Goal: Transaction & Acquisition: Book appointment/travel/reservation

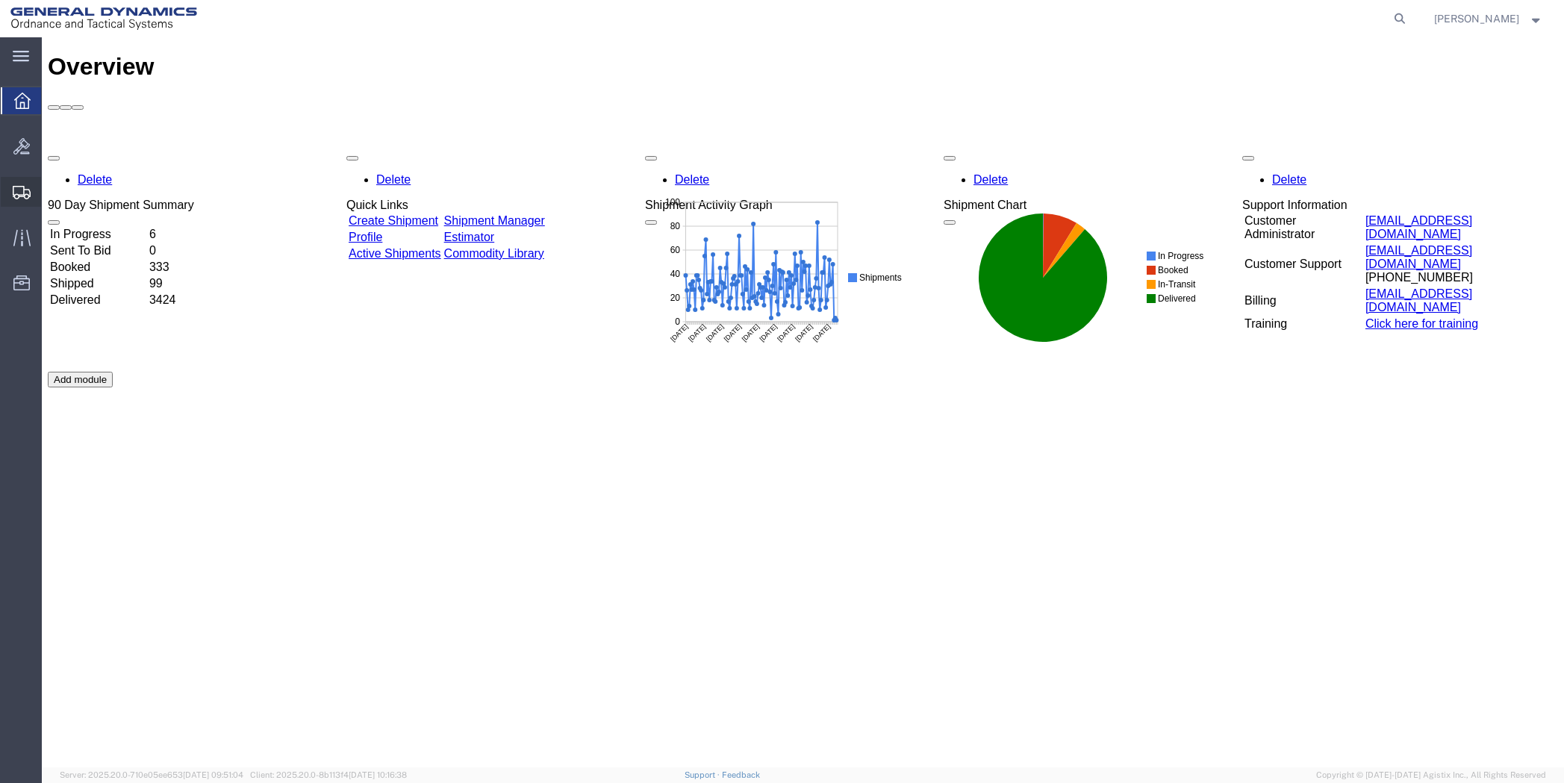
click at [0, 0] on span "Create Shipment" at bounding box center [0, 0] width 0 height 0
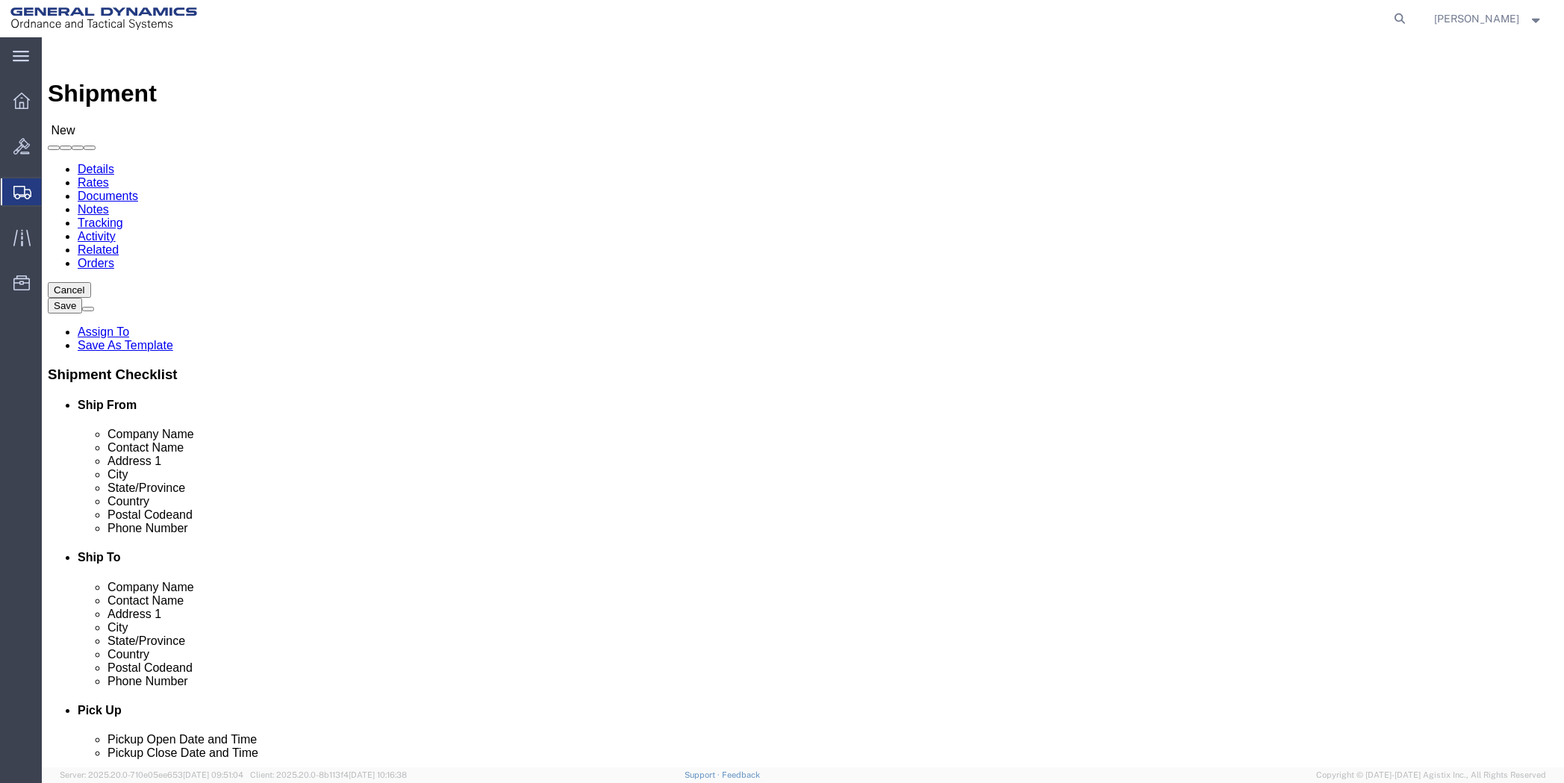
select select
click input "text"
type input "[PERSON_NAME]"
click p "- General Dynamics - OTS - ([PERSON_NAME]) 19850 IH 635, [GEOGRAPHIC_DATA], [GE…"
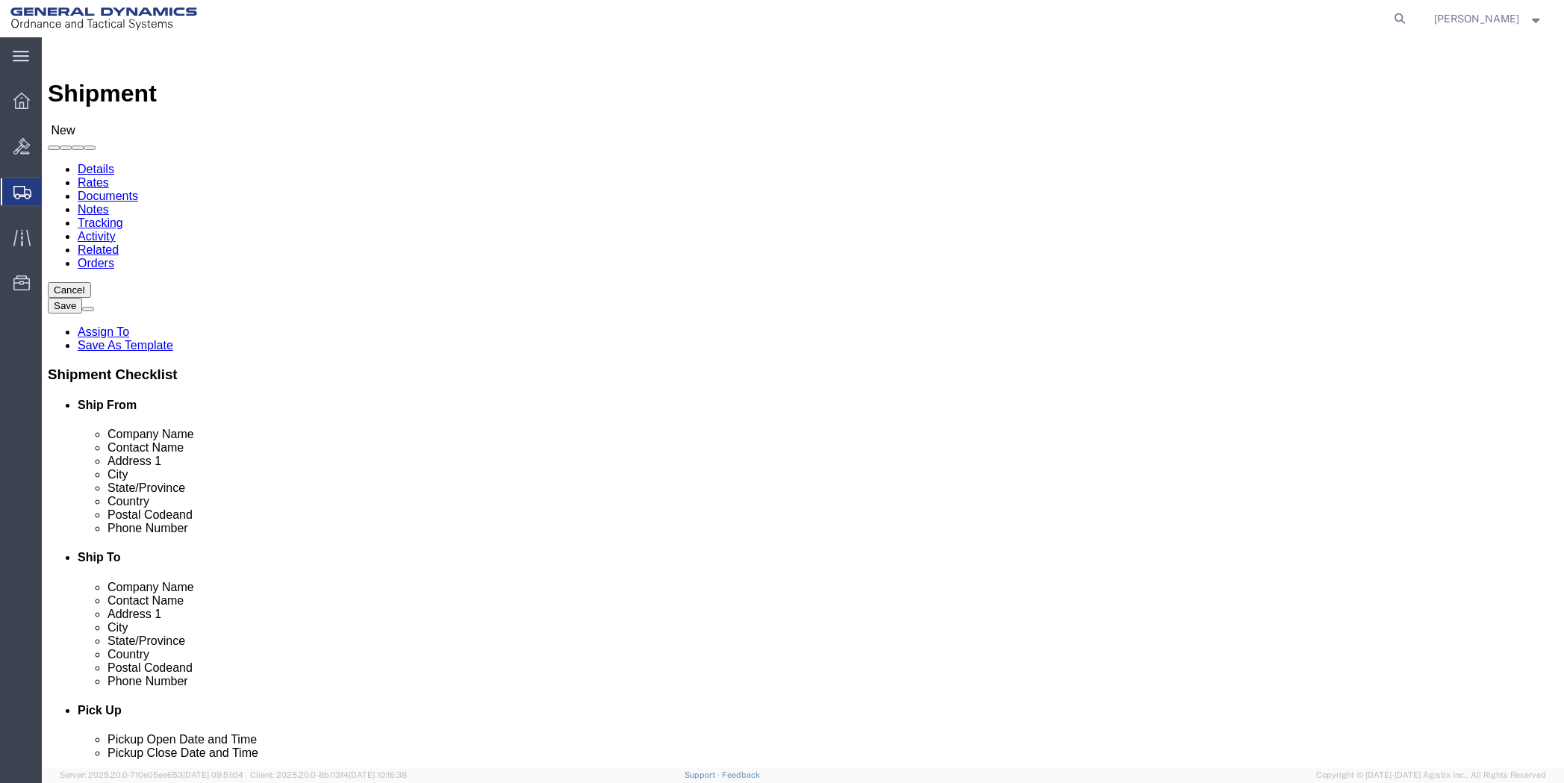
select select "[GEOGRAPHIC_DATA]"
type input "[PERSON_NAME]"
click input "text"
type input "[PERSON_NAME]"
type input "[STREET_ADDRESS][US_STATE]"
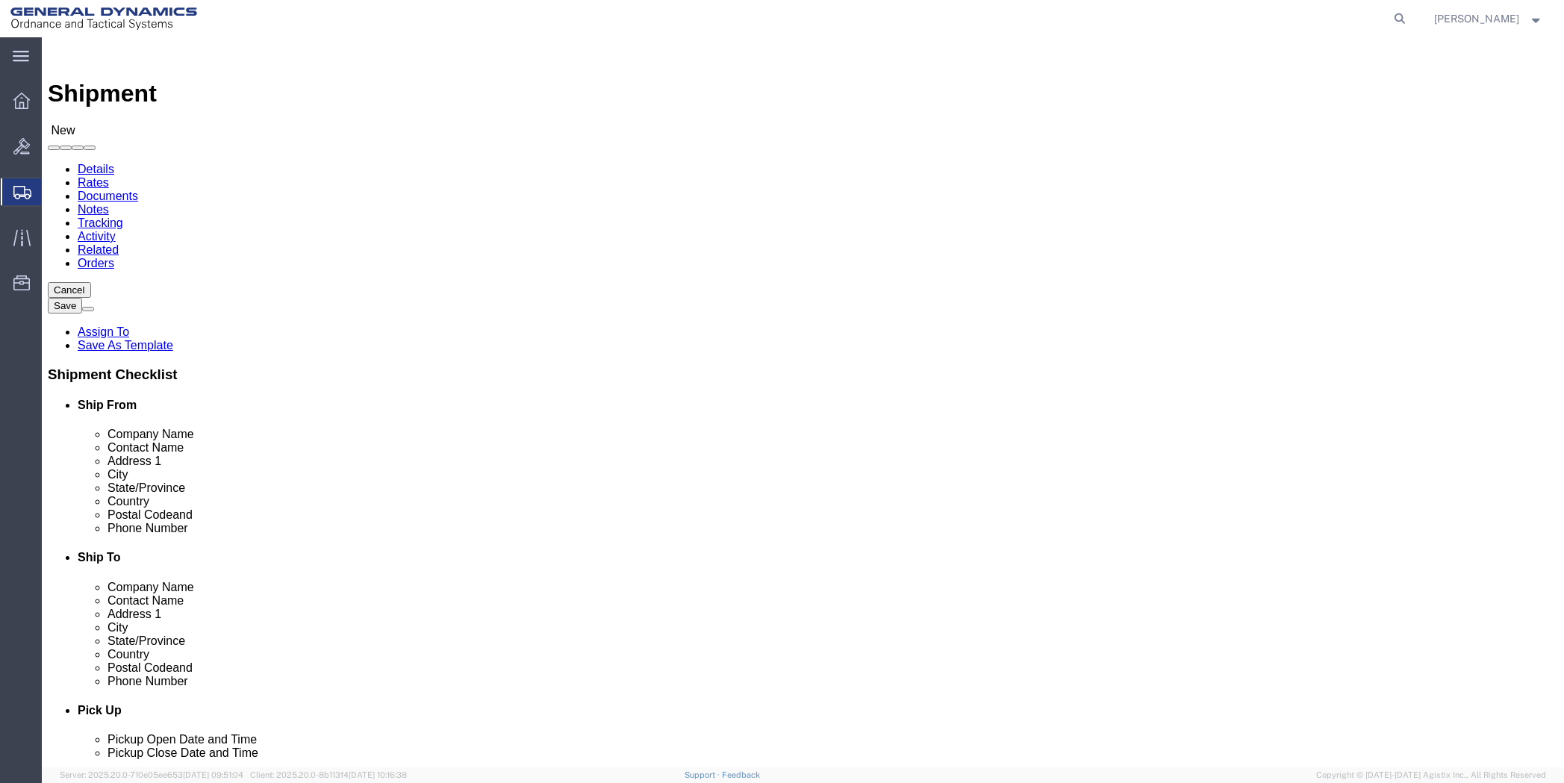
type input "[GEOGRAPHIC_DATA]"
click input "Postal Code"
type input "37034"
click input "text"
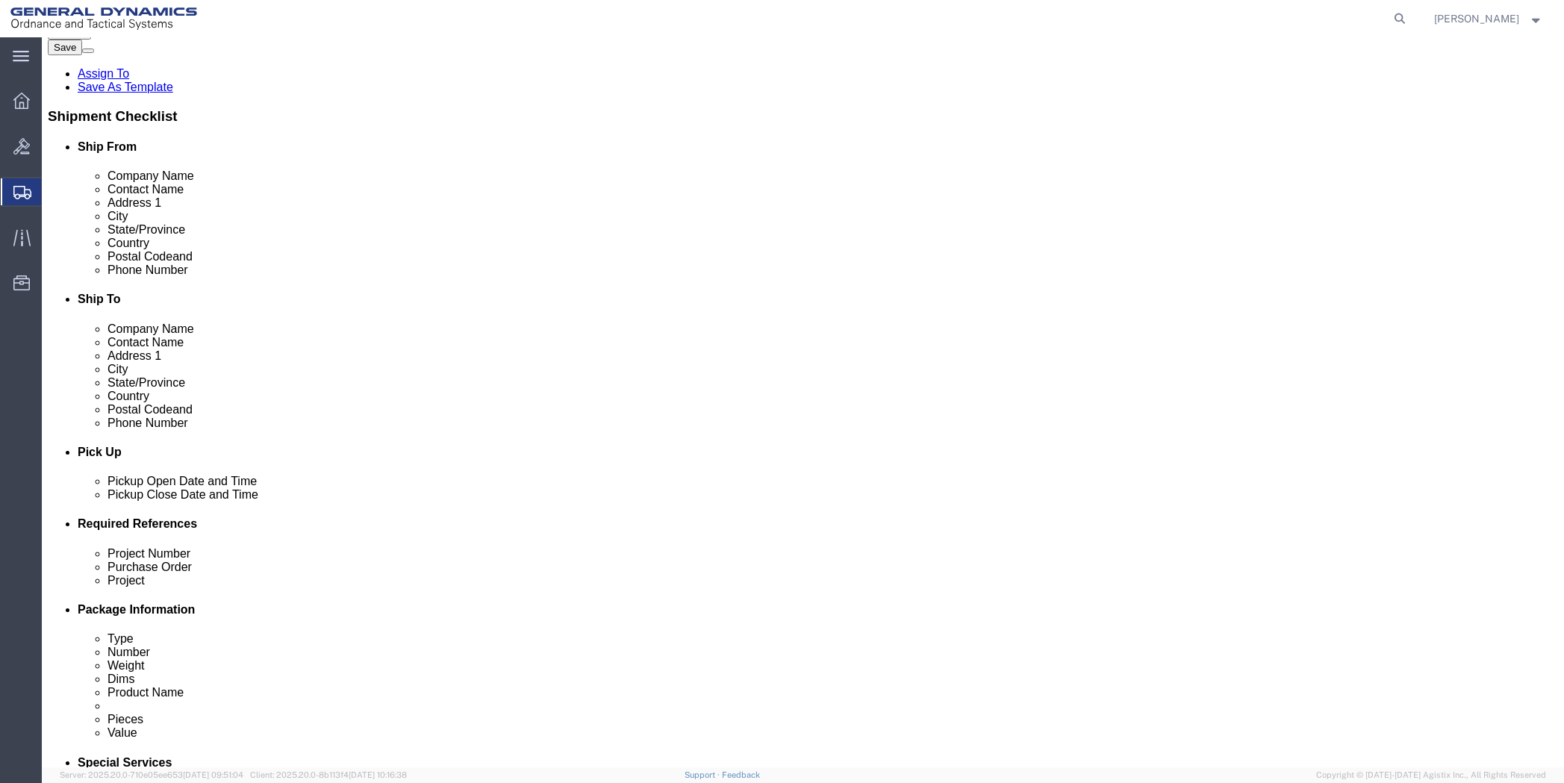
scroll to position [373, 0]
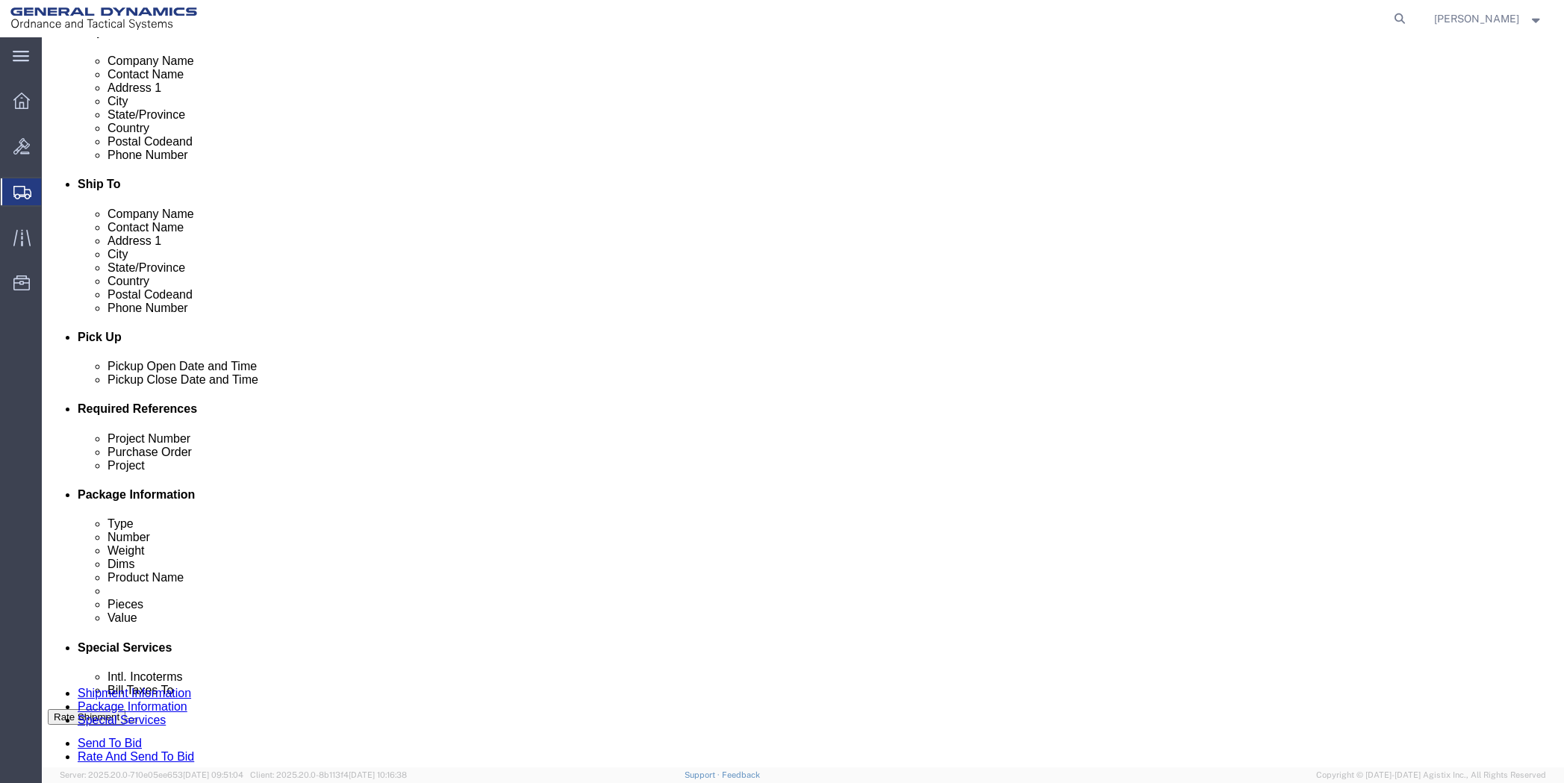
click input "text"
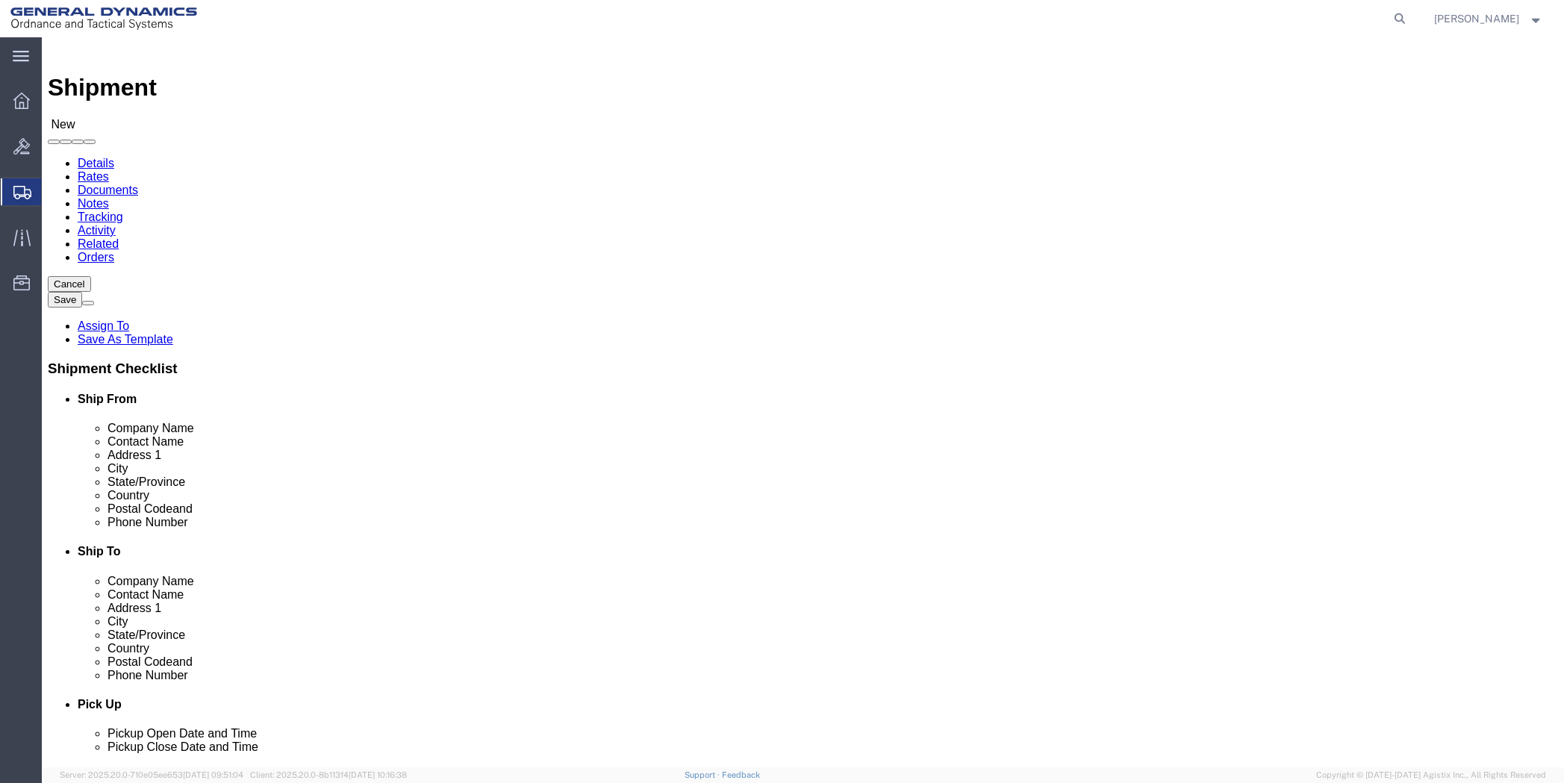
scroll to position [0, 0]
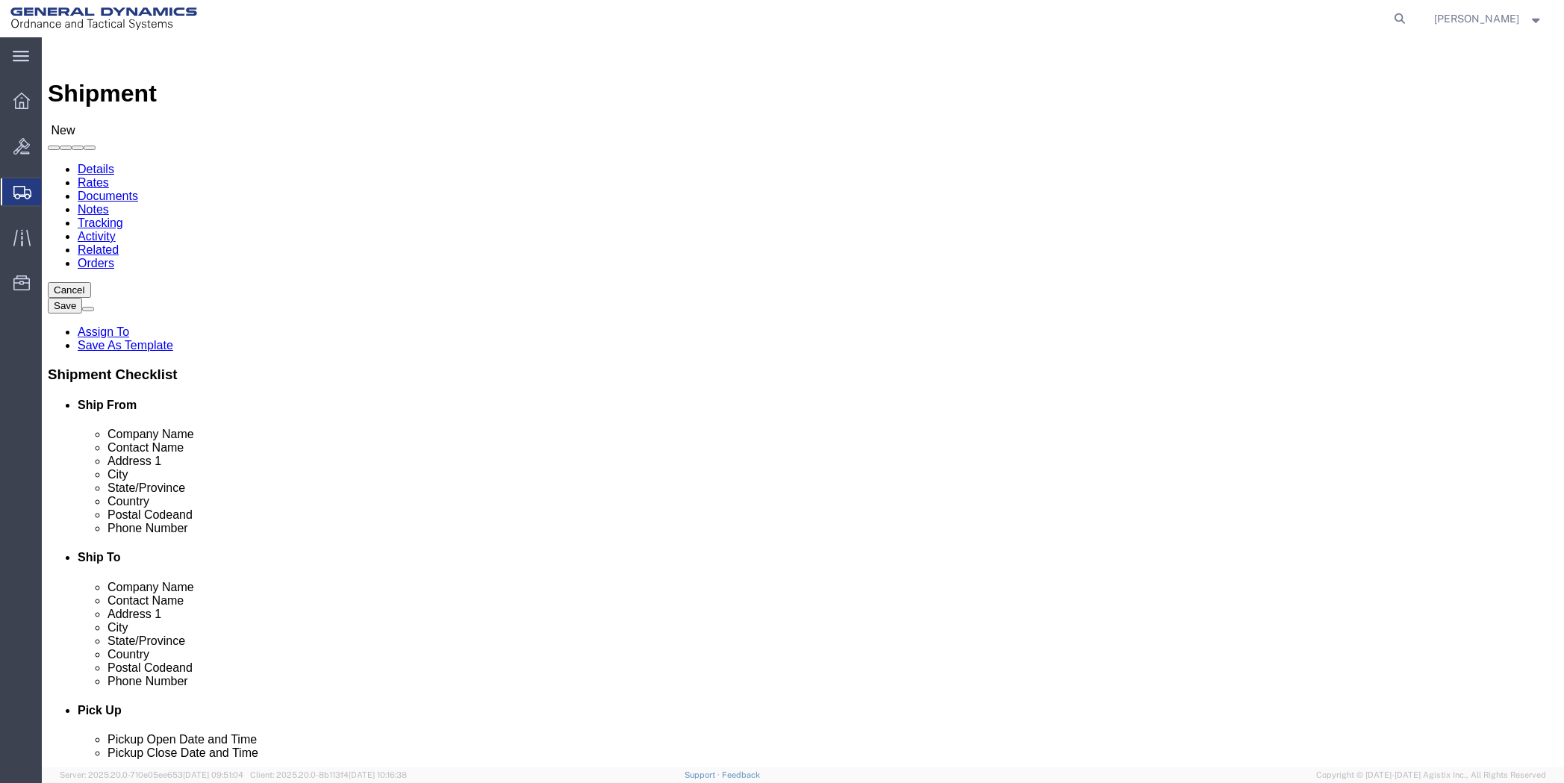
type input "10GIE"
click input "[PERSON_NAME]"
type input "[PERSON_NAME]"
click input "text"
type input "NA"
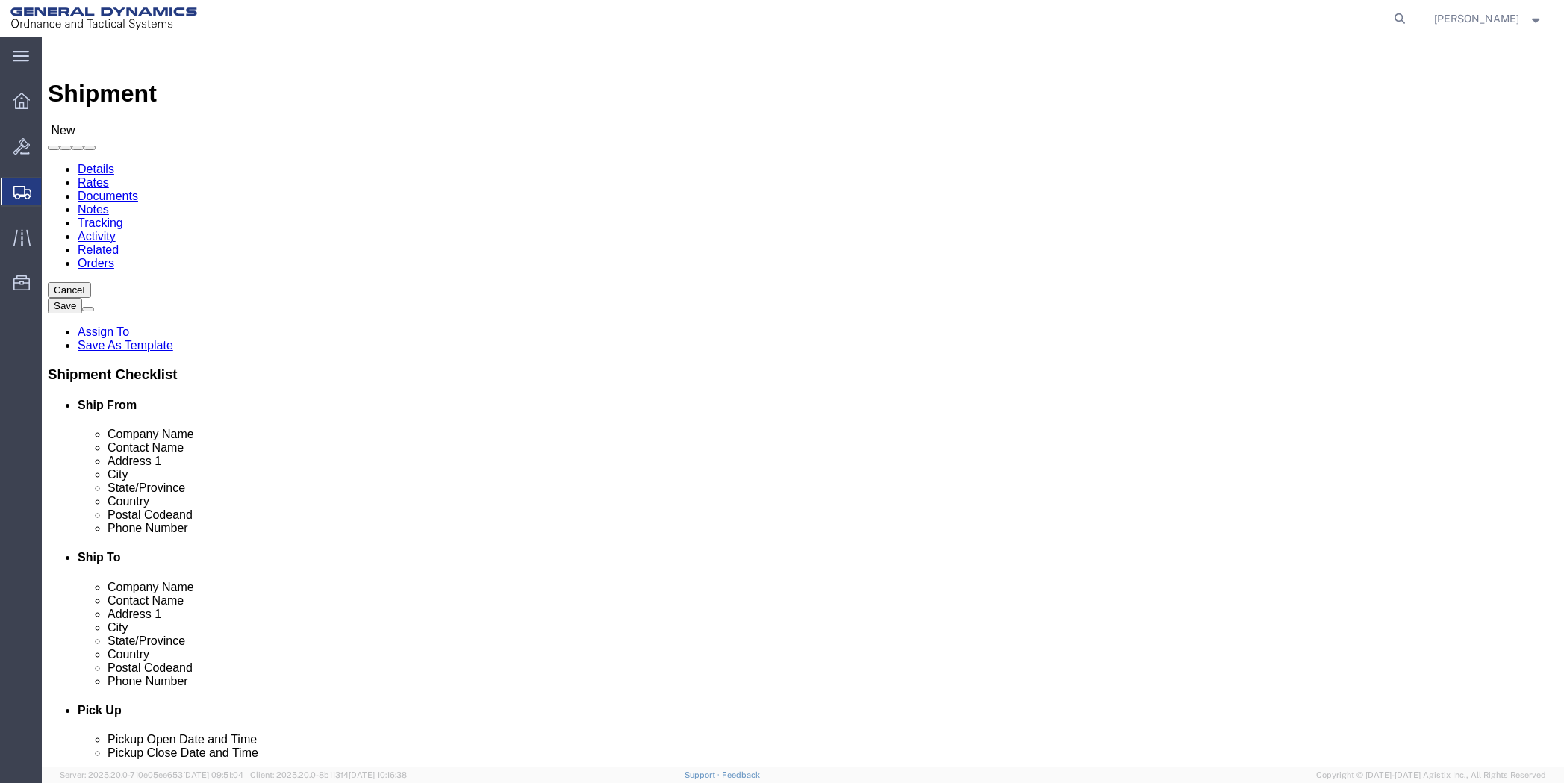
click div "Location My Profile Location GD-OTS [GEOGRAPHIC_DATA] (Commerce) GD-OTS [GEOGRA…"
click input "[STREET_ADDRESS][US_STATE]"
click input "text"
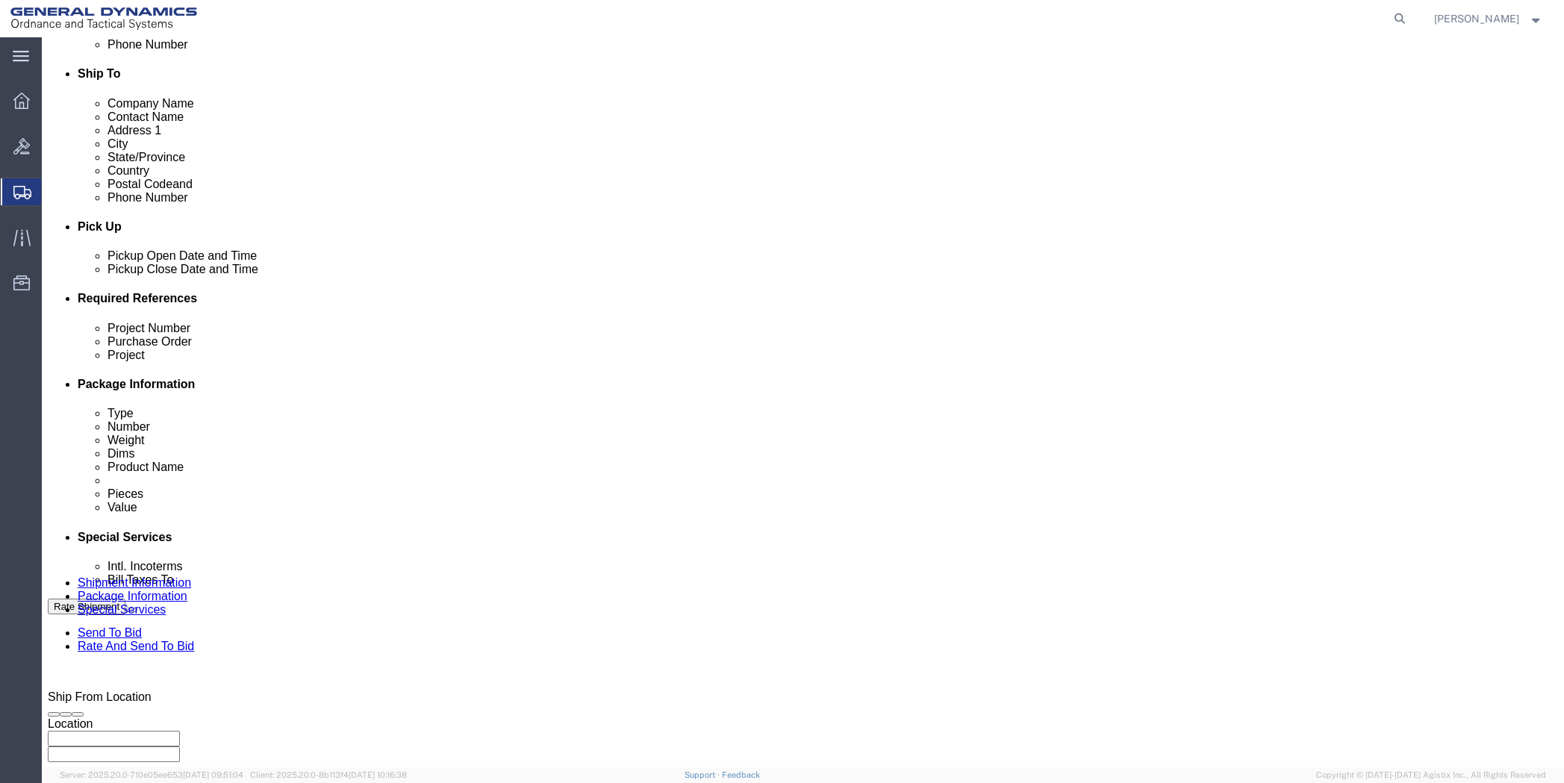
scroll to position [523, 0]
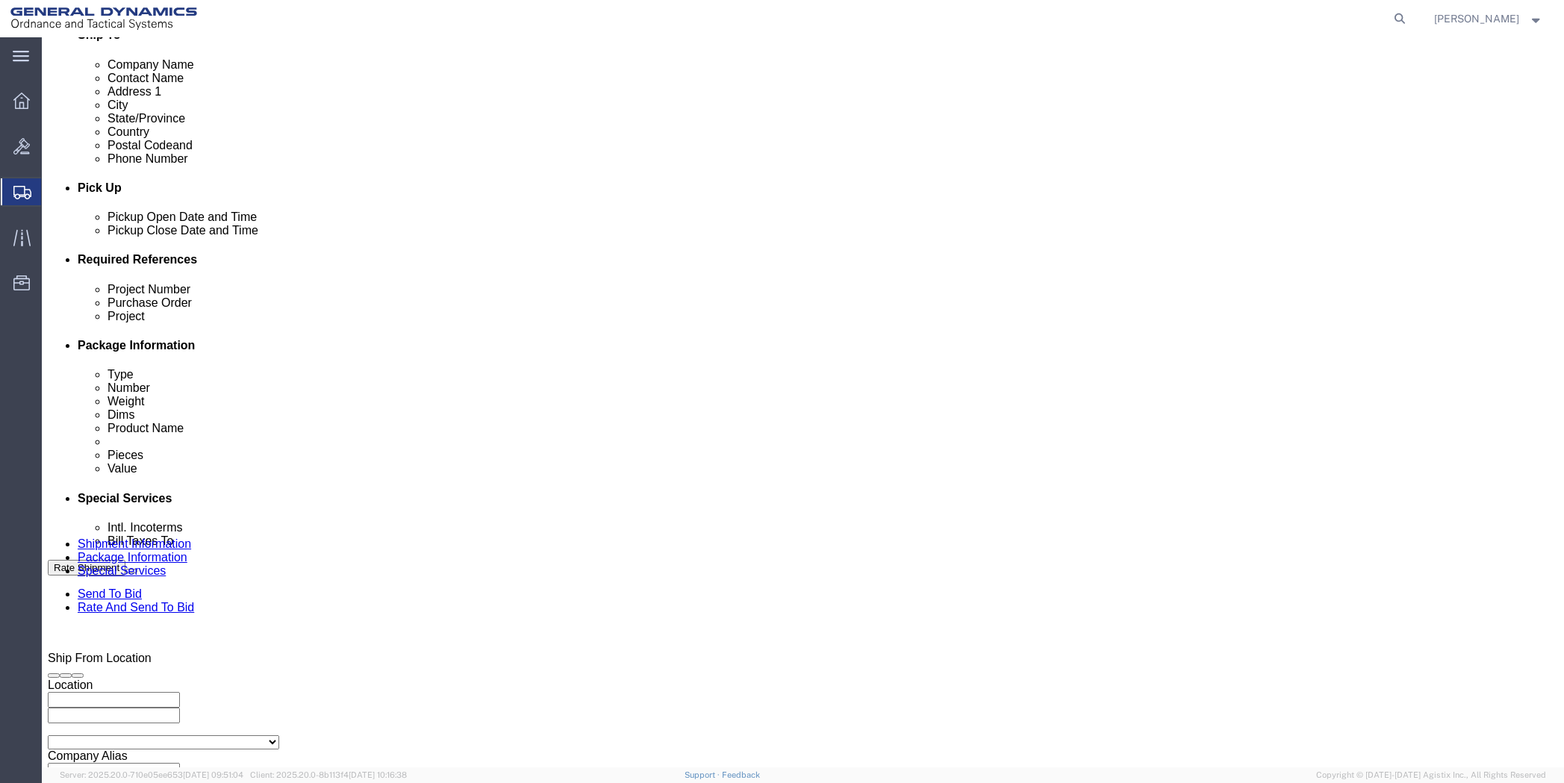
type input "[PHONE_NUMBER]"
click input "text"
type input "NA"
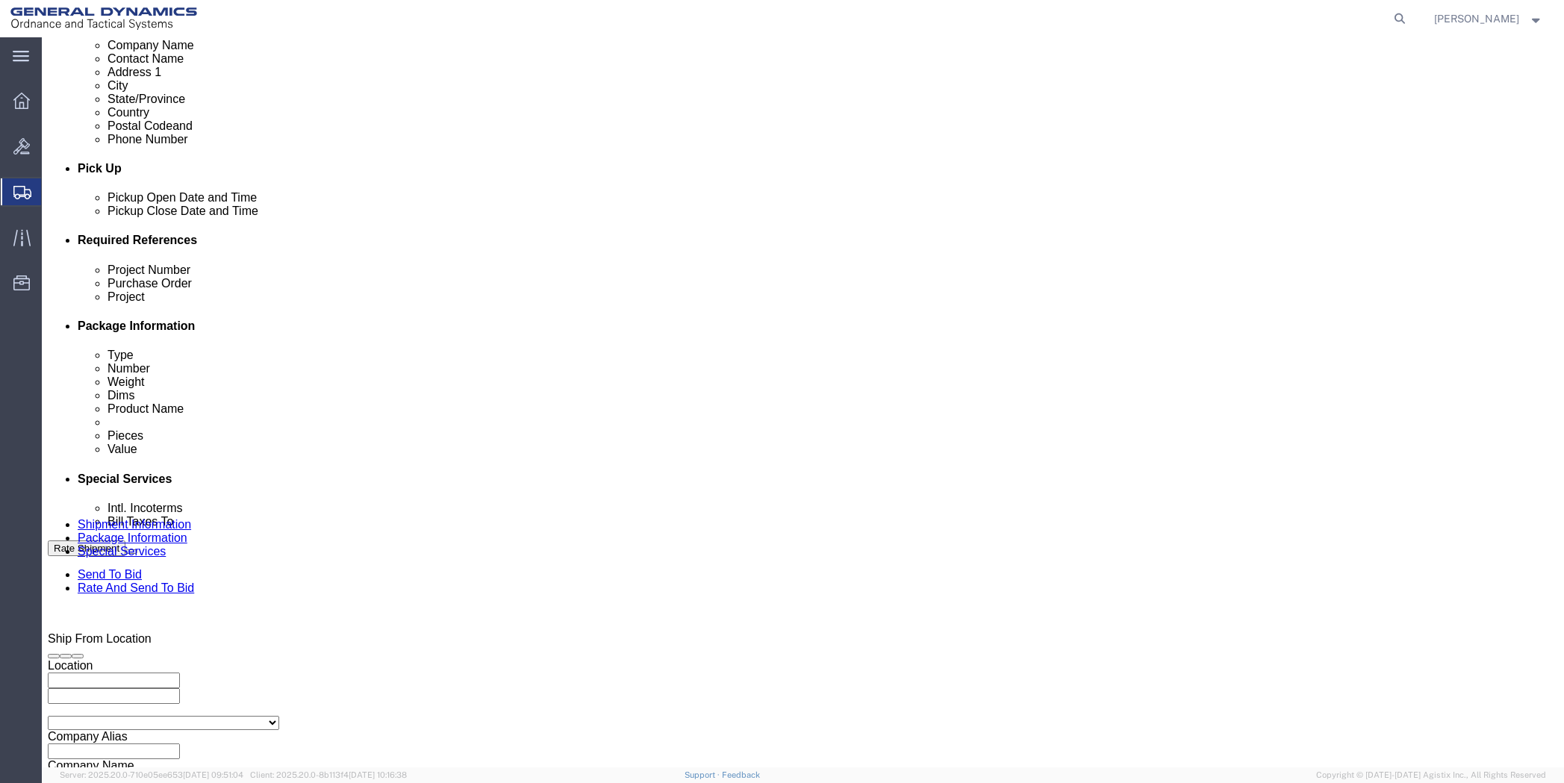
scroll to position [552, 0]
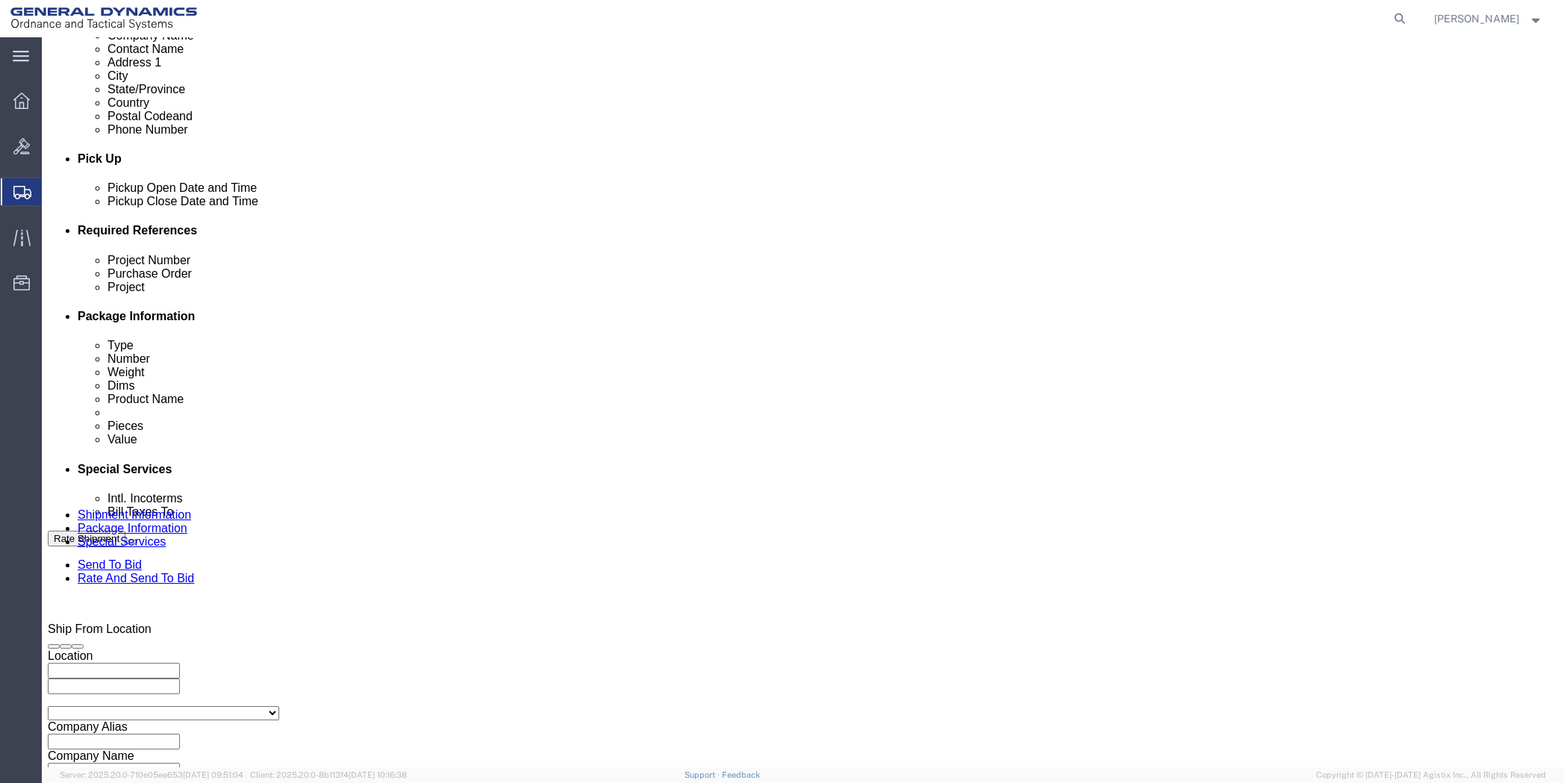
type input "NA"
click button "Continue"
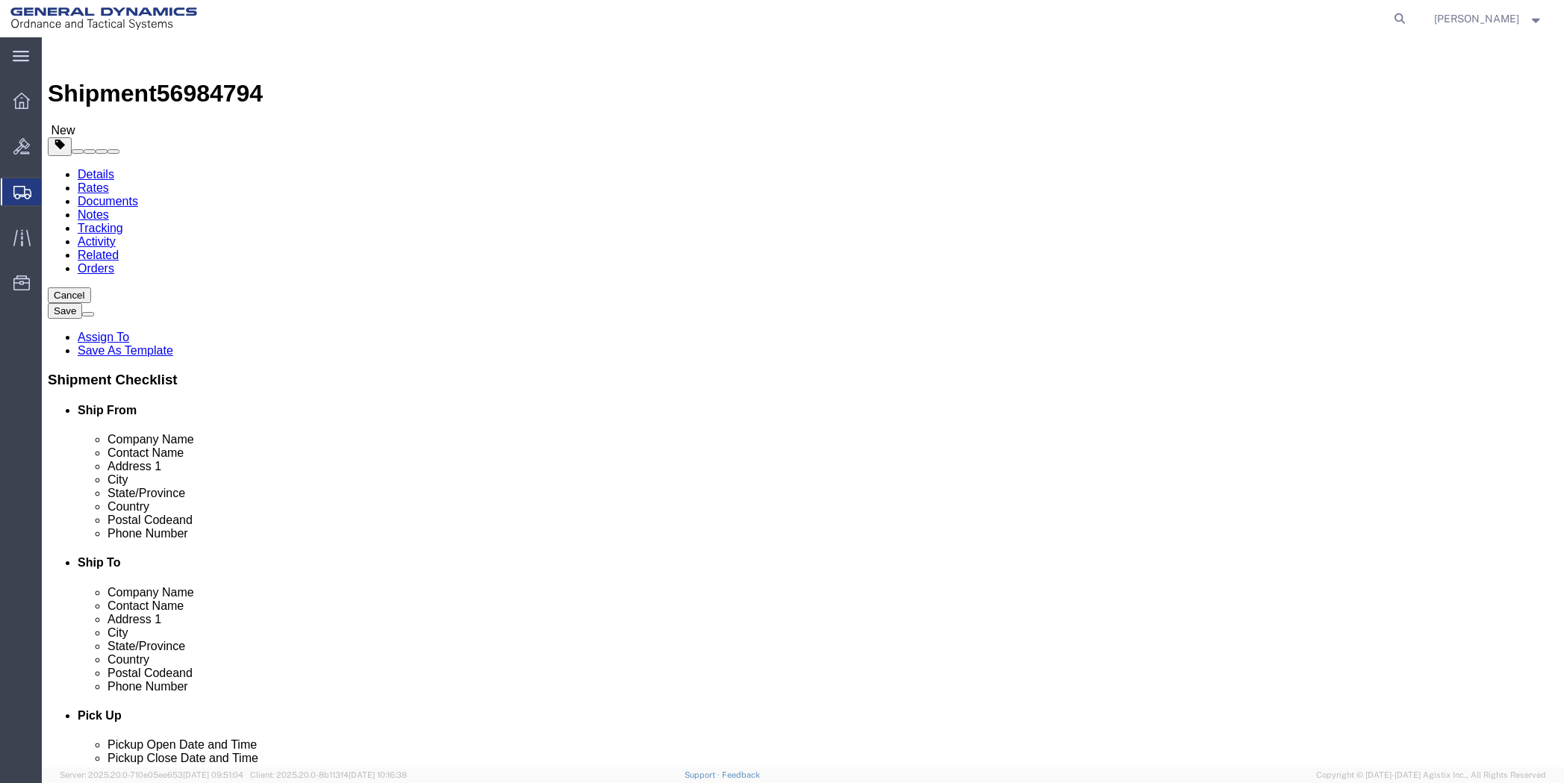
click select "Select Bale(s) Basket(s) Bolt(s) Bottle(s) Buckets Bulk Bundle(s) Can(s) Cardbo…"
select select "ENV"
click select "Select Bale(s) Basket(s) Bolt(s) Bottle(s) Buckets Bulk Bundle(s) Can(s) Cardbo…"
type input "9.50"
type input "12.50"
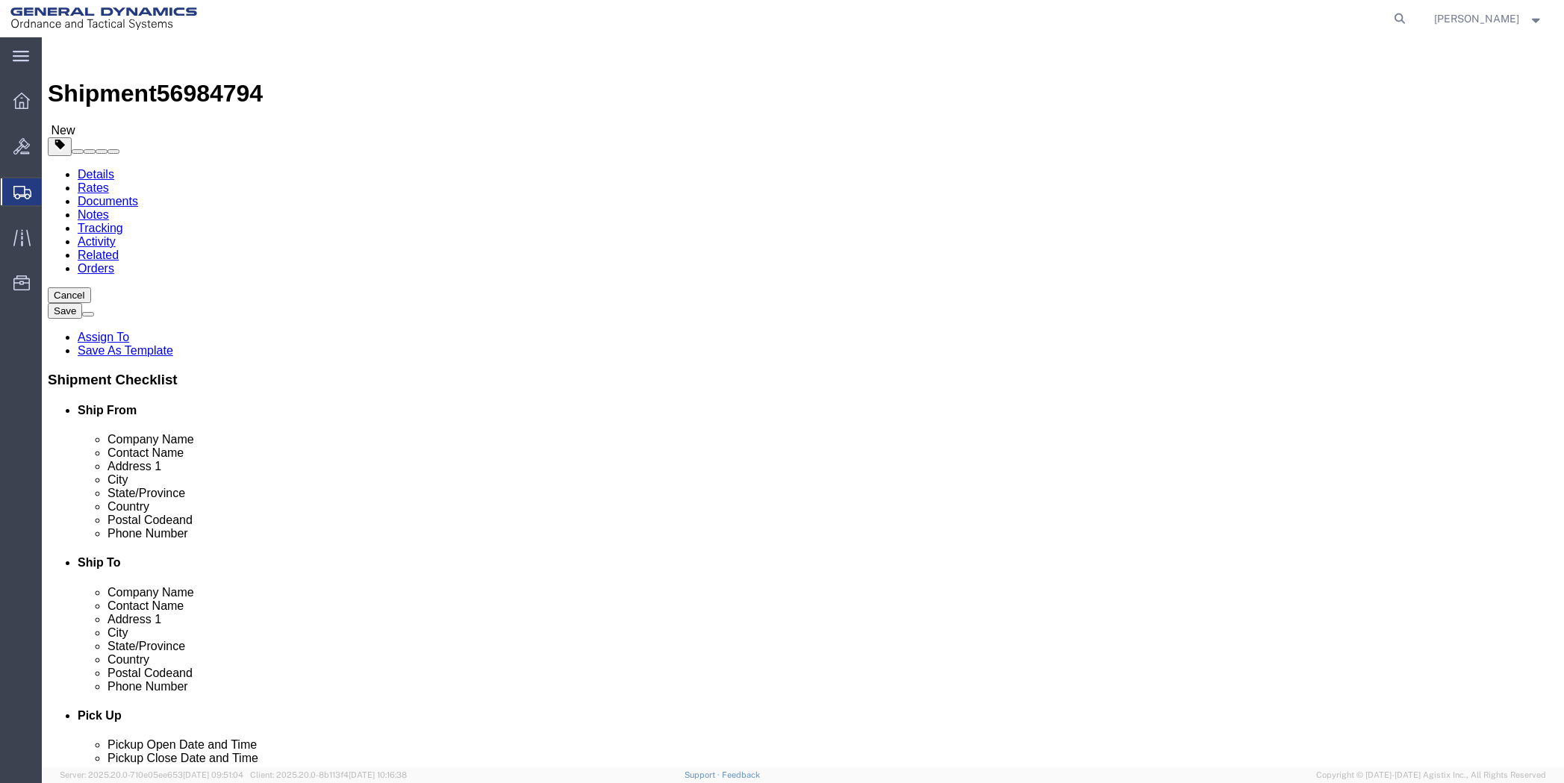
type input "0.25"
type input "1"
click link "Add Content"
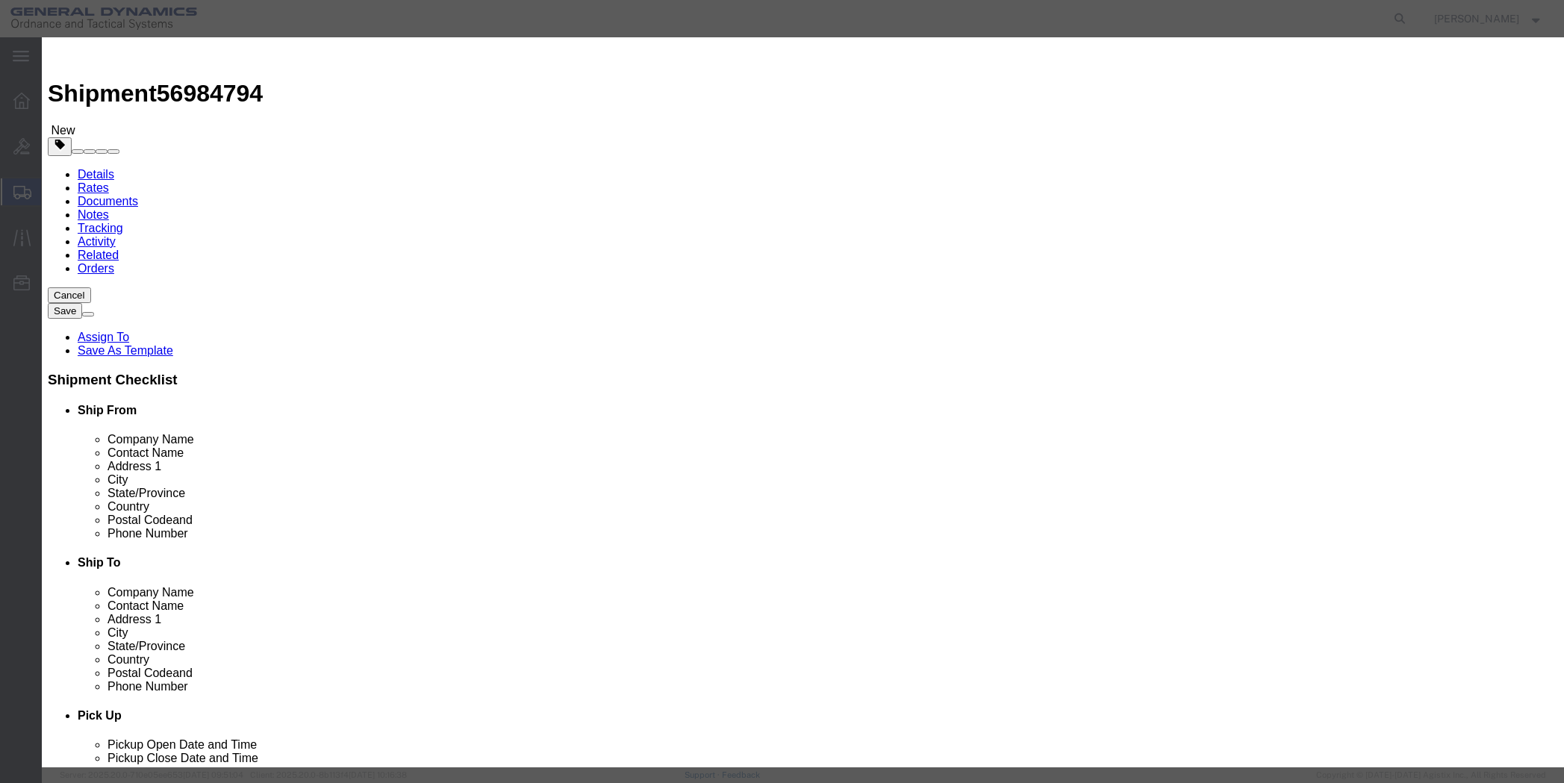
click input "text"
type input "Sampel"
click input "0"
type input "01"
click input "text"
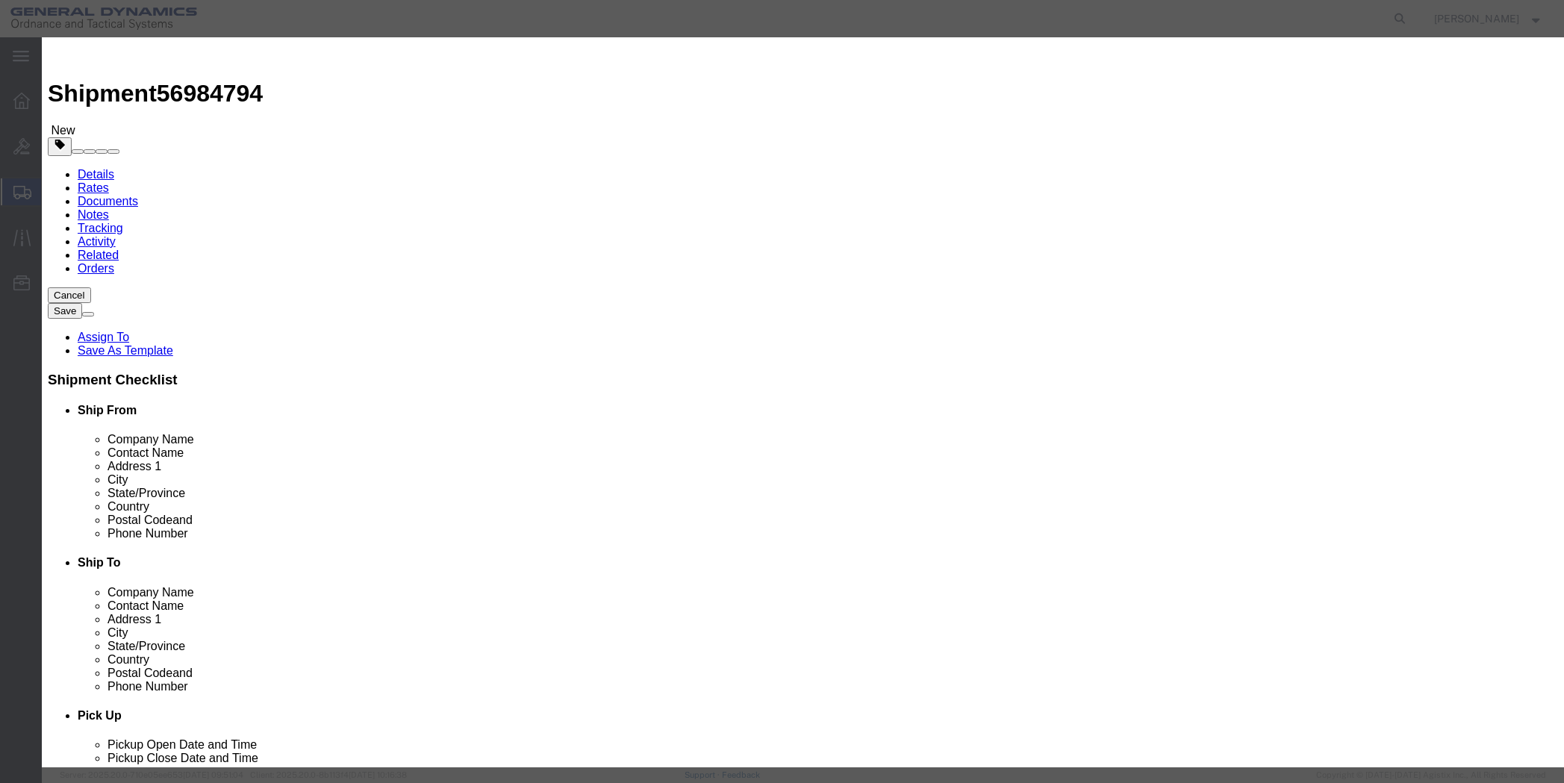
type input "2500"
click select "Select 50 55 60 65 70 85 92.5 100 125 175 250 300 400"
select select "50"
click select "Select 50 55 60 65 70 85 92.5 100 125 175 250 300 400"
click button "Save & Close"
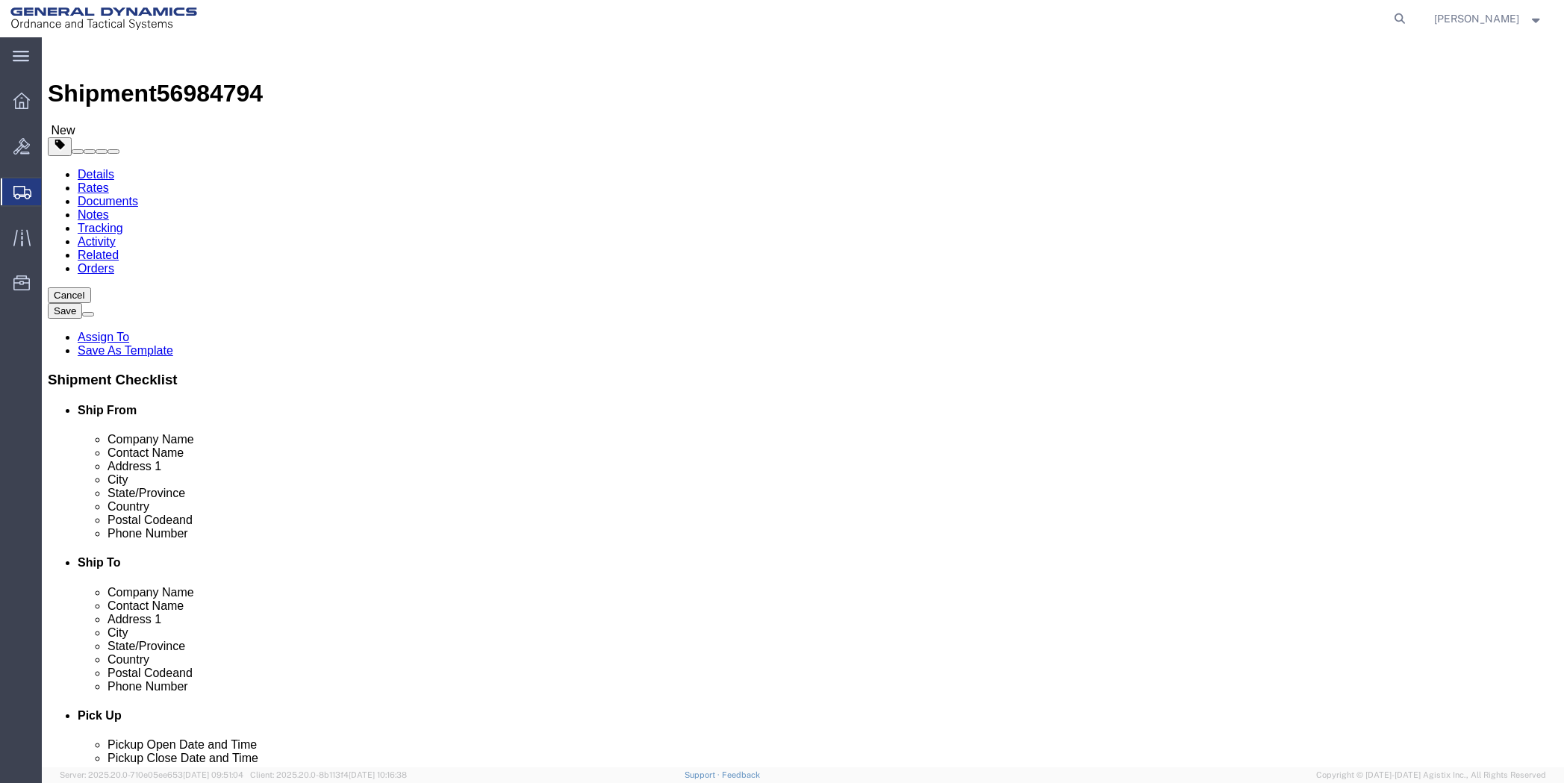
click button "Continue"
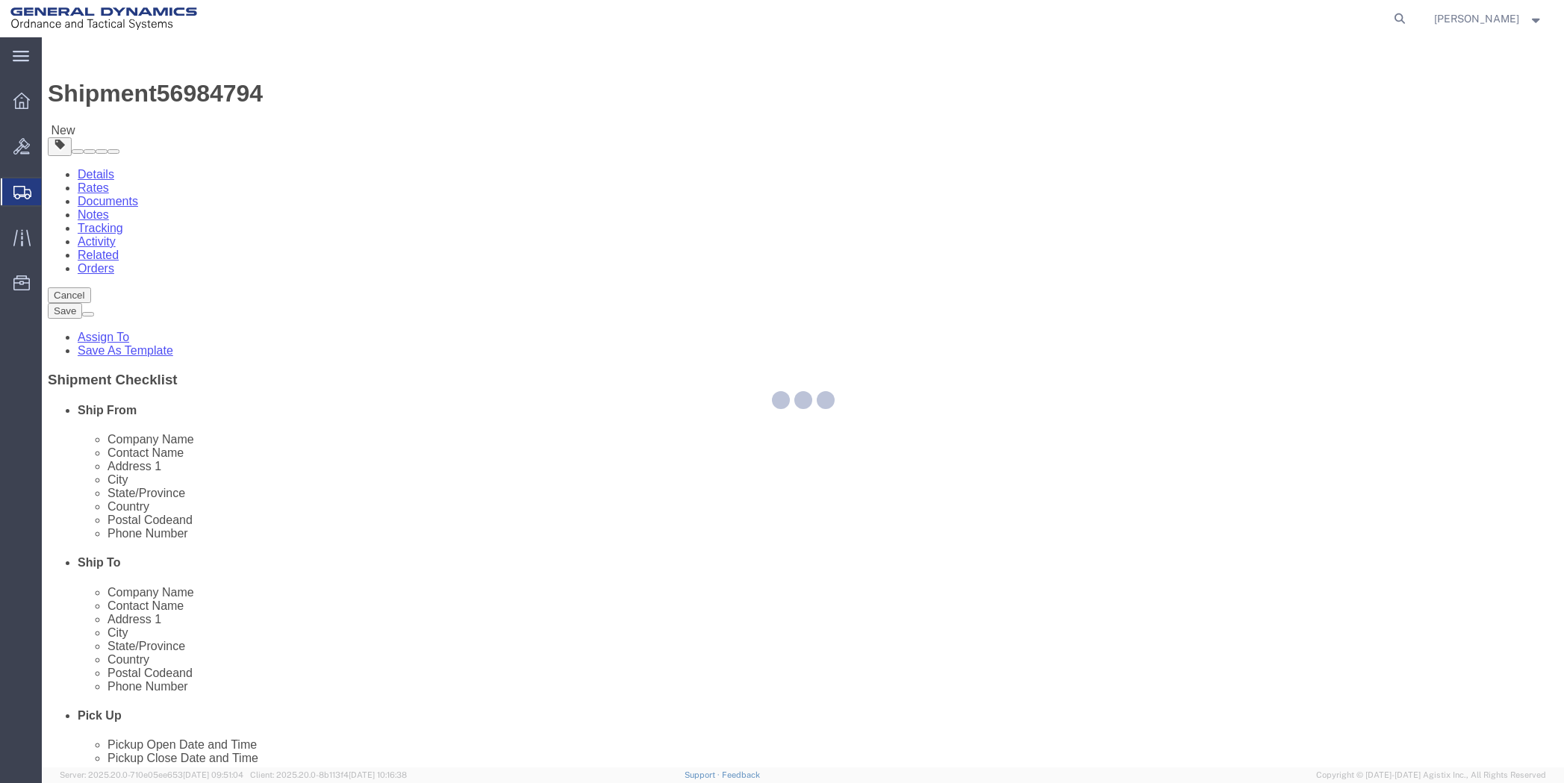
select select
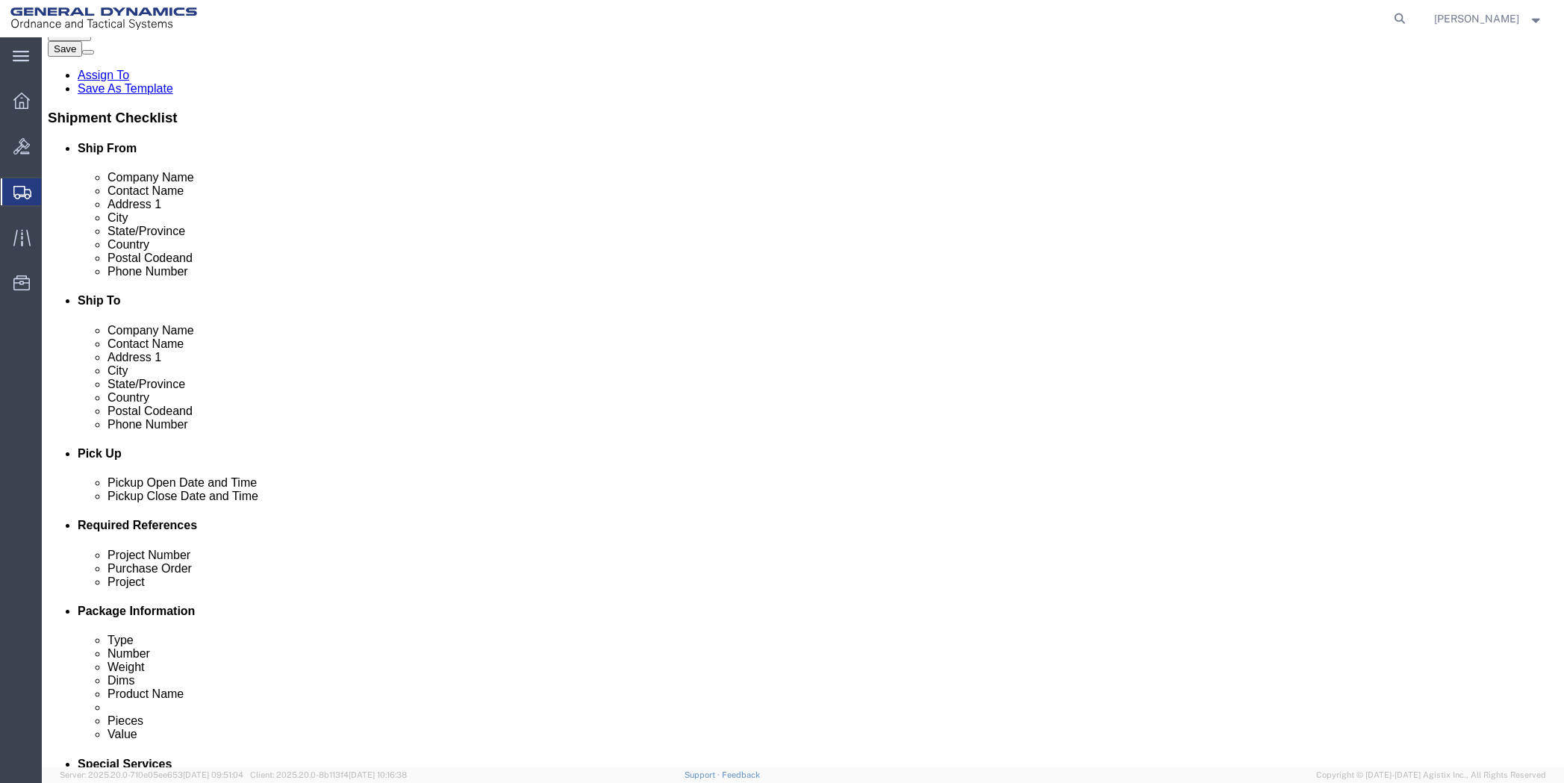
scroll to position [373, 0]
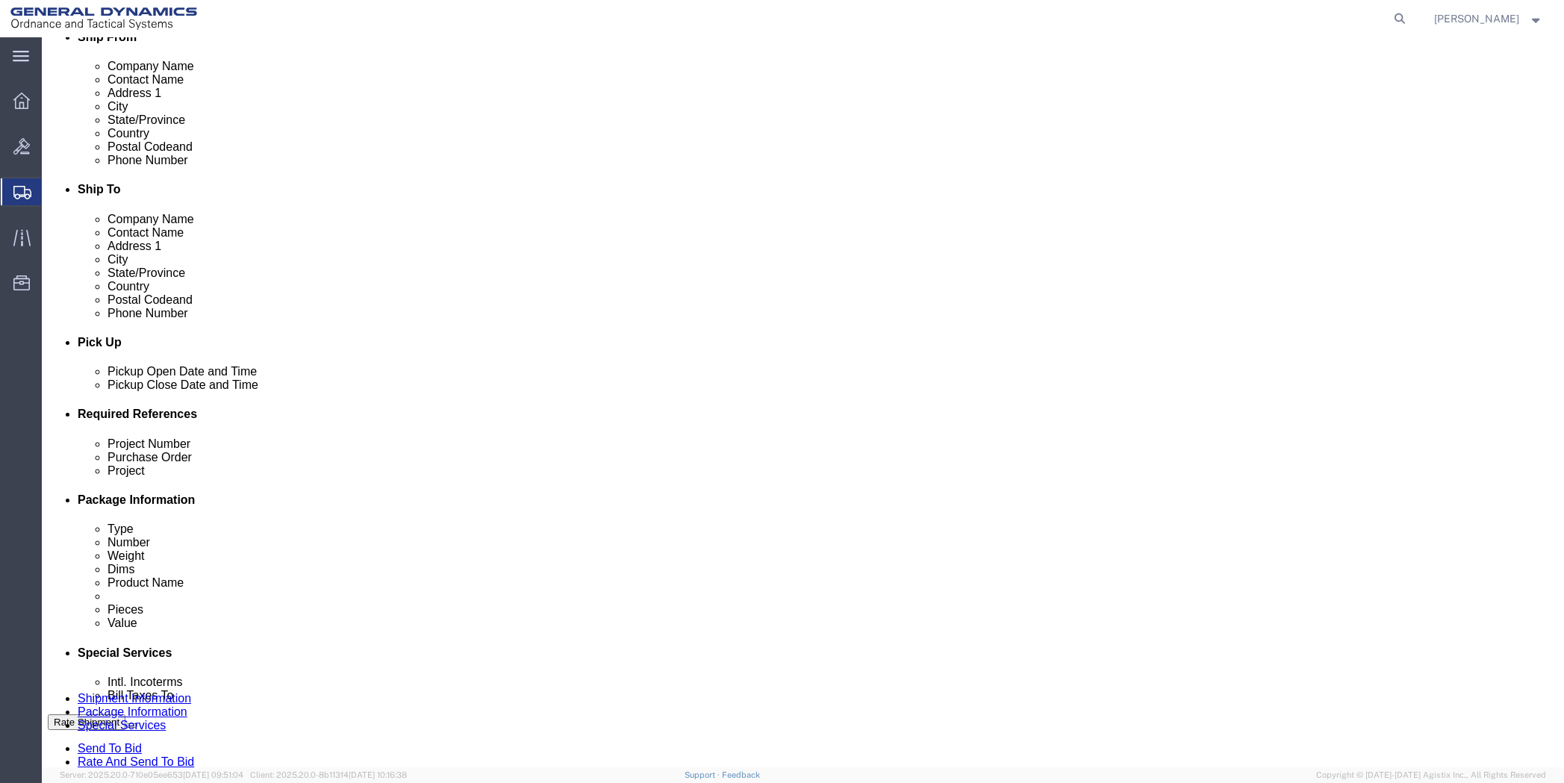
click select "Select Buyer Cost Center Department Operations Number Order Number Sales Person"
select select "DEPARTMENT"
click select "Select Buyer Cost Center Department Operations Number Order Number Sales Person"
click select "Select [GEOGRAPHIC_DATA] [GEOGRAPHIC_DATA] [GEOGRAPHIC_DATA] [GEOGRAPHIC_DATA] …"
select select "1923981"
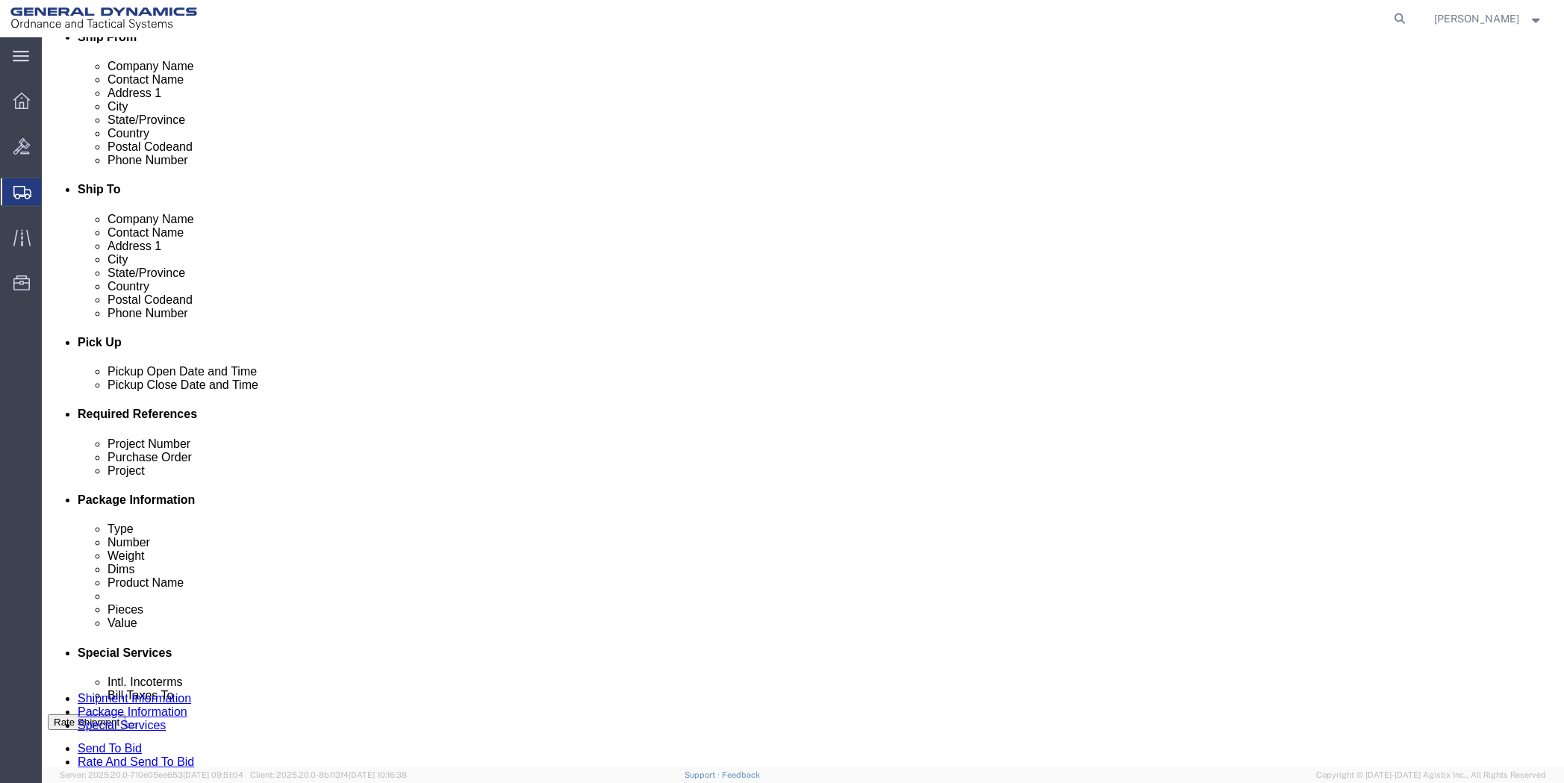
click select "Select [GEOGRAPHIC_DATA] [GEOGRAPHIC_DATA] [GEOGRAPHIC_DATA] [GEOGRAPHIC_DATA] …"
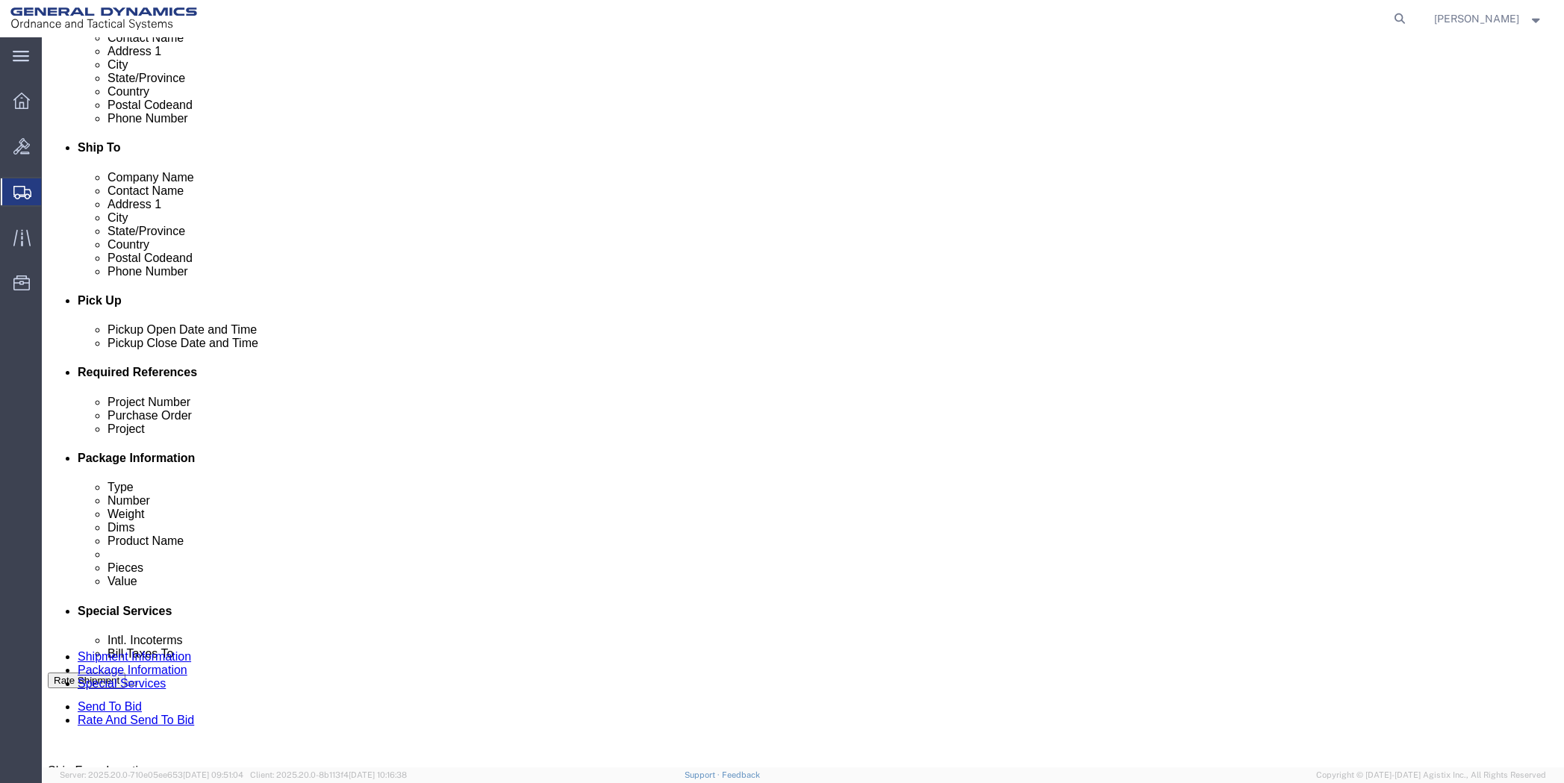
scroll to position [448, 0]
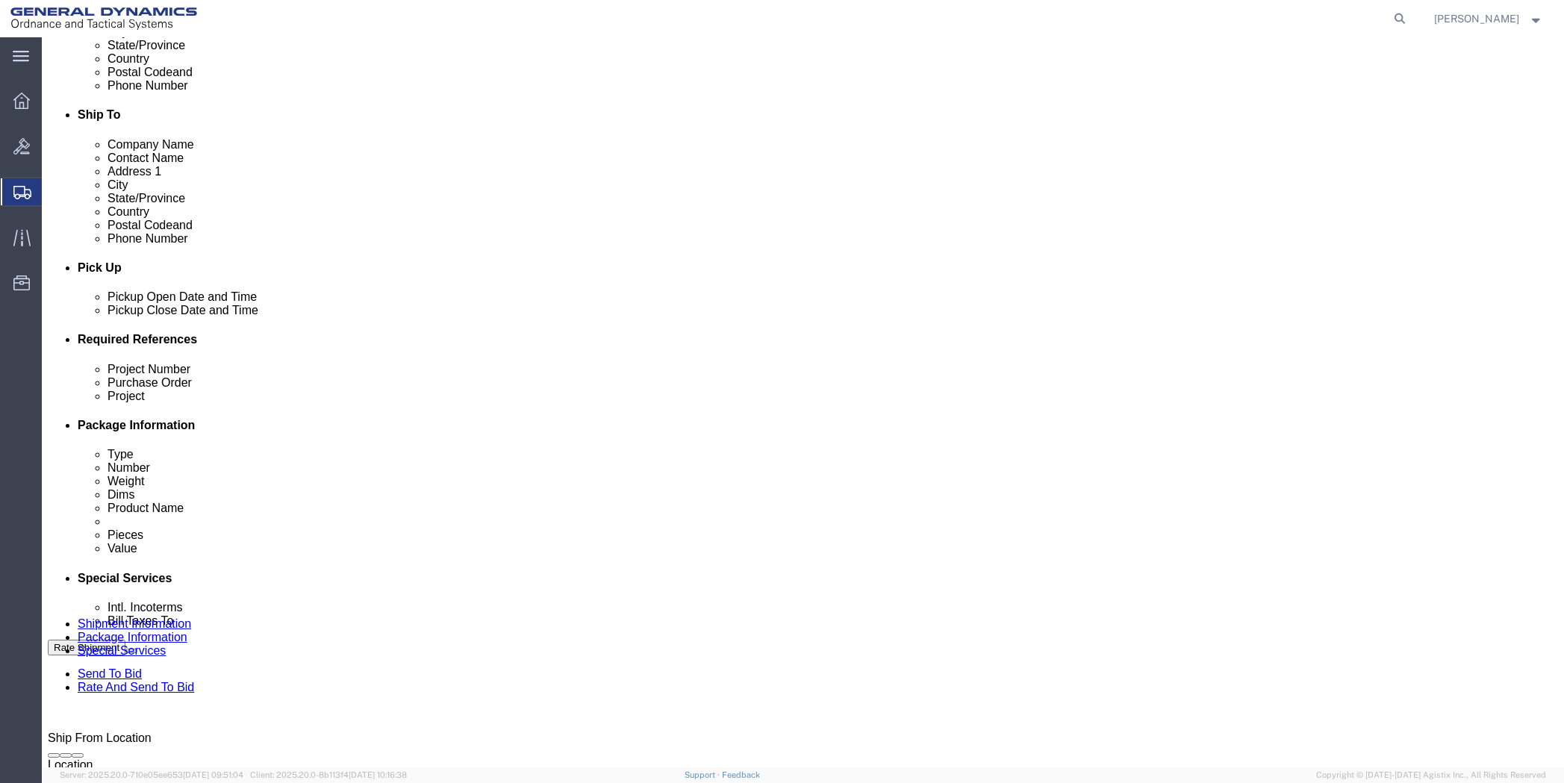
click select "Select DHL FedEx Express UPS"
select select "FedEx Express"
click select "Select DHL FedEx Express UPS"
click input "text"
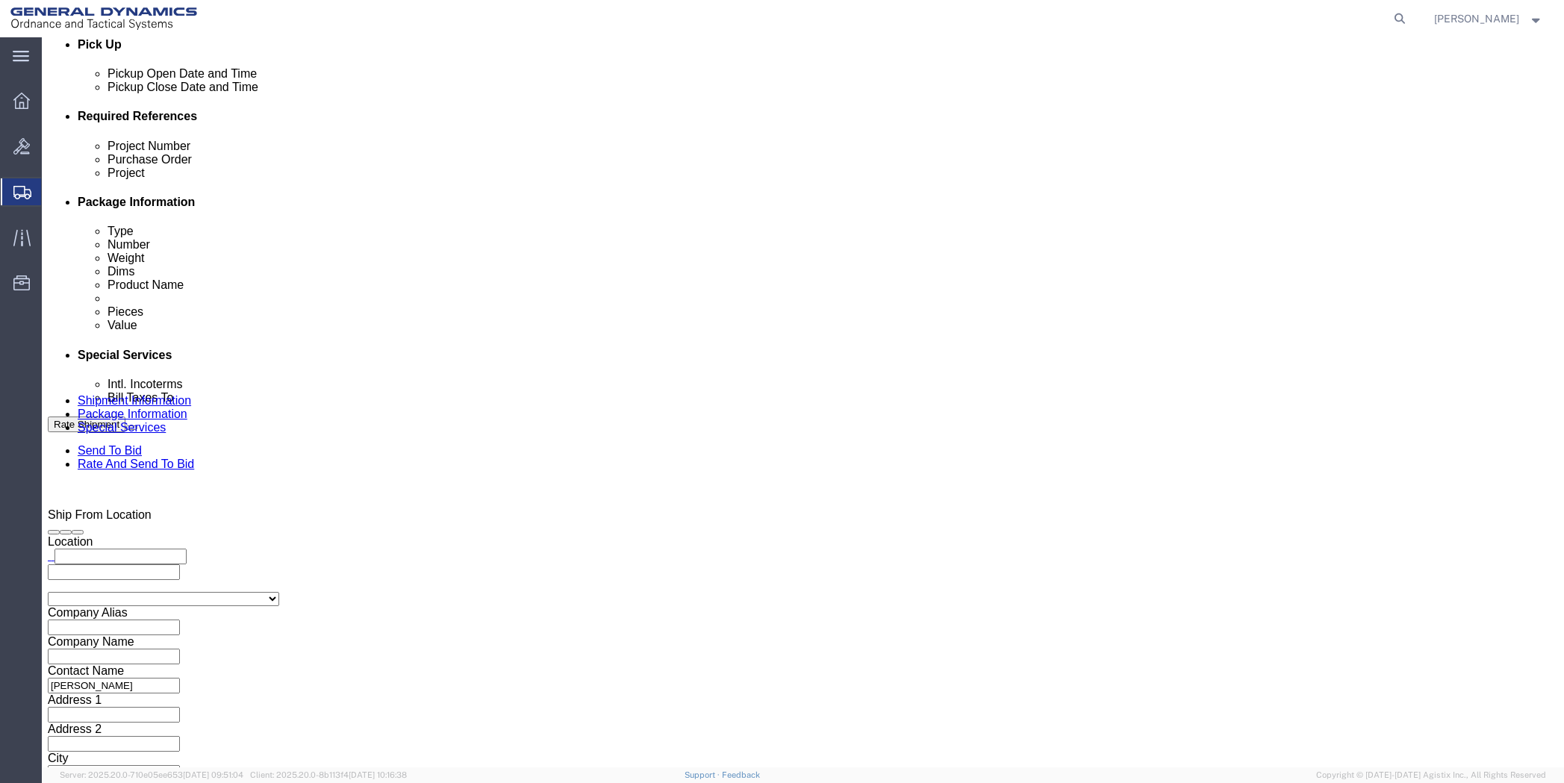
scroll to position [747, 0]
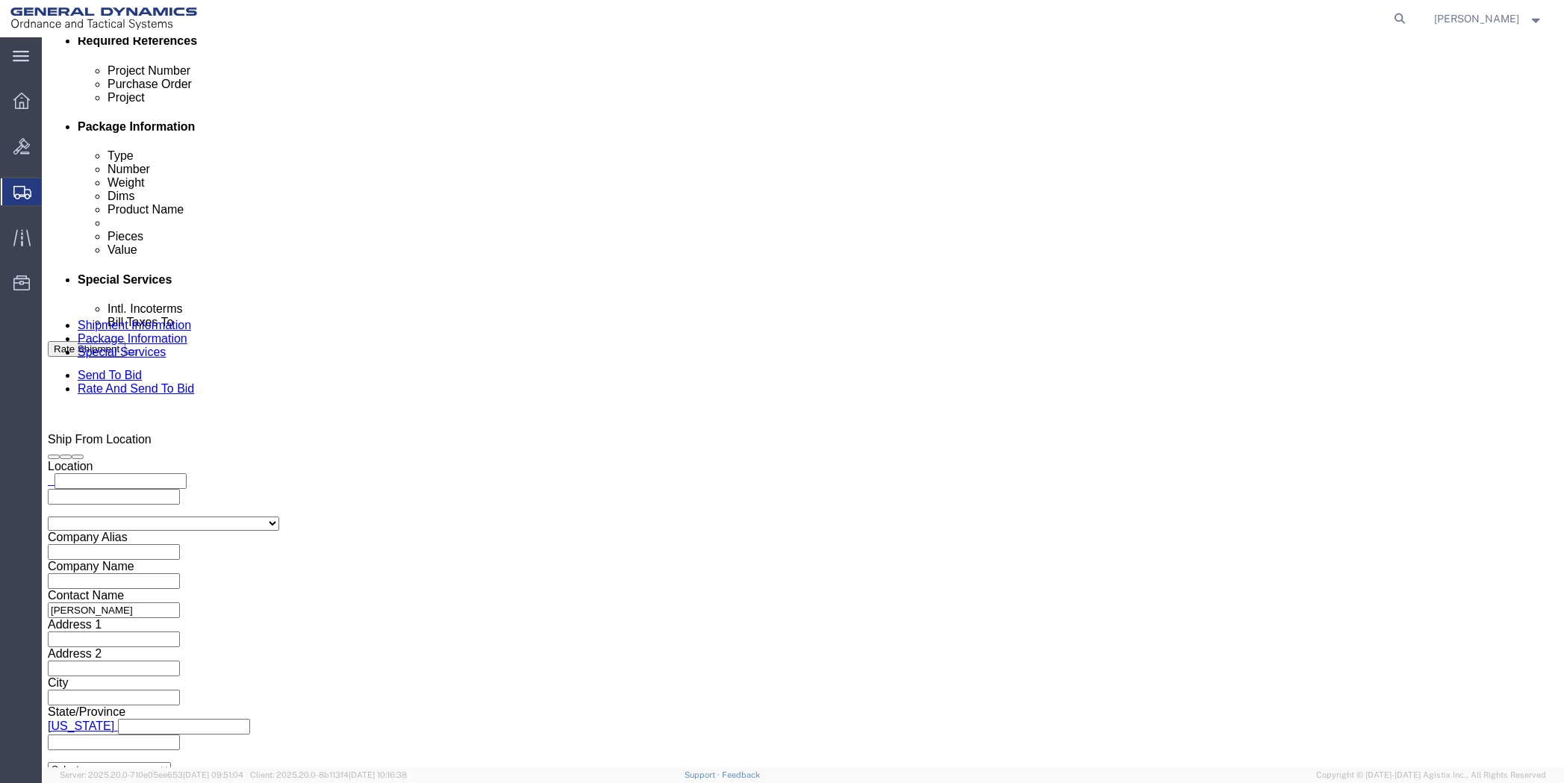
type input "201518662"
click button "Rate Shipment"
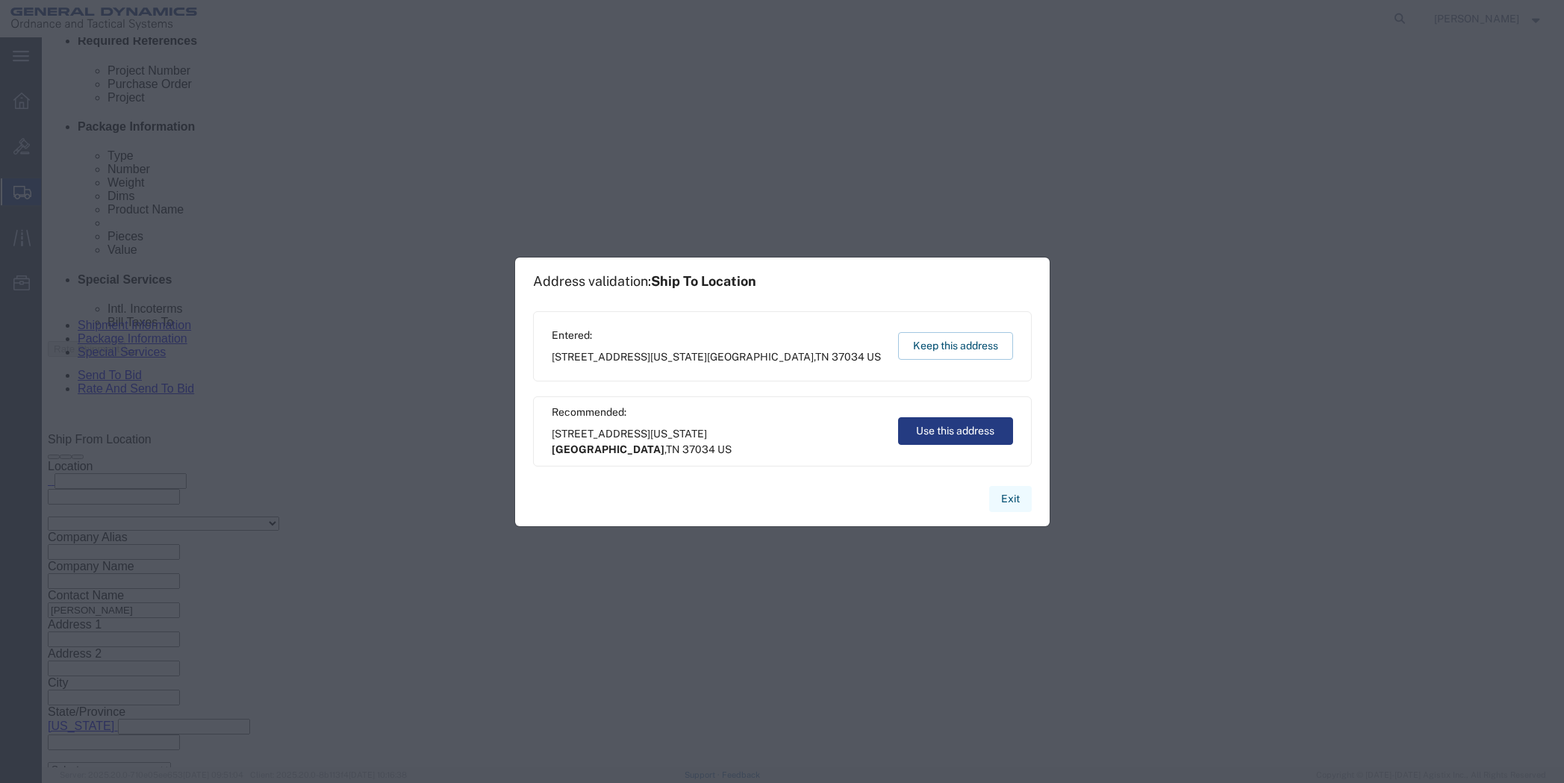
click at [1013, 502] on button "Exit" at bounding box center [1010, 499] width 43 height 26
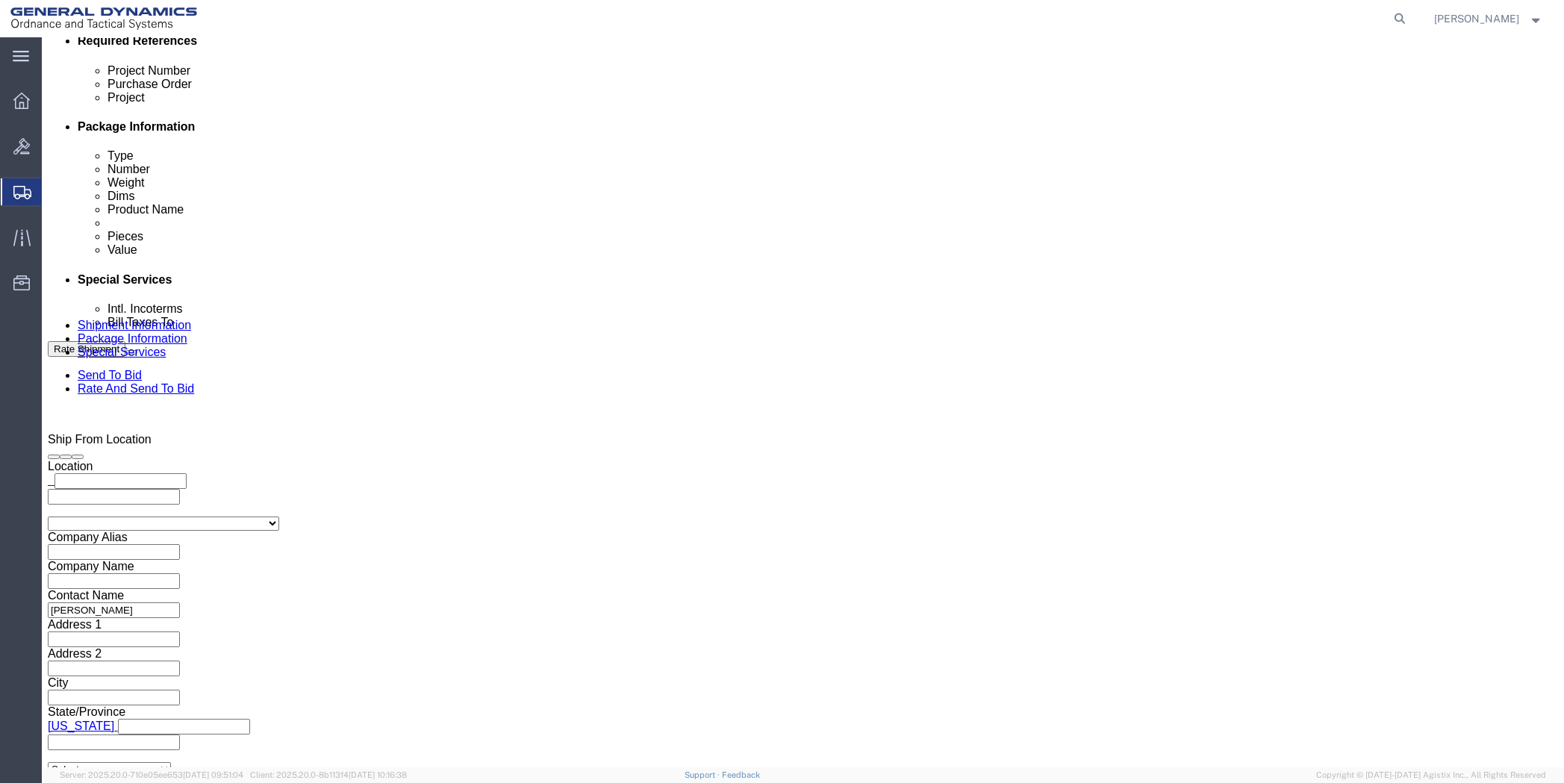
drag, startPoint x: 375, startPoint y: 370, endPoint x: 166, endPoint y: 380, distance: 208.5
click div "Address 1 [STREET_ADDRESS]"
type input "PO BOX 51050"
drag, startPoint x: 929, startPoint y: 343, endPoint x: 791, endPoint y: 346, distance: 138.2
click div "Contact Name [PERSON_NAME]"
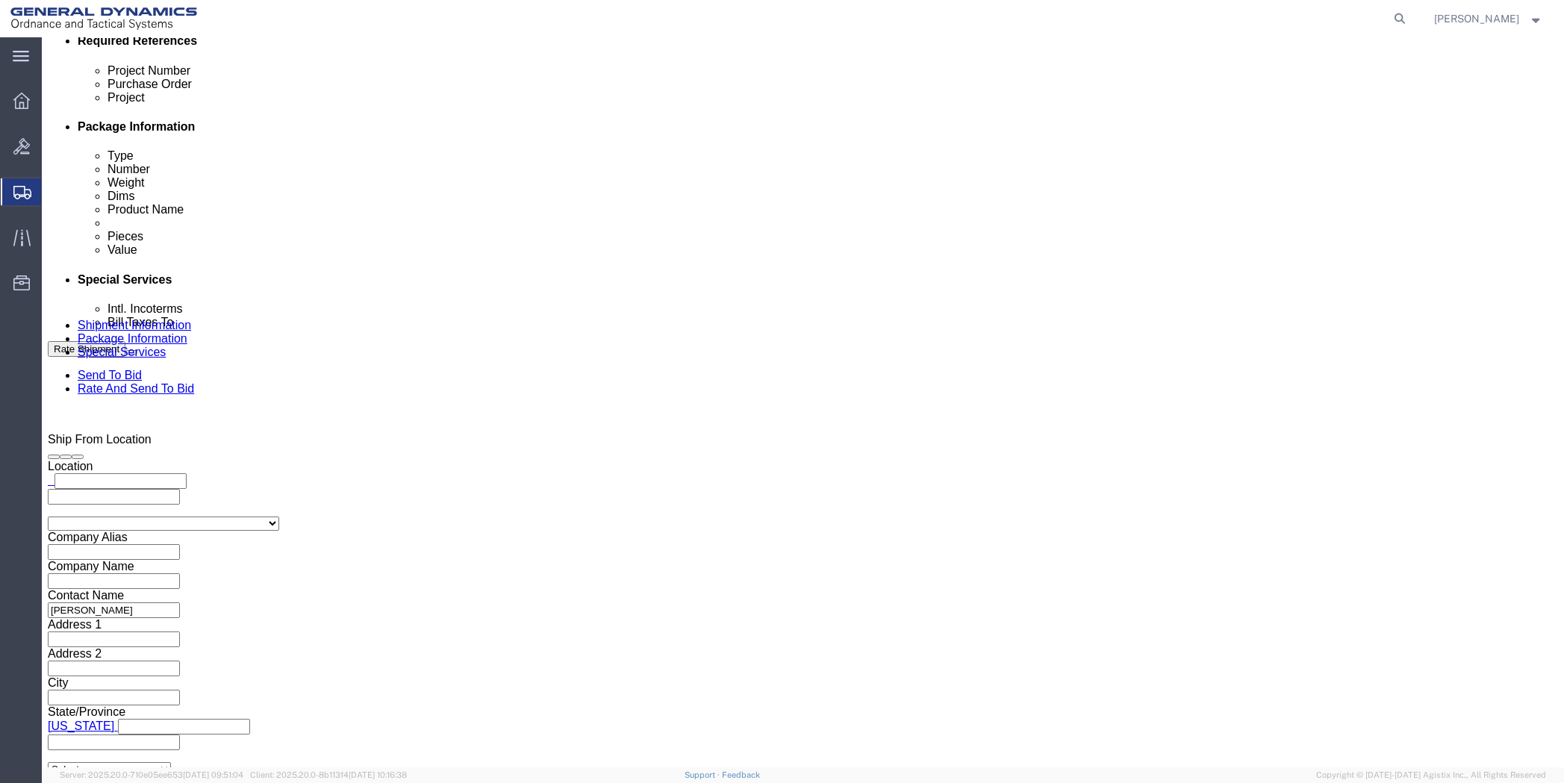
drag, startPoint x: 330, startPoint y: 446, endPoint x: 232, endPoint y: 464, distance: 99.3
click input "[PHONE_NUMBER]"
click button "Rate Shipment"
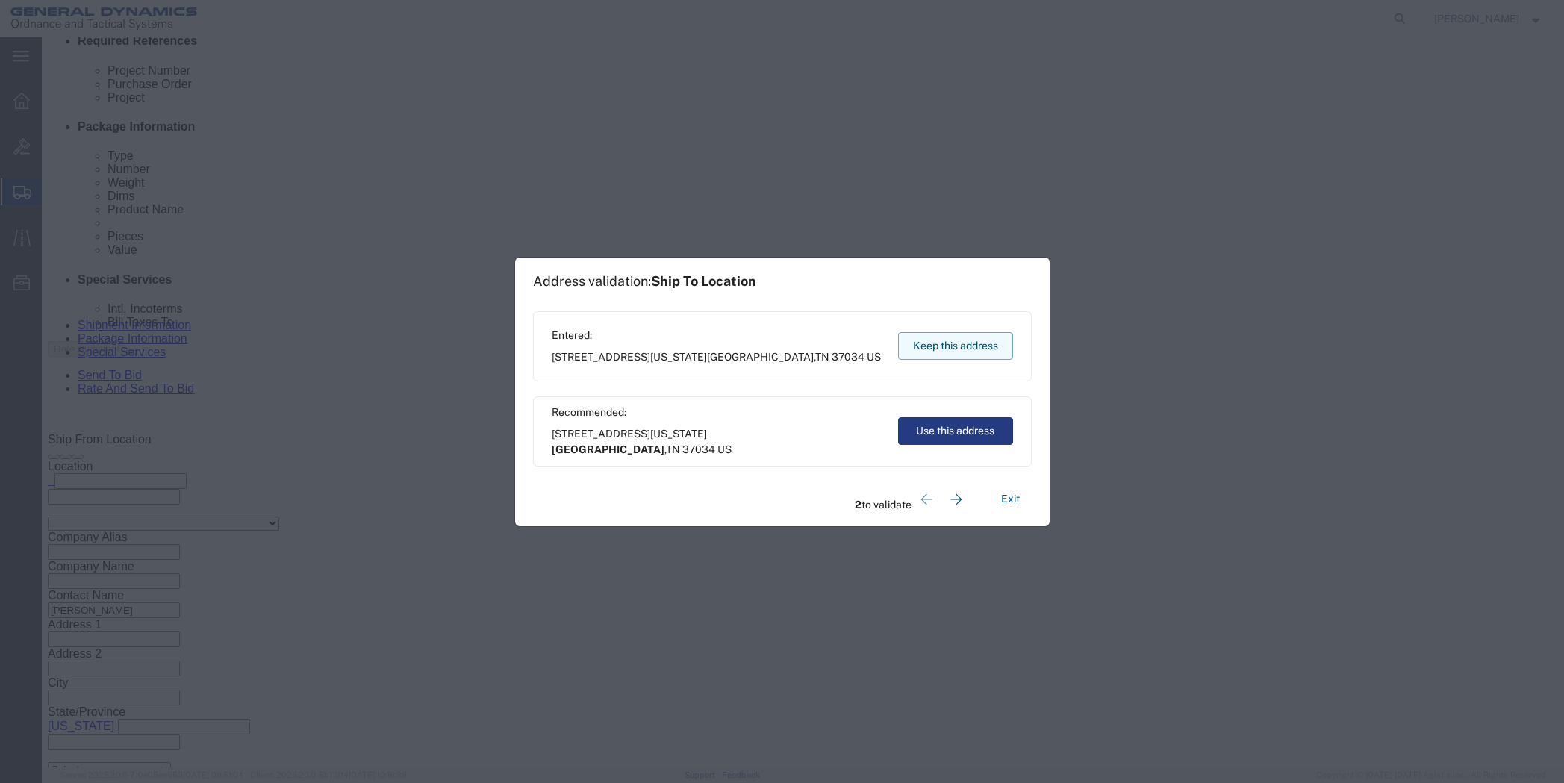
click at [959, 348] on button "Keep this address" at bounding box center [955, 346] width 115 height 28
click at [923, 341] on button "Keep this address" at bounding box center [955, 346] width 115 height 28
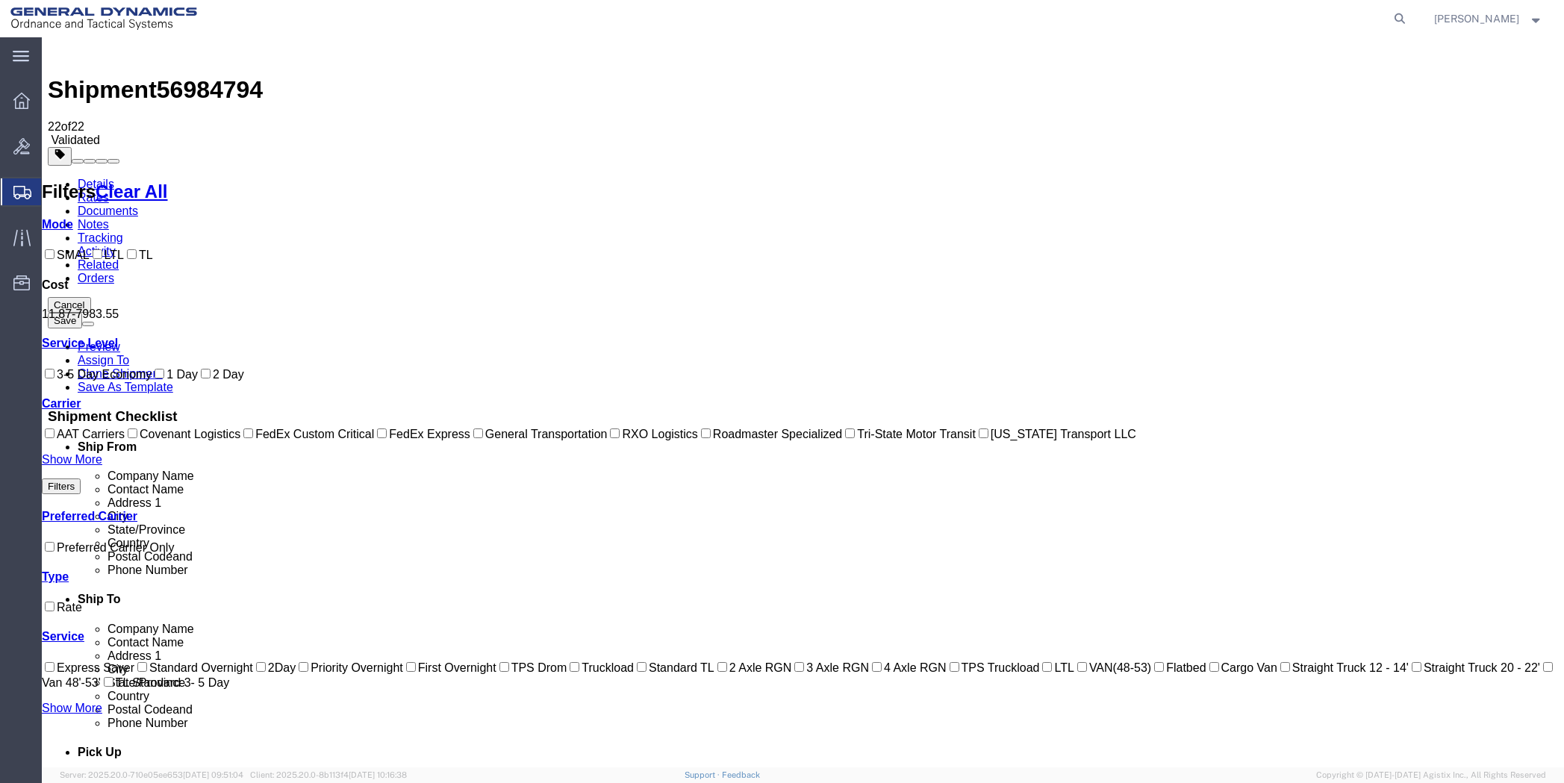
scroll to position [0, 0]
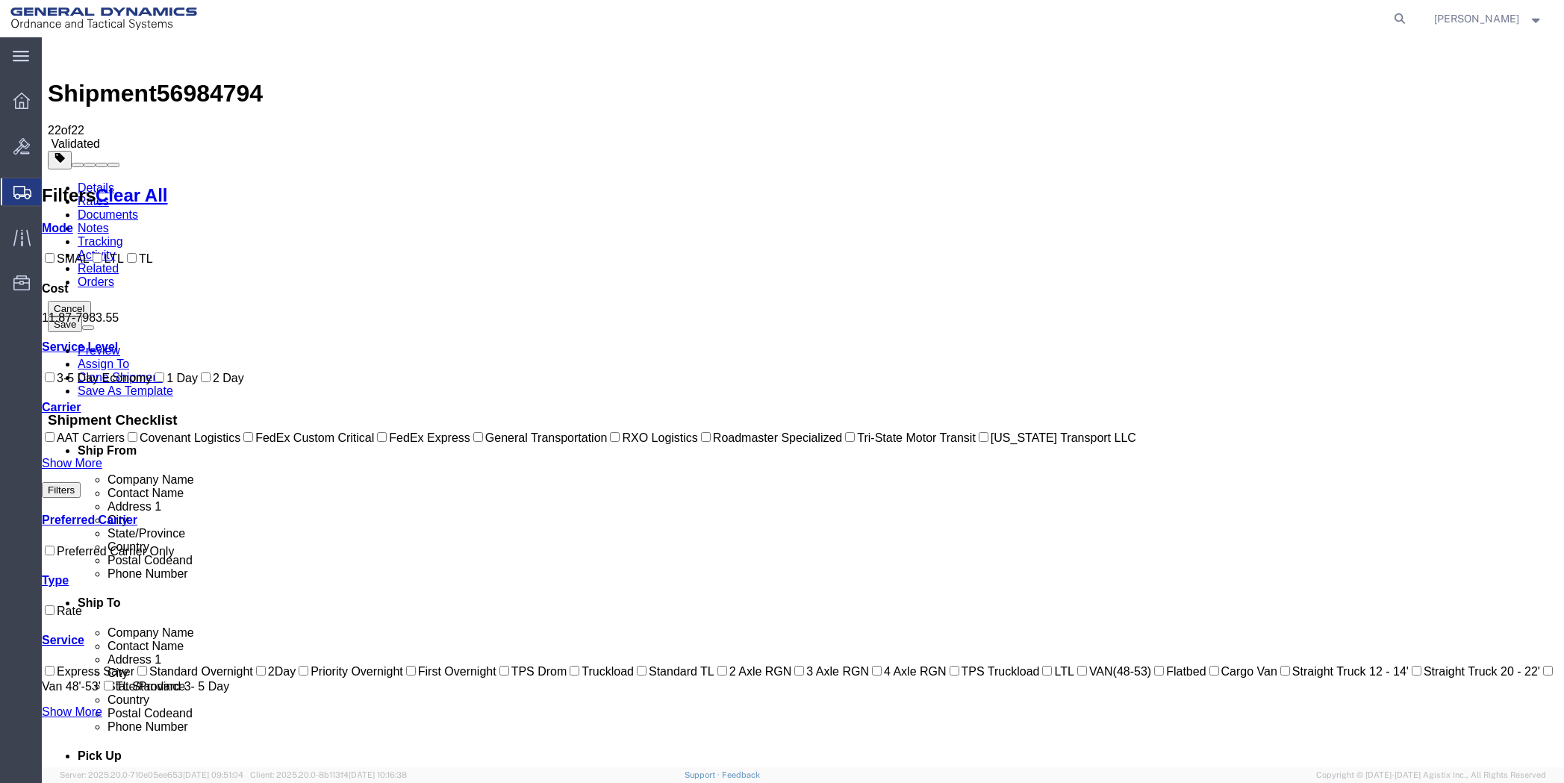
click at [87, 181] on link "Details" at bounding box center [96, 187] width 37 height 13
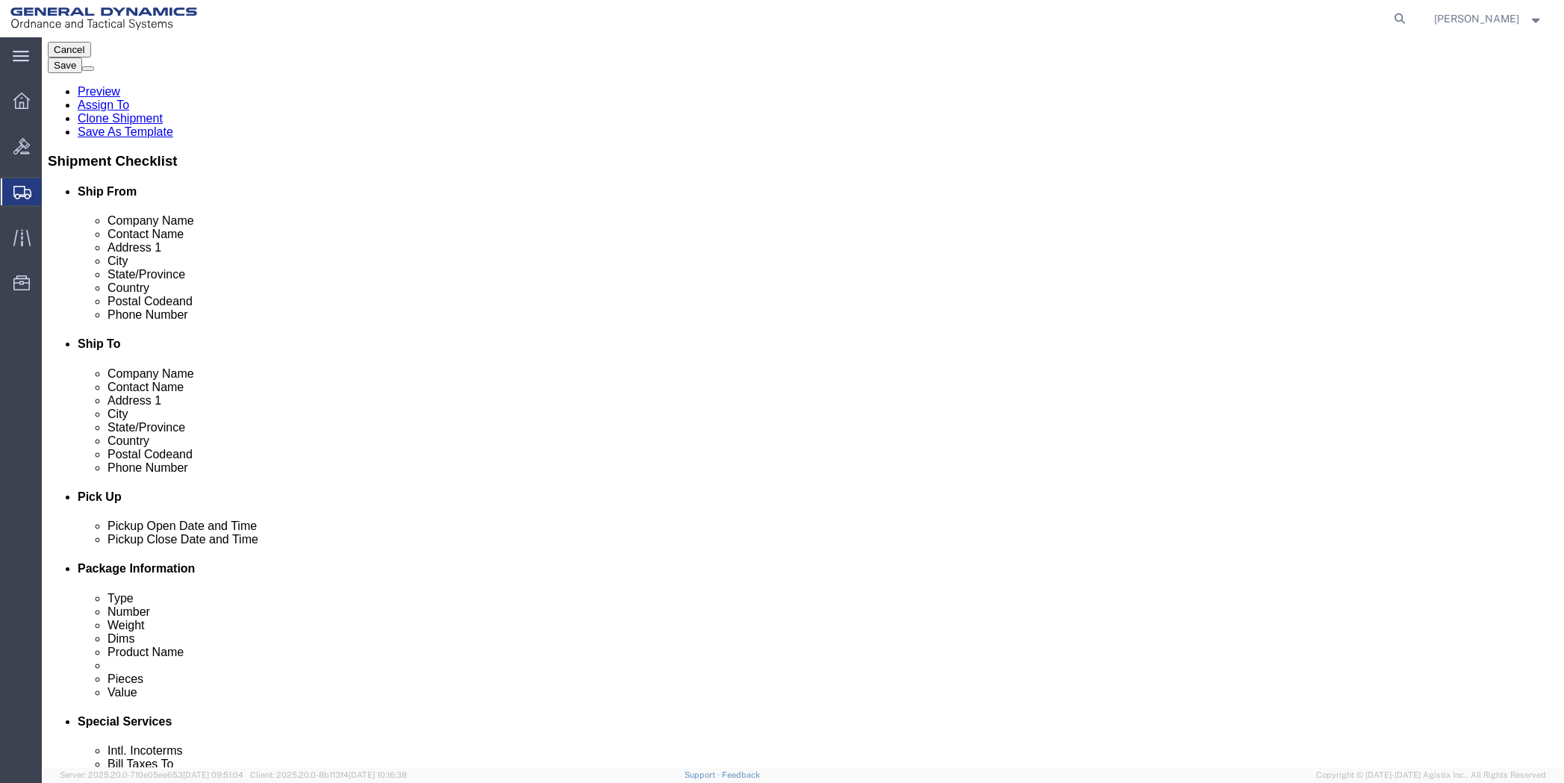
scroll to position [373, 0]
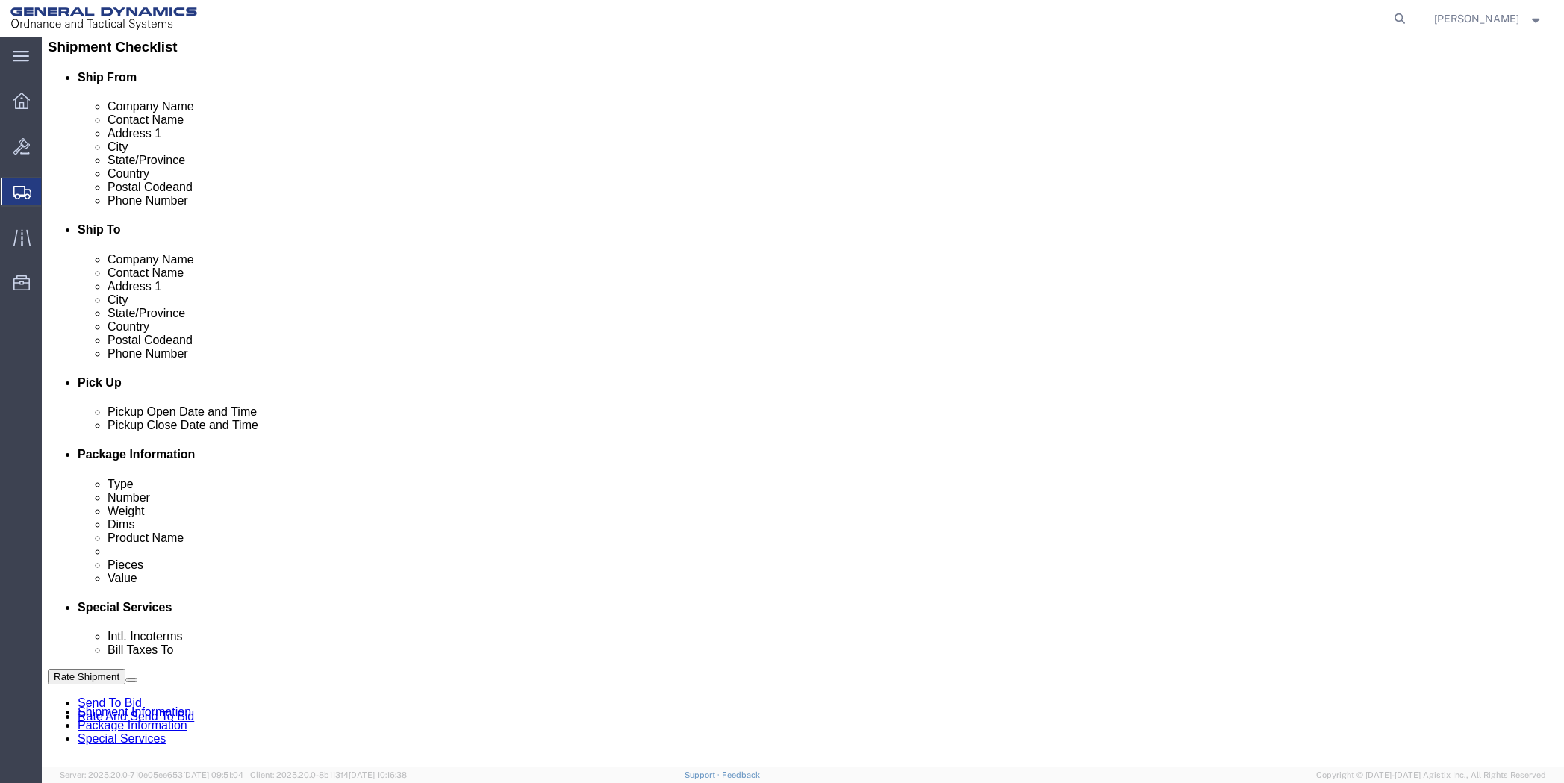
click div "[DATE] 3:00 PM"
click input "3:00 PM"
type input "7:AM PM"
click button "Apply"
click div "[DATE] 8:00 PM"
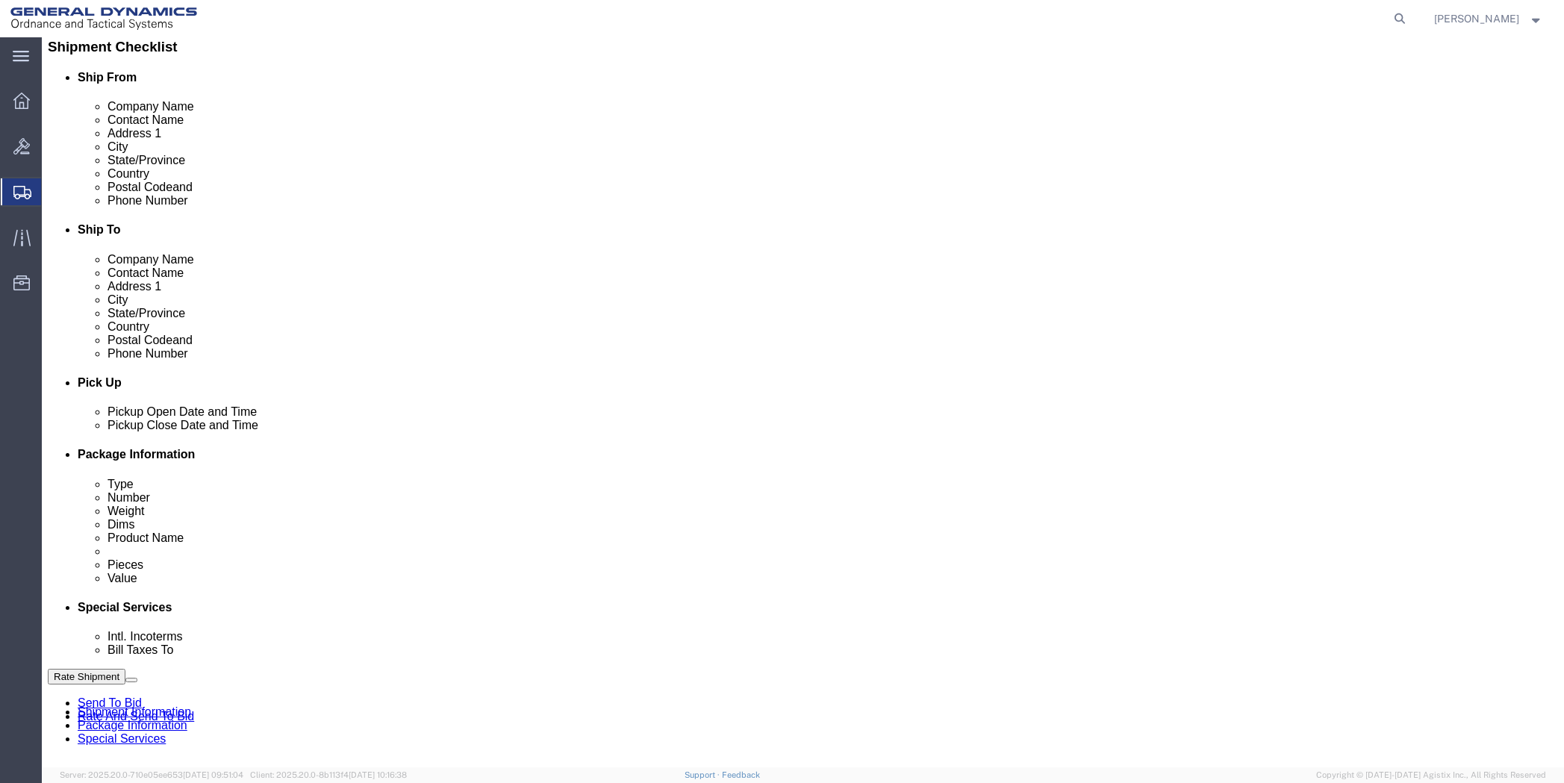
type input "1:00 PM"
click button "Apply"
click button "Rate Shipment"
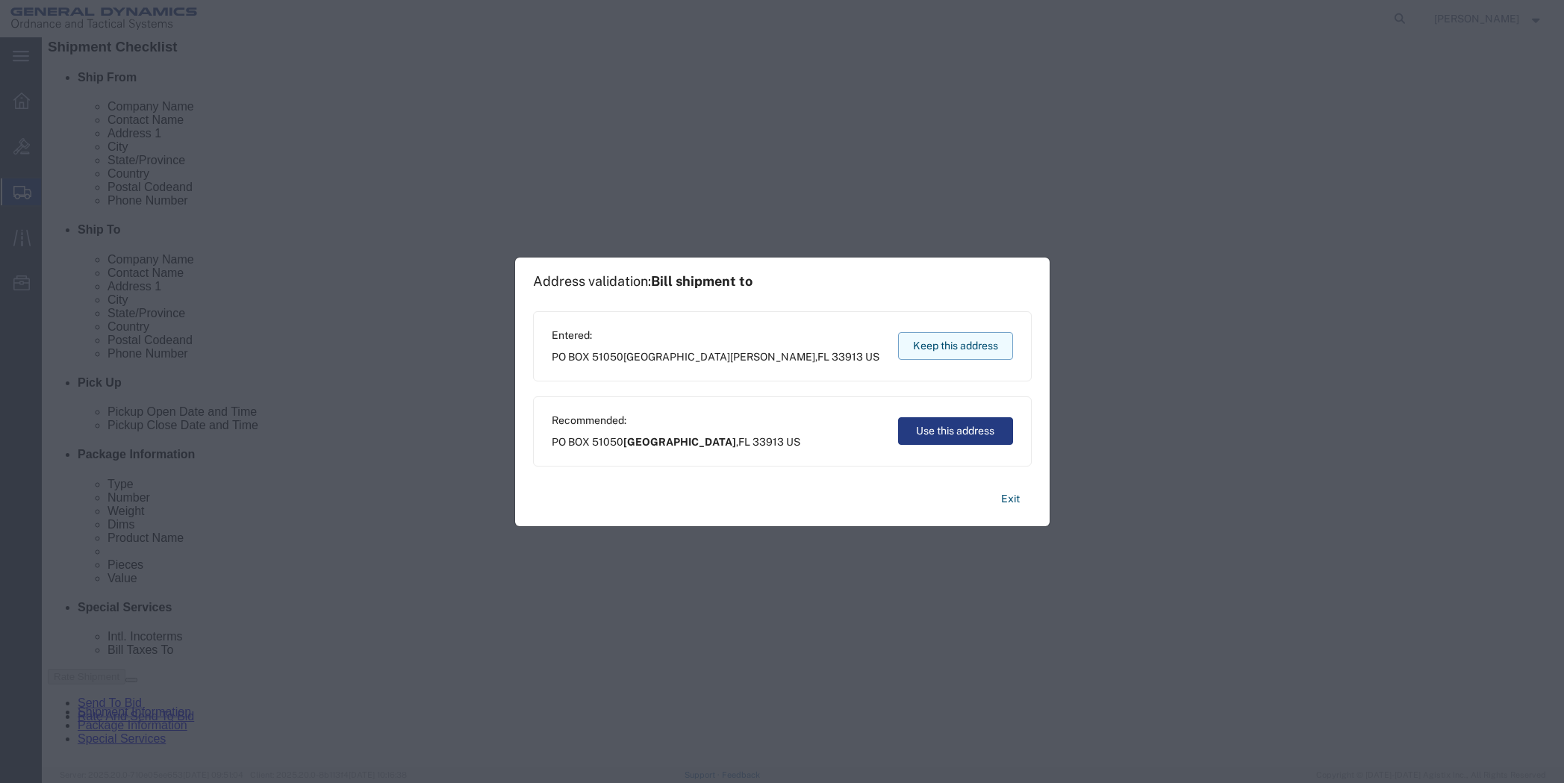
click at [951, 347] on button "Keep this address" at bounding box center [955, 346] width 115 height 28
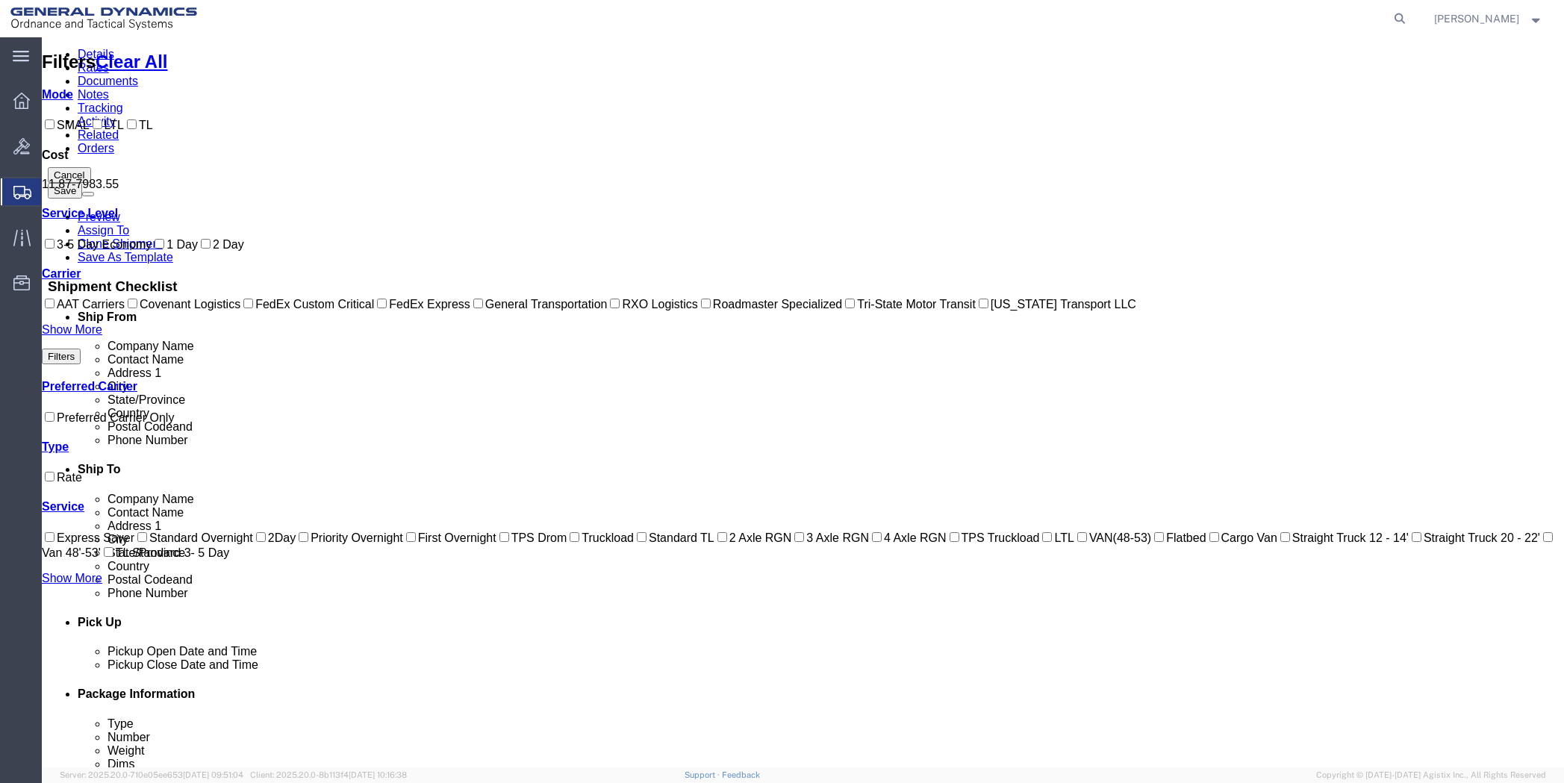
scroll to position [0, 0]
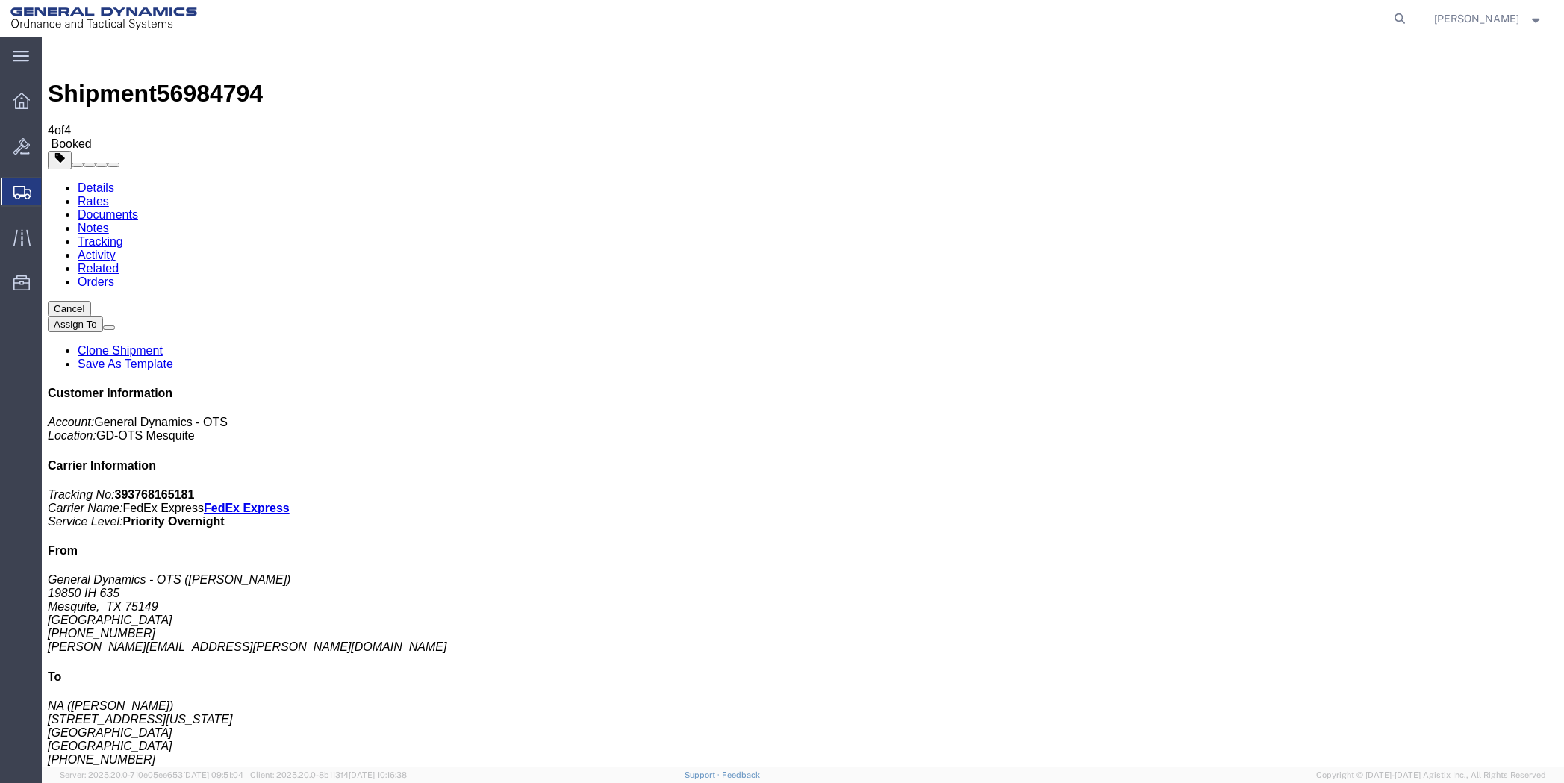
drag, startPoint x: 695, startPoint y: 296, endPoint x: 565, endPoint y: 294, distance: 129.9
click at [94, 181] on link "Details" at bounding box center [96, 187] width 37 height 13
click link "Schedule pickup request"
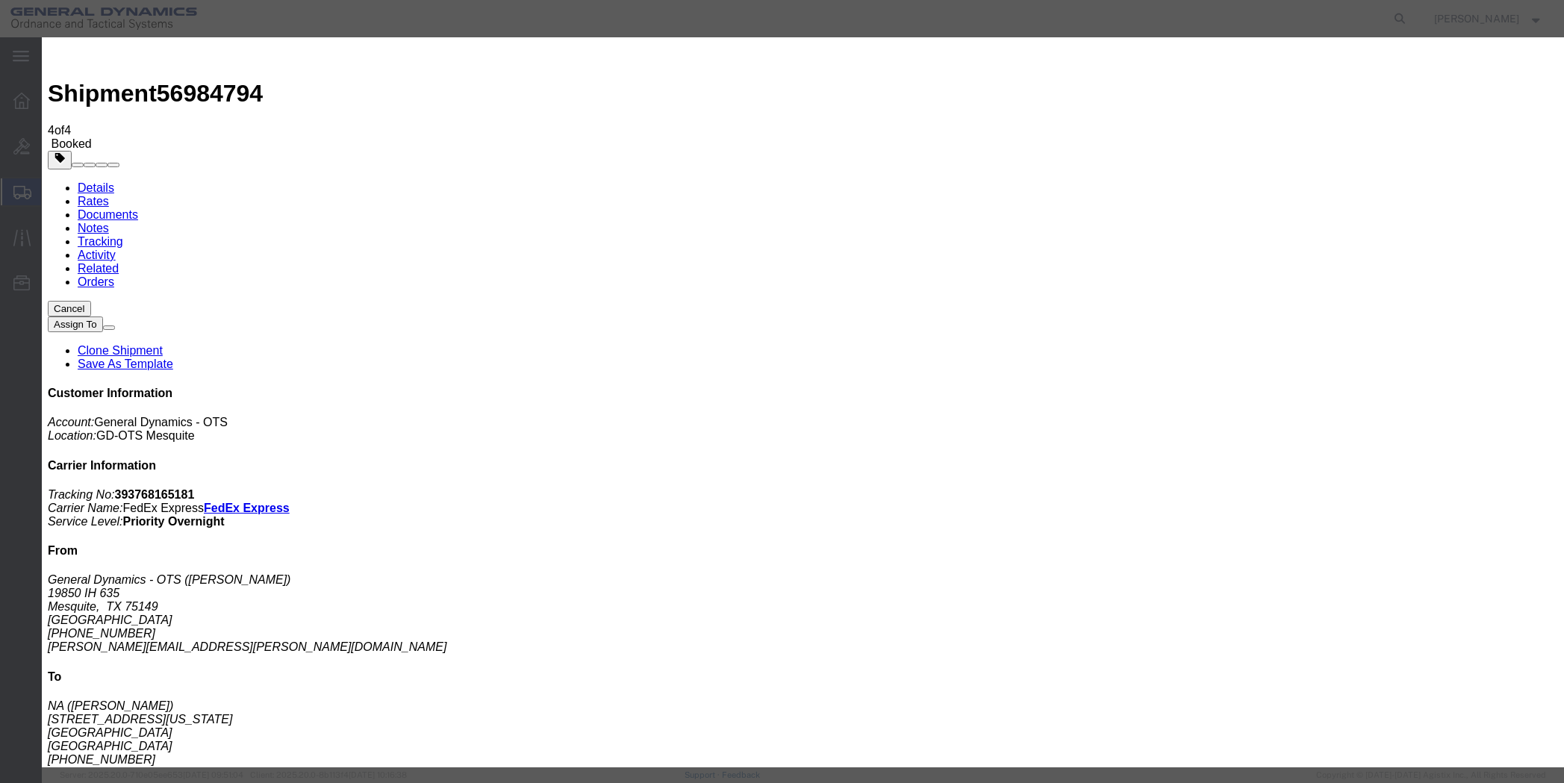
click button "Close"
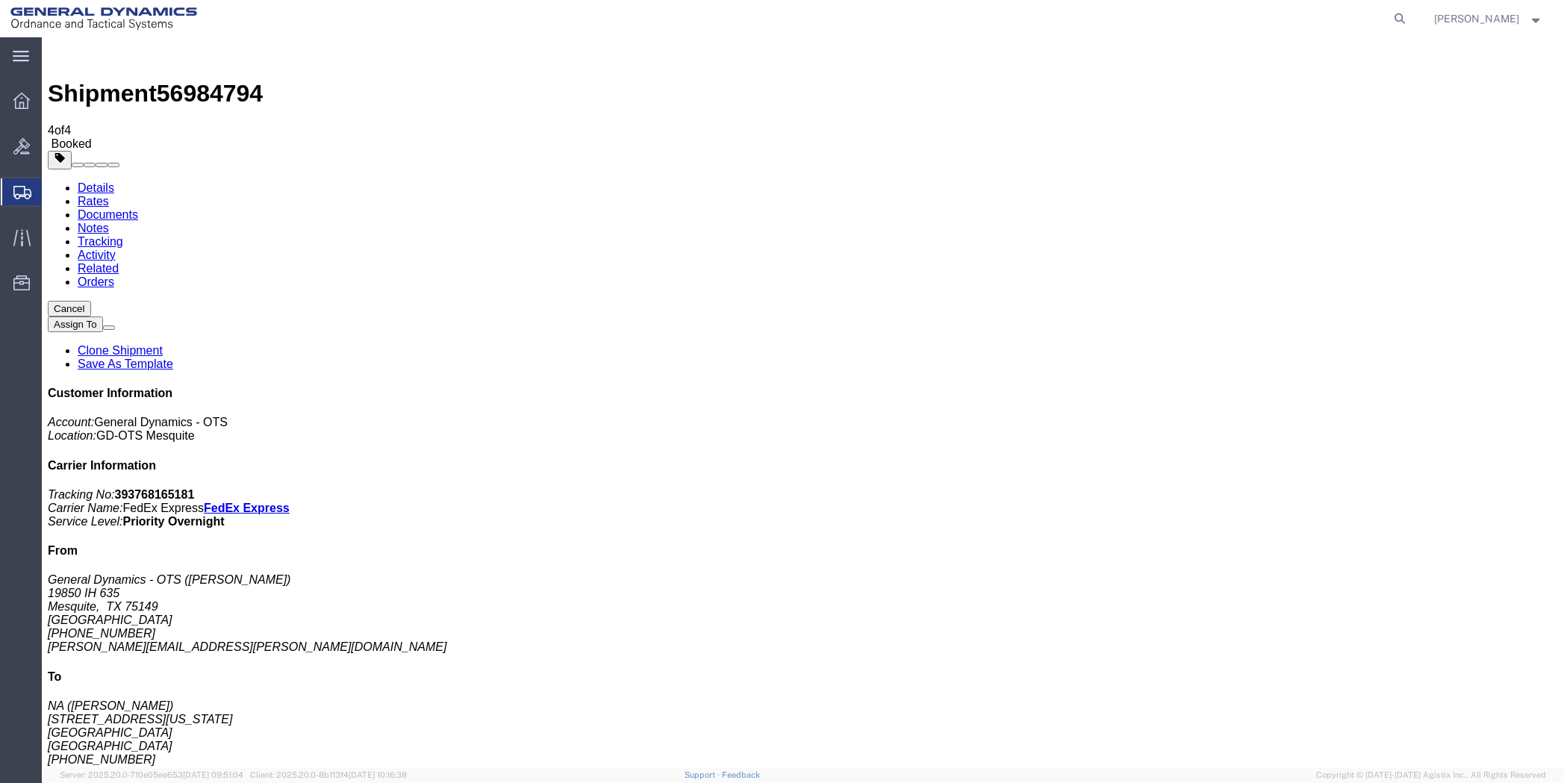
click h4 "Pickup & Delivery Dates"
click button "button"
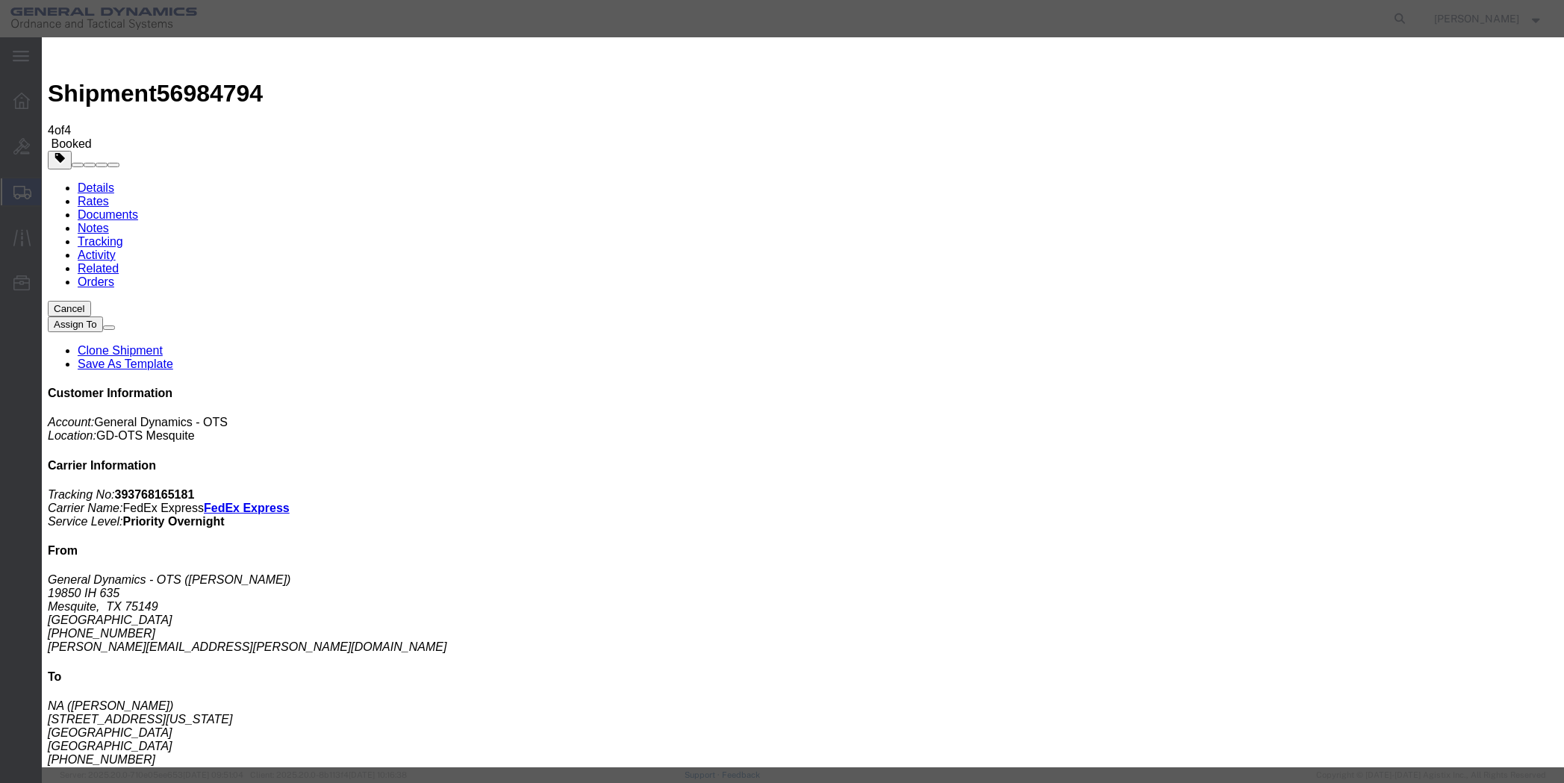
click div "[DATE] 7:00 PM"
click input "7:00 PM"
type input "7:00 AM"
click button "Apply"
click div "[DATE] 8:00 PM"
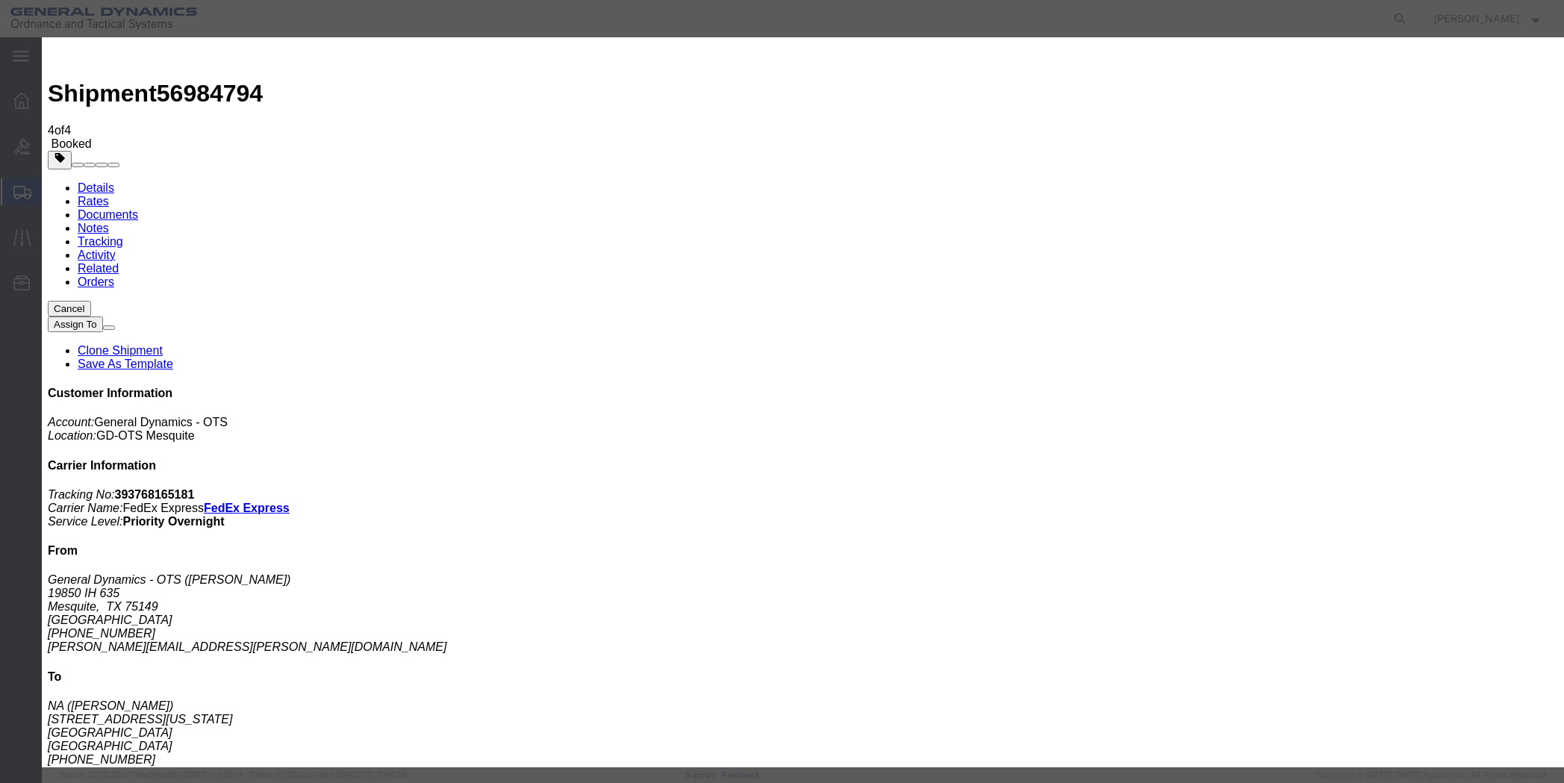
type input "11:00 AM"
click div "Close Time 11:00 AM [DATE] 8:00 PM - [DATE] 8:00 PM Cancel Apply"
click button "Apply"
click button "Save"
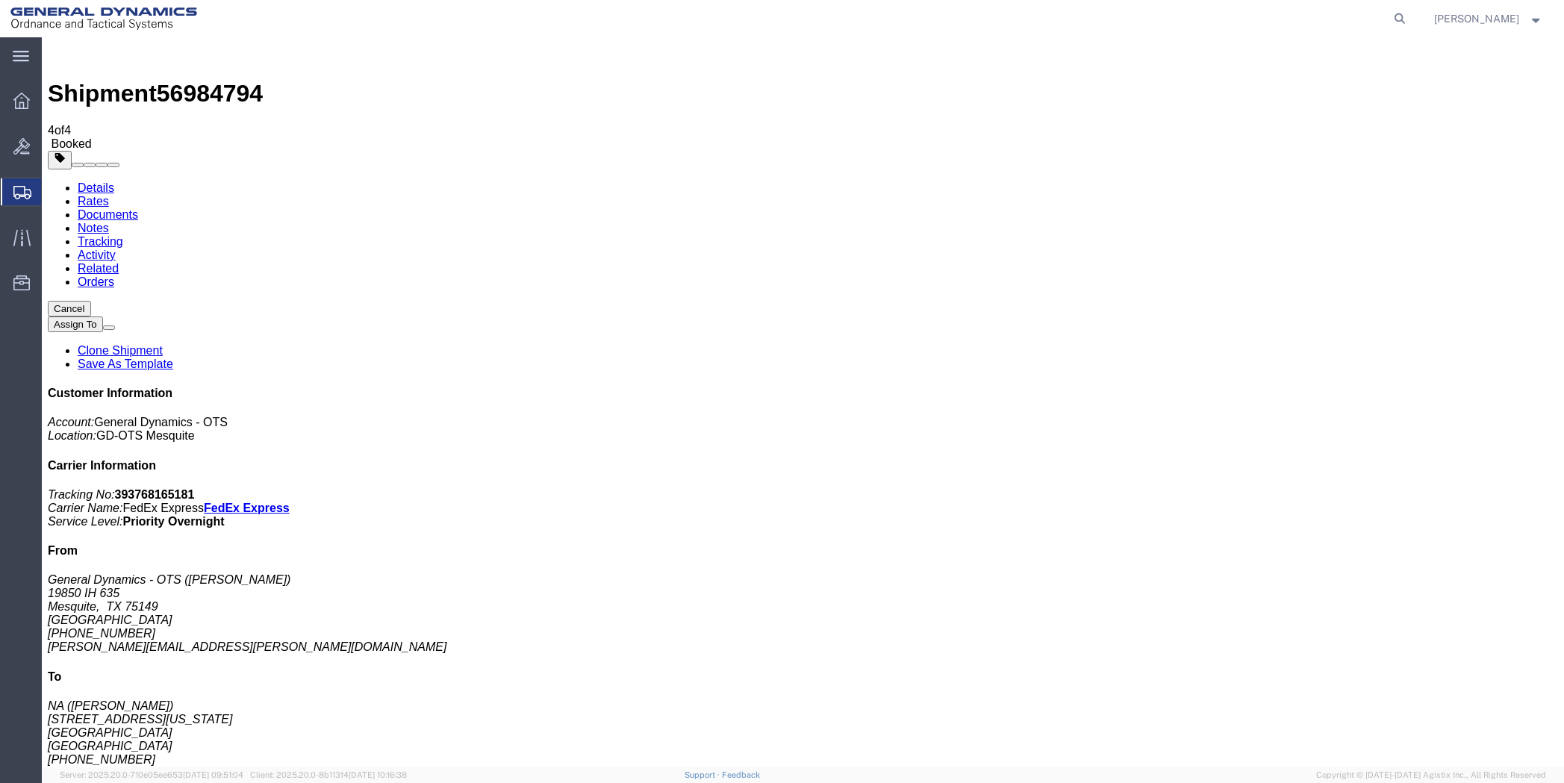
click button "Close"
click at [0, 0] on span "Create Shipment" at bounding box center [0, 0] width 0 height 0
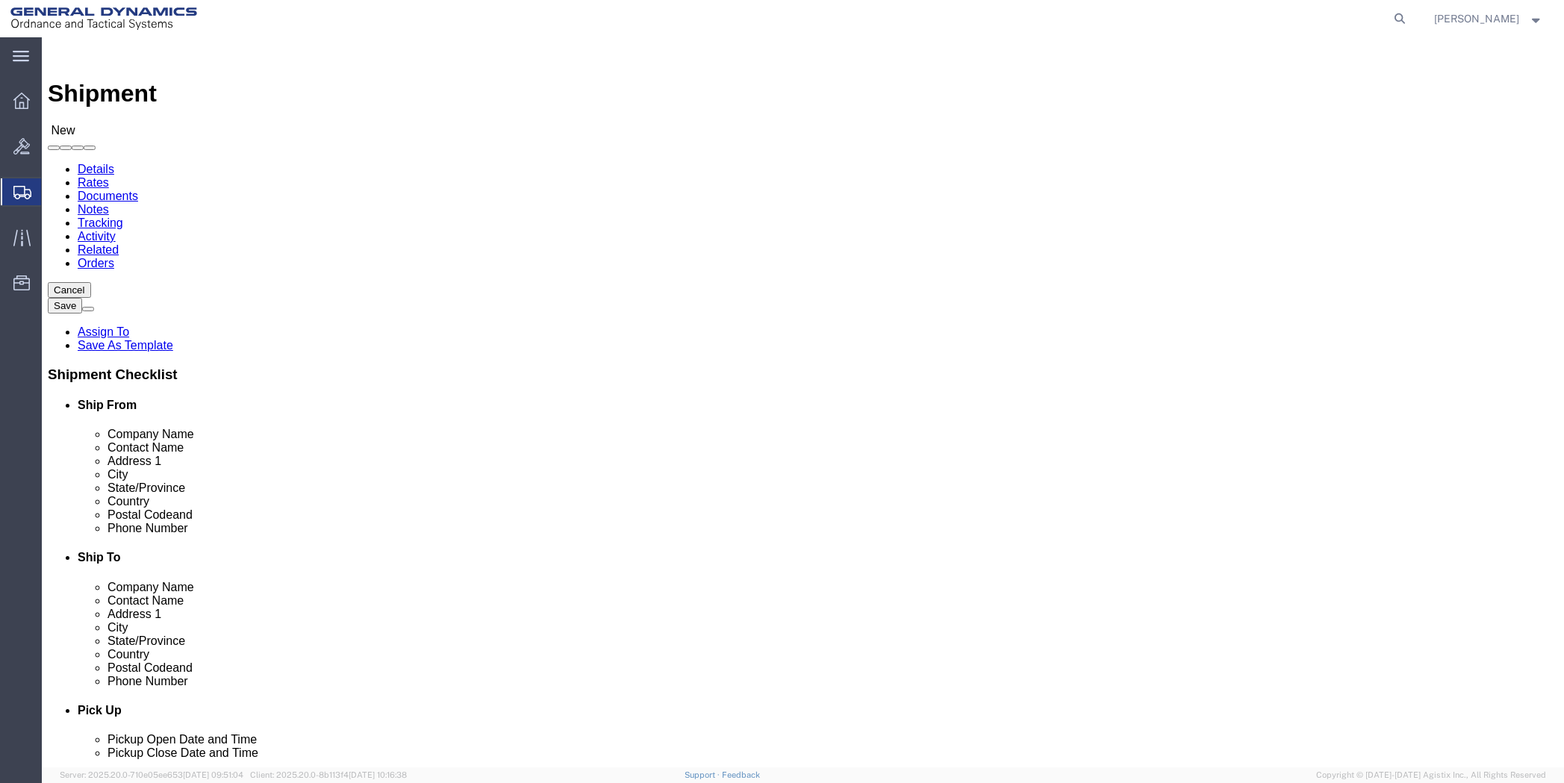
click input "text"
type input "lu"
click p "- General Dynamics - OTS - ([PERSON_NAME]) 19850 IH 635, [GEOGRAPHIC_DATA], [GE…"
select select "[GEOGRAPHIC_DATA]"
type input "[PERSON_NAME]"
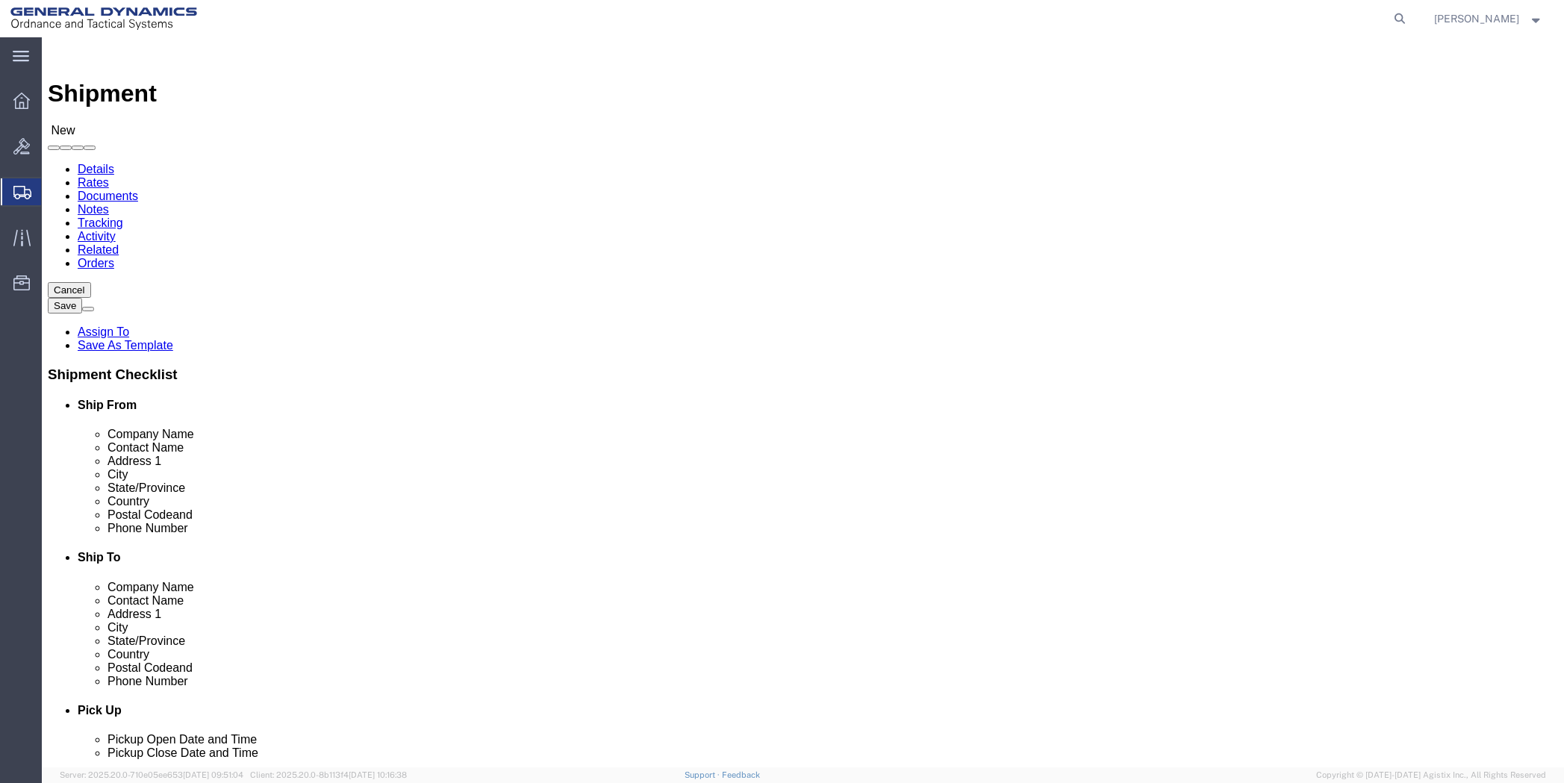
click input "text"
type input "[PHONE_NUMBER]"
paste input "Fluke Process Instruments"
click input "Fluke Process Instruments"
type input "Fluke Process Instruments"
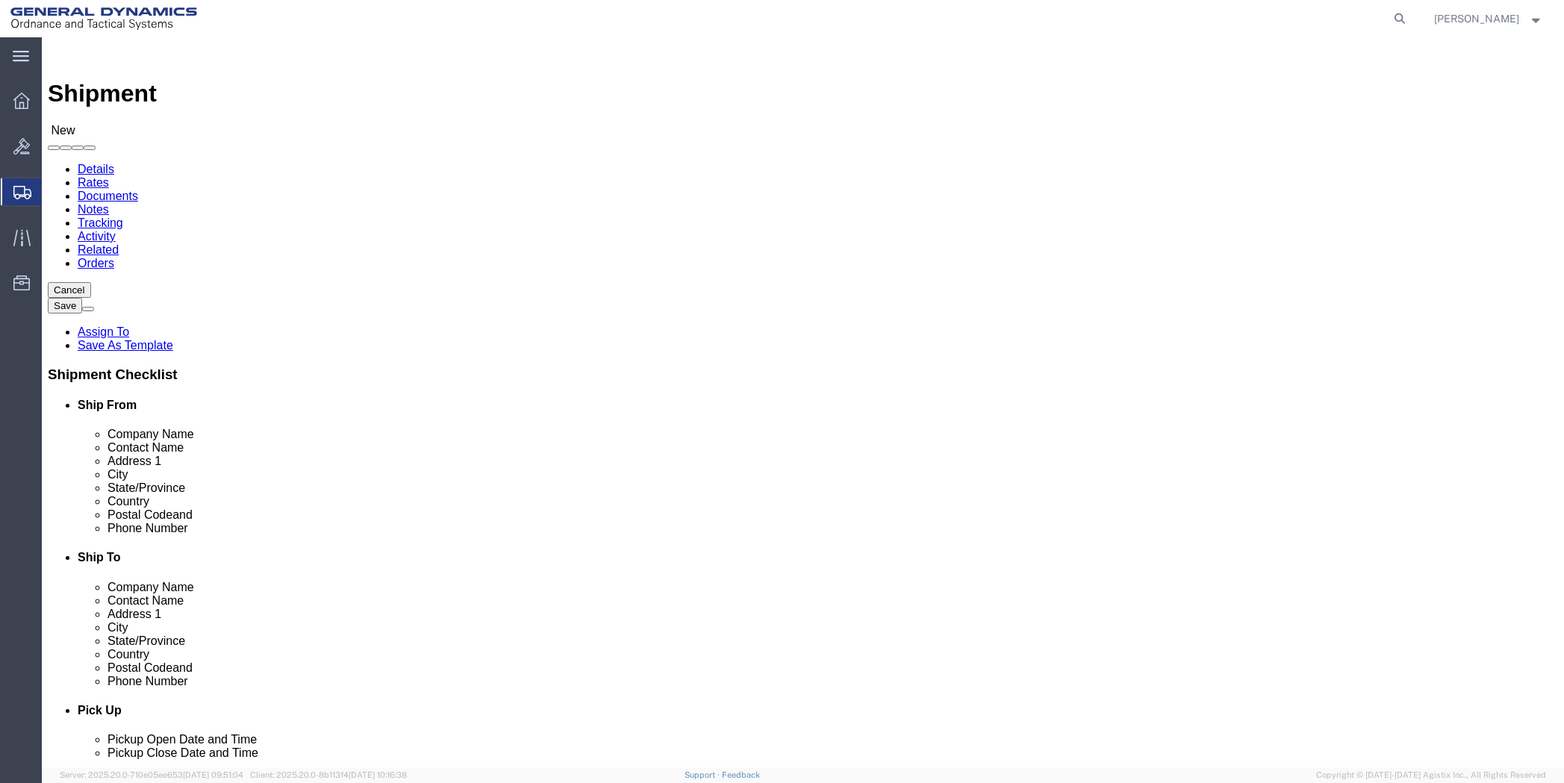
click input "text"
paste input "[PERSON_NAME]"
type input "[PERSON_NAME]"
click input "text"
paste input "[STREET_ADDRESS] Space # 34"
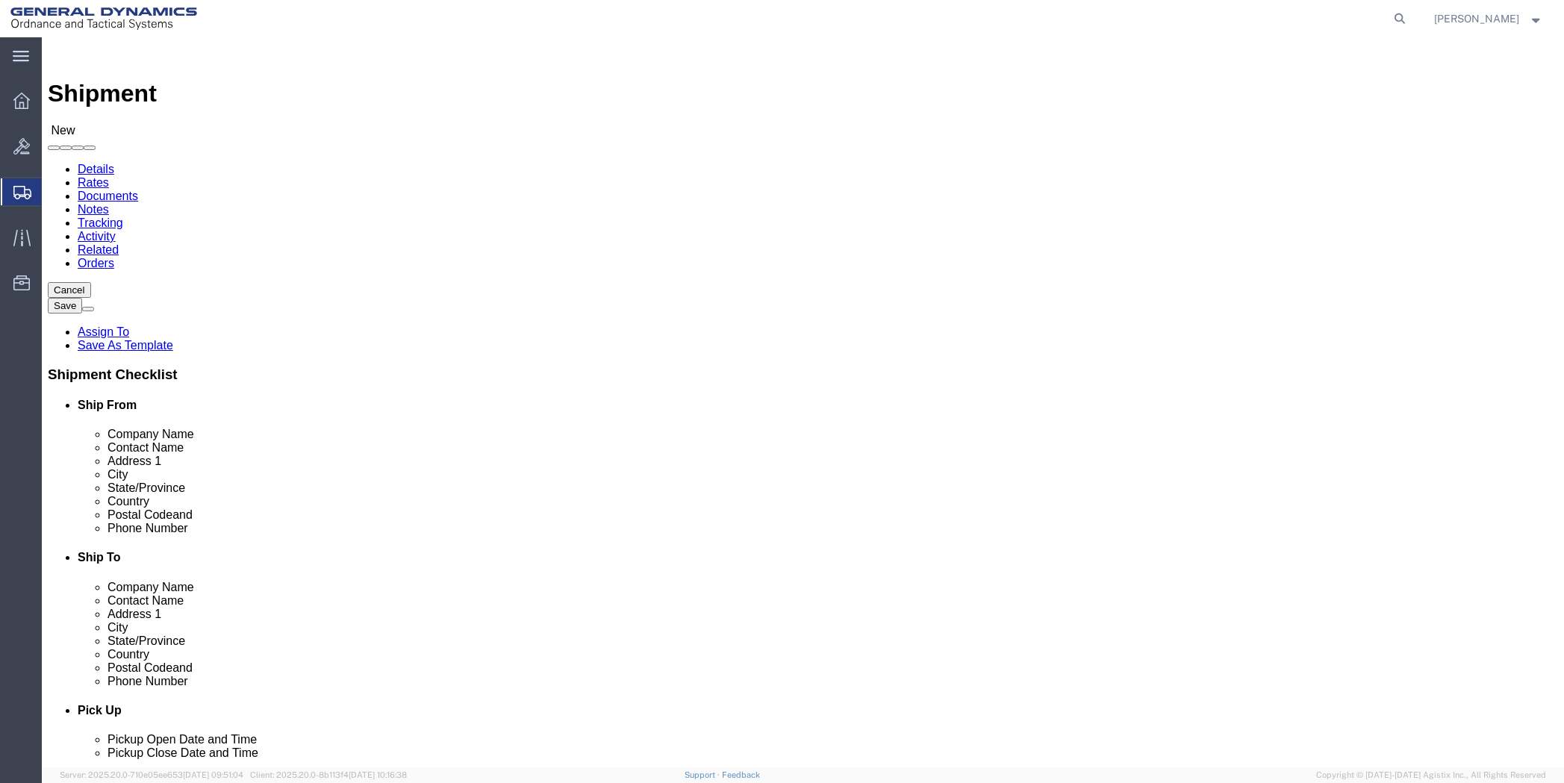
type input "[STREET_ADDRESS] Space # 34"
click input "text"
paste input "Seaside"
type input "Seaside"
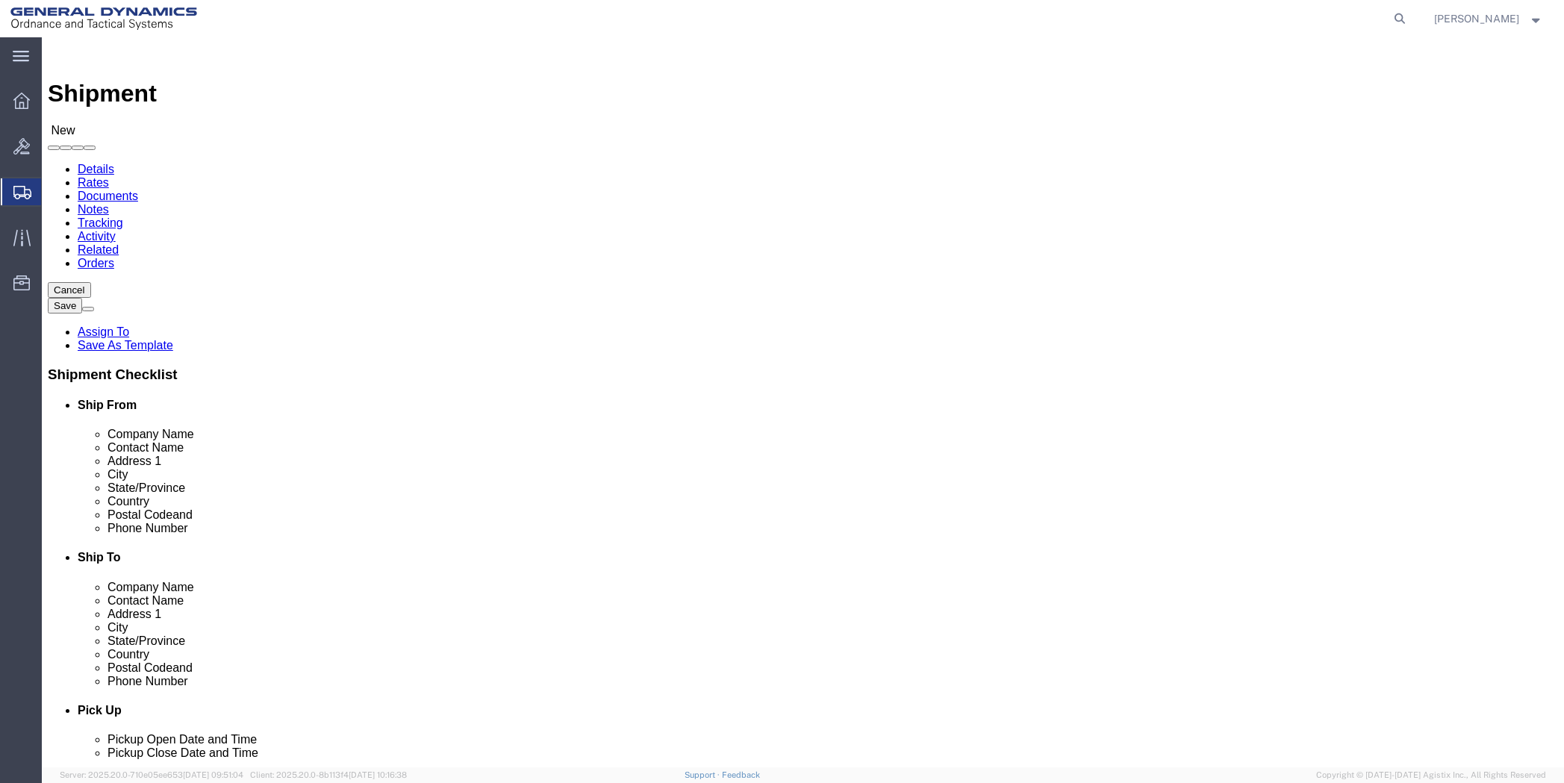
click input "Postal Code"
type input "93955"
click input "text"
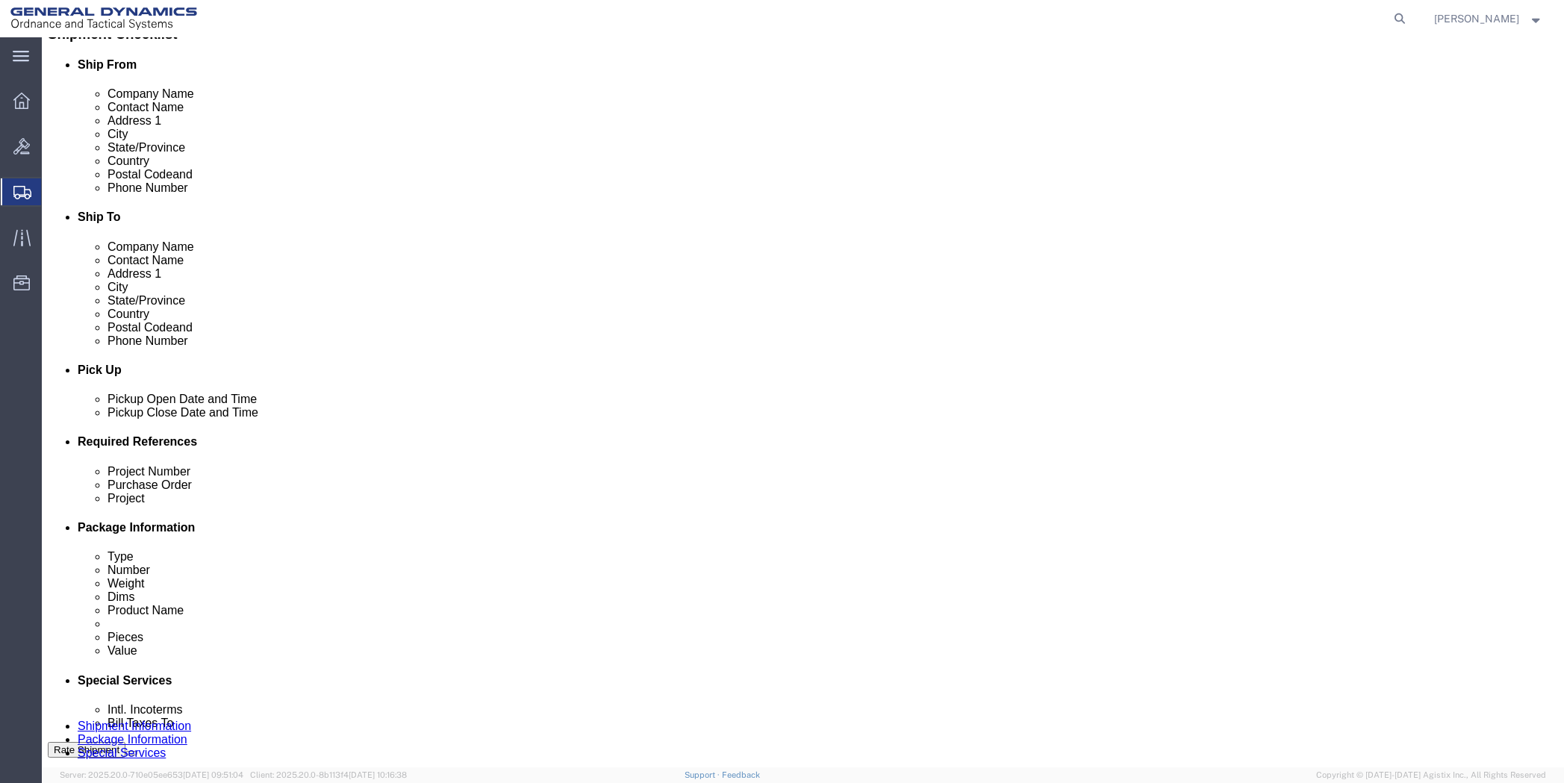
scroll to position [448, 0]
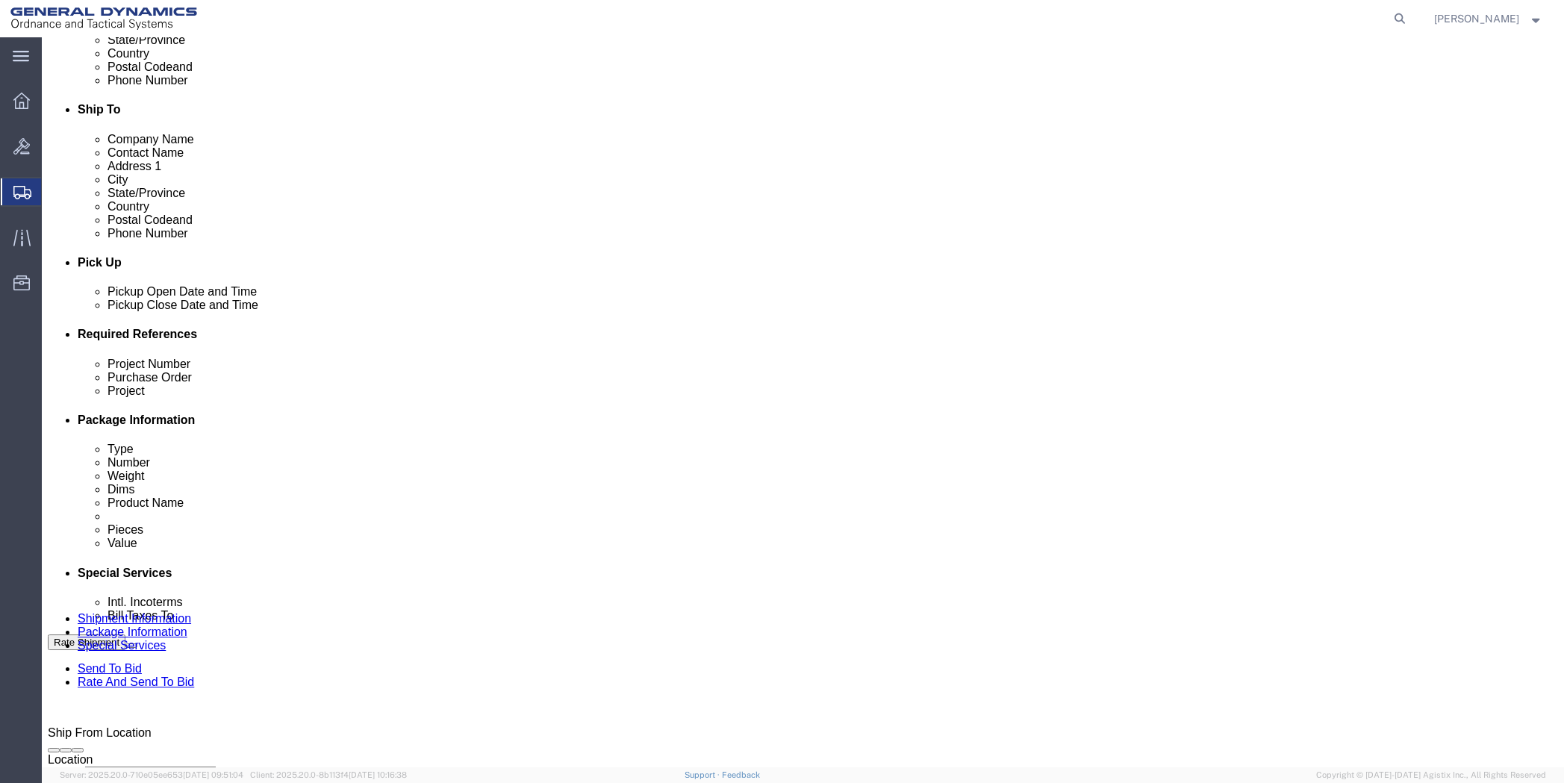
type input "[PHONE_NUMBER]"
click div "[DATE] 4:00 PM"
click input "4:00 PM"
type input "7:00 AM"
click button "Apply"
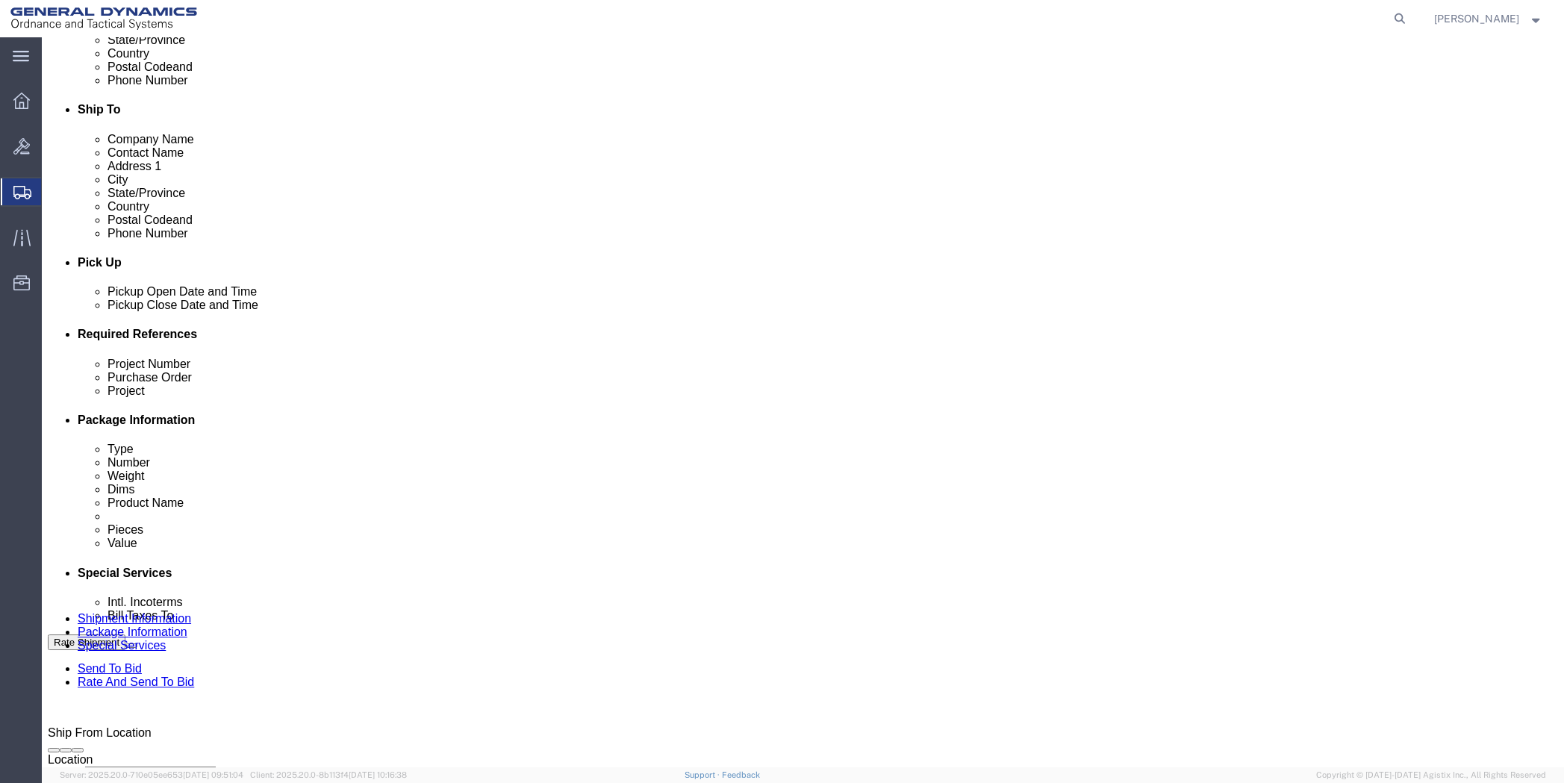
click div "[DATE] 8:00 AM"
type input "11:00 AM"
click button "Apply"
click input "text"
type input "50SOQ"
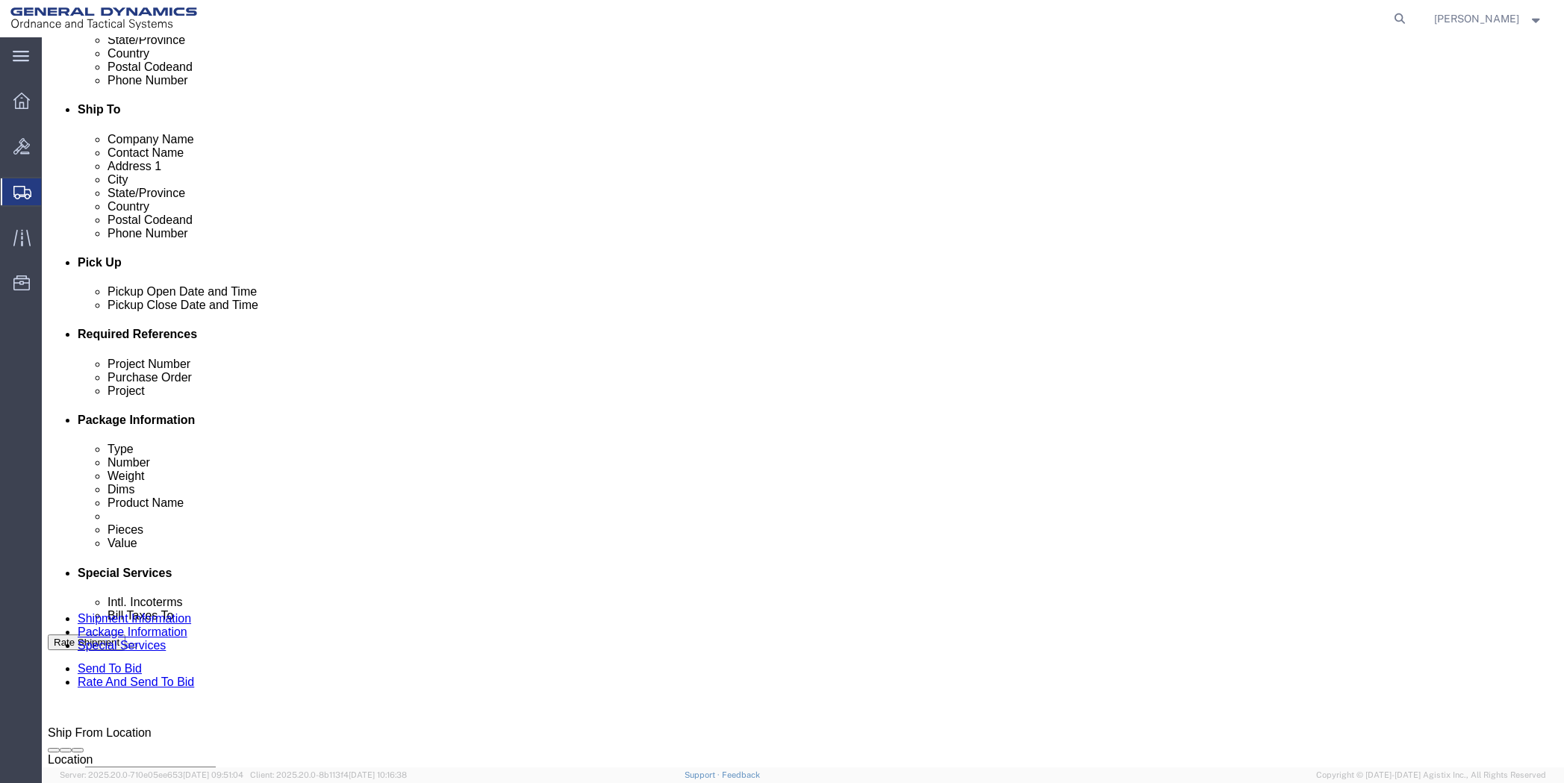
type input "NA"
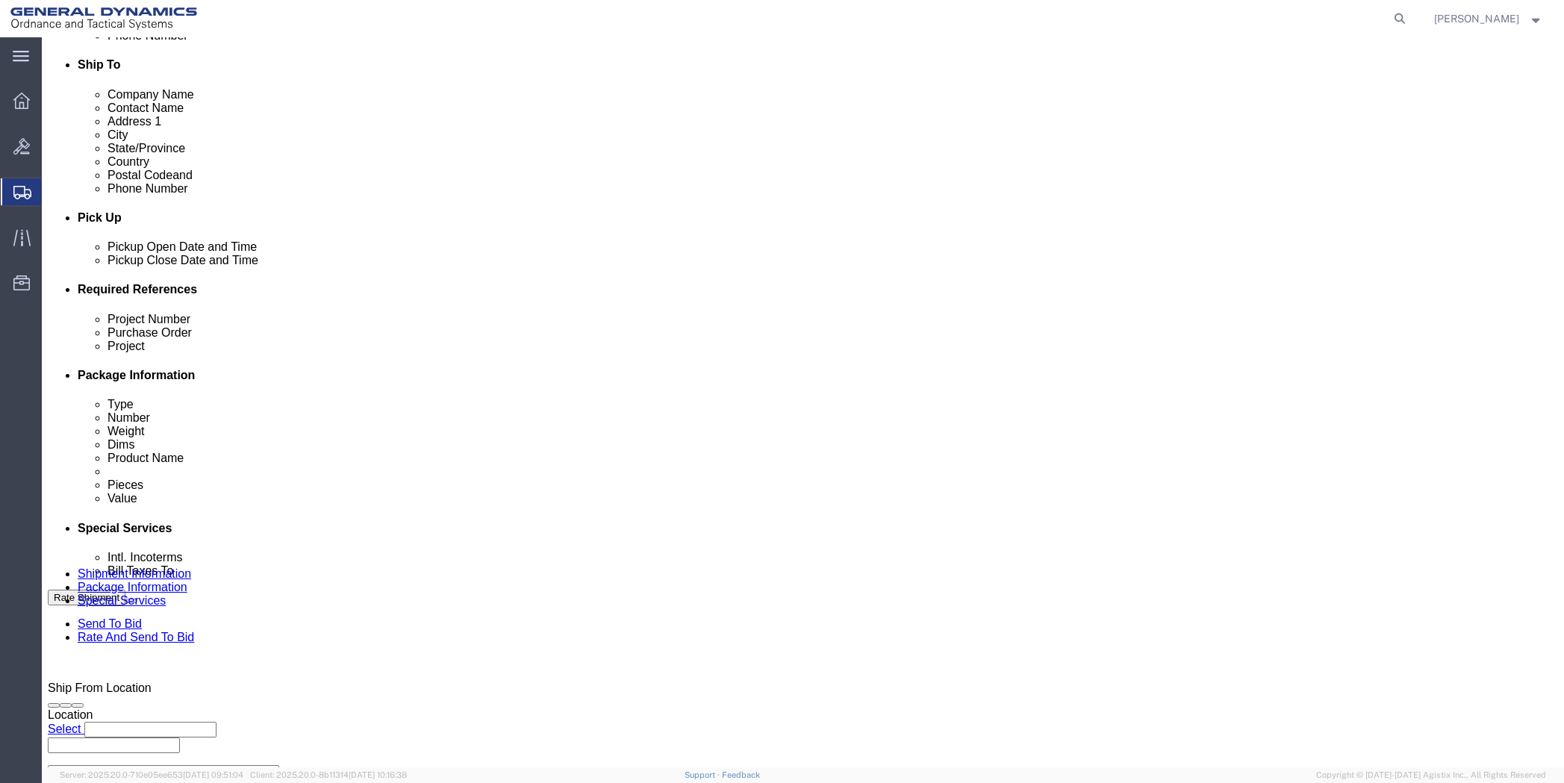
scroll to position [552, 0]
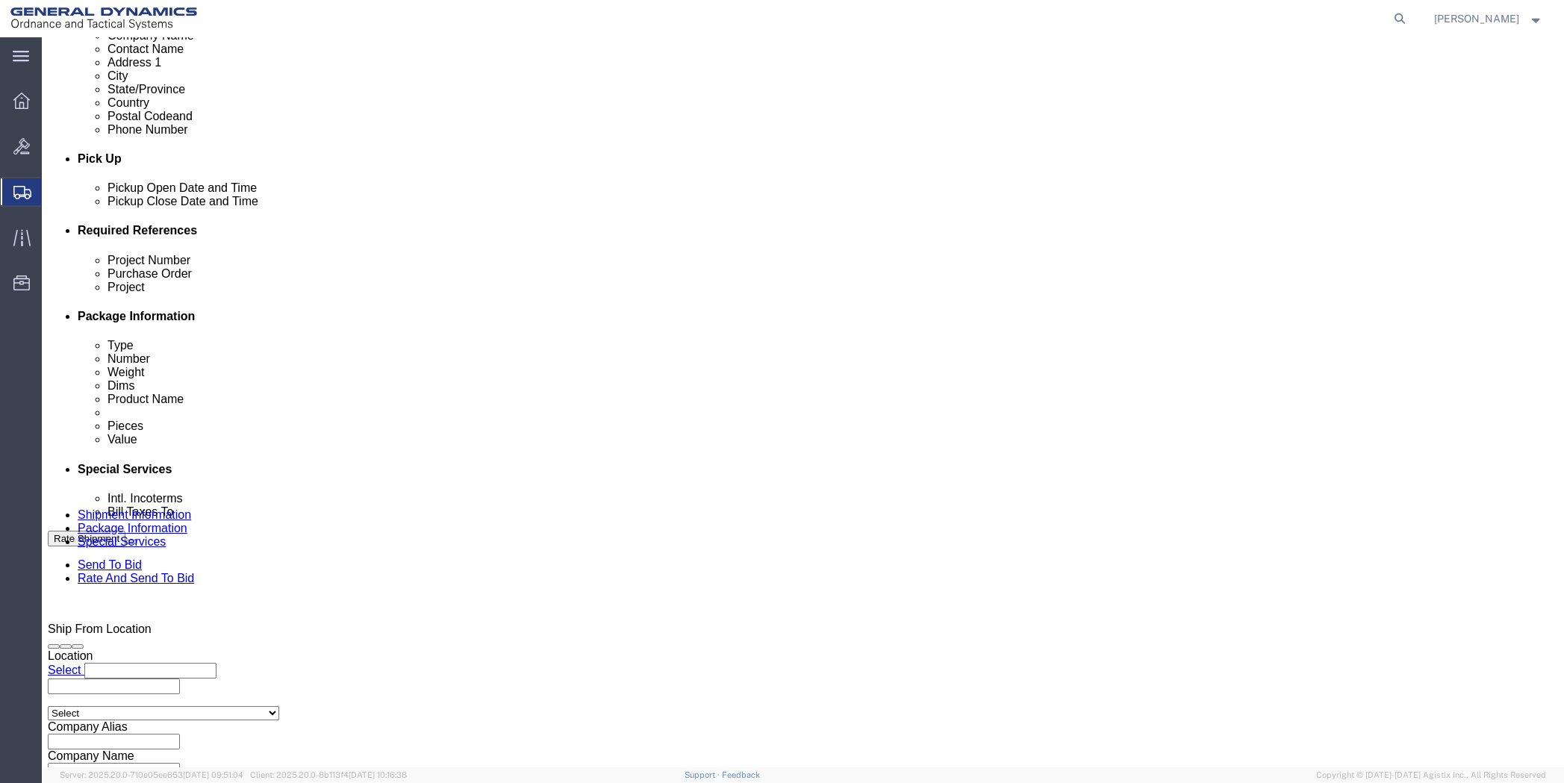
type input "NA"
click button "Continue"
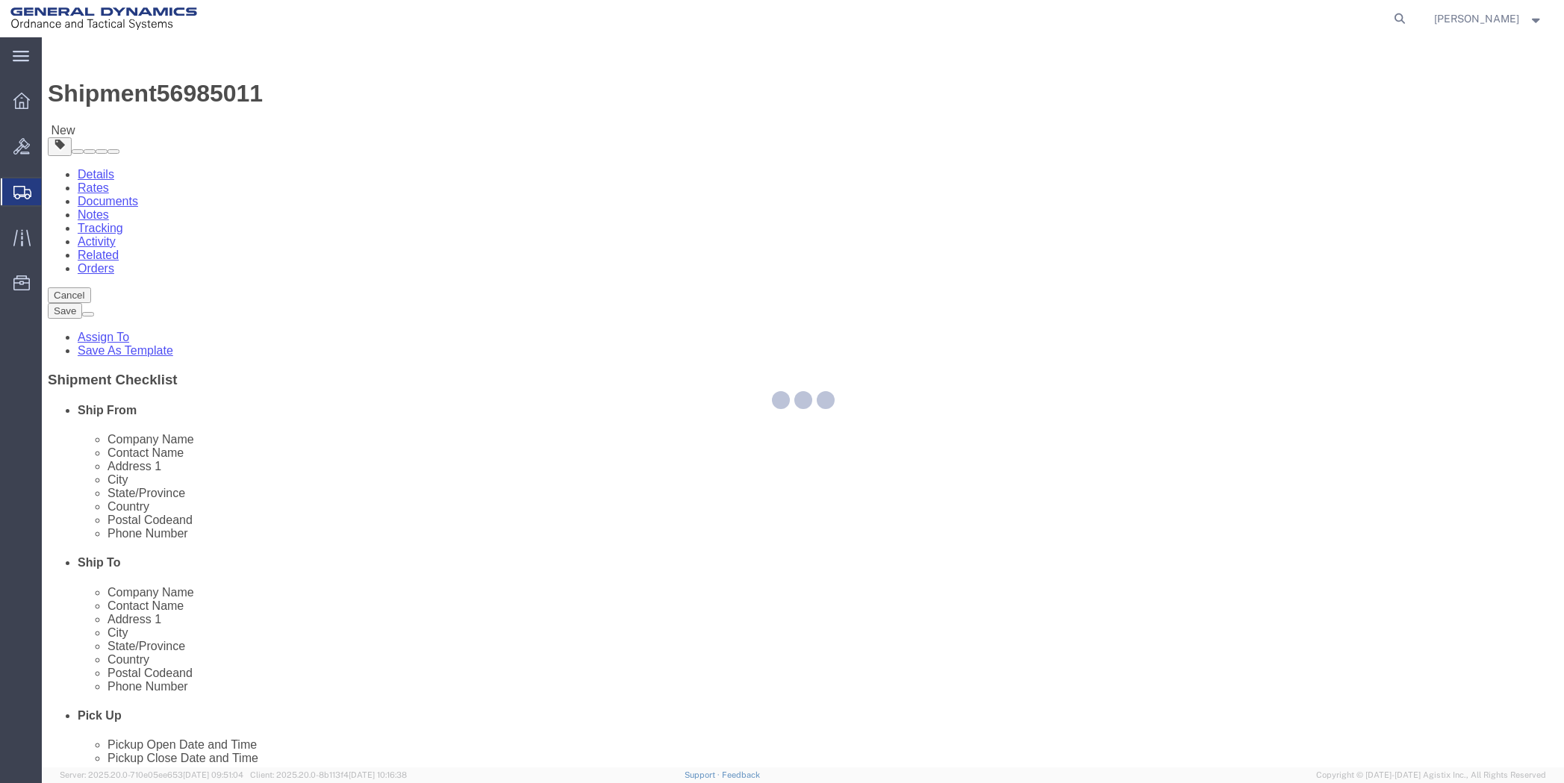
select select "CBOX"
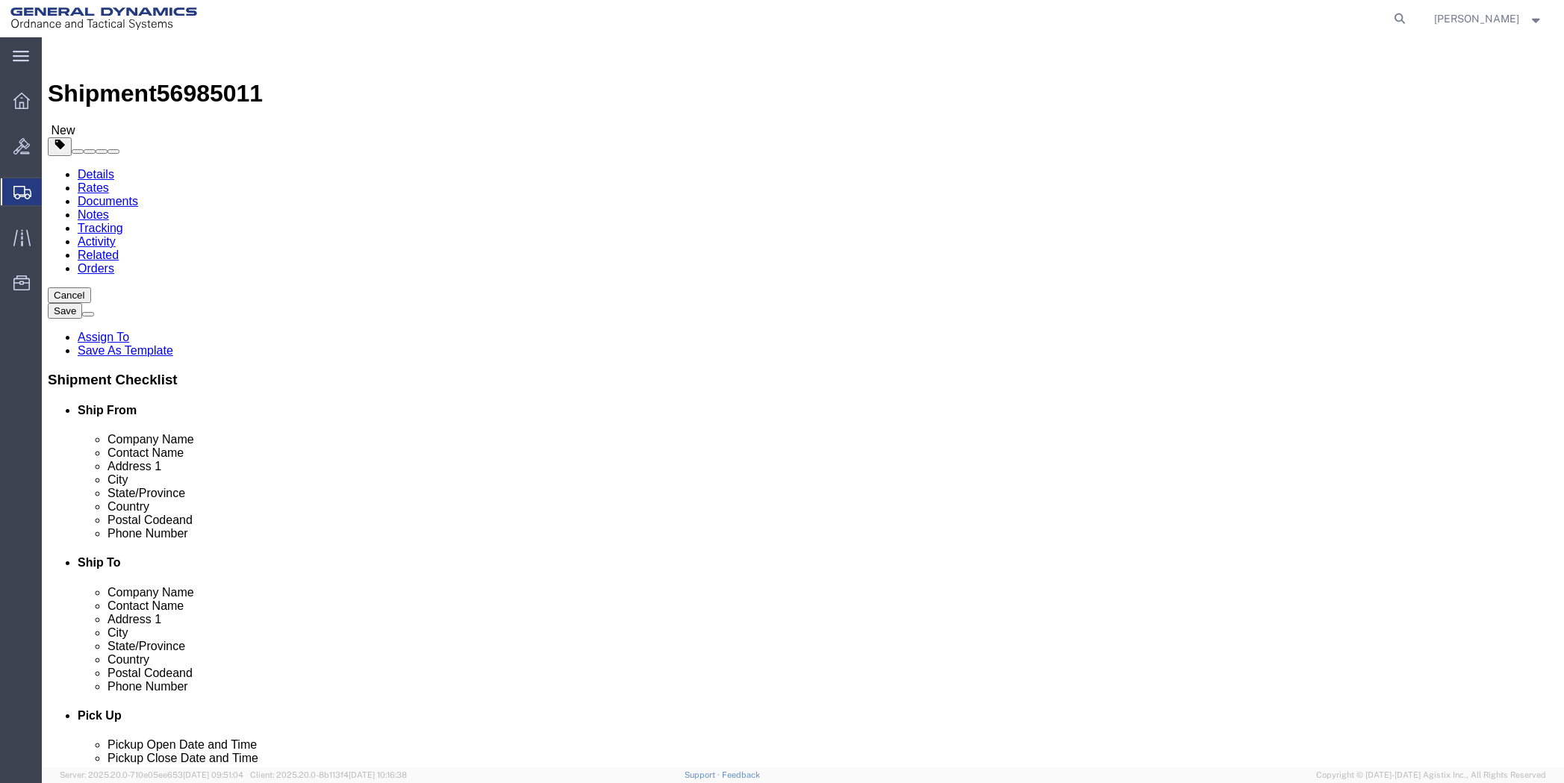
click div "Package Type Select Bale(s) Basket(s) Bolt(s) Bottle(s) Buckets Bulk Bundle(s) …"
click input "text"
type input "12"
type input "10"
type input "8"
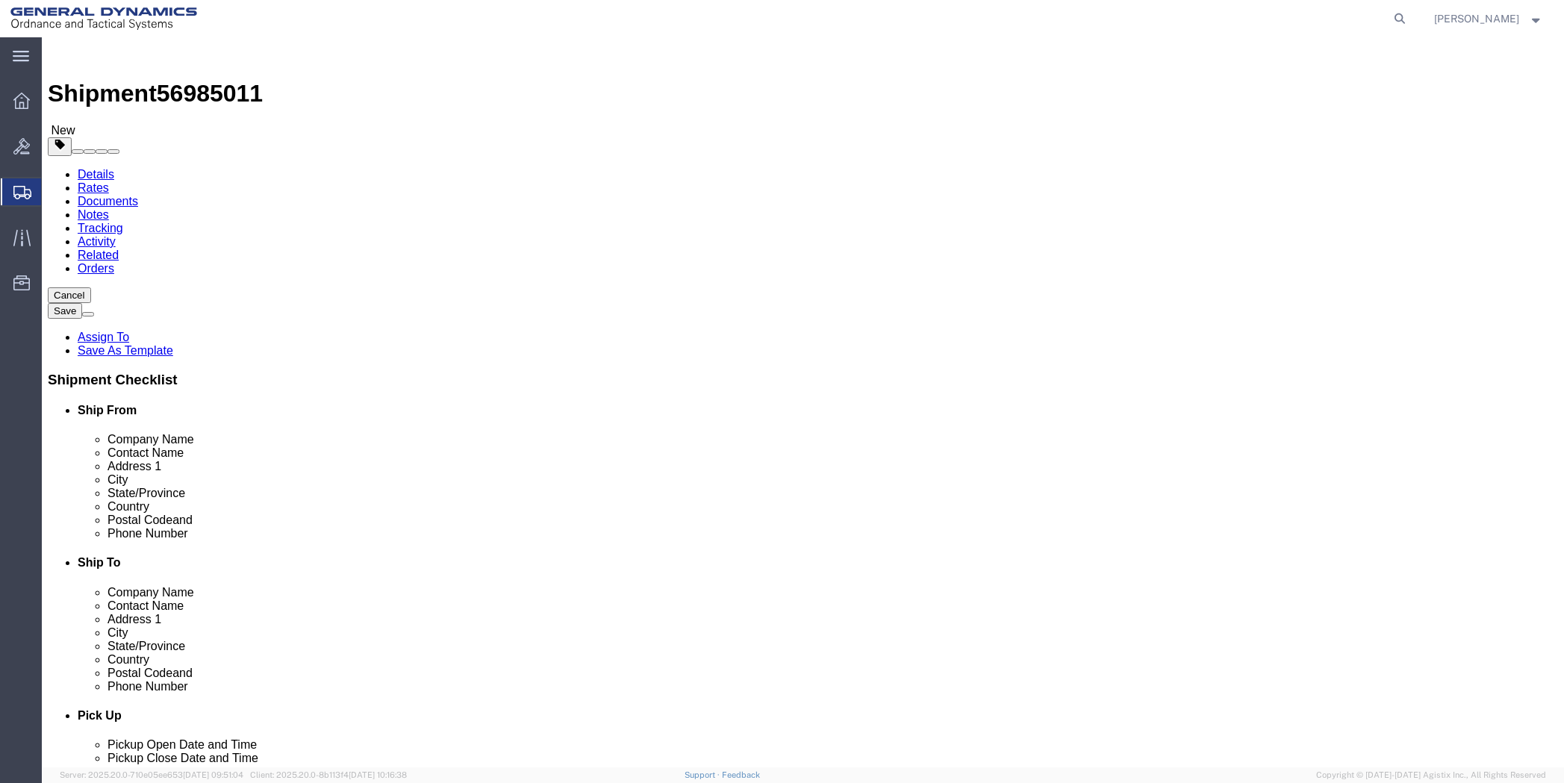
drag, startPoint x: 259, startPoint y: 348, endPoint x: 221, endPoint y: 348, distance: 38.1
click div "0.00 Select kgs lbs"
type input "10"
click link "Add Content"
click div
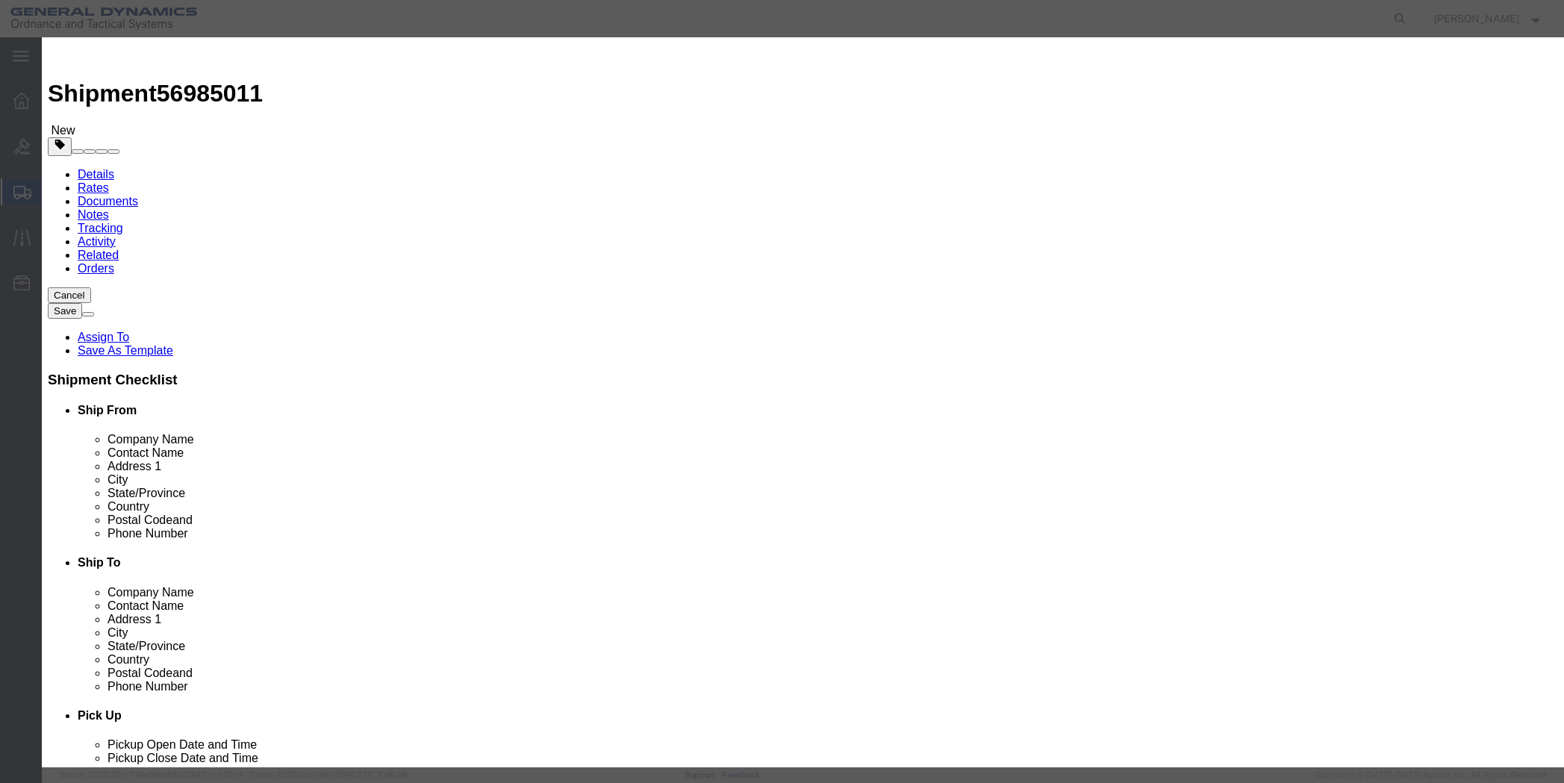
paste input "Pyrometer Software Upgrade"
type input "Pyrometer Software Upgrade"
drag, startPoint x: 531, startPoint y: 145, endPoint x: 521, endPoint y: 143, distance: 9.8
click input "0"
type input "1"
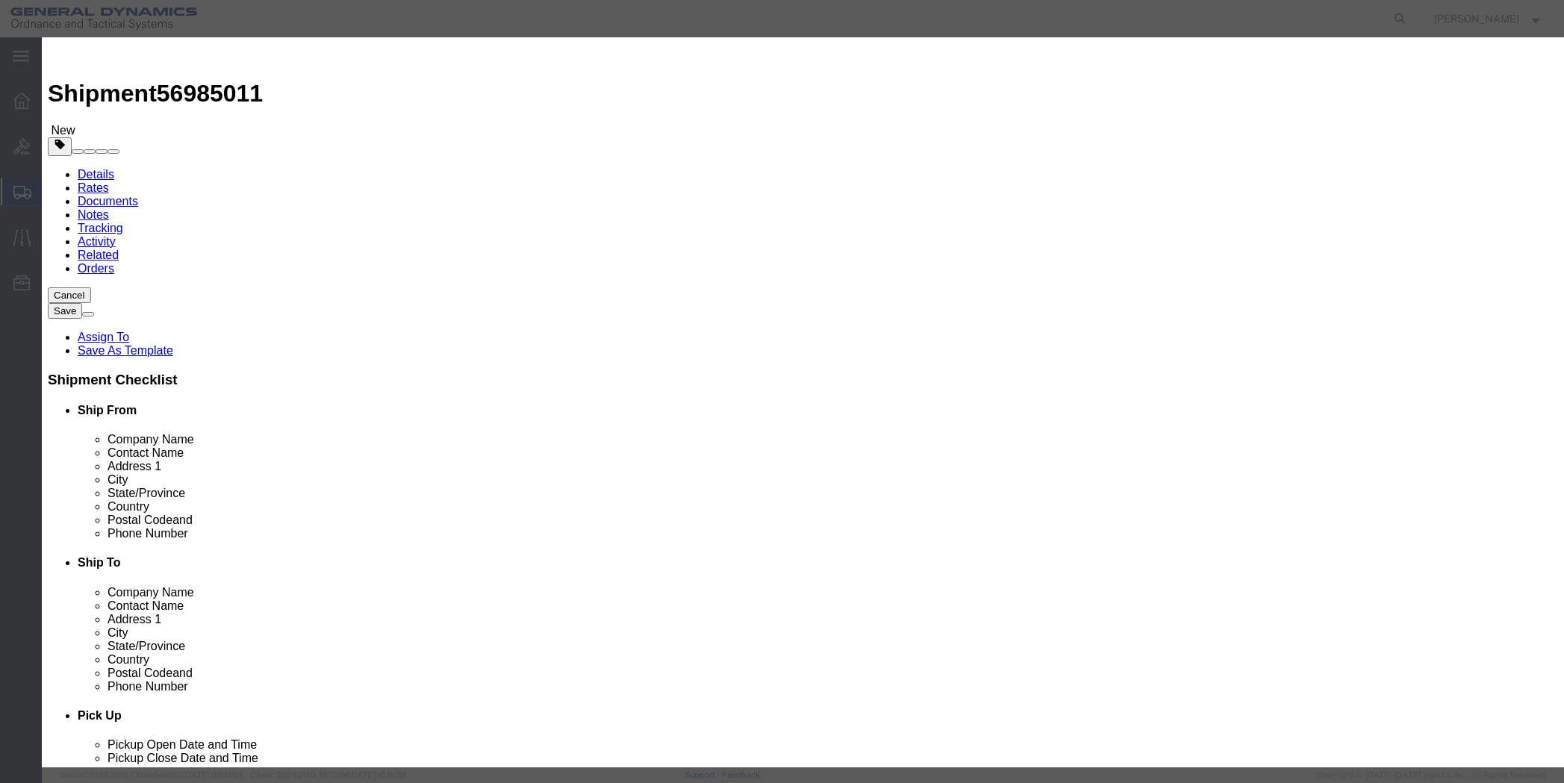
click input "text"
type input "5000"
click select "Select 50 55 60 65 70 85 92.5 100 125 175 250 300 400"
select select "50"
click select "Select 50 55 60 65 70 85 92.5 100 125 175 250 300 400"
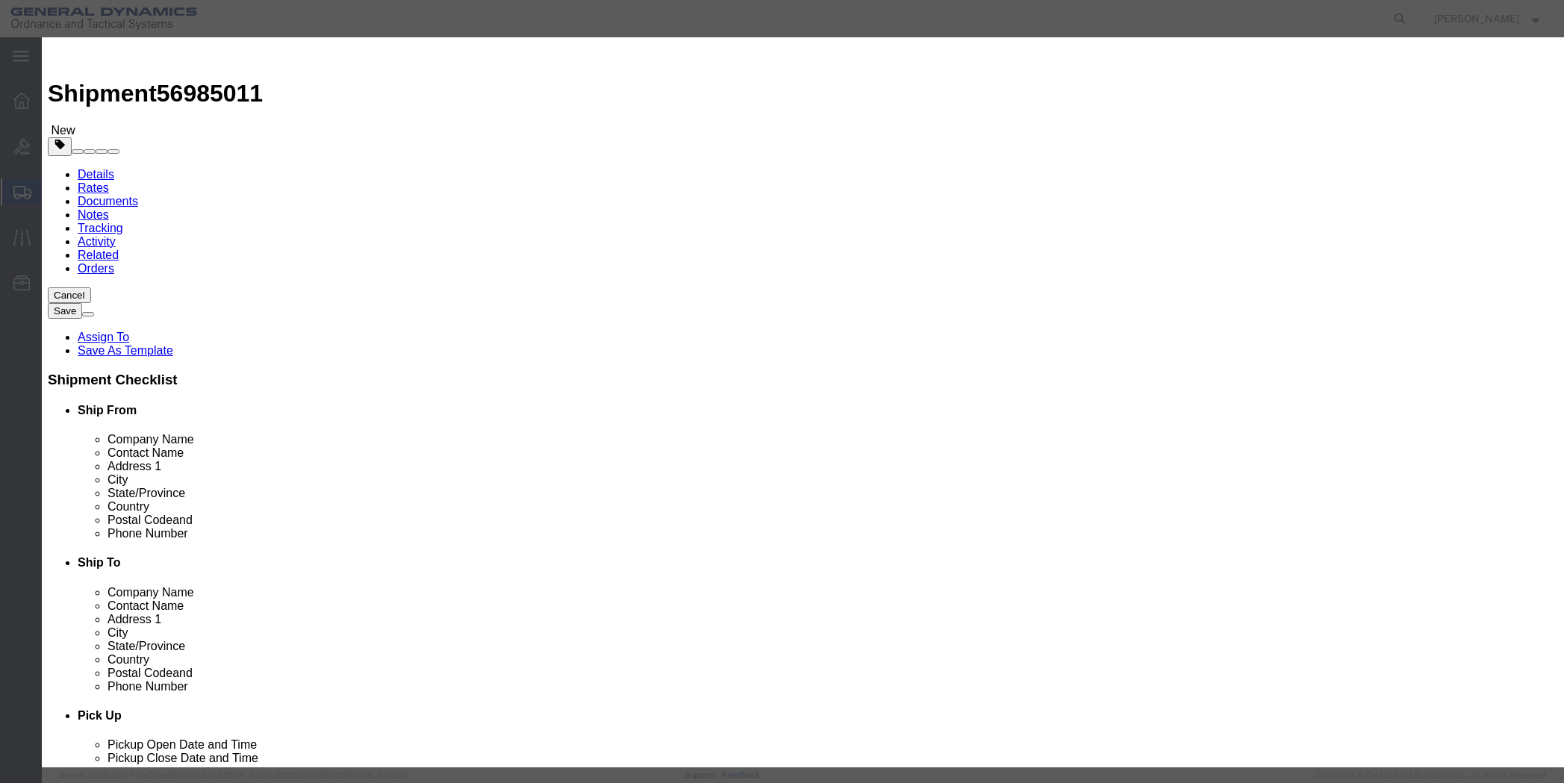
click button "Save & Close"
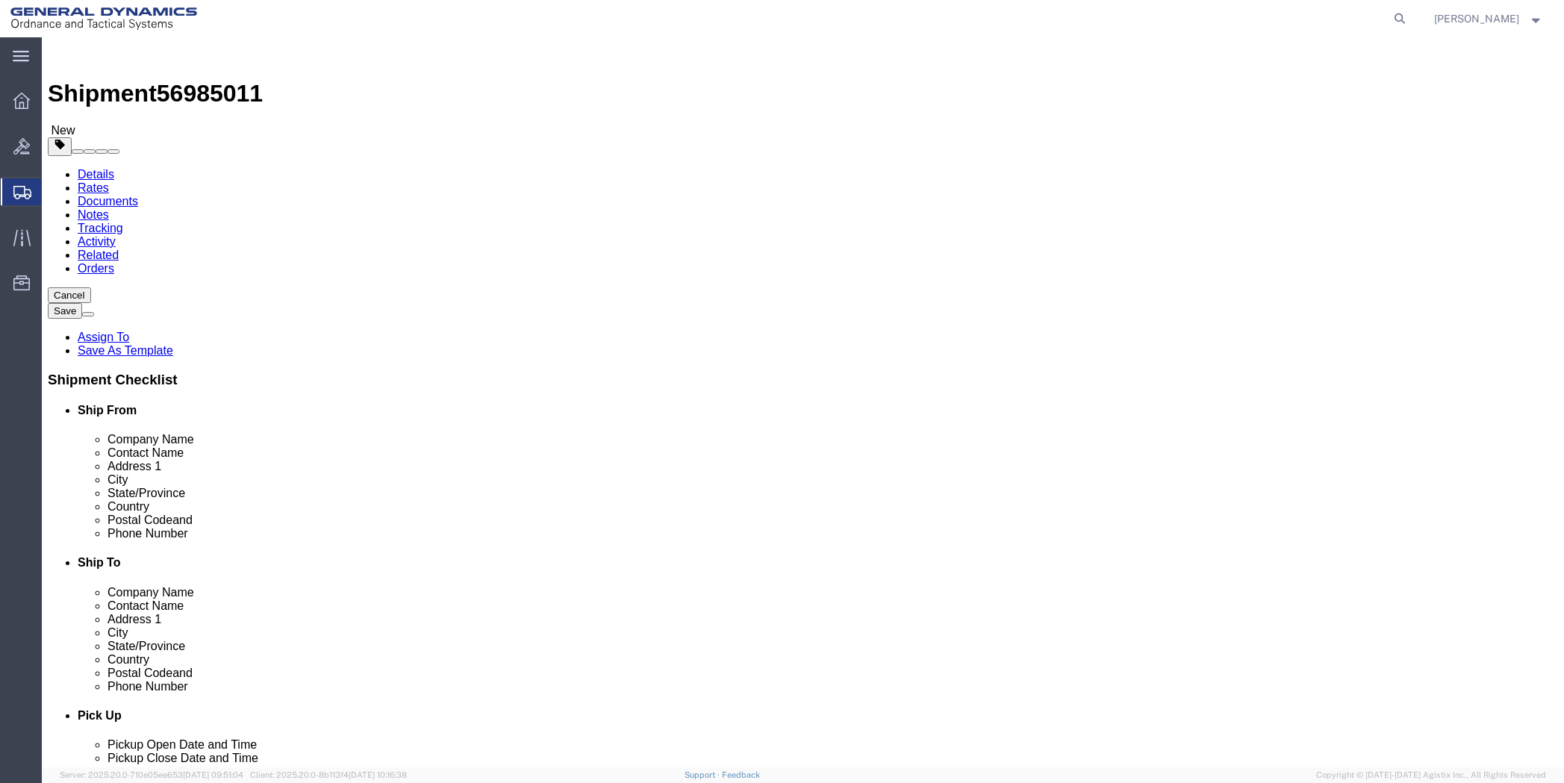
click button "Continue"
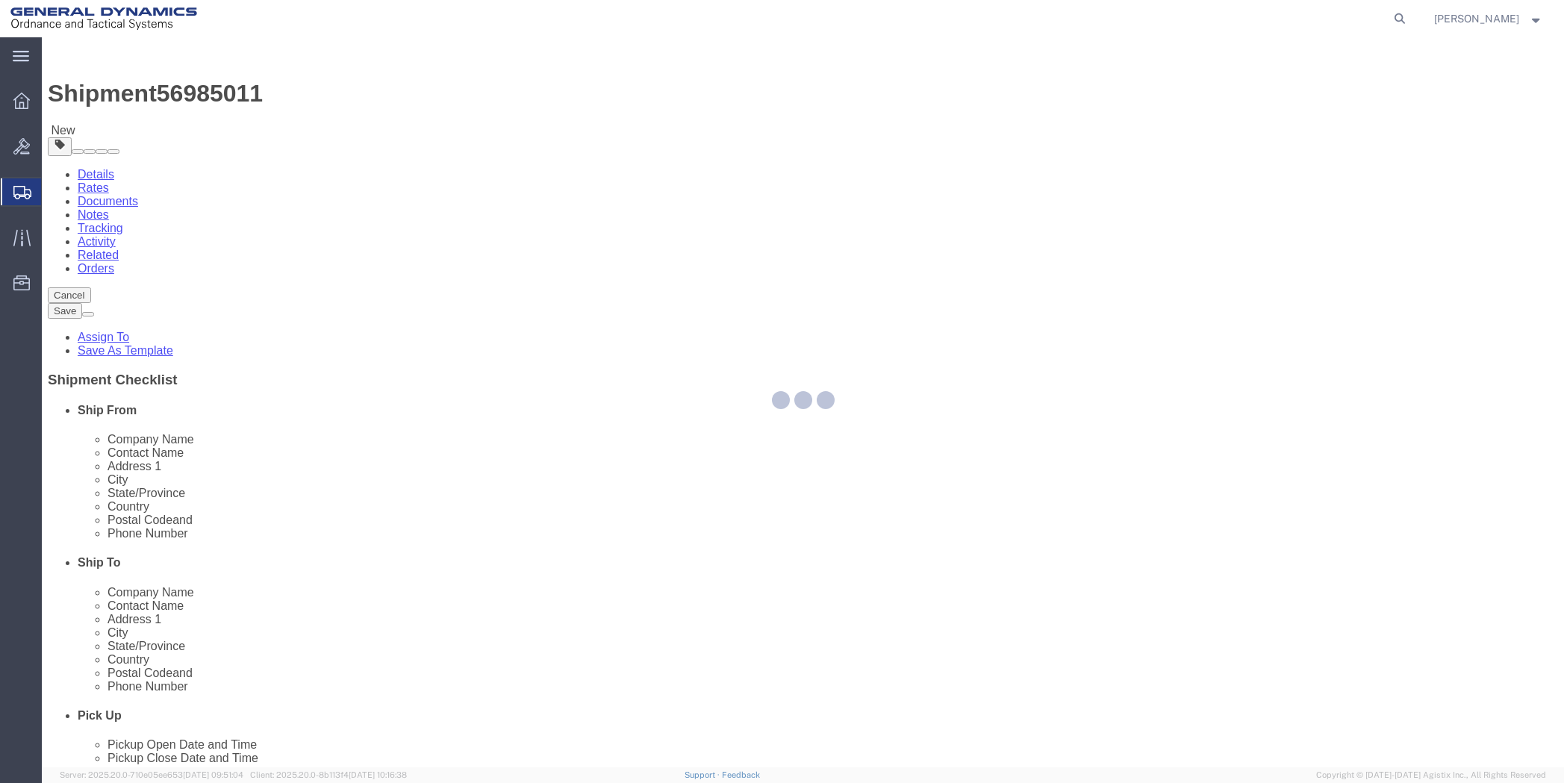
select select
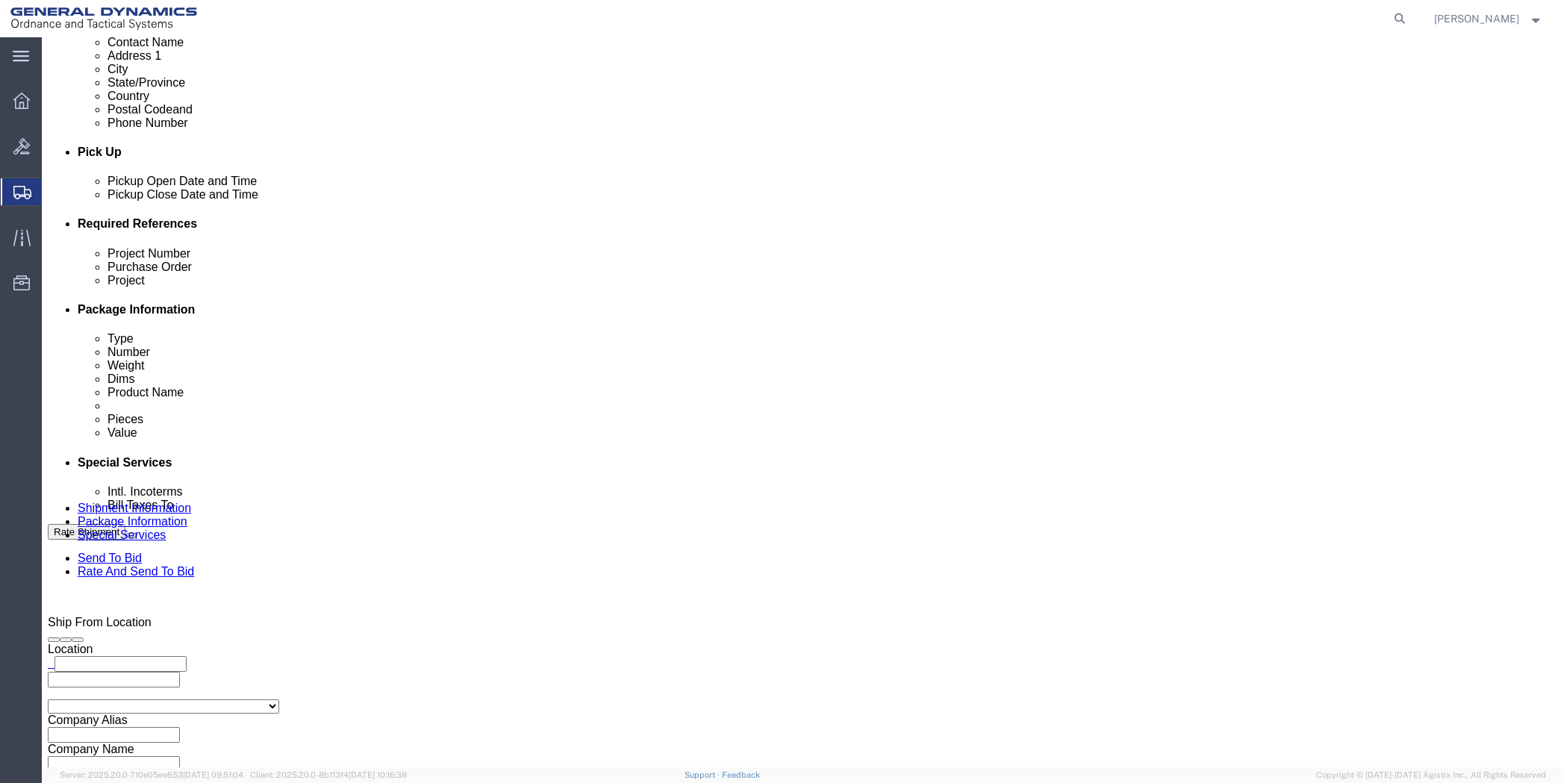
scroll to position [597, 0]
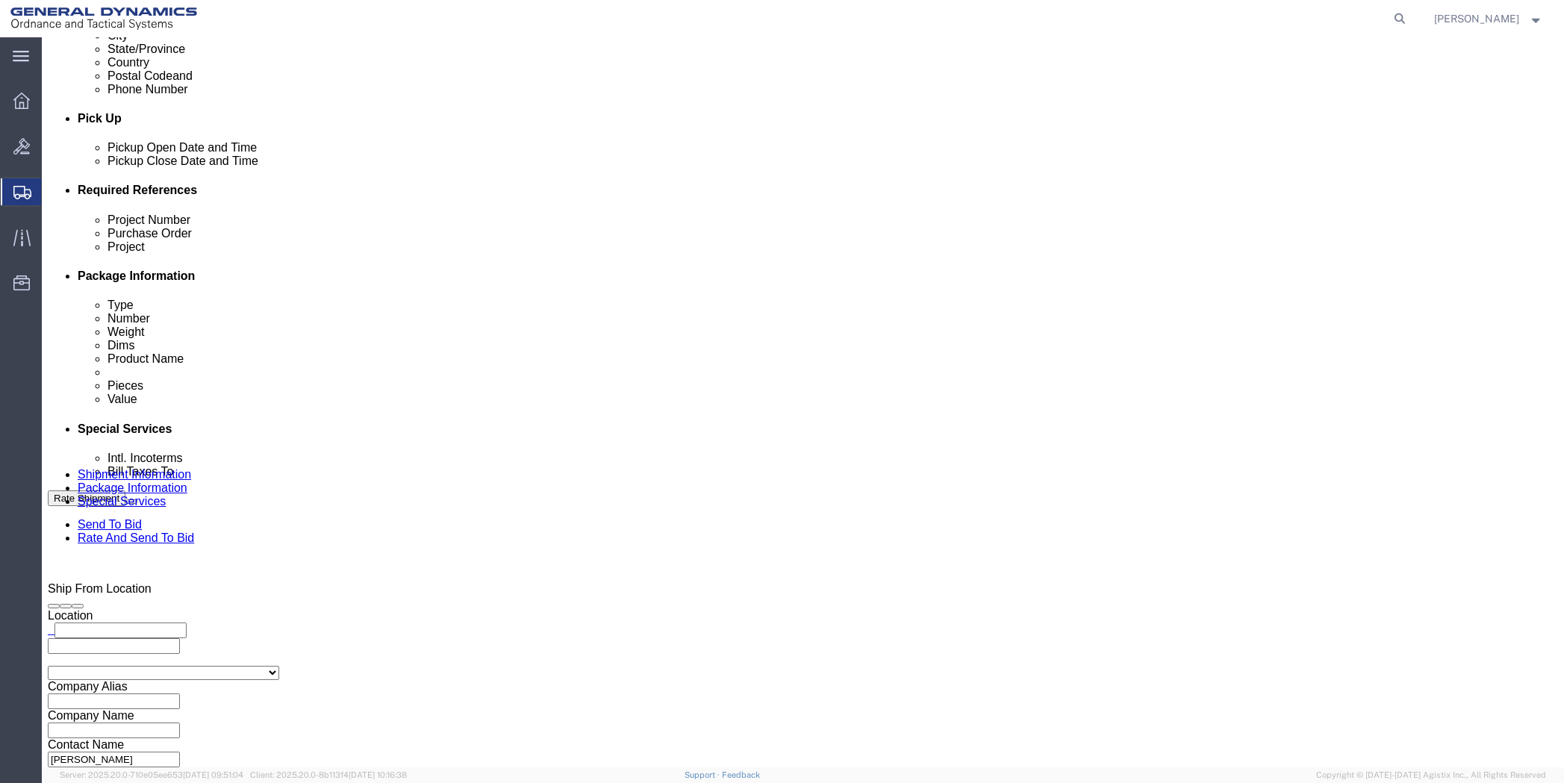
click select "Select Buyer Cost Center Department Operations Number Order Number Sales Person"
select select "DEPARTMENT"
click select "Select Buyer Cost Center Department Operations Number Order Number Sales Person"
click select "Select [GEOGRAPHIC_DATA] [GEOGRAPHIC_DATA] [GEOGRAPHIC_DATA] [GEOGRAPHIC_DATA] …"
select select "1923981"
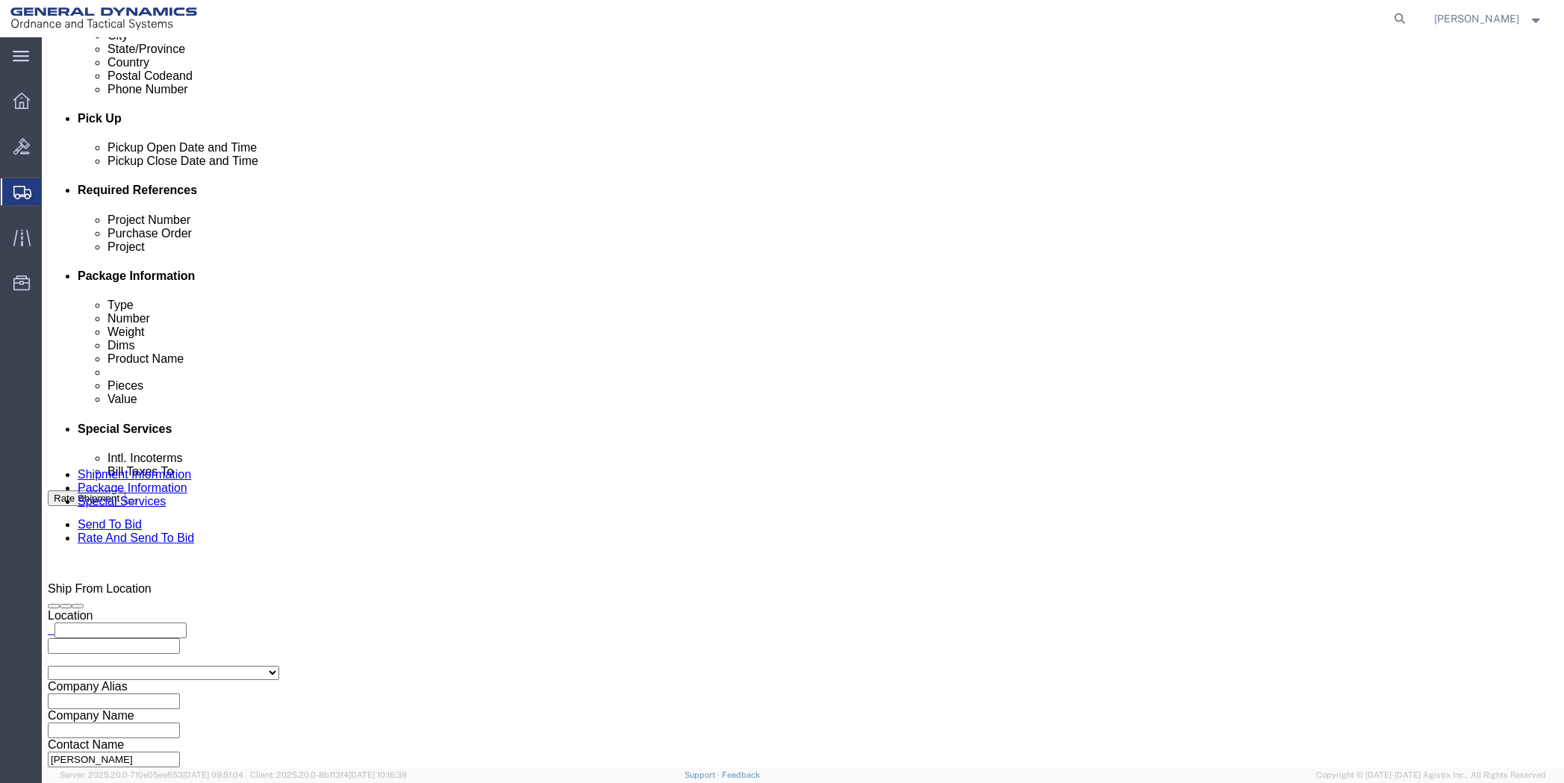
click select "Select [GEOGRAPHIC_DATA] [GEOGRAPHIC_DATA] [GEOGRAPHIC_DATA] [GEOGRAPHIC_DATA] …"
click input "text"
click select "Select DHL FedEx Express UPS"
select select "FedEx Express"
click select "Select DHL FedEx Express UPS"
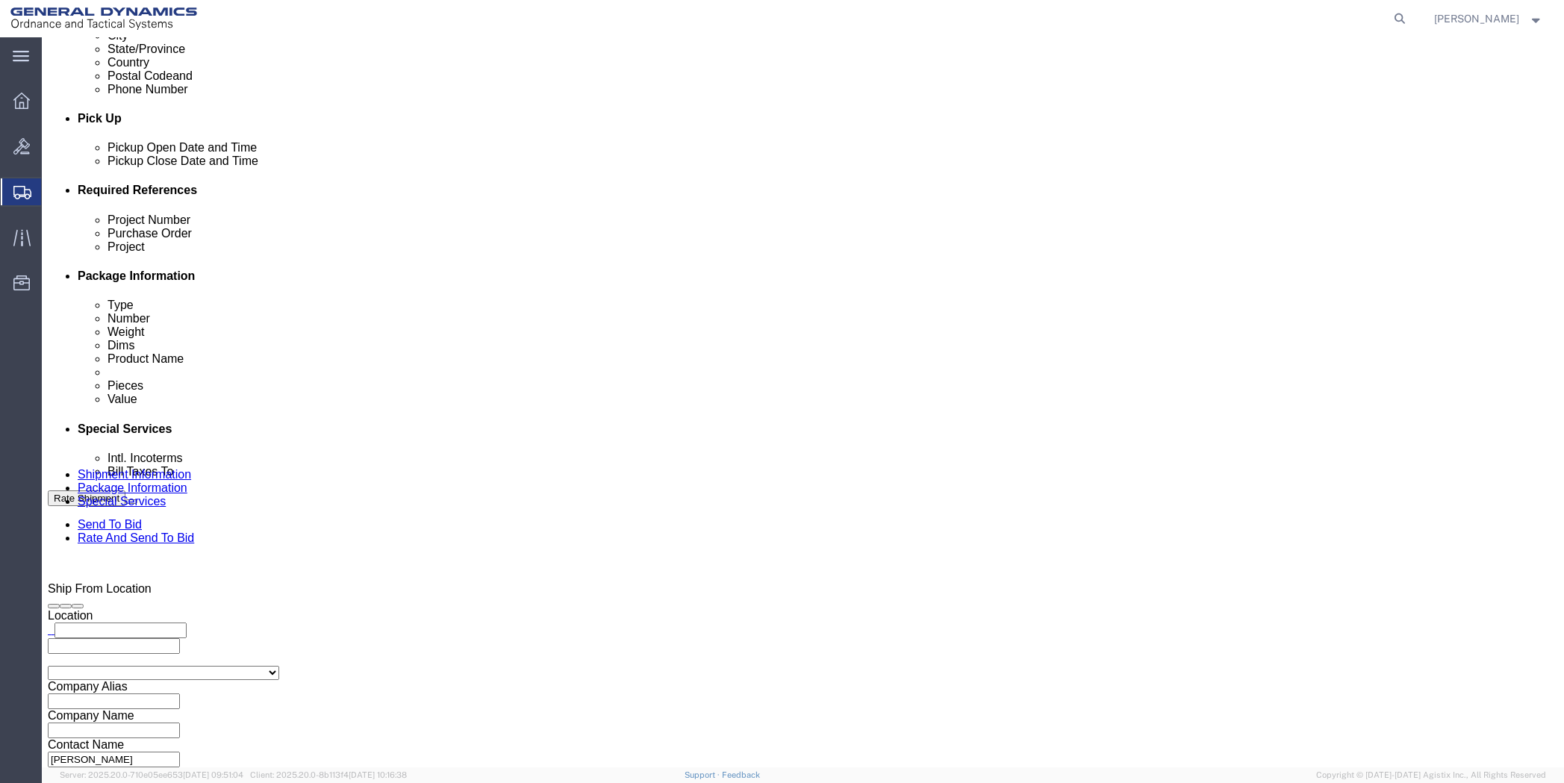
click input "text"
type input "201518662"
drag, startPoint x: 344, startPoint y: 526, endPoint x: 200, endPoint y: 529, distance: 144.1
click div "Company Name General Dynamics OTS % Data2Logistics Address 1 [STREET_ADDRESS] C…"
type input "PO BOX 51050"
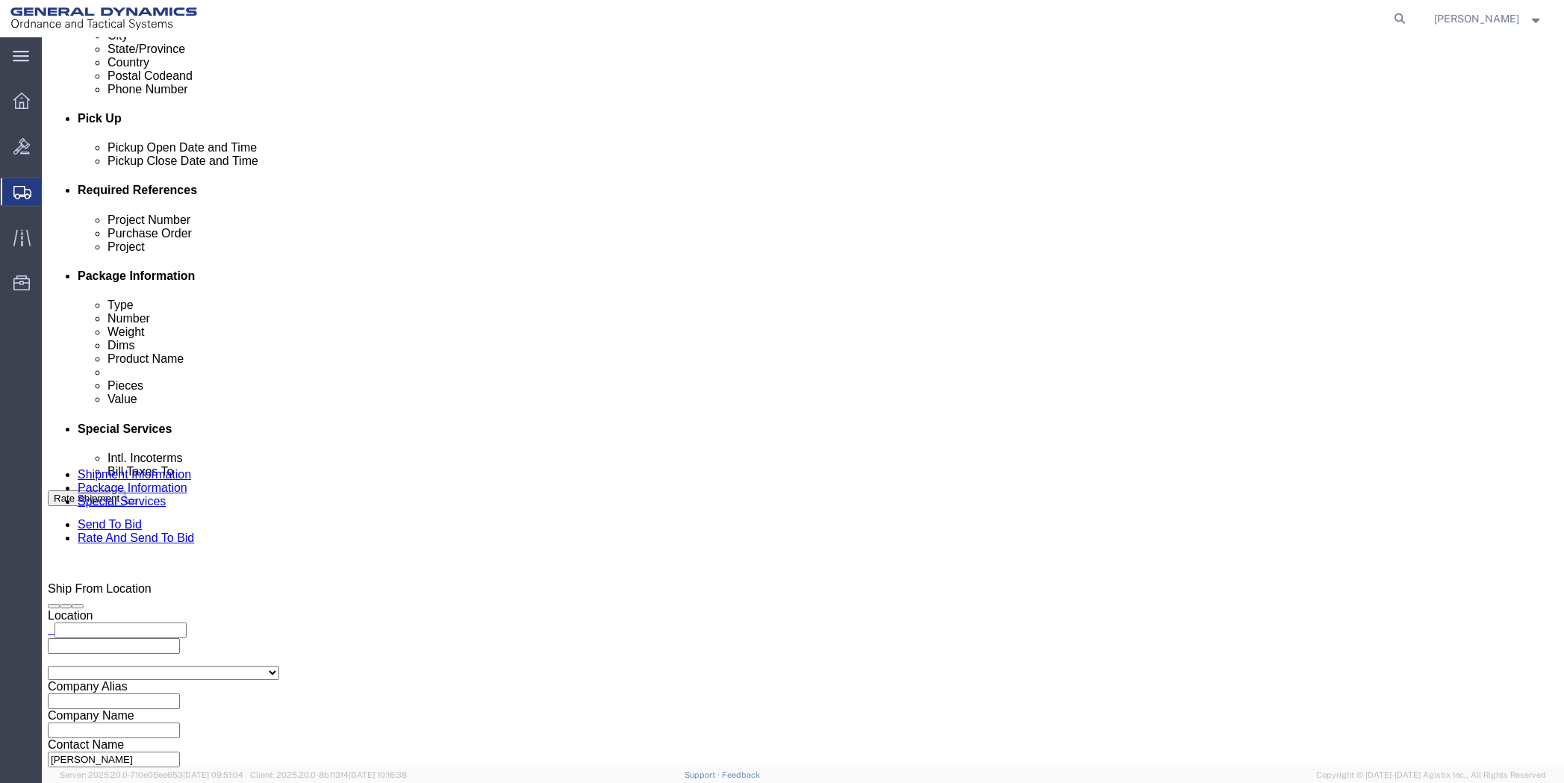
drag, startPoint x: 305, startPoint y: 573, endPoint x: 216, endPoint y: 581, distance: 89.9
click div "State Select [US_STATE] [US_STATE] [US_STATE] [US_STATE] Armed Forces Americas …"
drag, startPoint x: 325, startPoint y: 605, endPoint x: 193, endPoint y: 605, distance: 132.1
click div "Phone Number [PHONE_NUMBER]"
drag, startPoint x: 920, startPoint y: 497, endPoint x: 780, endPoint y: 497, distance: 139.6
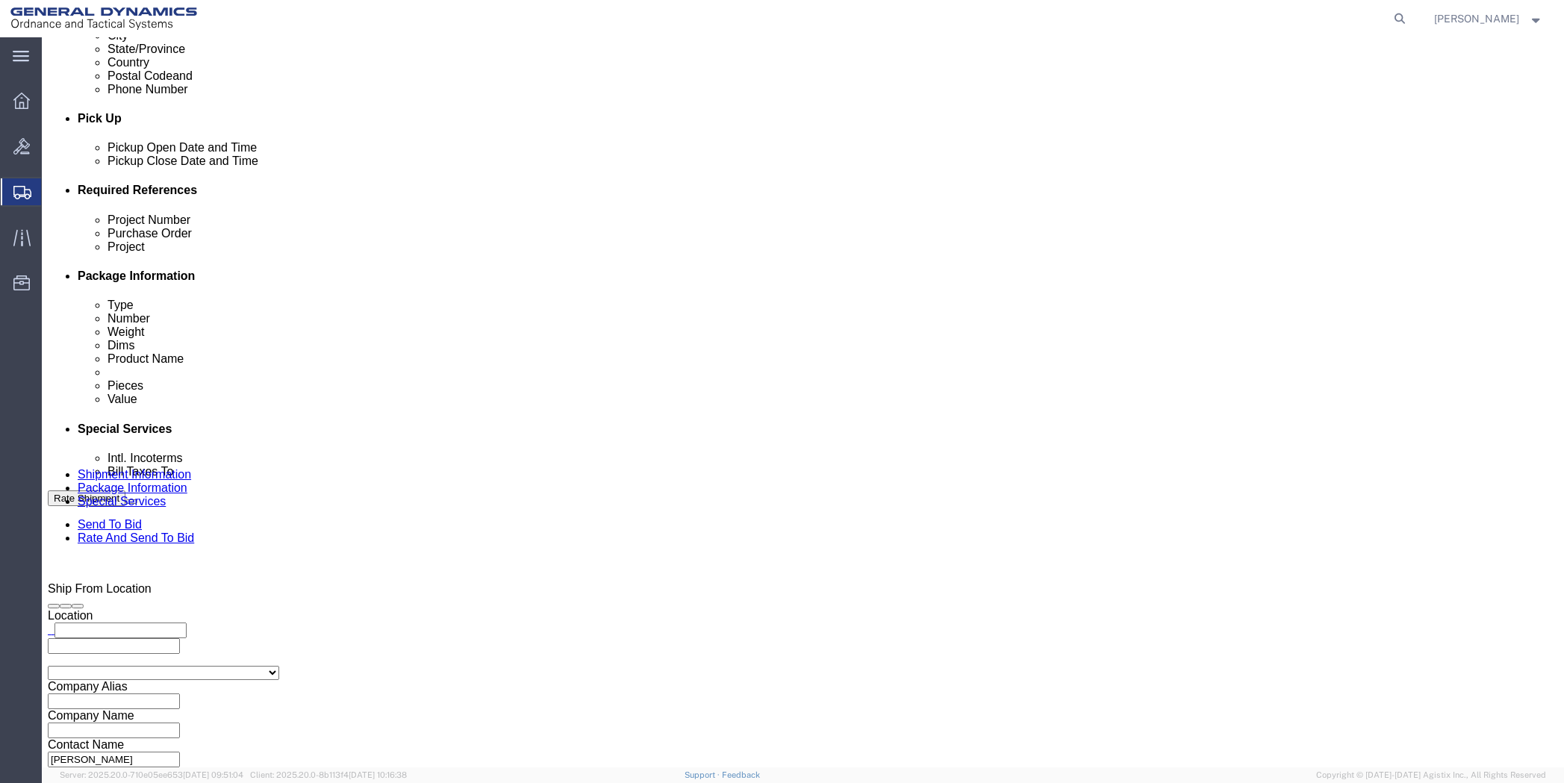
click div "Contact Name [PERSON_NAME]"
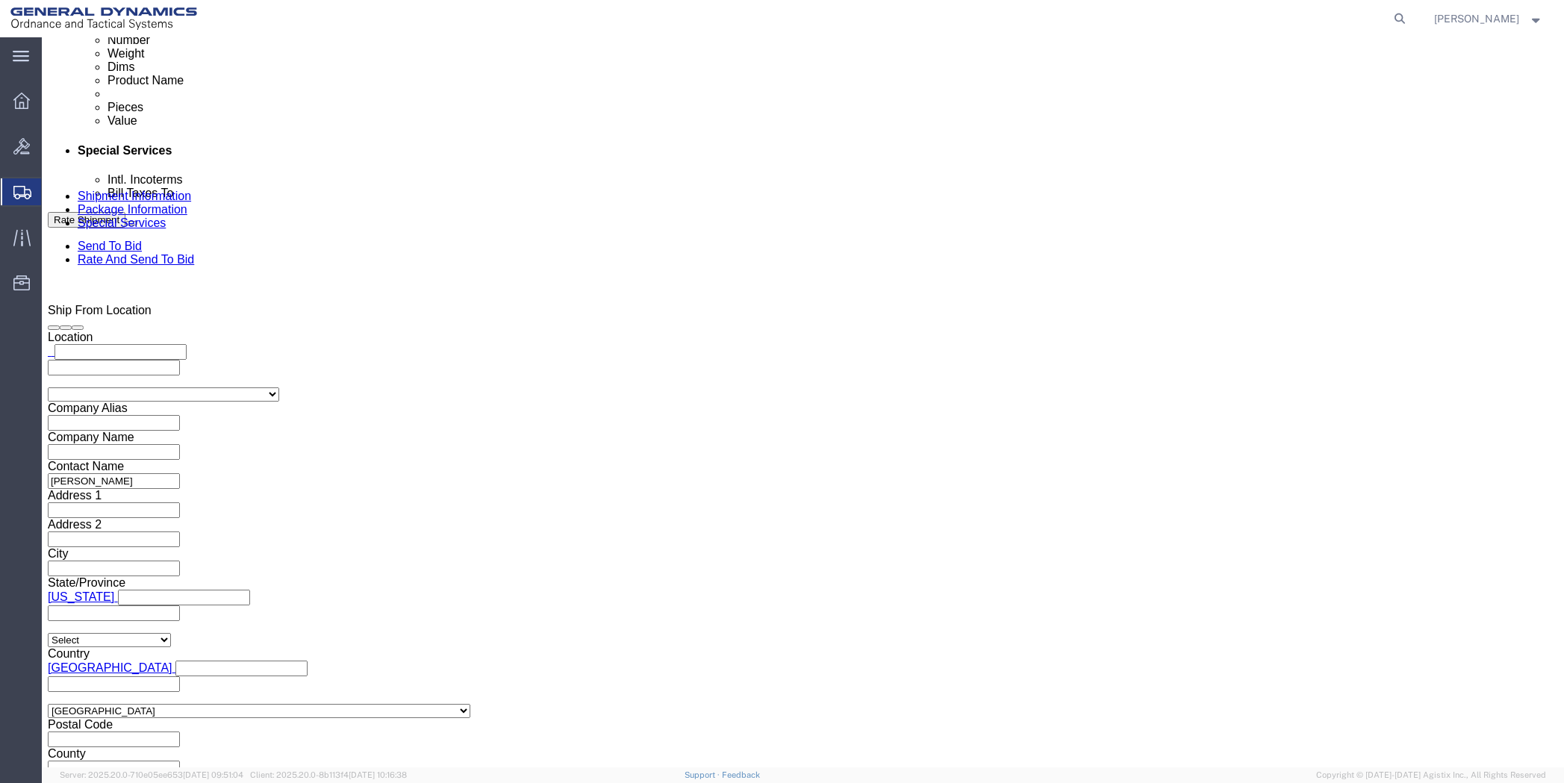
scroll to position [896, 0]
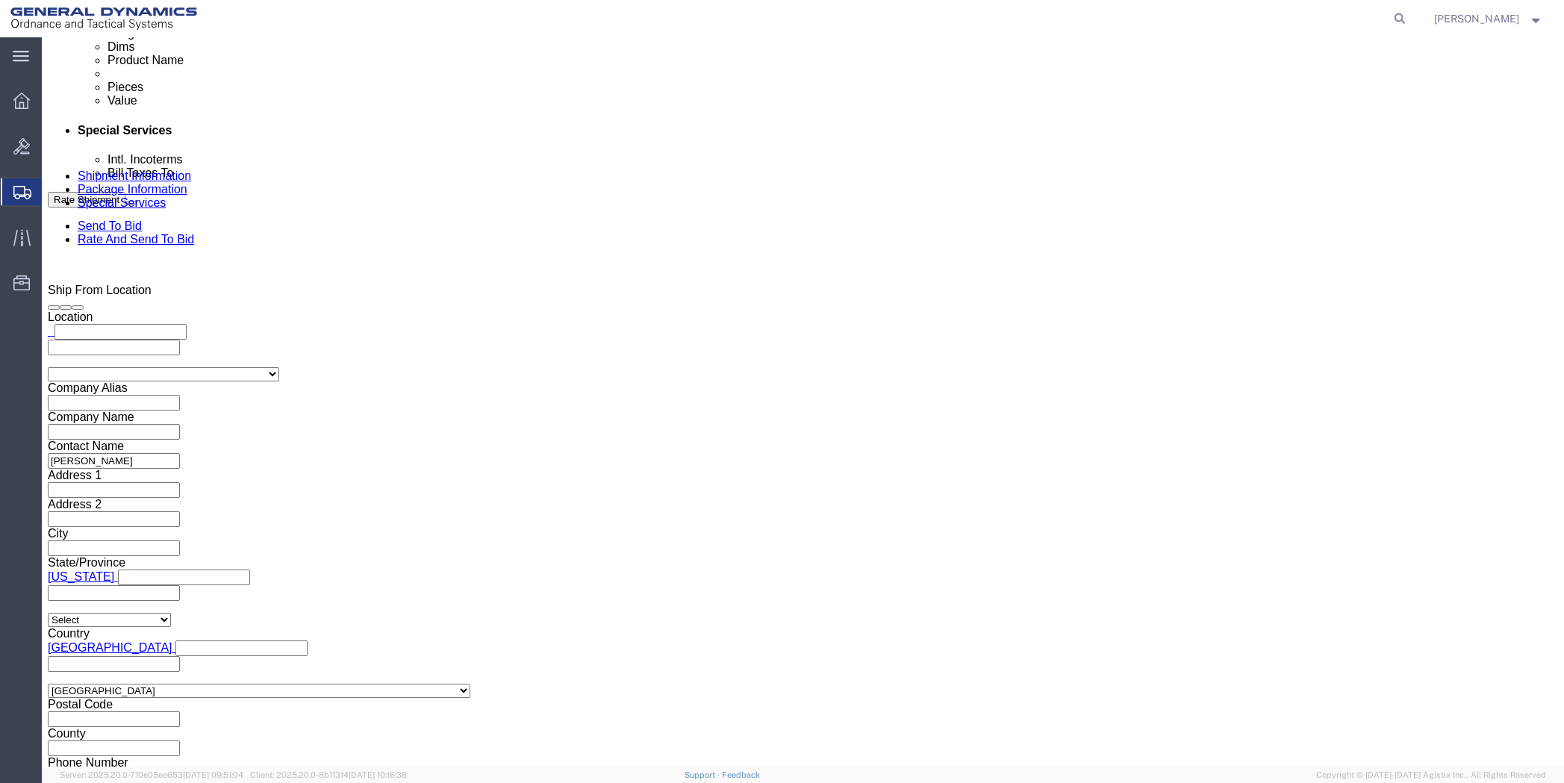
click icon
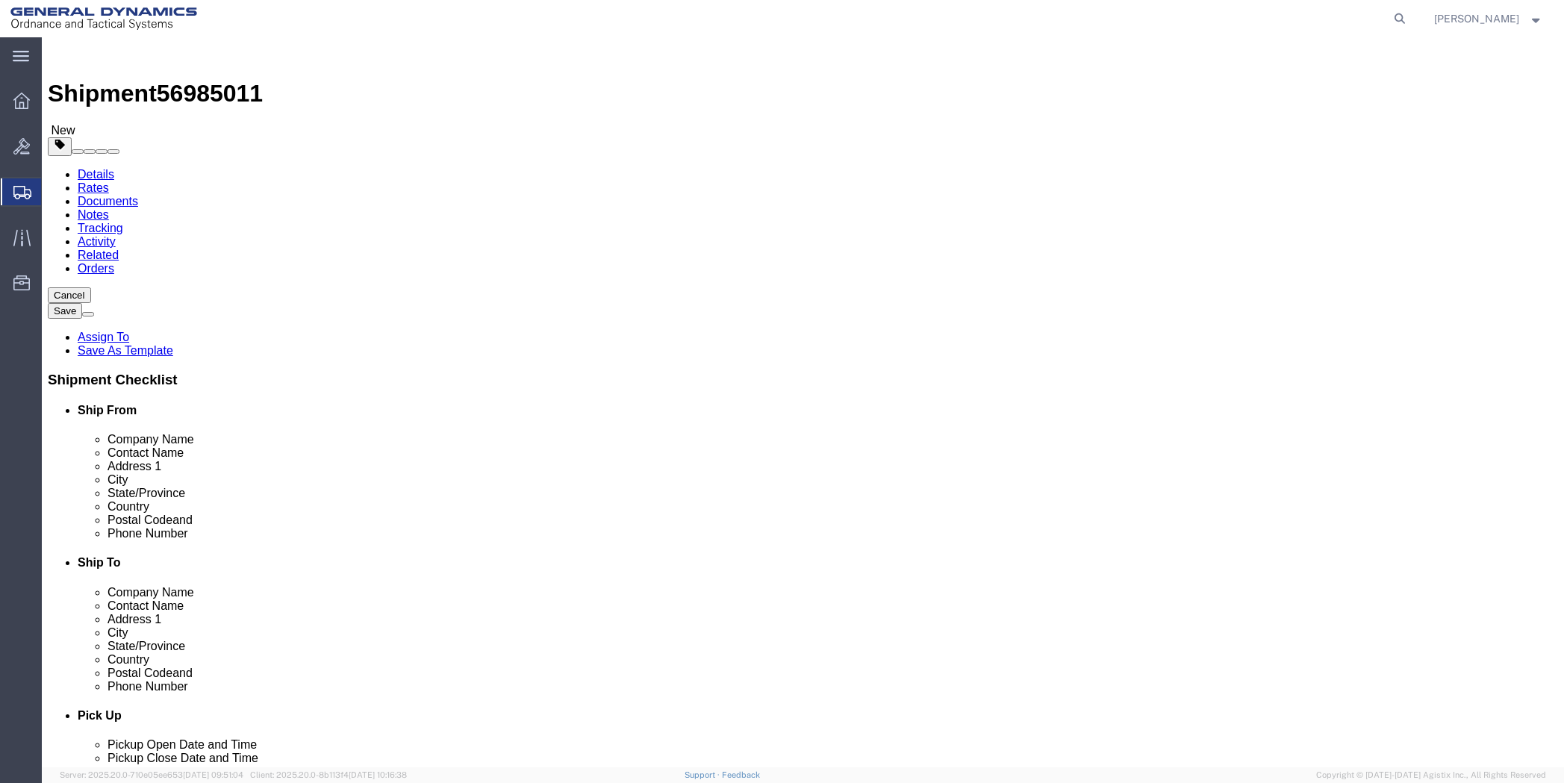
click input "text"
type input "[EMAIL_ADDRESS][PERSON_NAME][DOMAIN_NAME]"
click input "checkbox"
checkbox input "true"
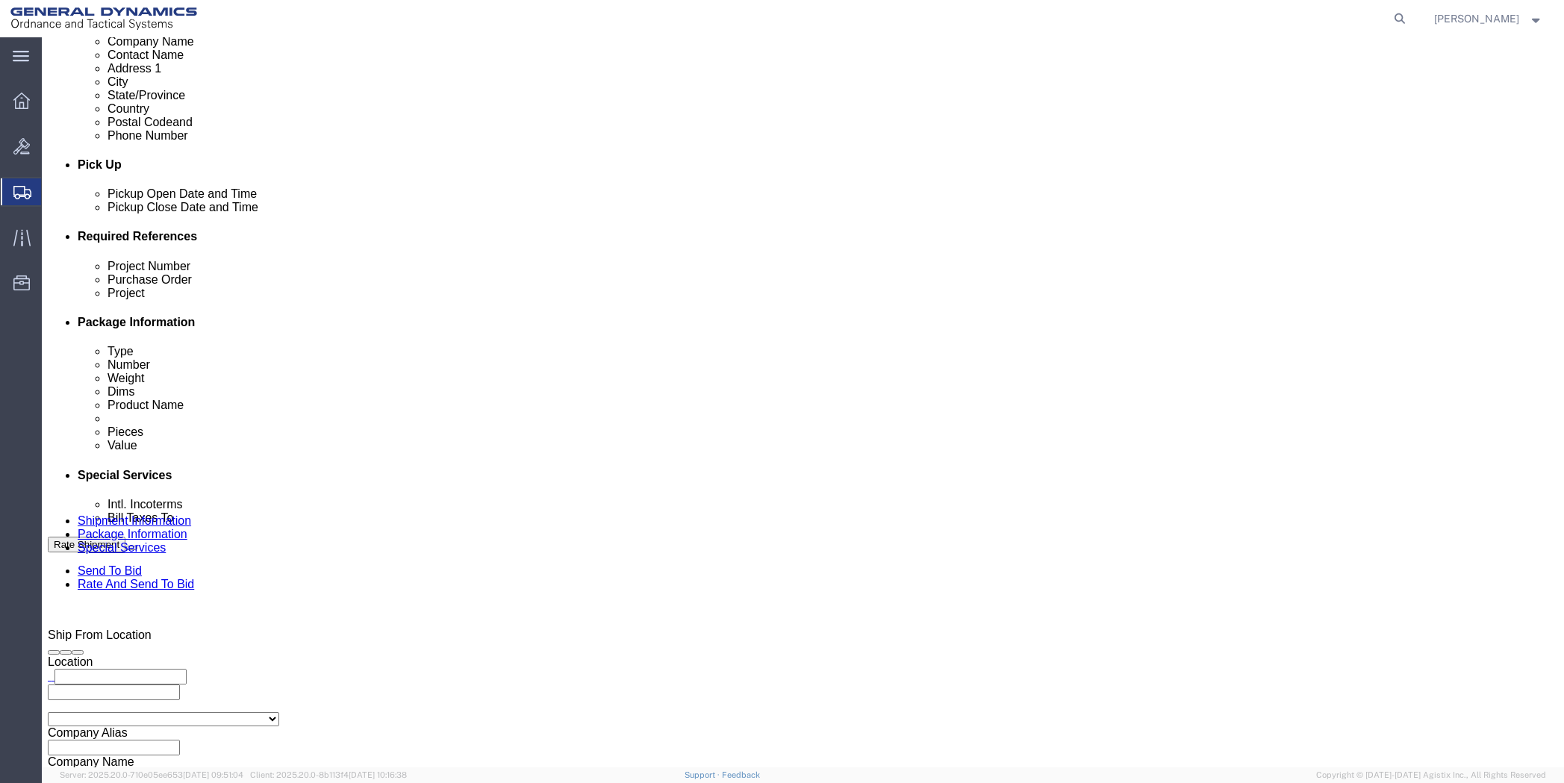
scroll to position [552, 0]
click button "Continue"
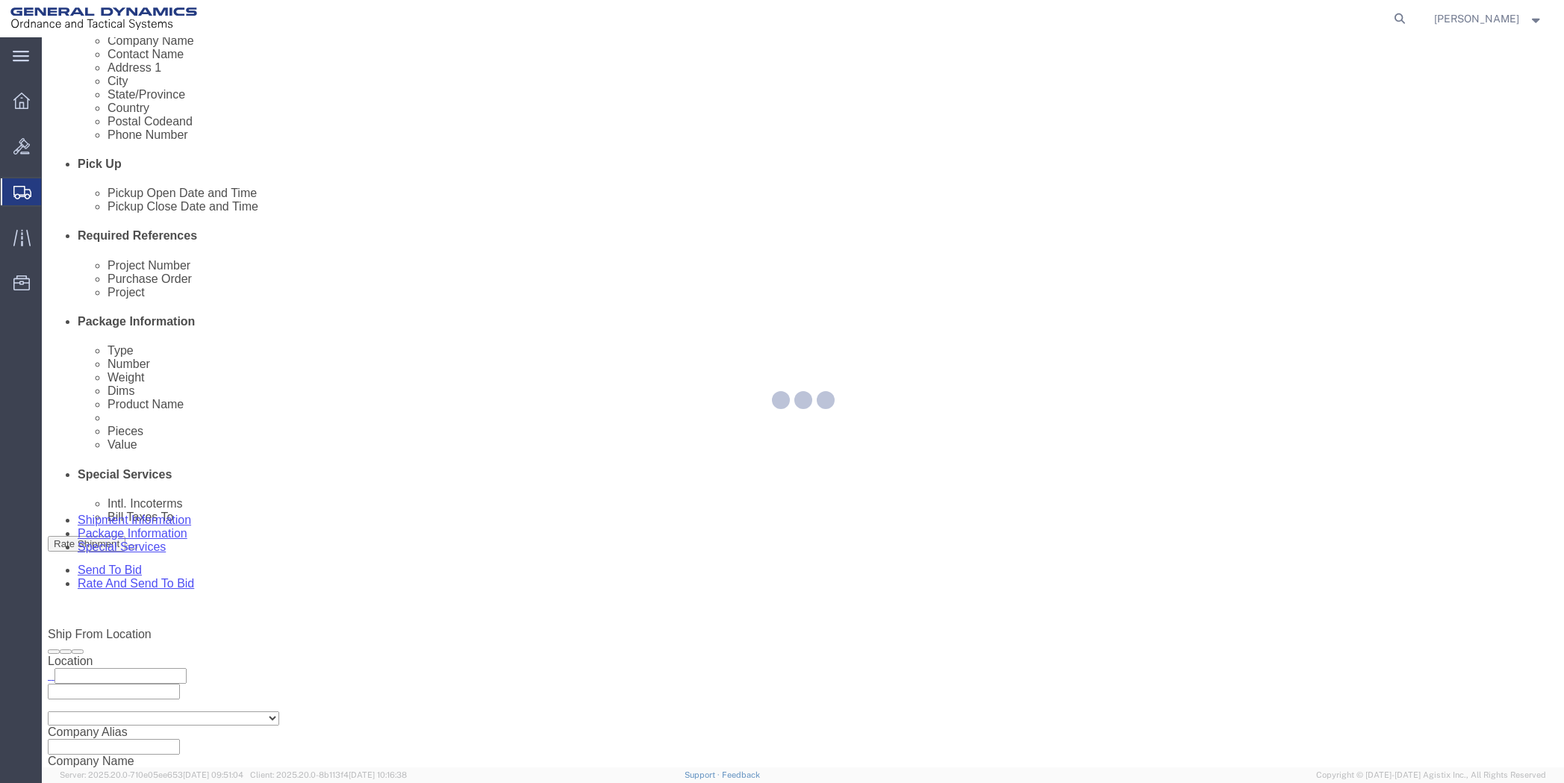
scroll to position [0, 0]
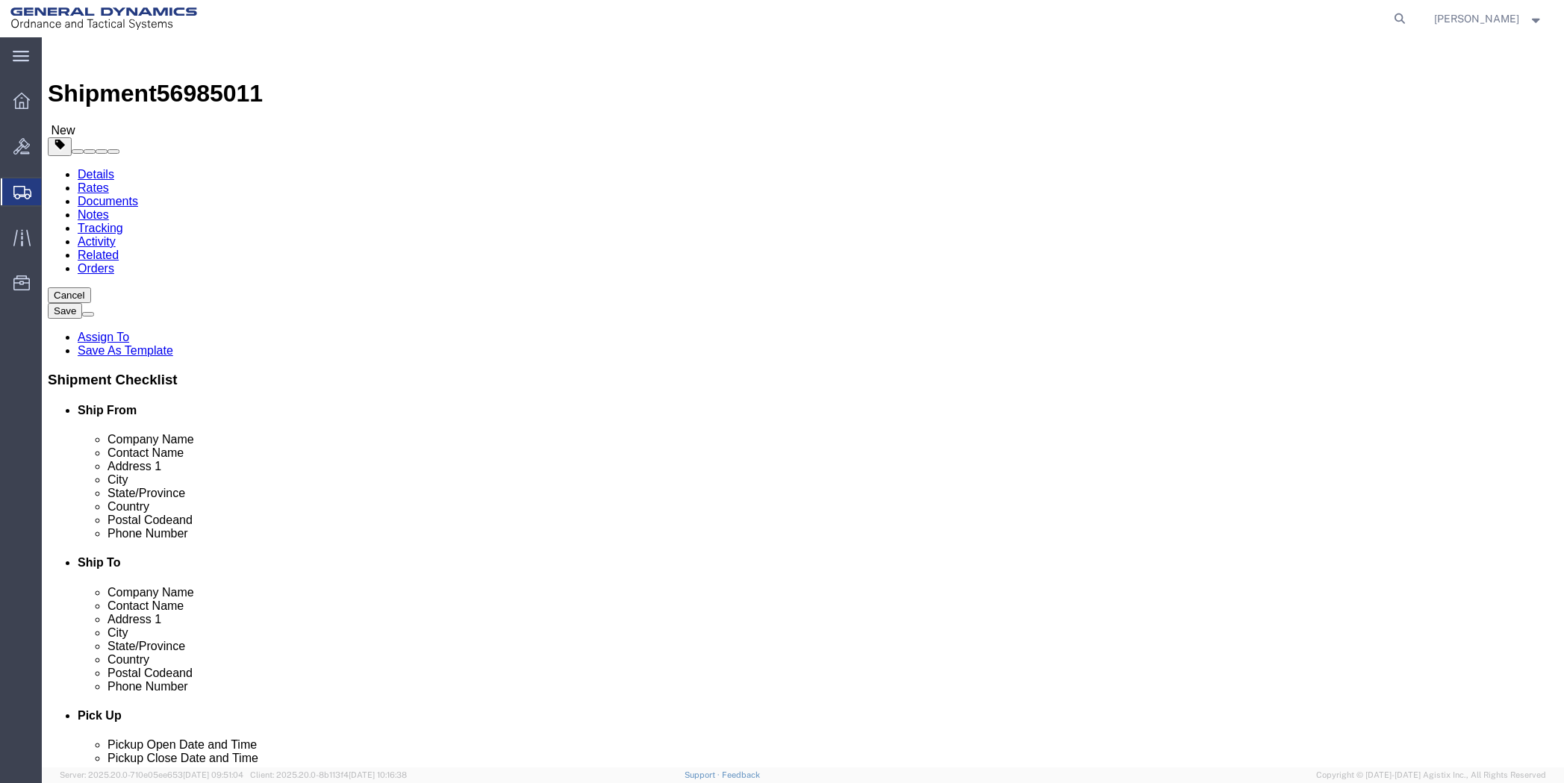
click button "Continue"
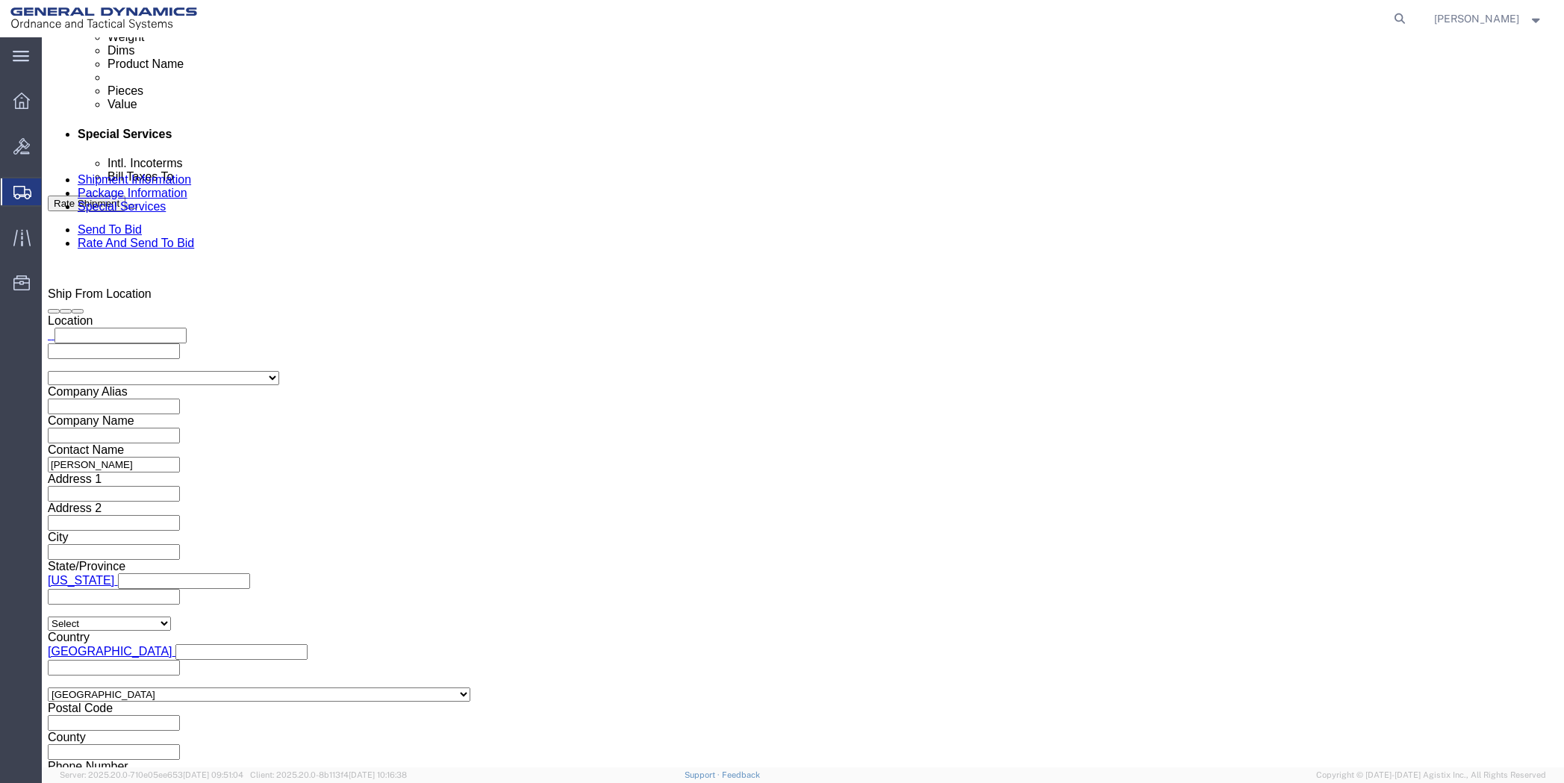
scroll to position [896, 0]
click input "text"
type input "[PERSON_NAME][EMAIL_ADDRESS][PERSON_NAME][DOMAIN_NAME]"
click ul "[PERSON_NAME][EMAIL_ADDRESS][PERSON_NAME][DOMAIN_NAME] (new)"
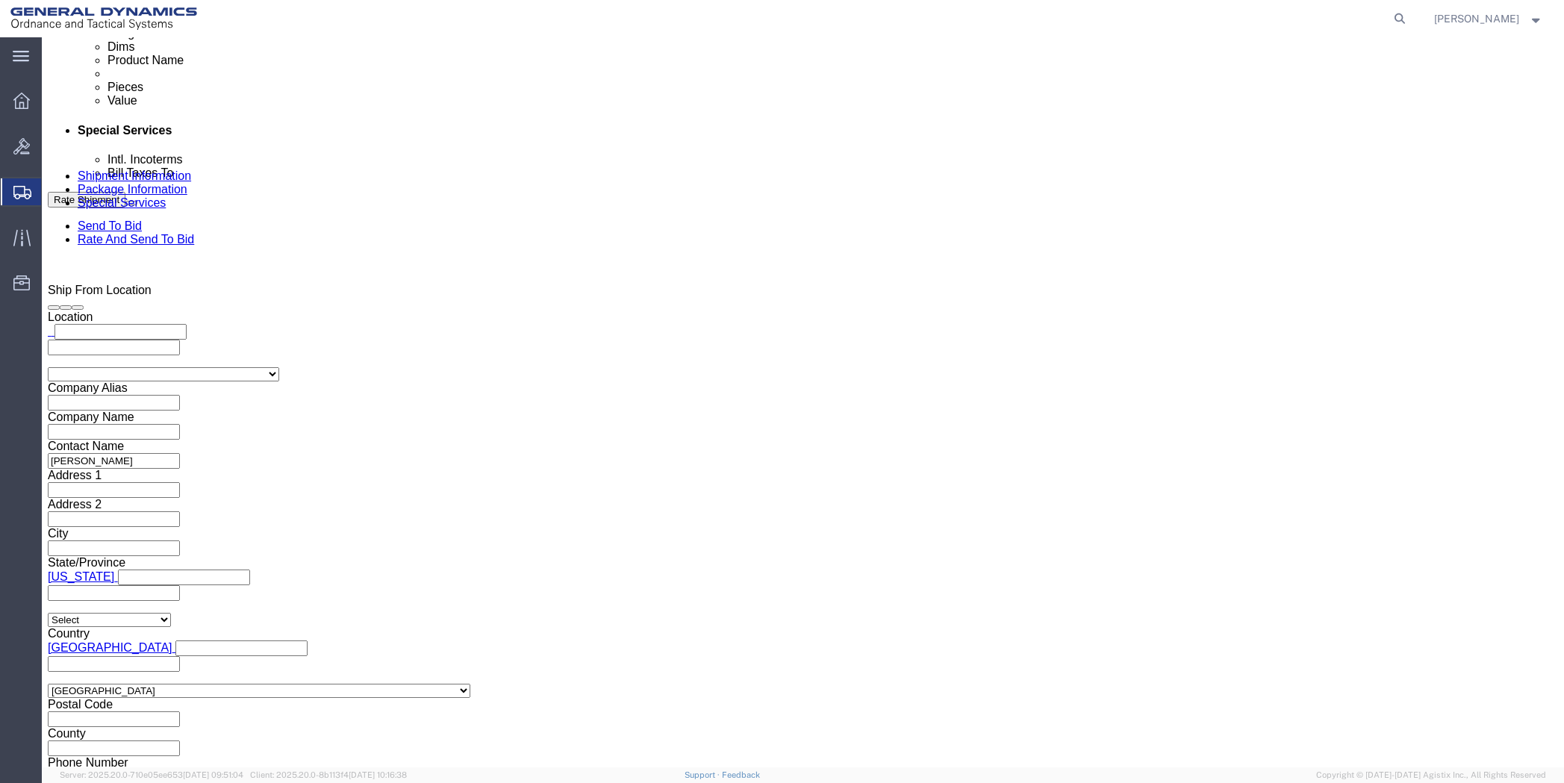
paste input "[EMAIL_ADDRESS][DOMAIN_NAME]"
type input "[EMAIL_ADDRESS][DOMAIN_NAME]"
type input "[PERSON_NAME][EMAIL_ADDRESS][PERSON_NAME][DOMAIN_NAME],[EMAIL_ADDRESS][DOMAIN_N…"
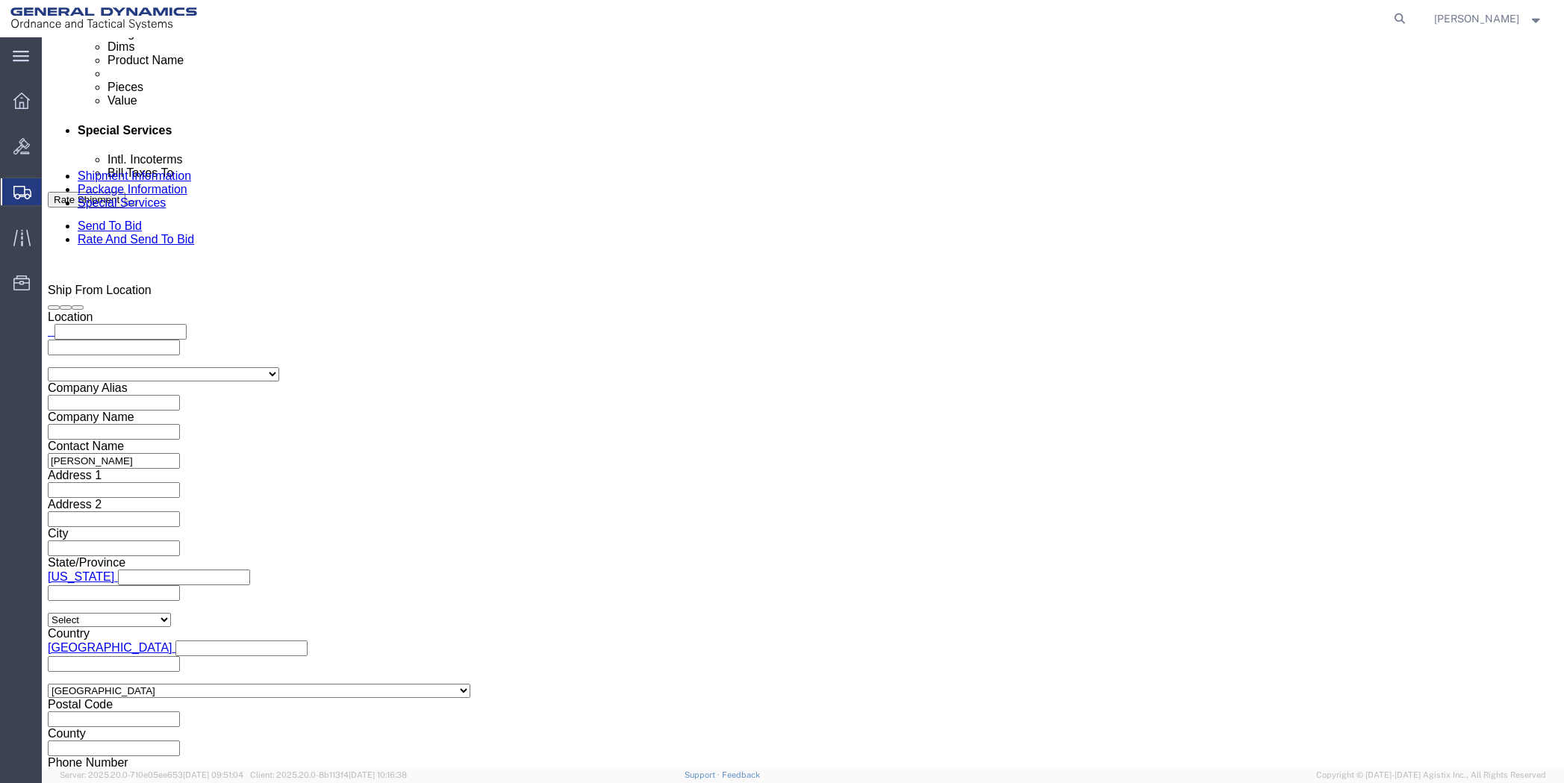
click input "text"
paste input "[PERSON_NAME][EMAIL_ADDRESS][PERSON_NAME][DOMAIN_NAME]"
type input "[PERSON_NAME][EMAIL_ADDRESS][PERSON_NAME][DOMAIN_NAME]"
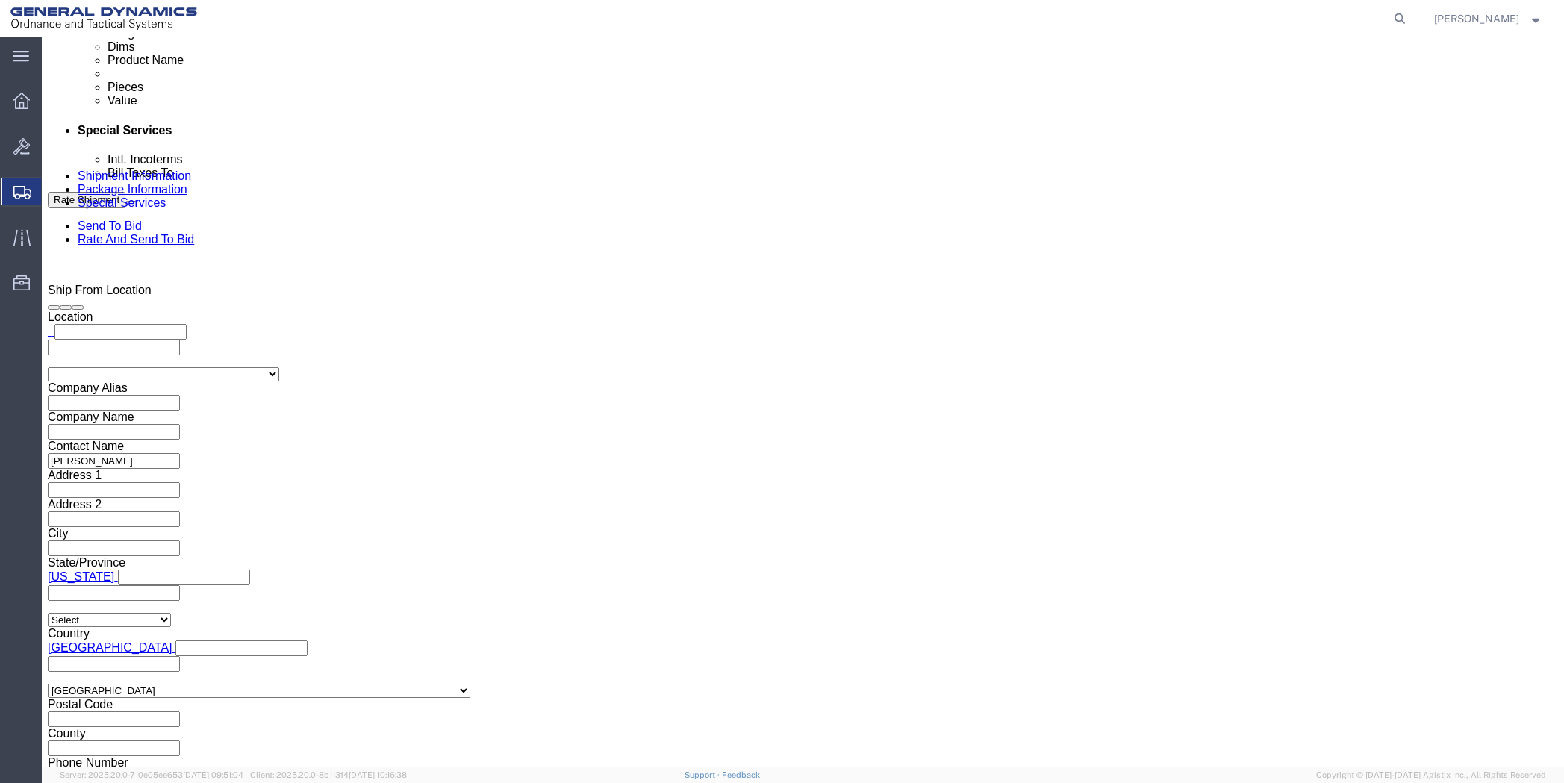
type input "[PERSON_NAME][EMAIL_ADDRESS][PERSON_NAME][DOMAIN_NAME],[EMAIL_ADDRESS][DOMAIN_N…"
paste input "[PERSON_NAME][EMAIL_ADDRESS][PERSON_NAME][DOMAIN_NAME]"
type input "[PERSON_NAME][EMAIL_ADDRESS][PERSON_NAME][DOMAIN_NAME]"
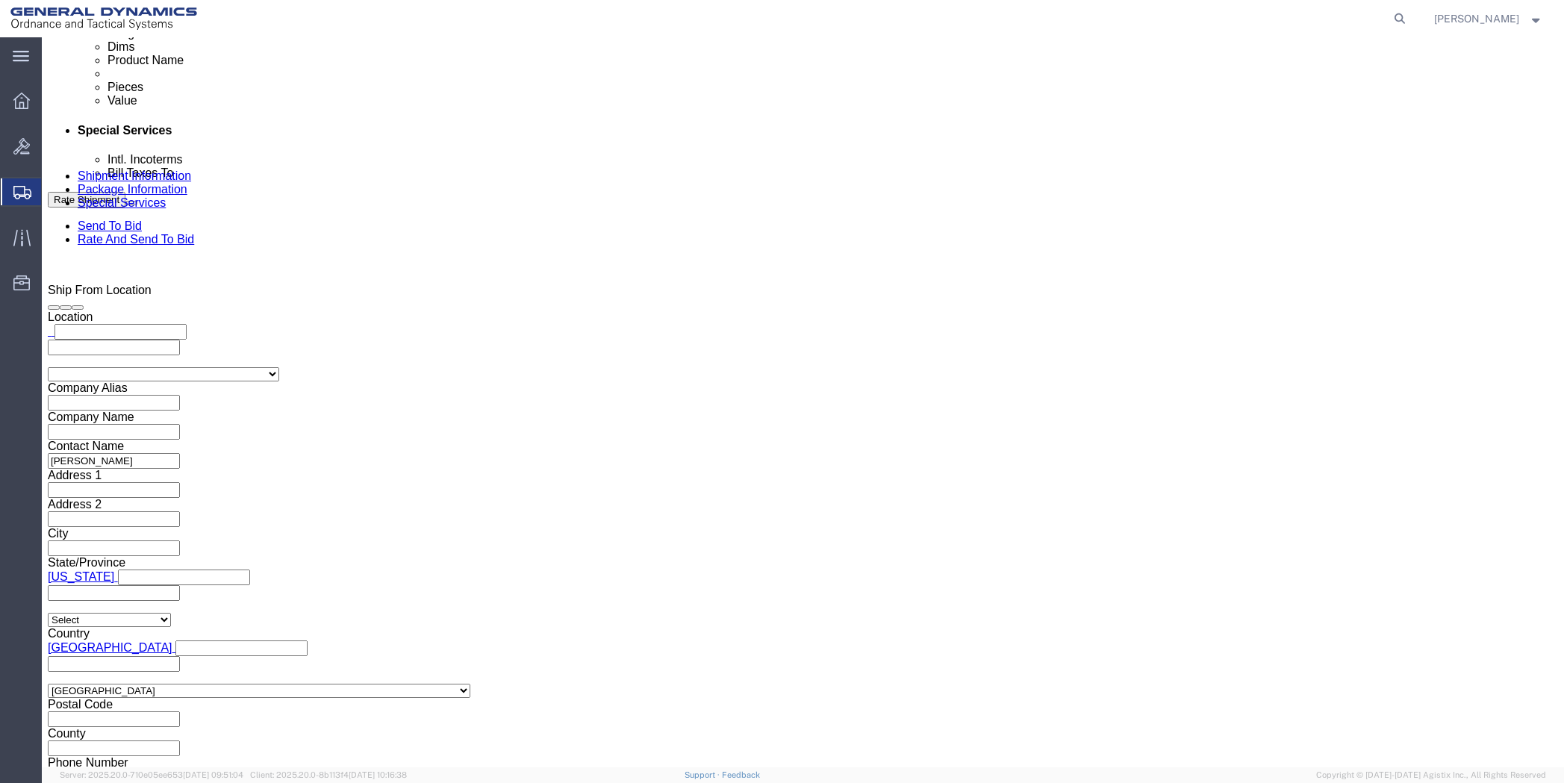
type input "[PERSON_NAME][EMAIL_ADDRESS][PERSON_NAME][DOMAIN_NAME],[EMAIL_ADDRESS][DOMAIN_N…"
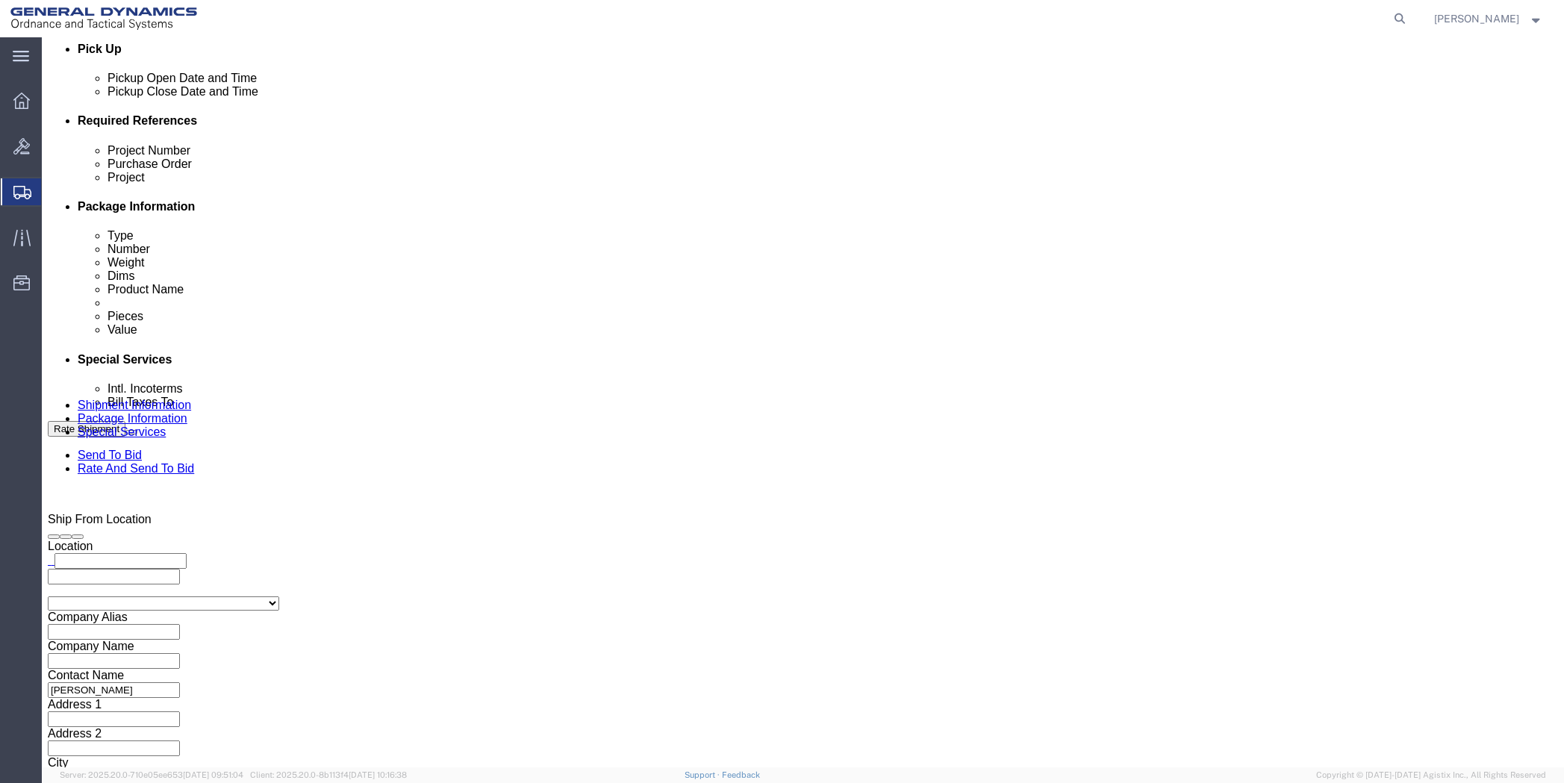
scroll to position [672, 0]
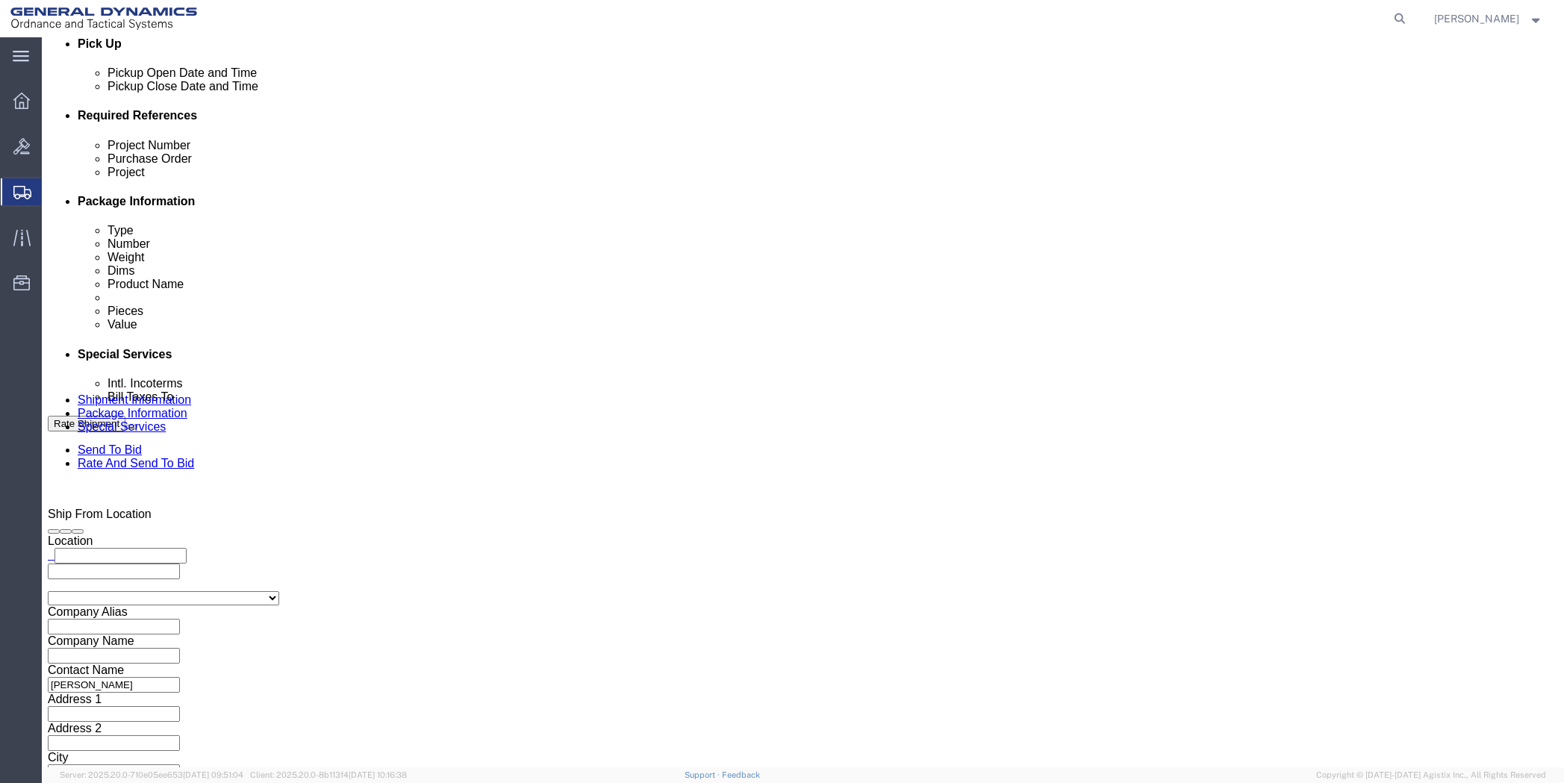
click button "Rate Shipment"
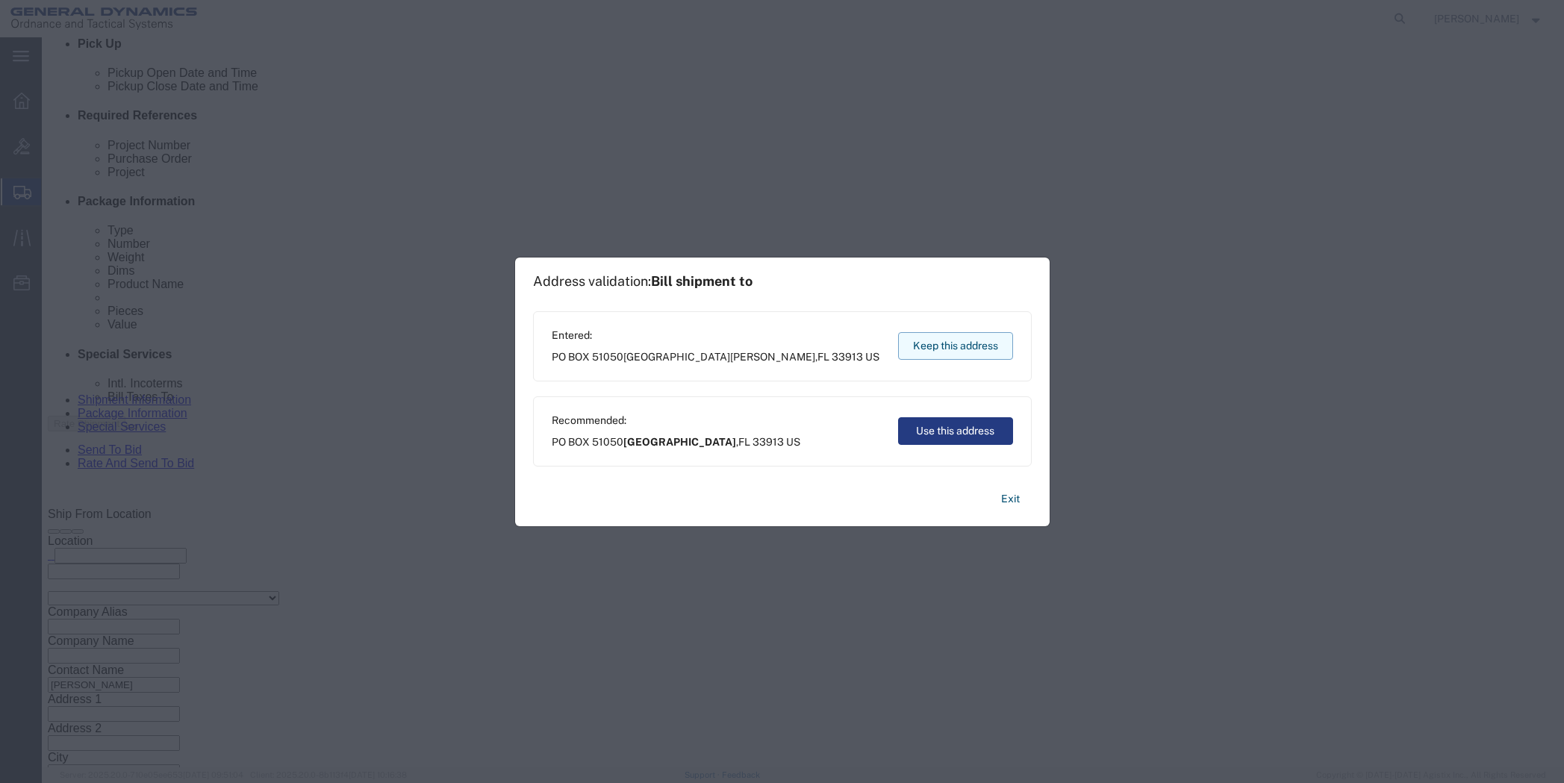
click at [948, 342] on button "Keep this address" at bounding box center [955, 346] width 115 height 28
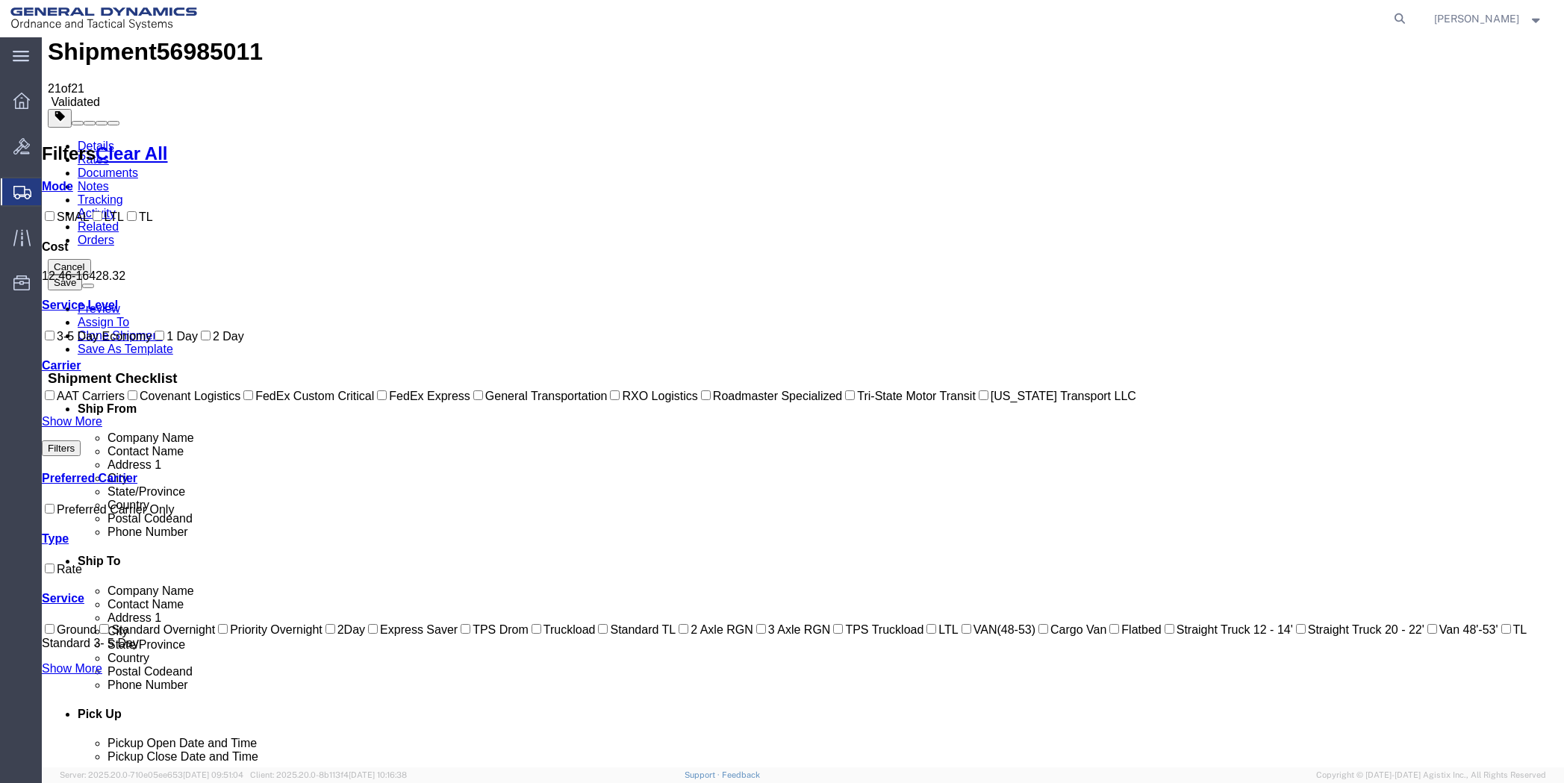
scroll to position [0, 0]
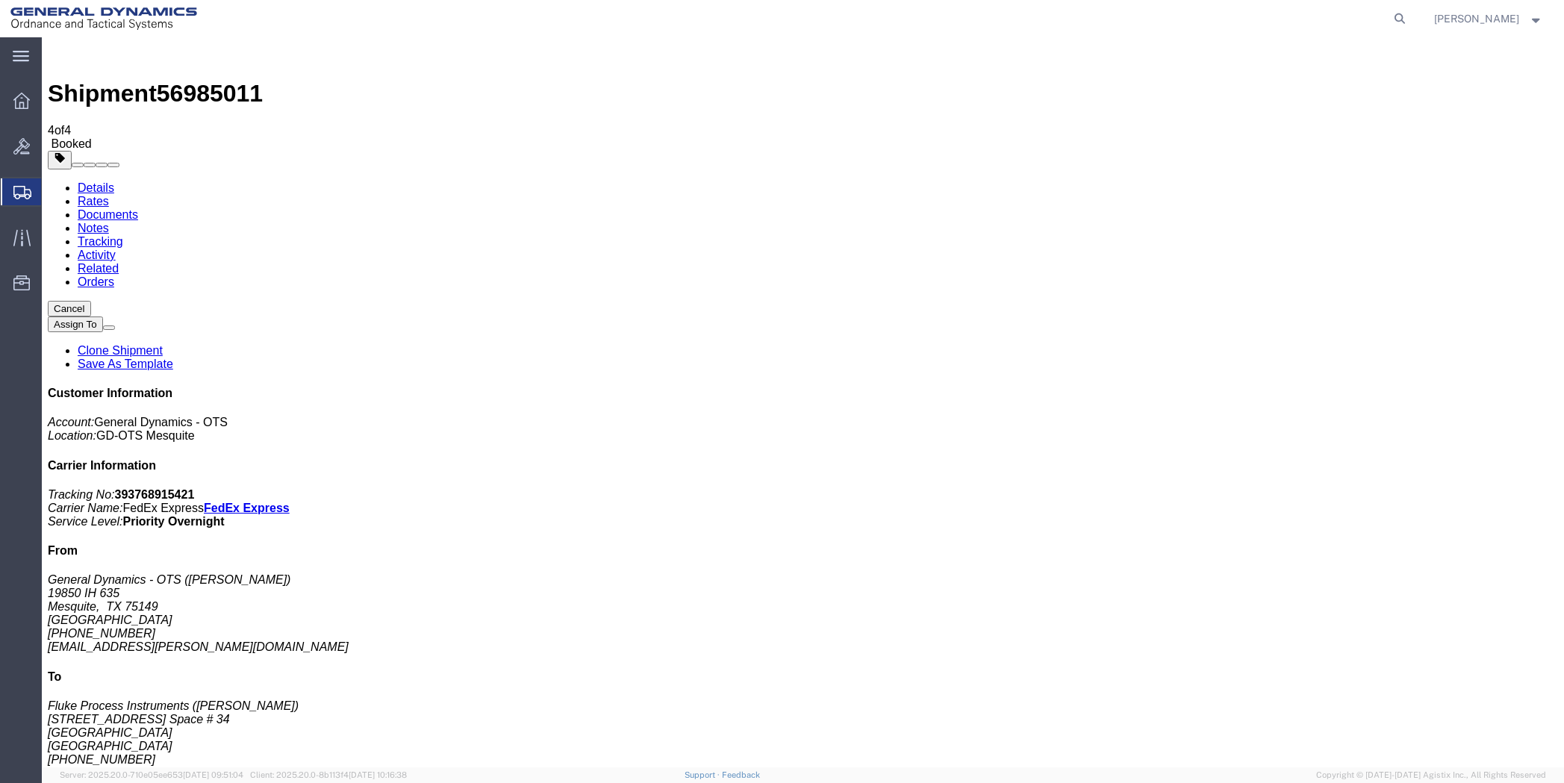
click at [102, 181] on link "Details" at bounding box center [96, 187] width 37 height 13
click link "Schedule pickup request"
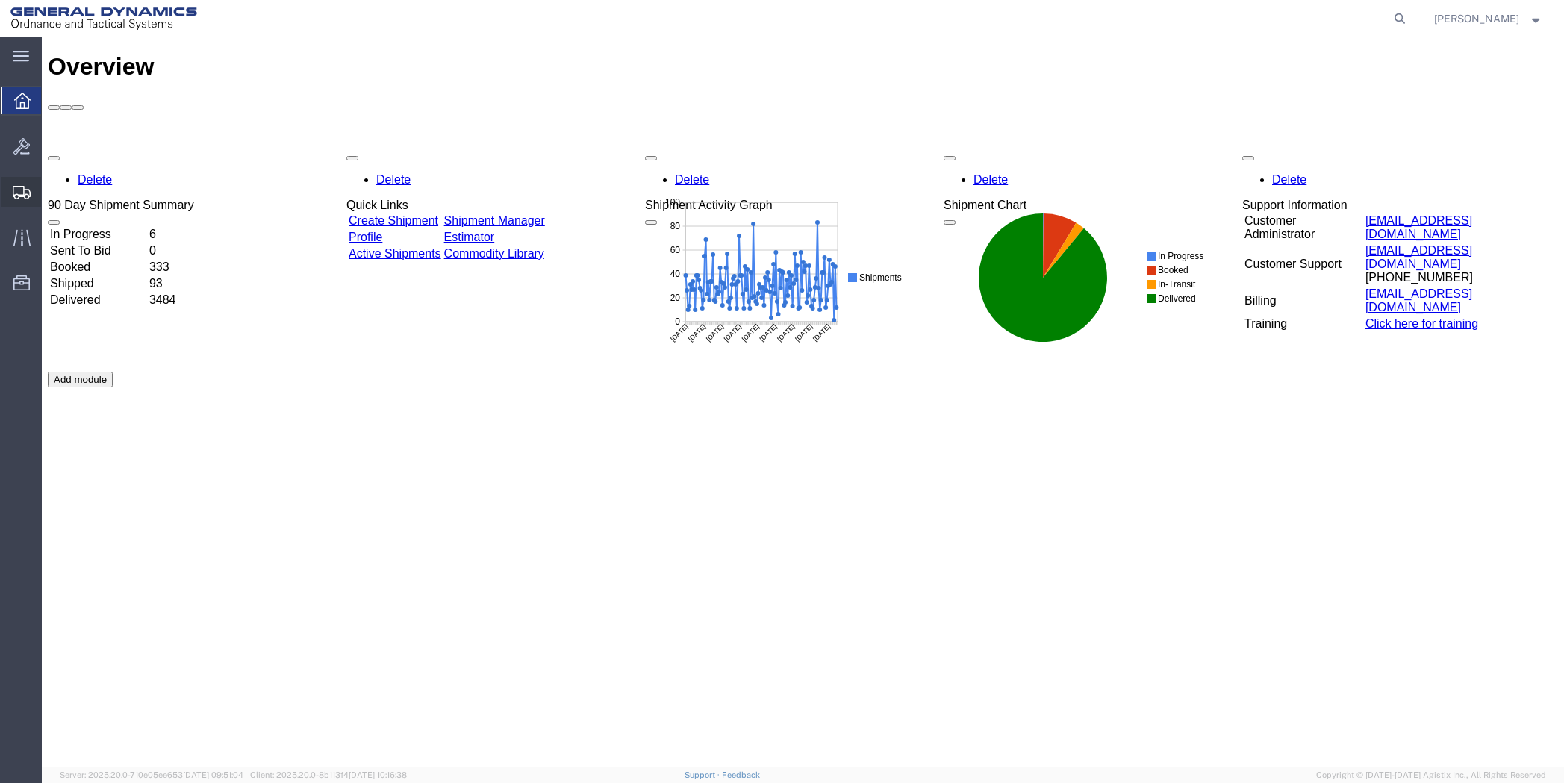
click at [0, 0] on span "Create Shipment" at bounding box center [0, 0] width 0 height 0
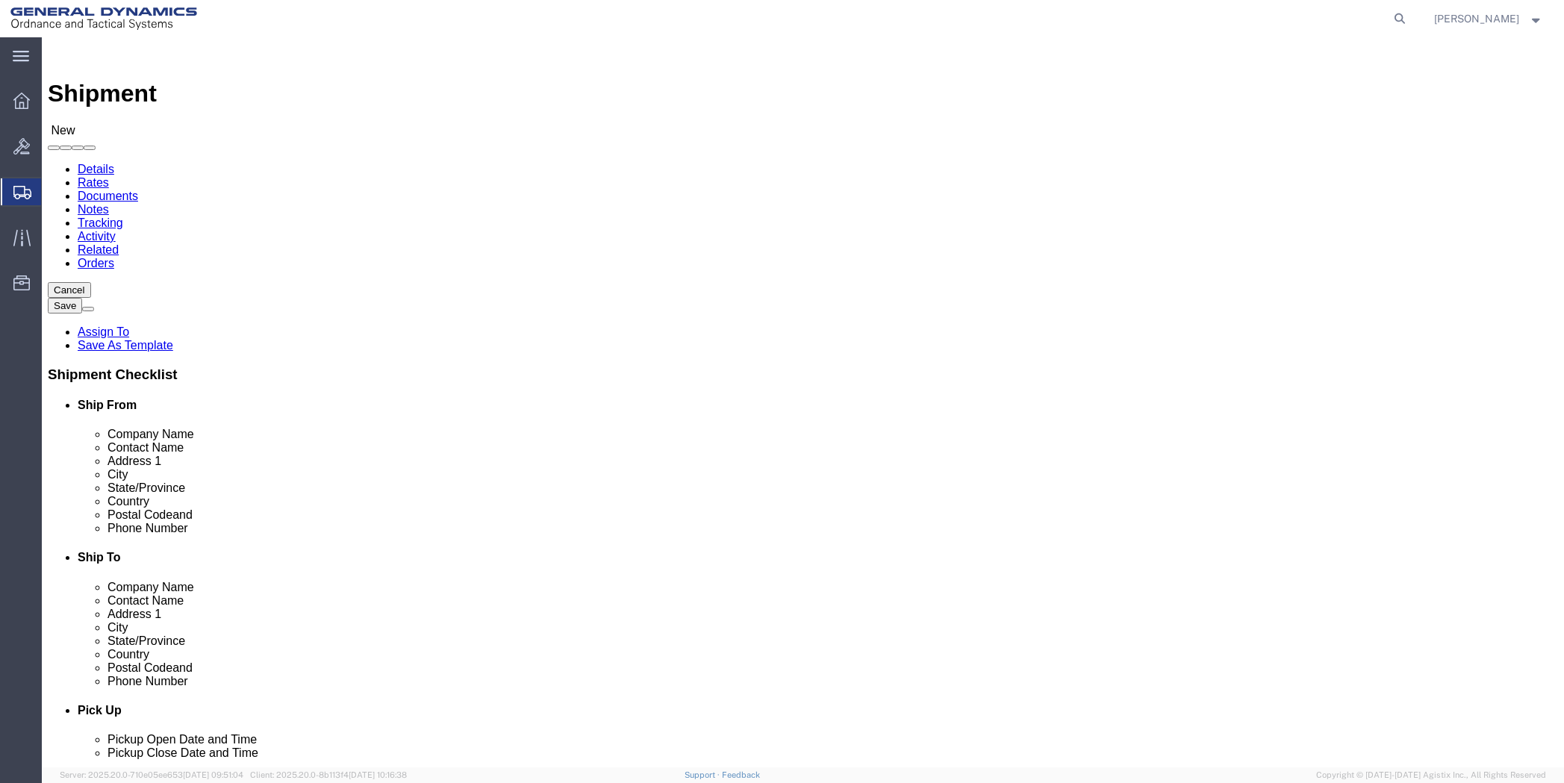
select select
paste input "Fluke Process Instruments"
type input "Fluke Process Instruments"
paste input "[PERSON_NAME]"
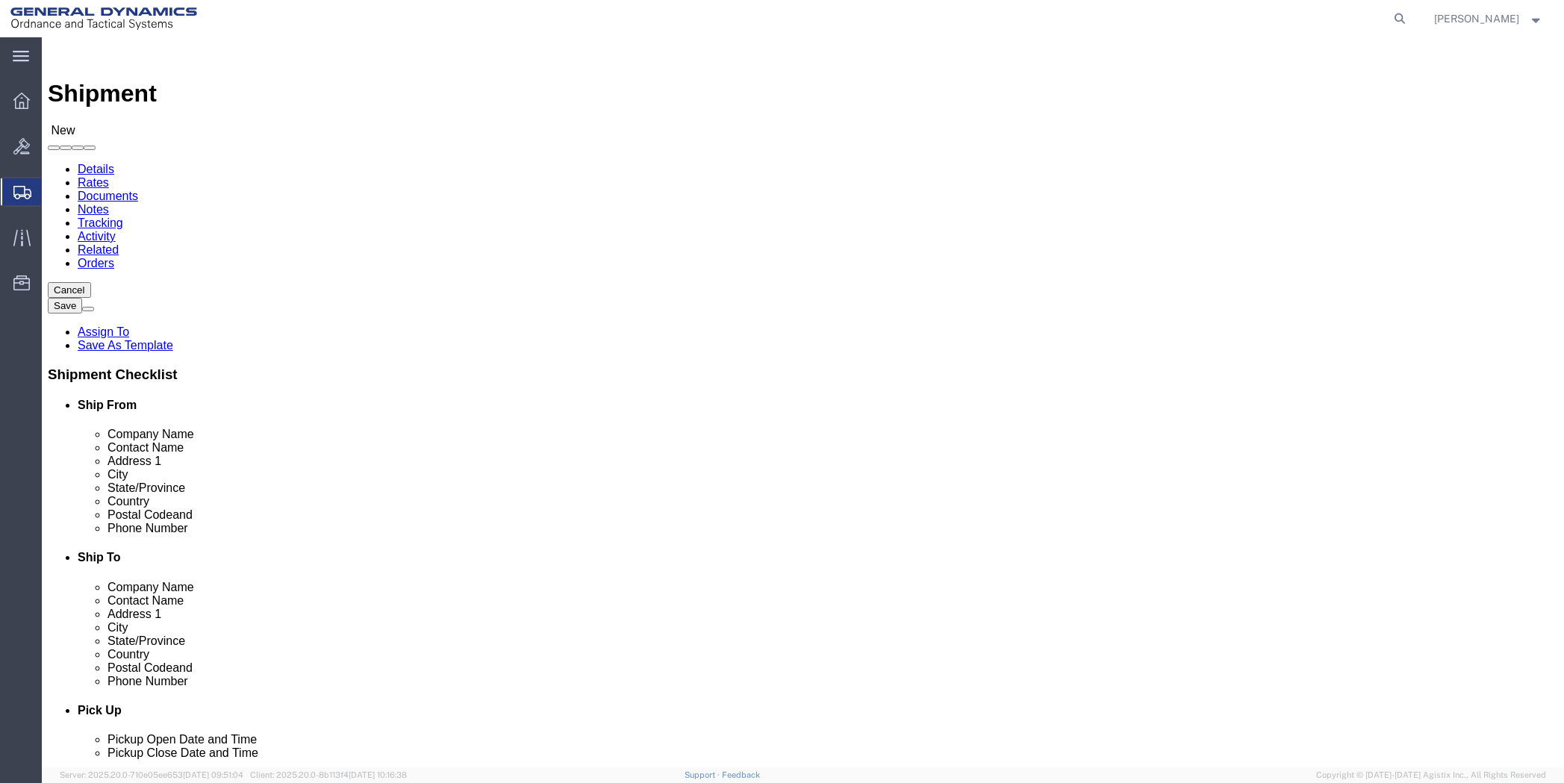
type input "[PERSON_NAME]"
paste input "[STREET_ADDRESS] Space # 34"
type input "[STREET_ADDRESS] Space # 34"
paste input "Seaside"
type input "Seaside"
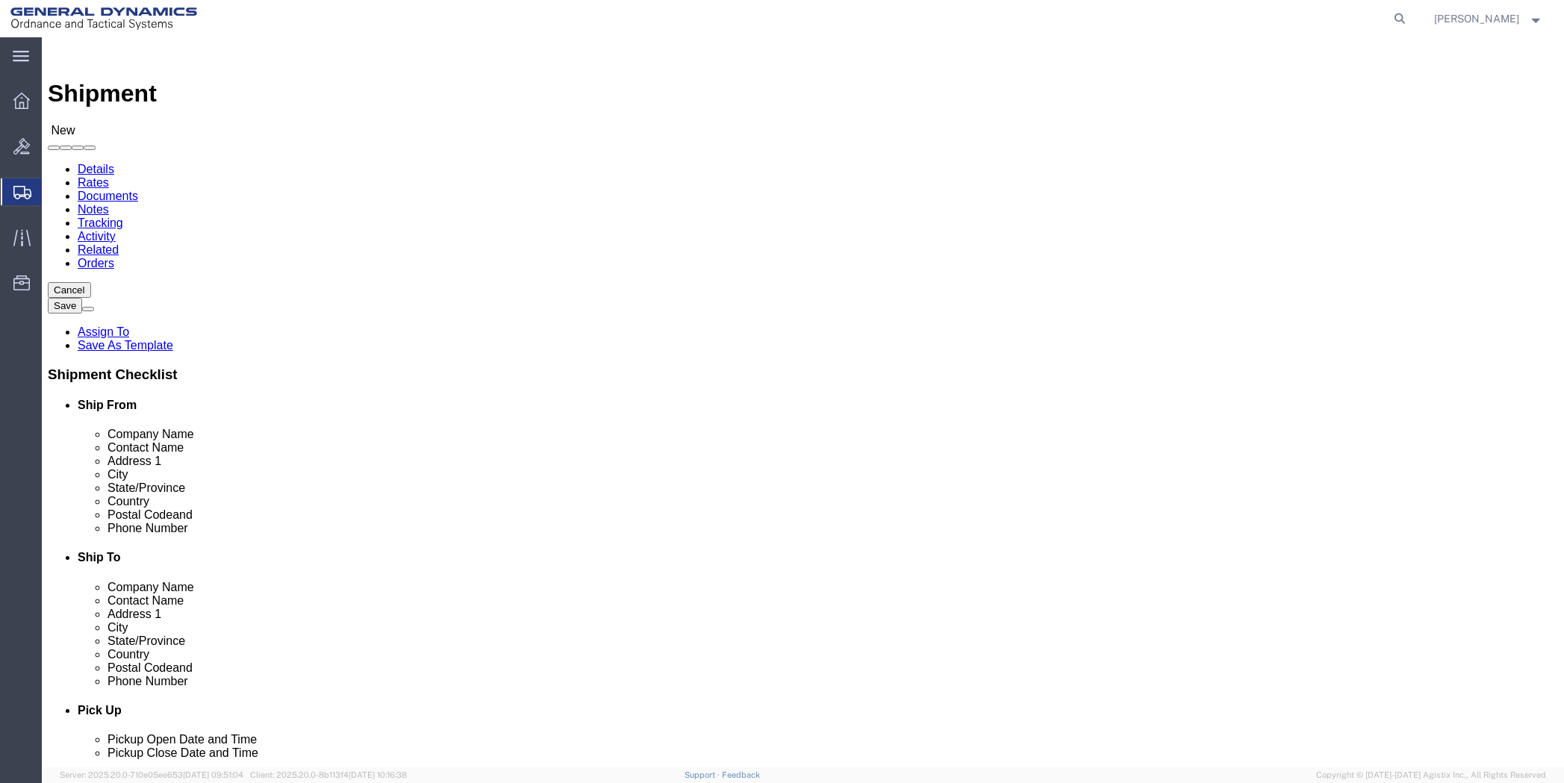
scroll to position [2, 0]
click input "text"
type input "93955"
click input "text"
type input "[PHONE_NUMBER]"
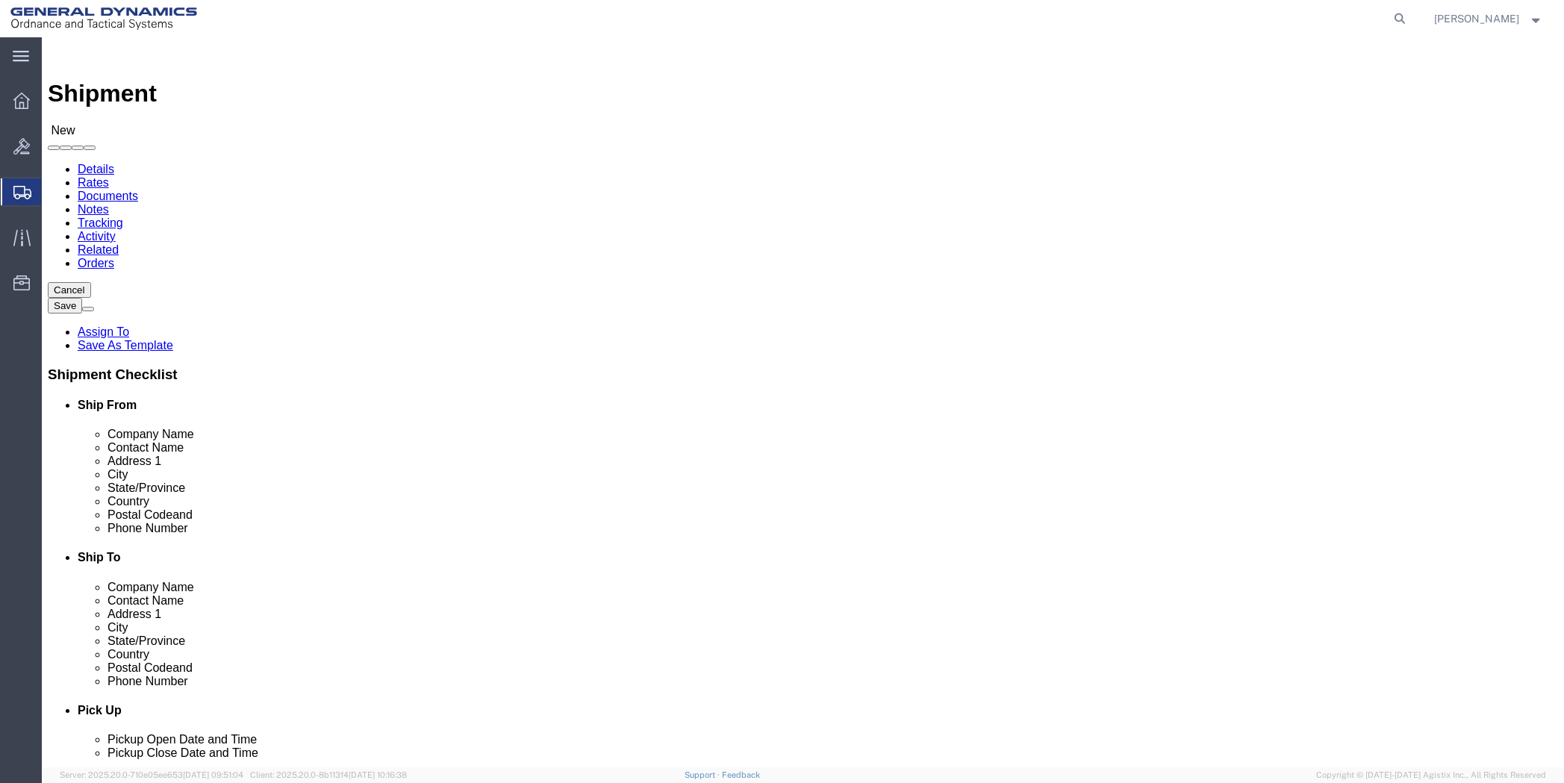
click input "text"
type input "Luke"
click p "- General Dynamics - OTS - ([PERSON_NAME]) 19850 IH 635, [GEOGRAPHIC_DATA], [GE…"
select select "[GEOGRAPHIC_DATA]"
type input "[PERSON_NAME]"
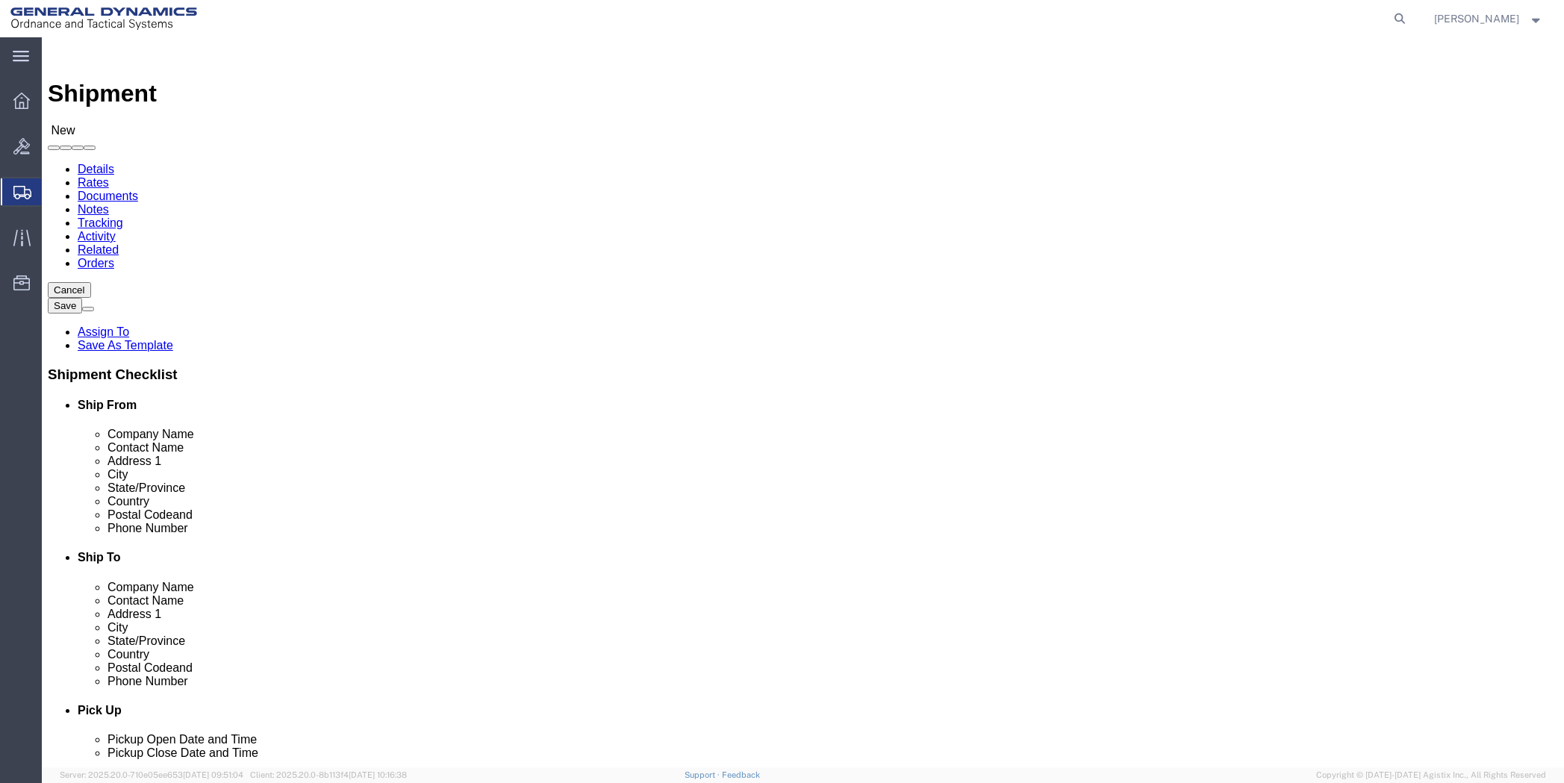
click input "text"
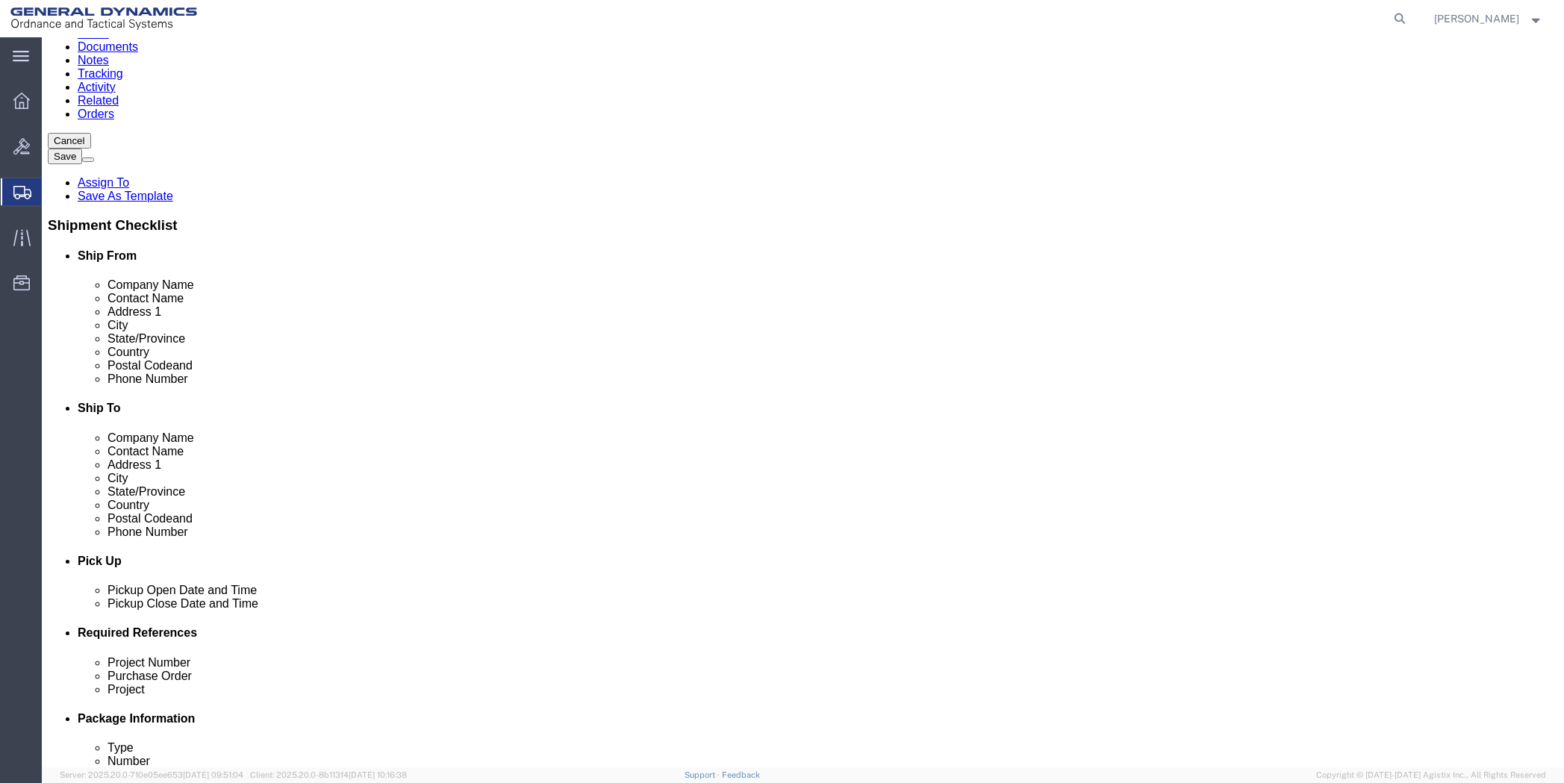
scroll to position [75, 0]
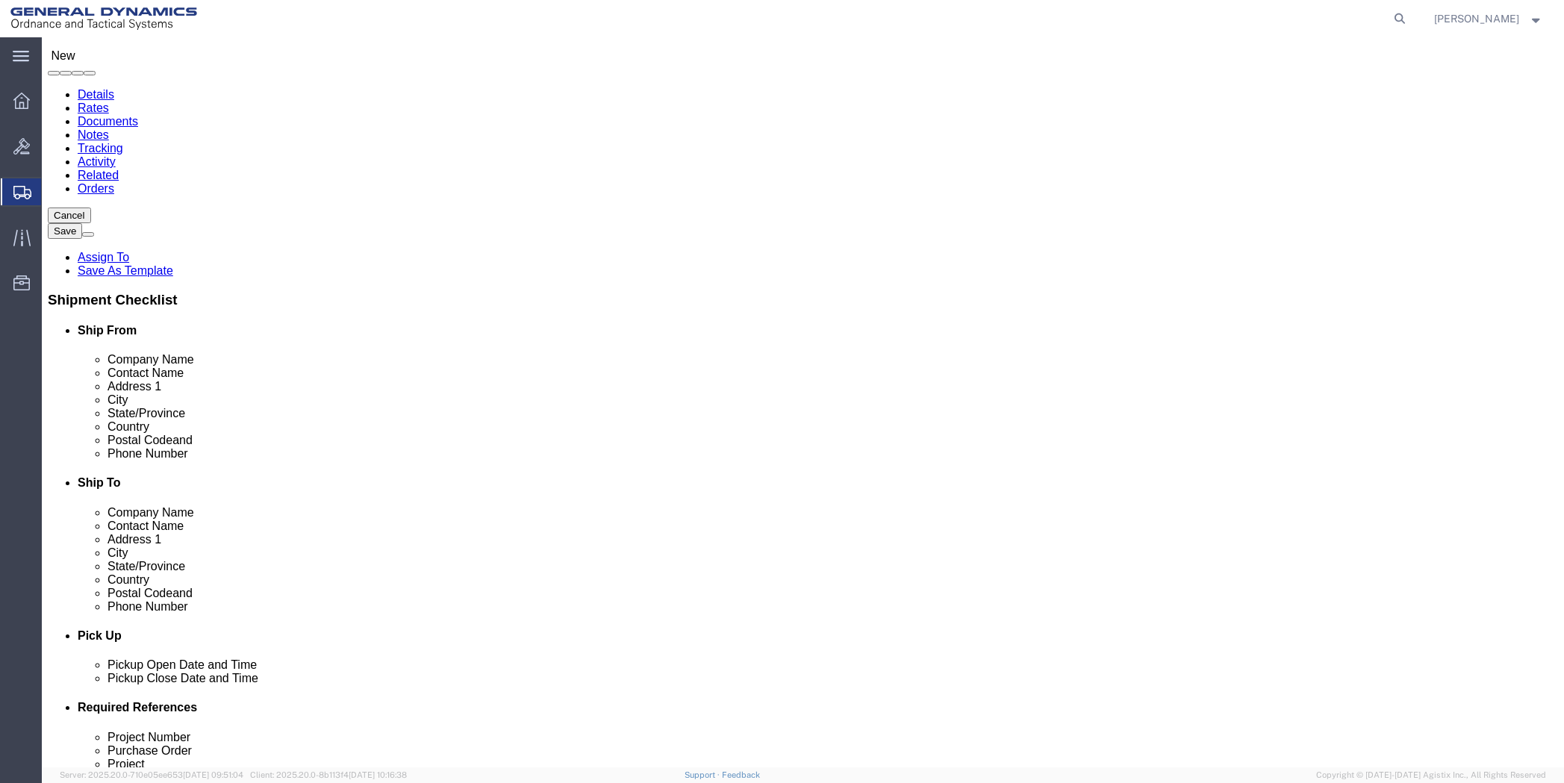
type input "[PHONE_NUMBER]"
click input "text"
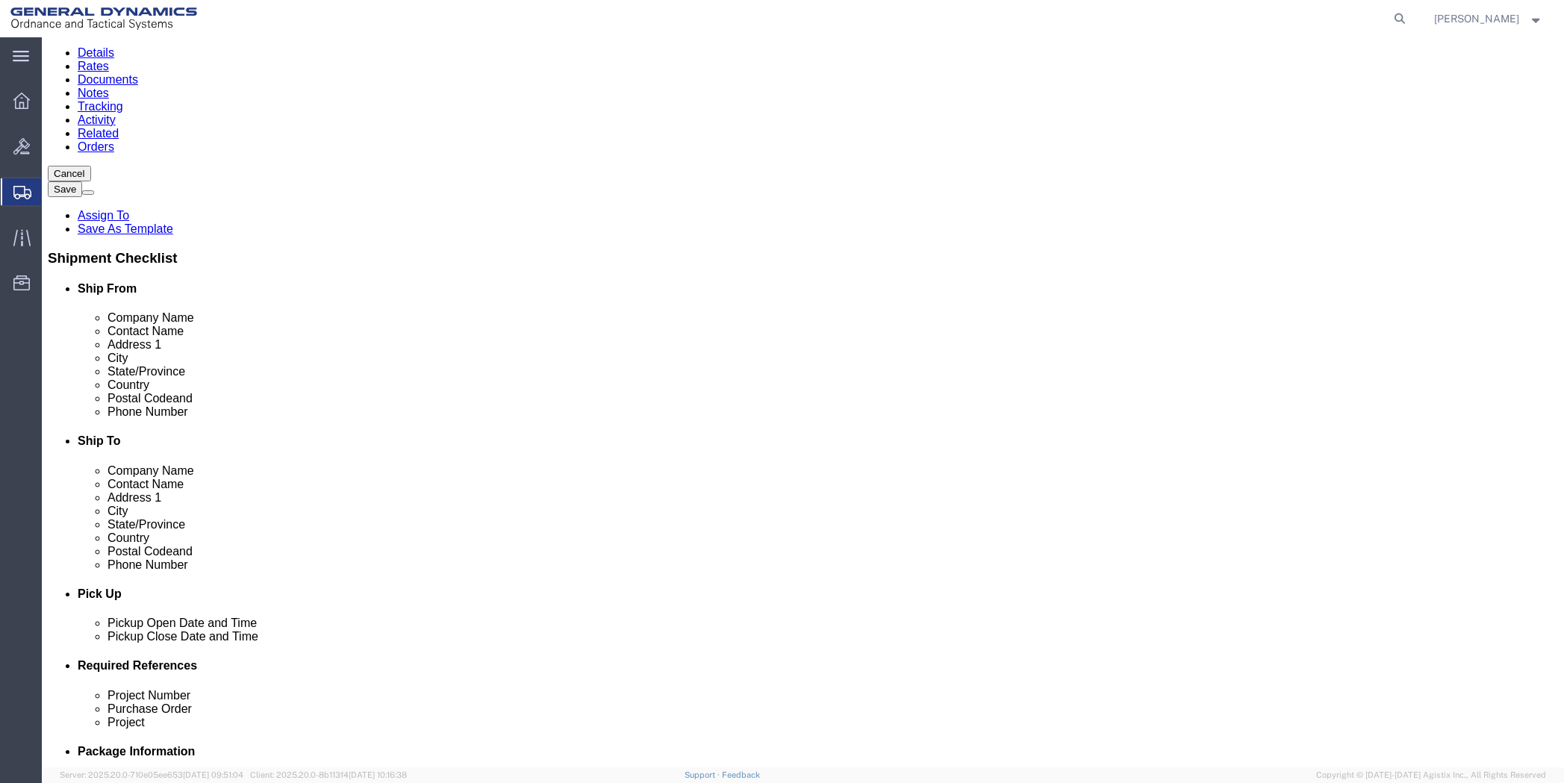
scroll to position [149, 0]
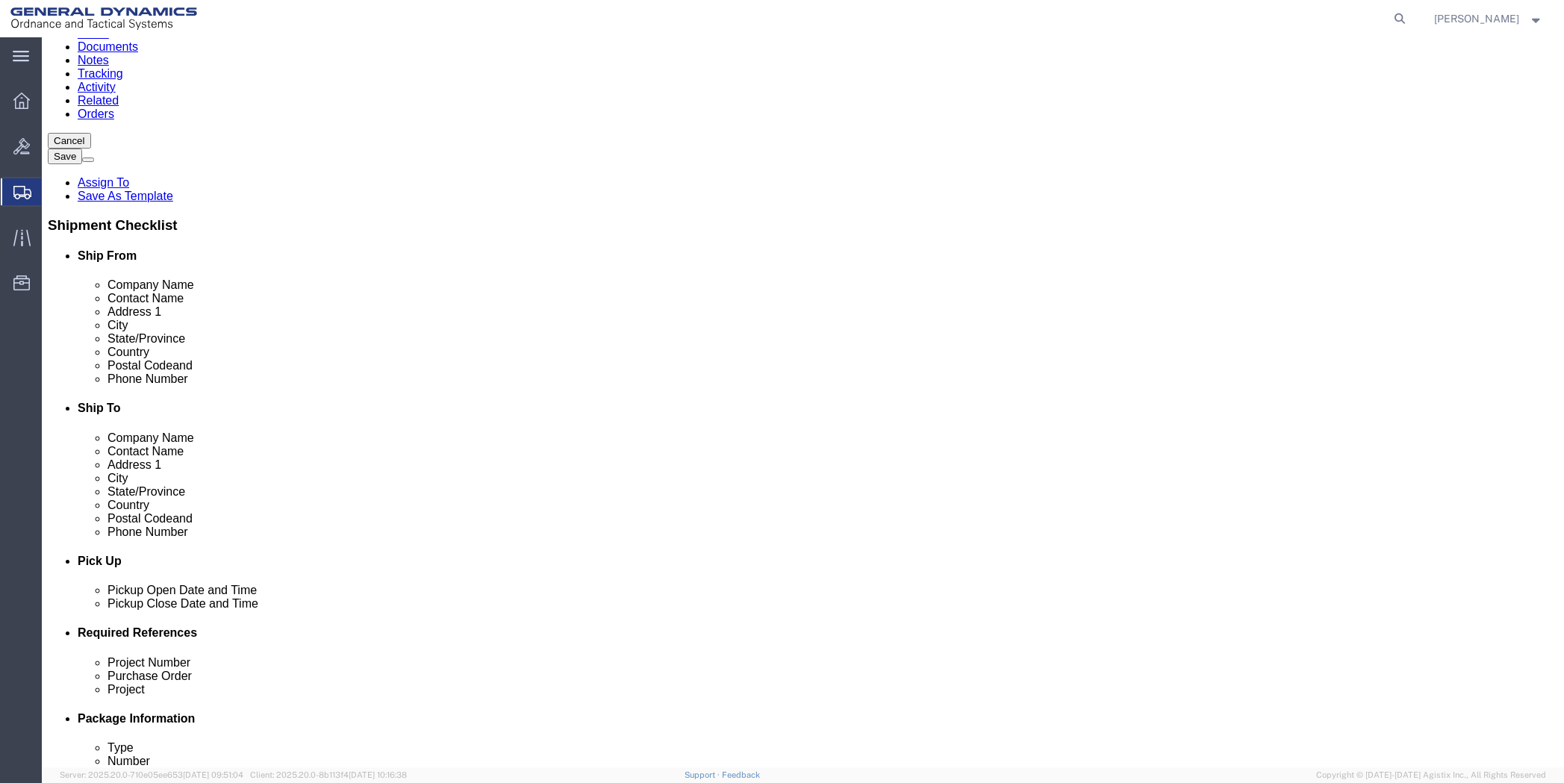
type input "[EMAIL_ADDRESS][PERSON_NAME][DOMAIN_NAME]"
click input "checkbox"
checkbox input "true"
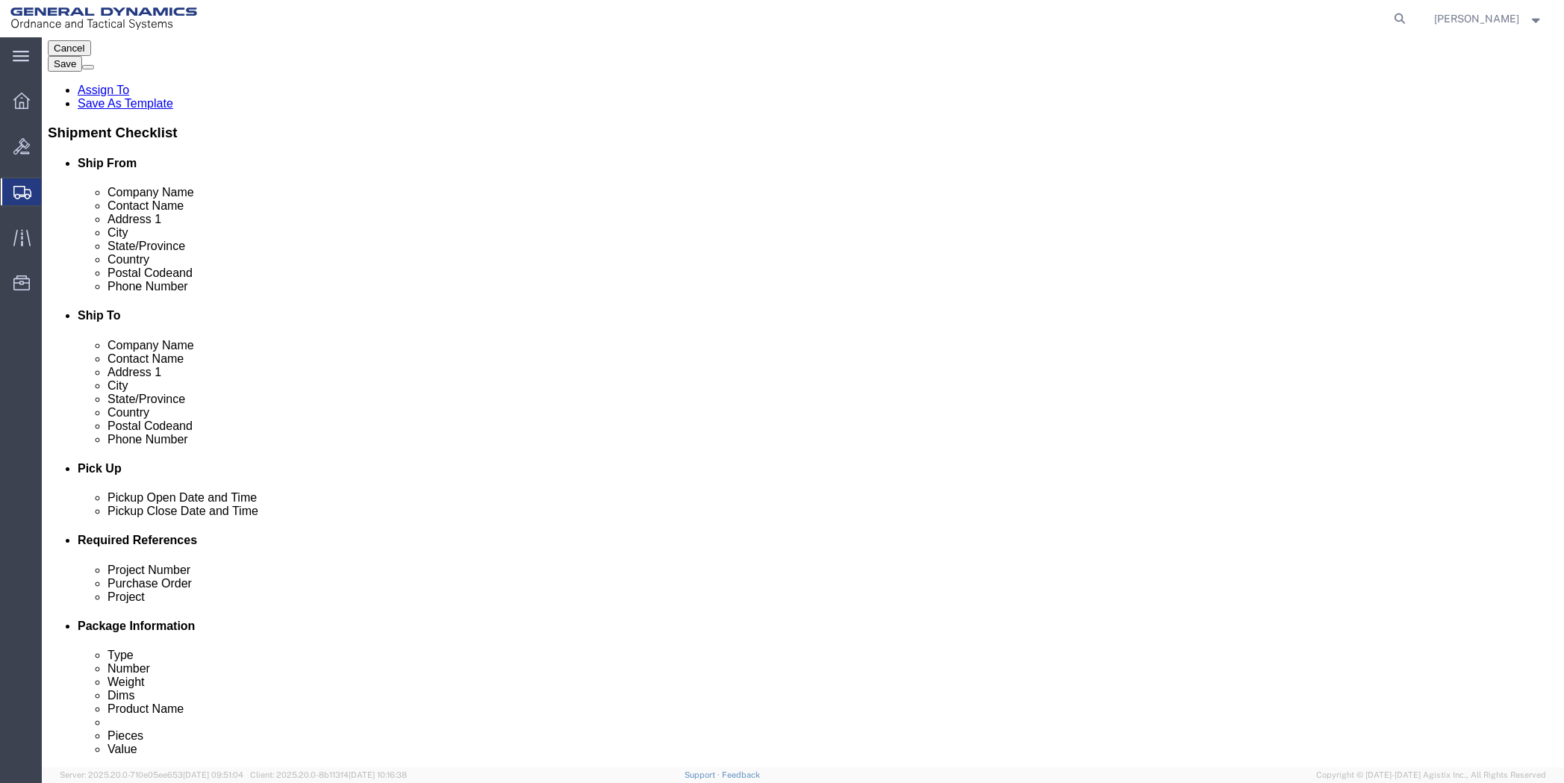
scroll to position [299, 0]
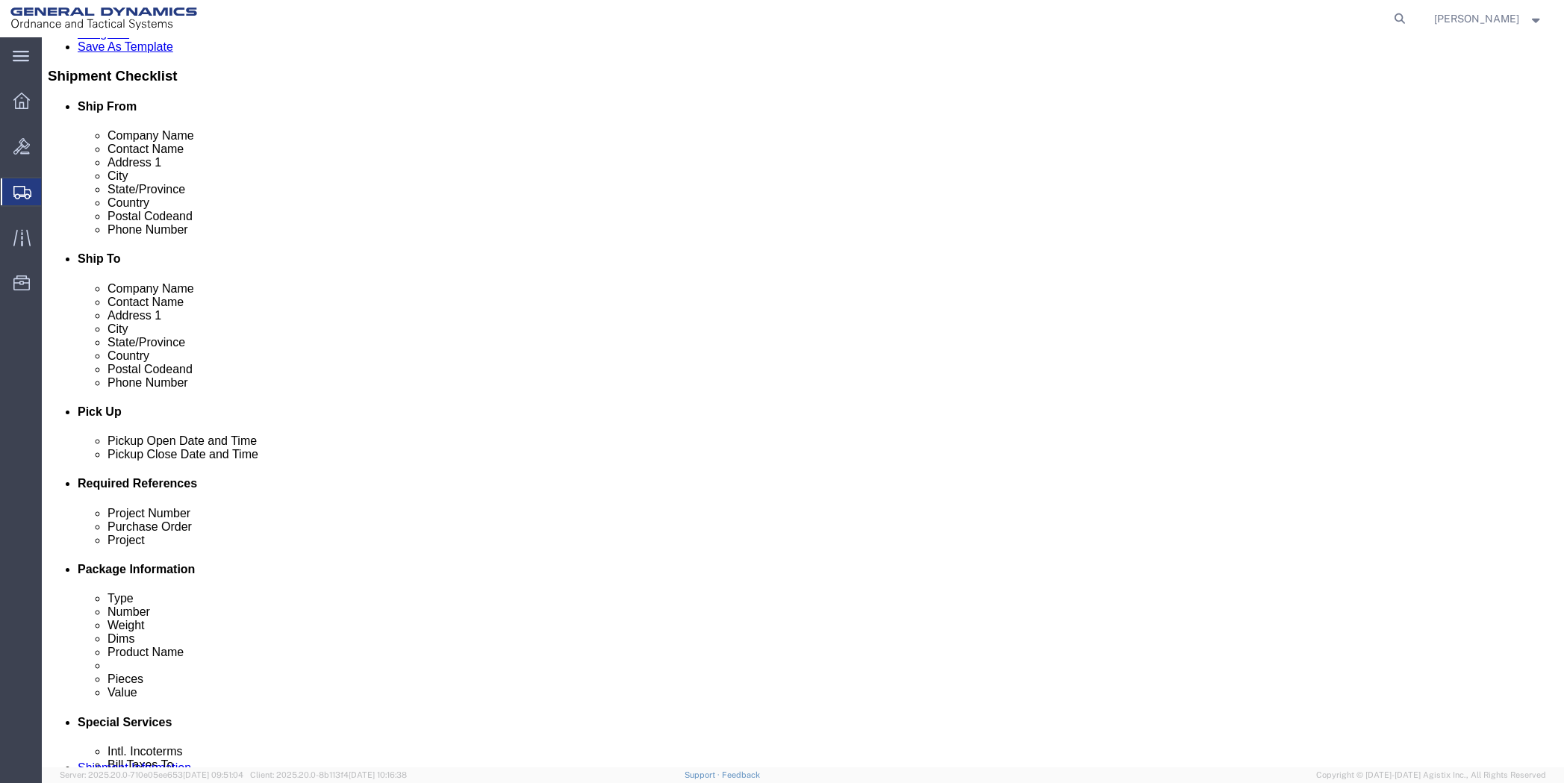
click input "text"
type input "50SOQ"
type input "NA"
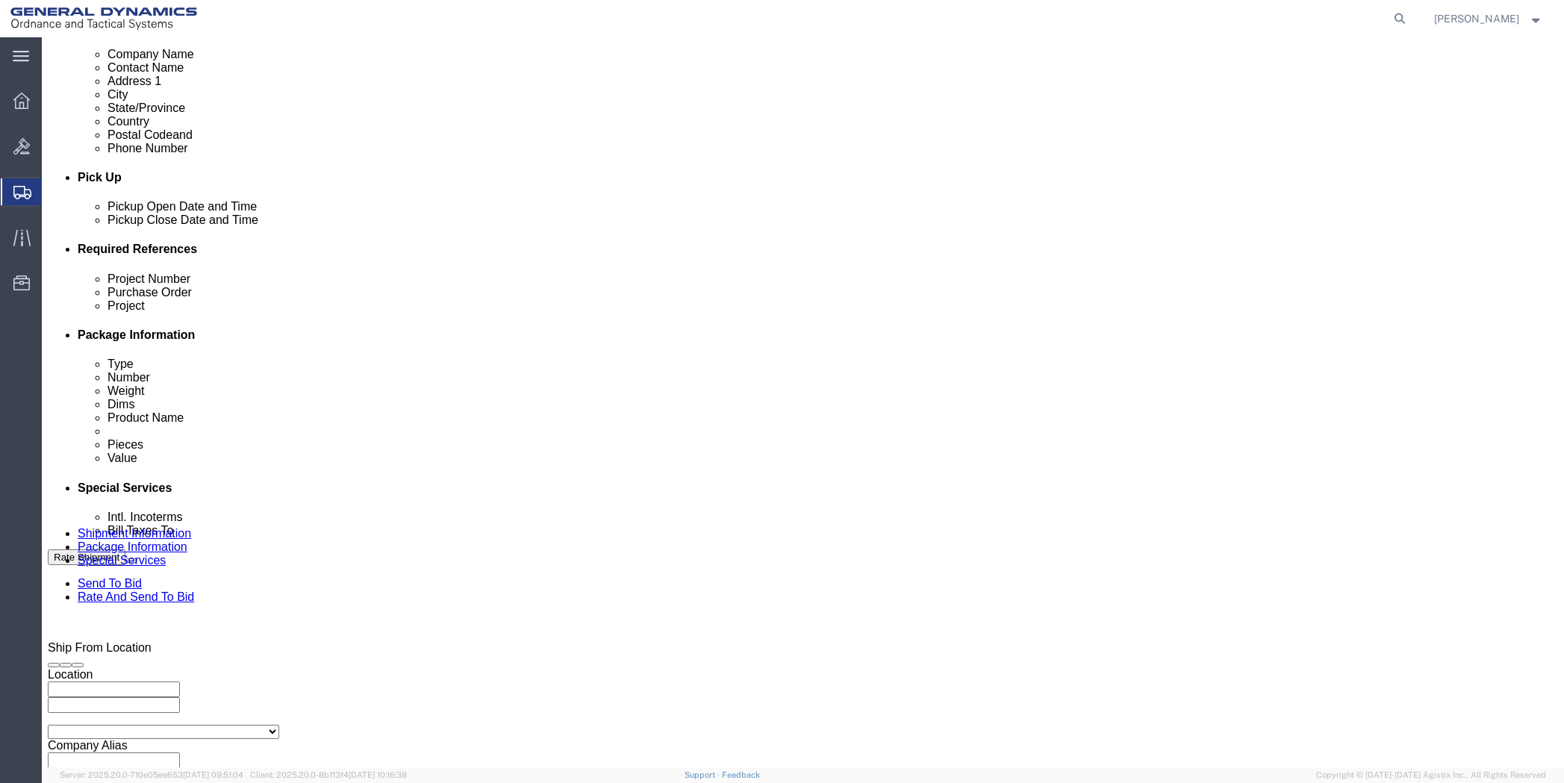
scroll to position [552, 0]
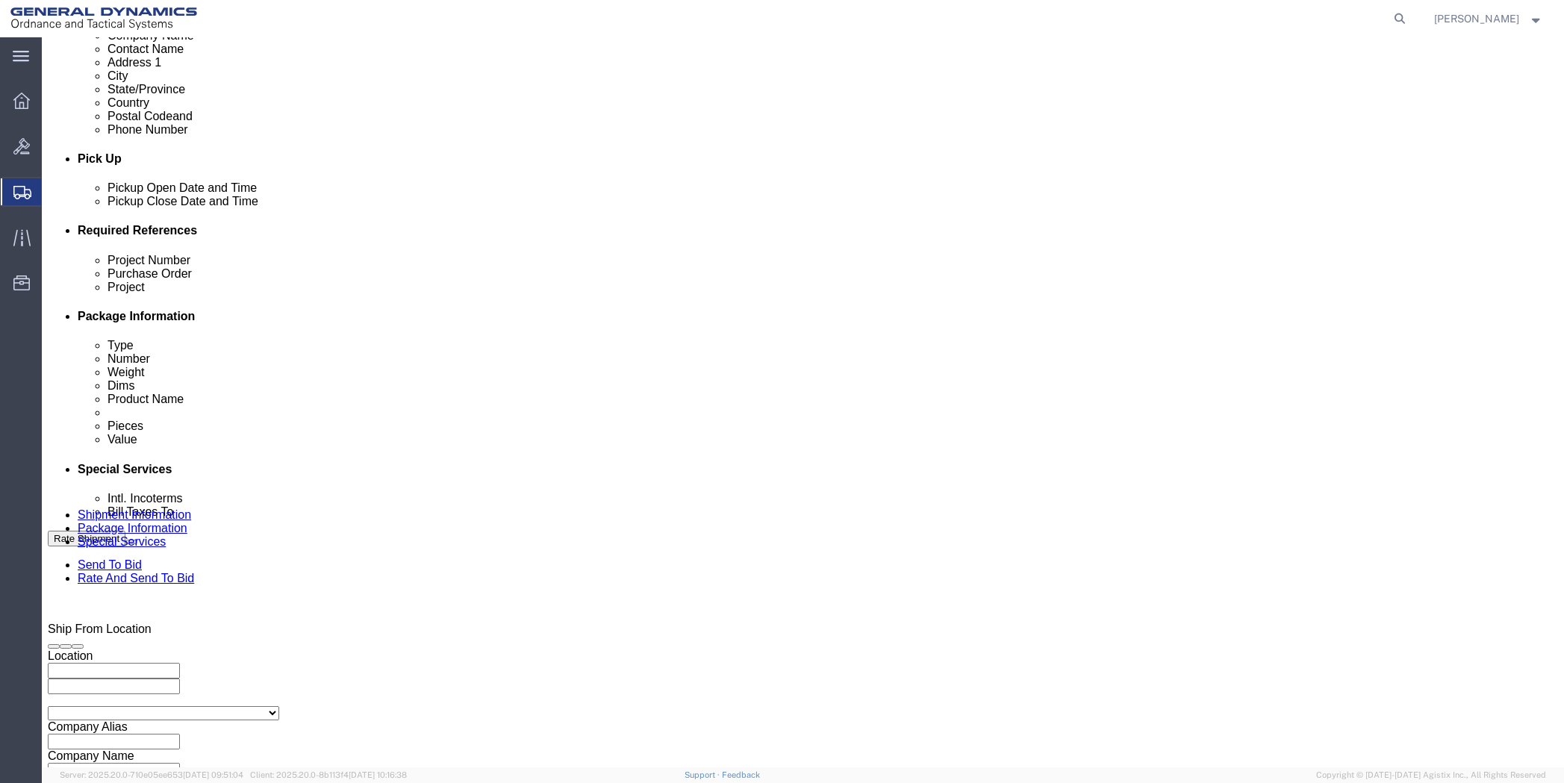
type input "NA"
click div "[DATE] 4:00 PM"
click input "4:00 PM"
type input "7:00 AM"
click button "Apply"
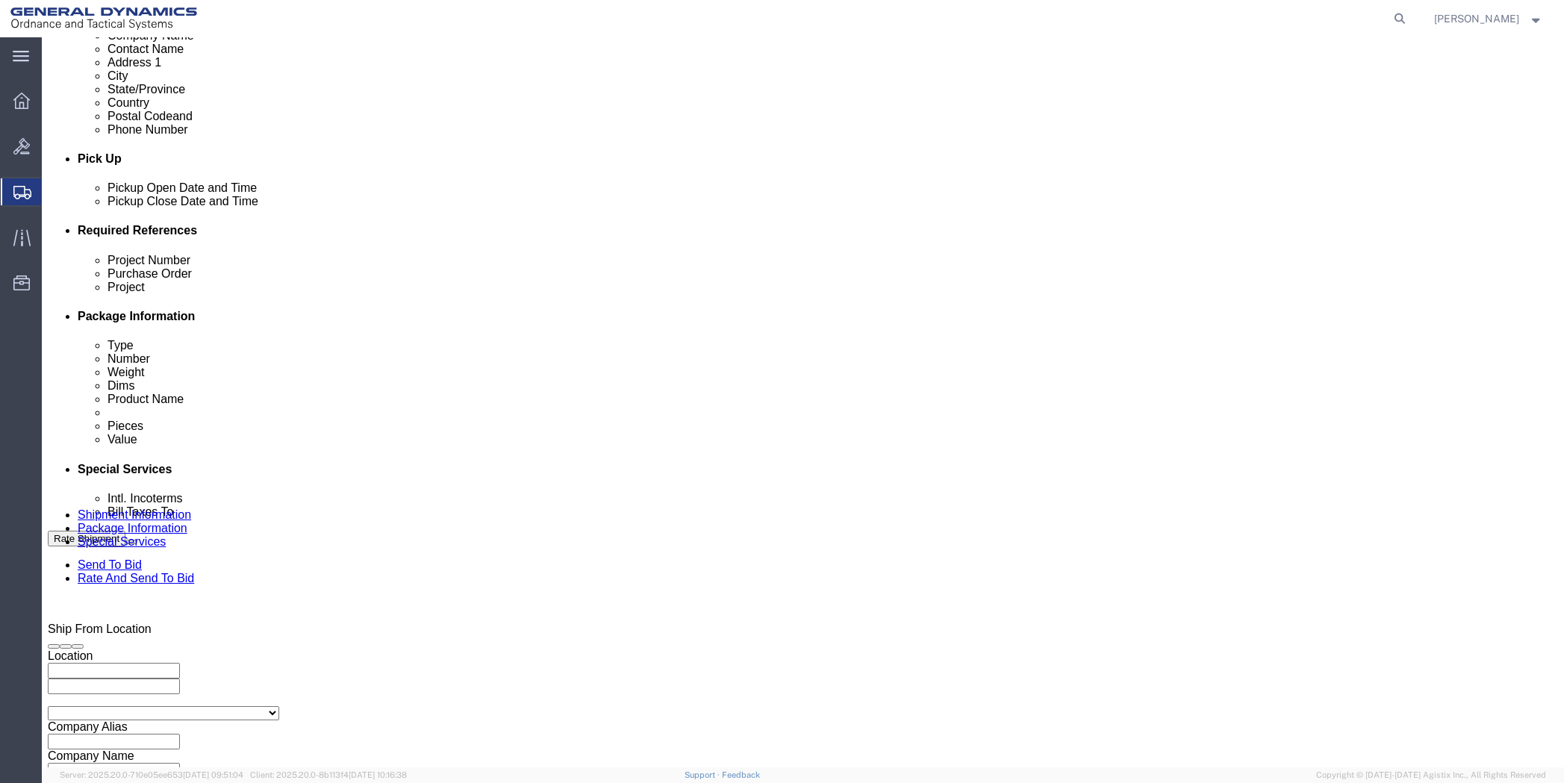
click div "Oct 03 2025 8:00 AM"
type input "1:00 PM"
click button "Apply"
click button "Continue"
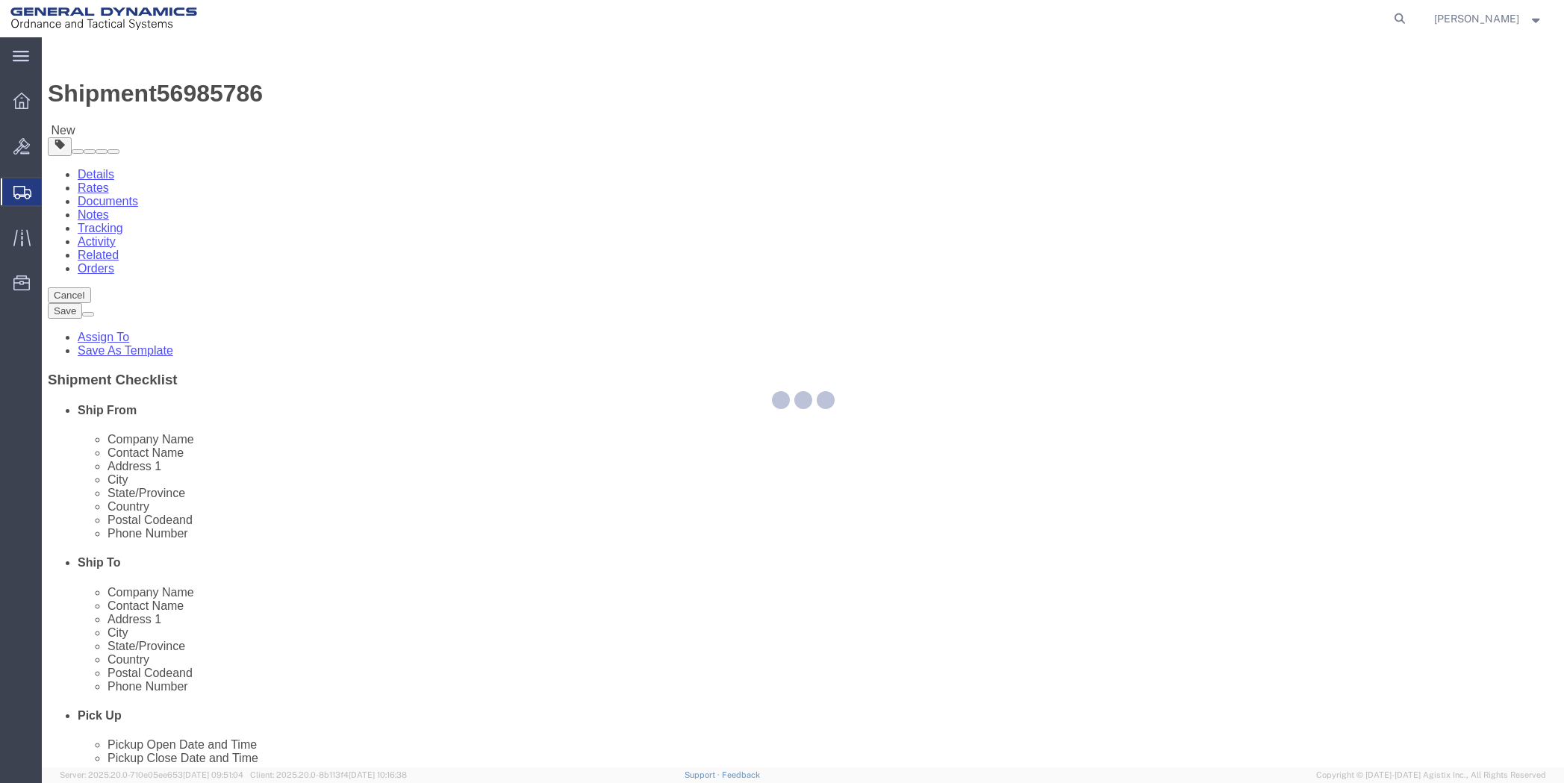
select select "CBOX"
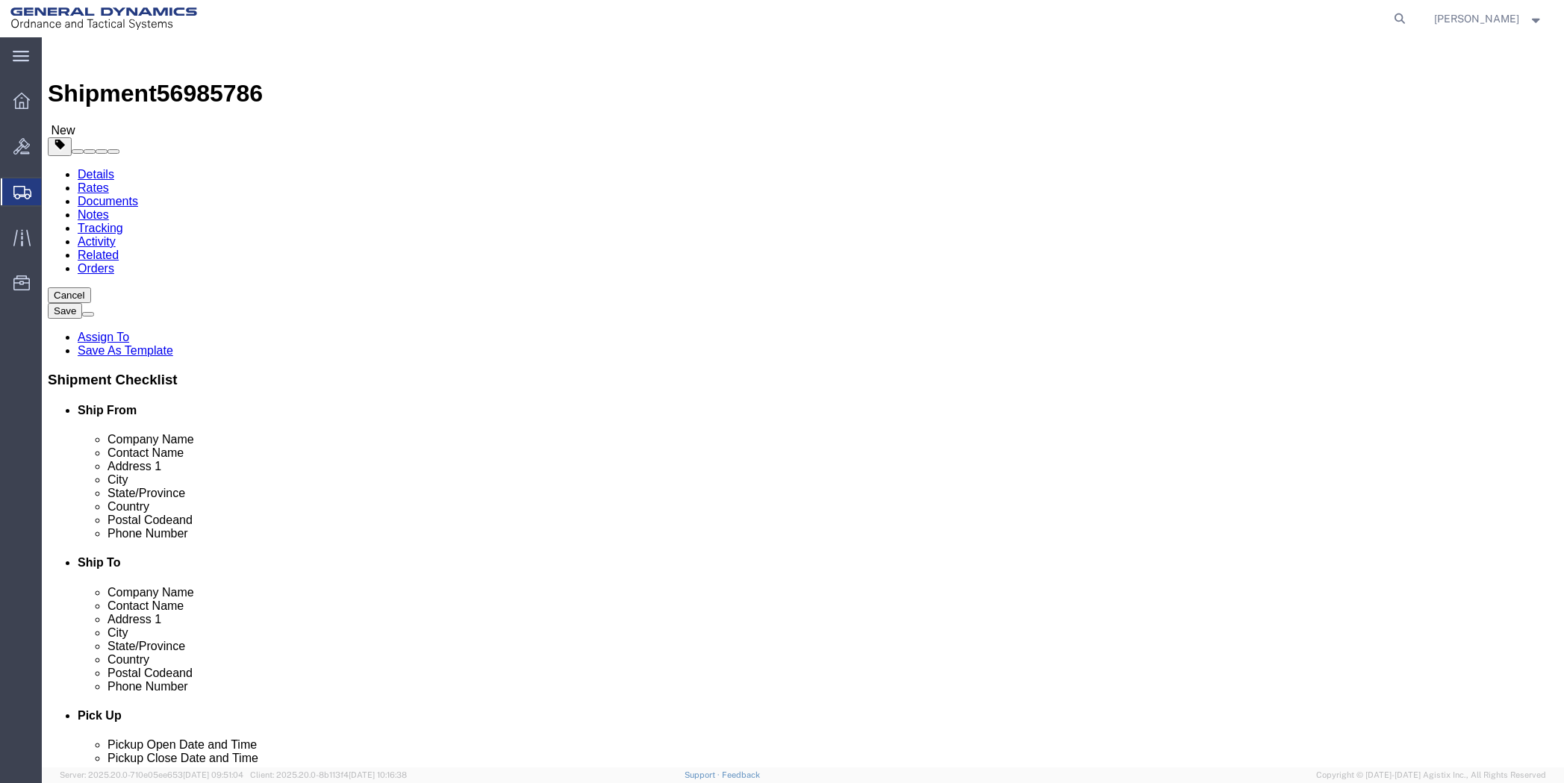
drag, startPoint x: 244, startPoint y: 318, endPoint x: 213, endPoint y: 322, distance: 31.7
click div "Length x Width x Height Select cm ft in"
type input "12"
type input "10"
type input "8"
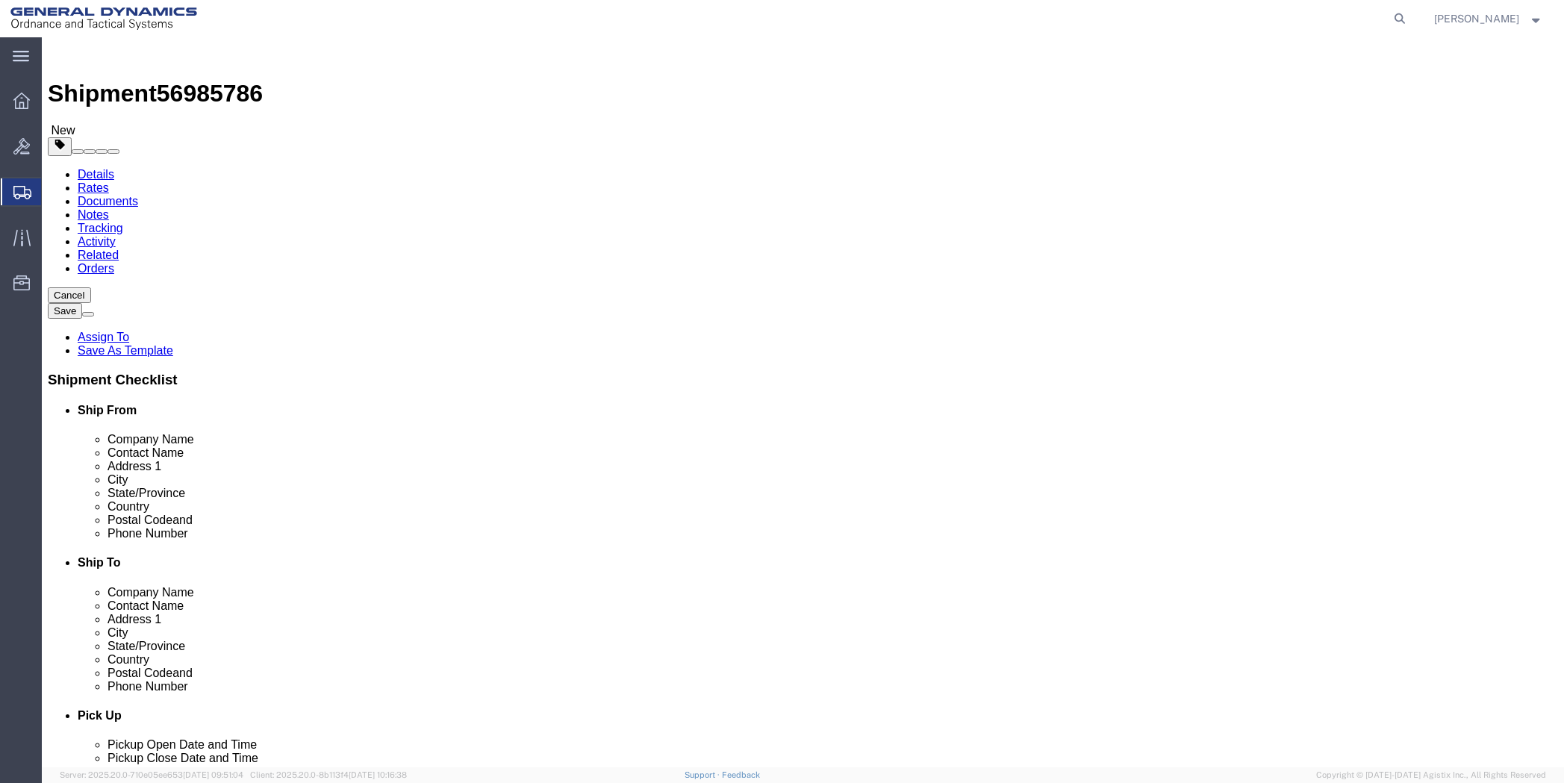
drag, startPoint x: 261, startPoint y: 343, endPoint x: 197, endPoint y: 353, distance: 64.2
click div "Weight 0.00 Select kgs lbs Ship. t°"
type input "10"
click ul
click link "Add Content"
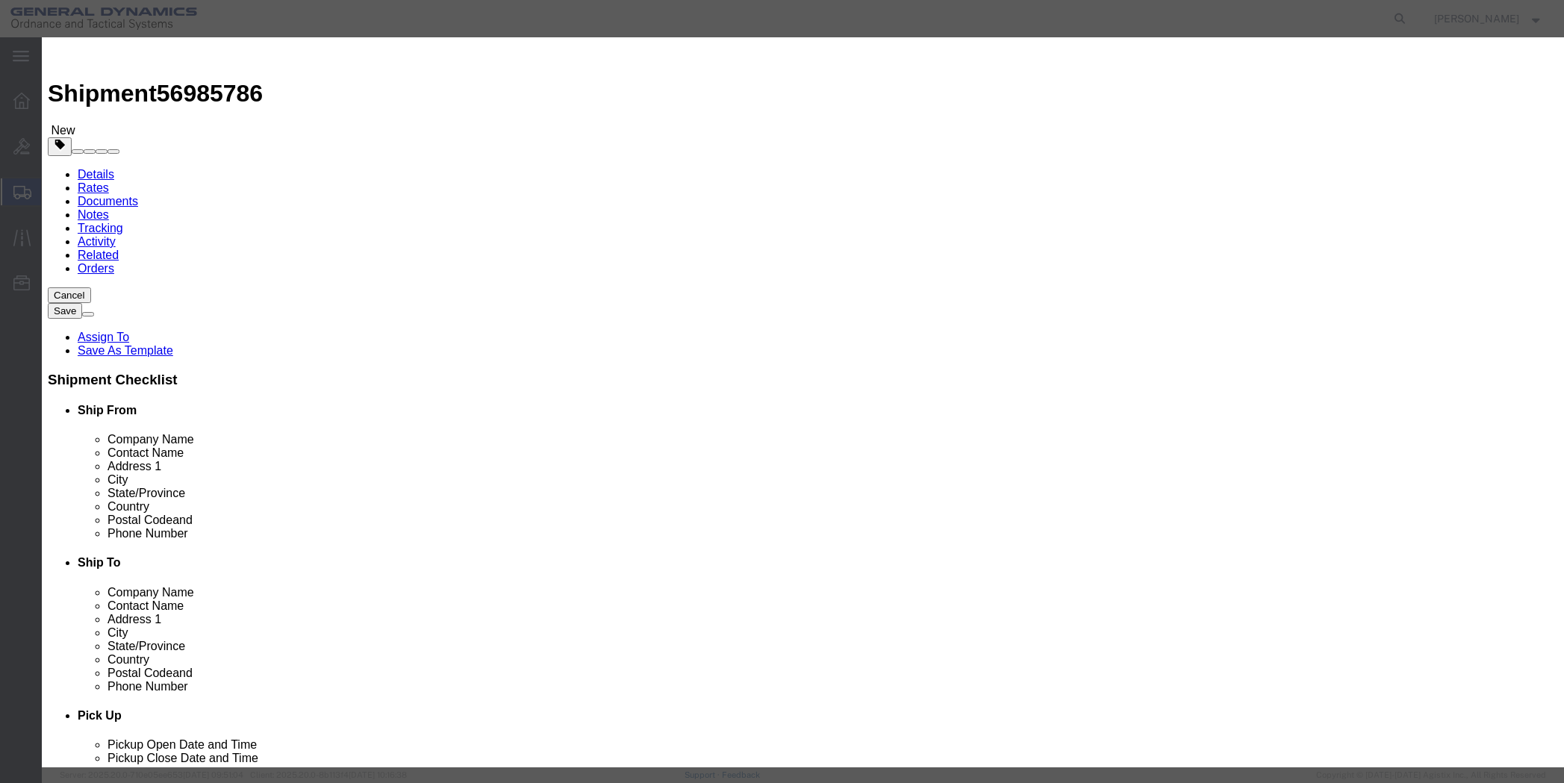
paste input "Pyrometer Software Upgrade"
type input "Pyrometer Software Upgrade"
click div
drag, startPoint x: 519, startPoint y: 139, endPoint x: 495, endPoint y: 140, distance: 23.9
click div "0"
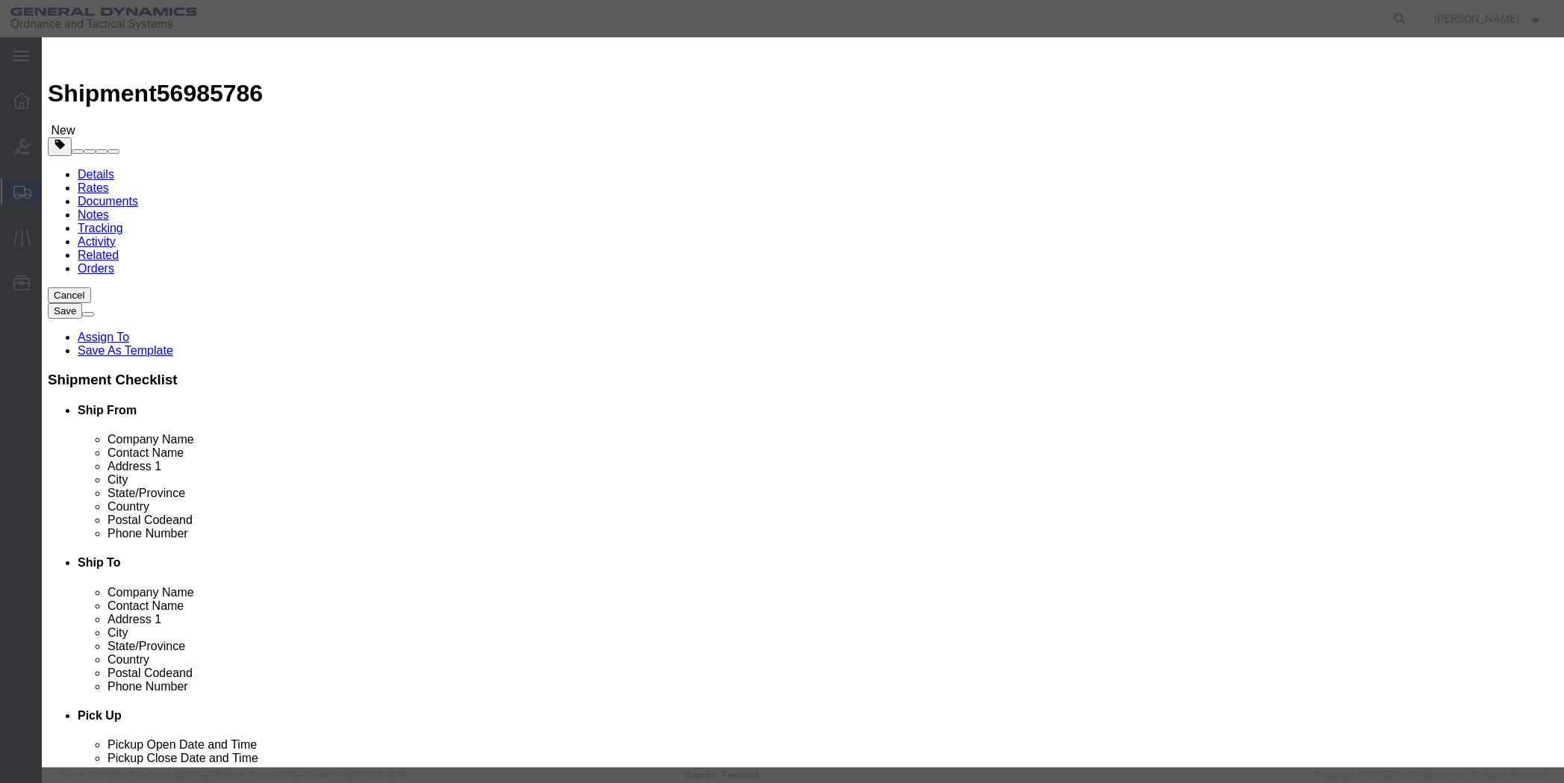
type input "1"
click div "Product Name Pyrometer Software Upgrade Pieces 1 Select Bag Barrels 100Board Fe…"
click input "text"
type input "5000"
click select "Select 50 55 60 65 70 85 92.5 100 125 175 250 300 400"
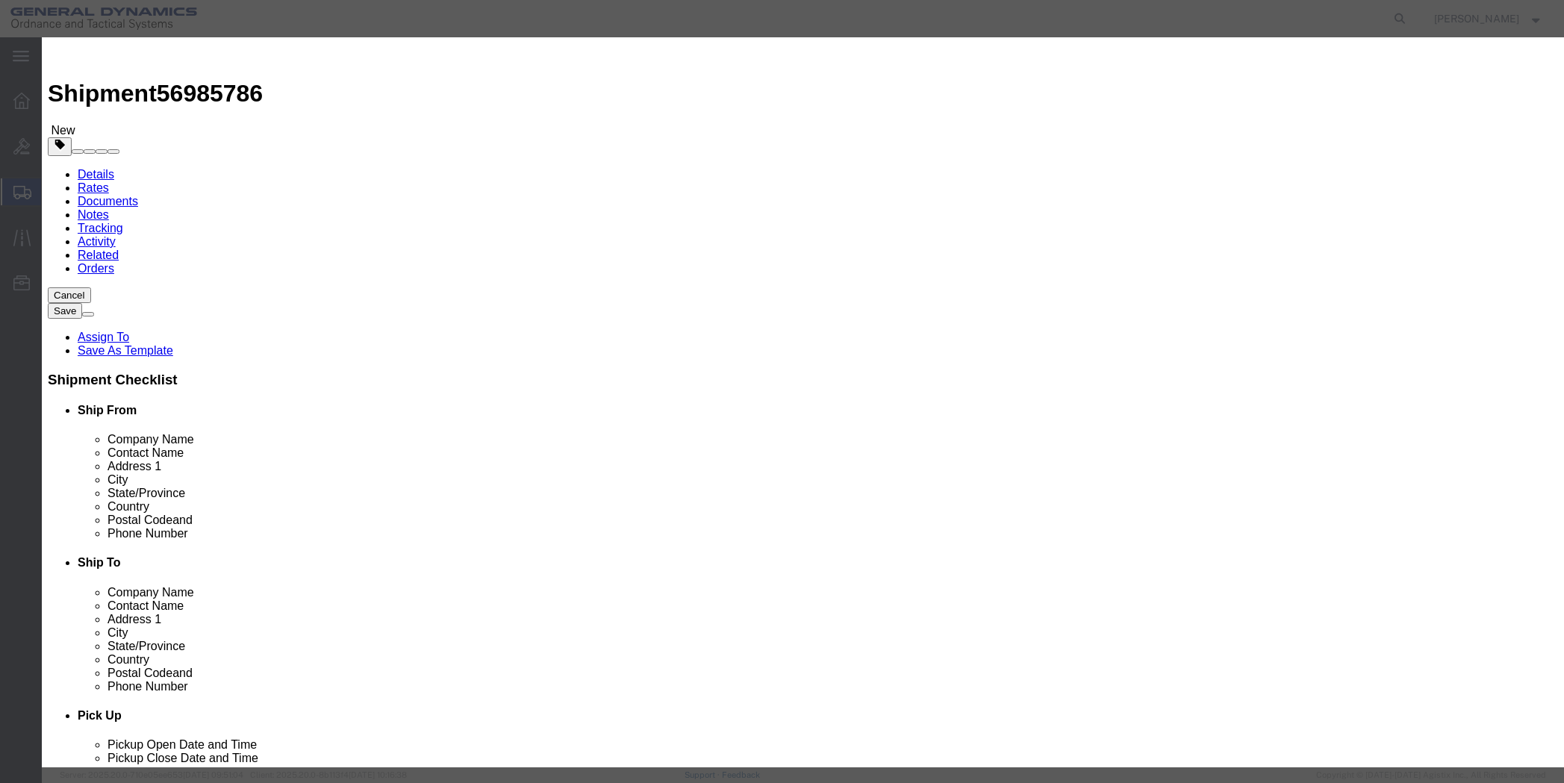
select select "50"
click select "Select 50 55 60 65 70 85 92.5 100 125 175 250 300 400"
click button "Save & Close"
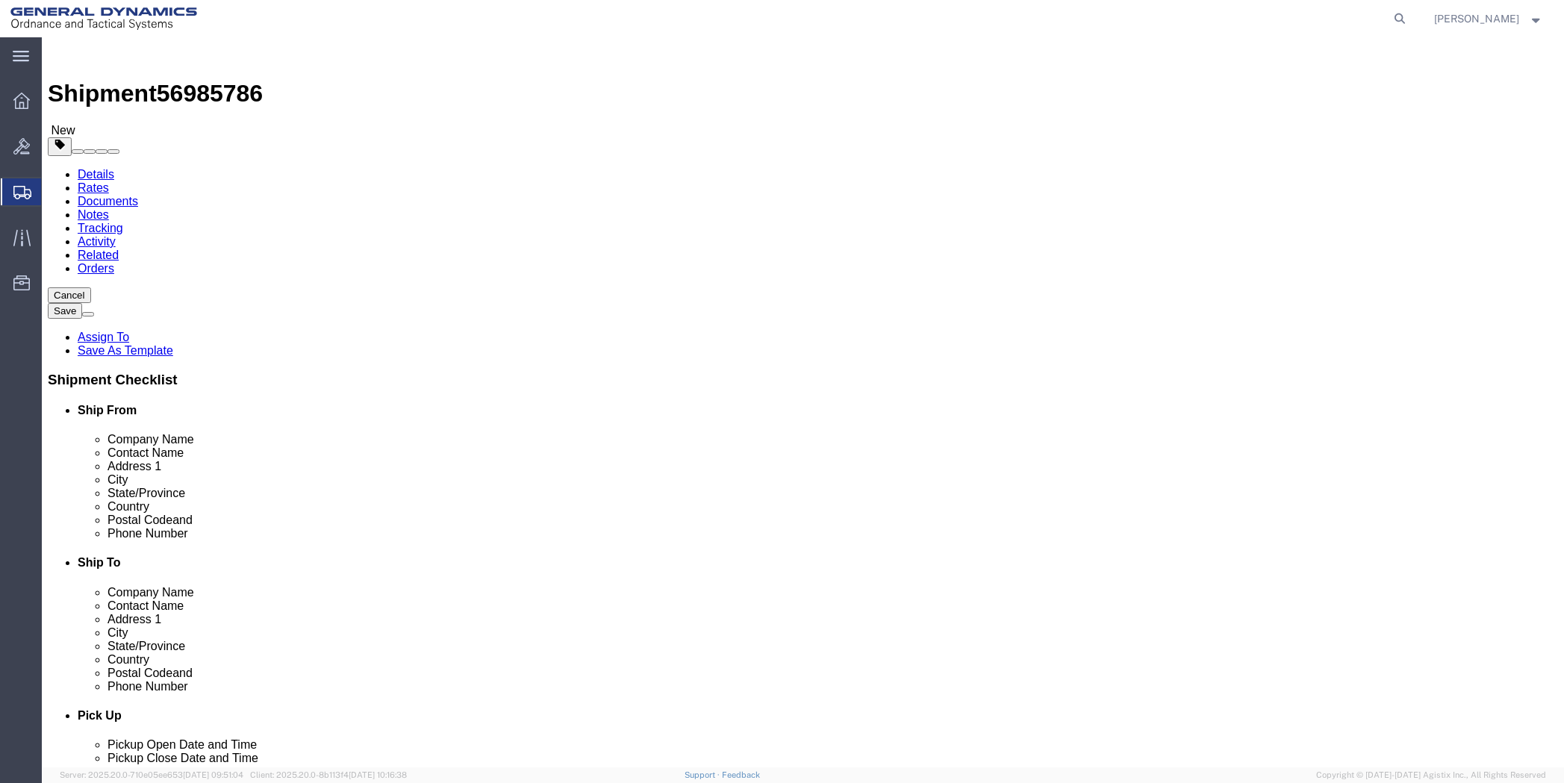
click button "Continue"
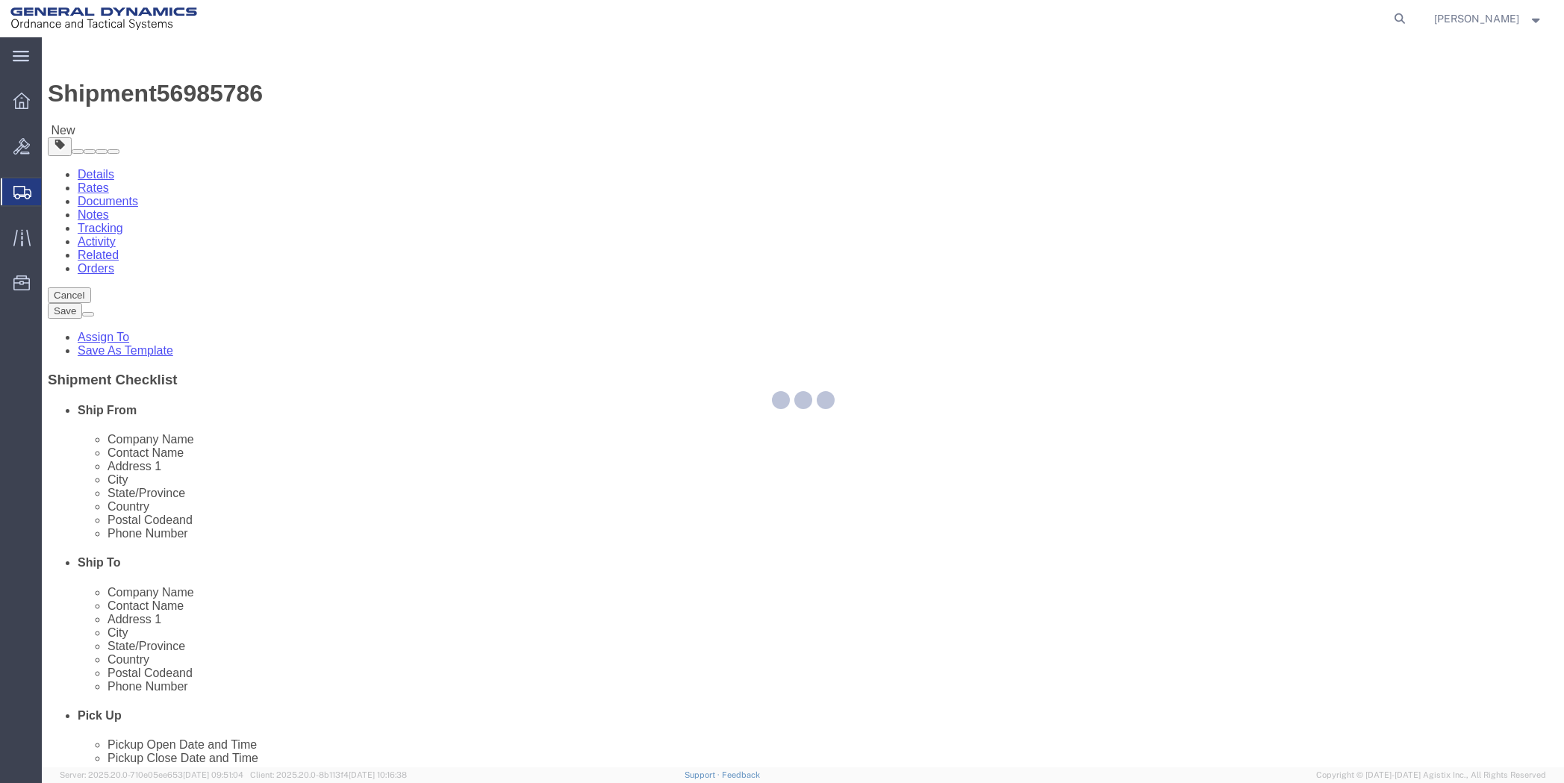
select select
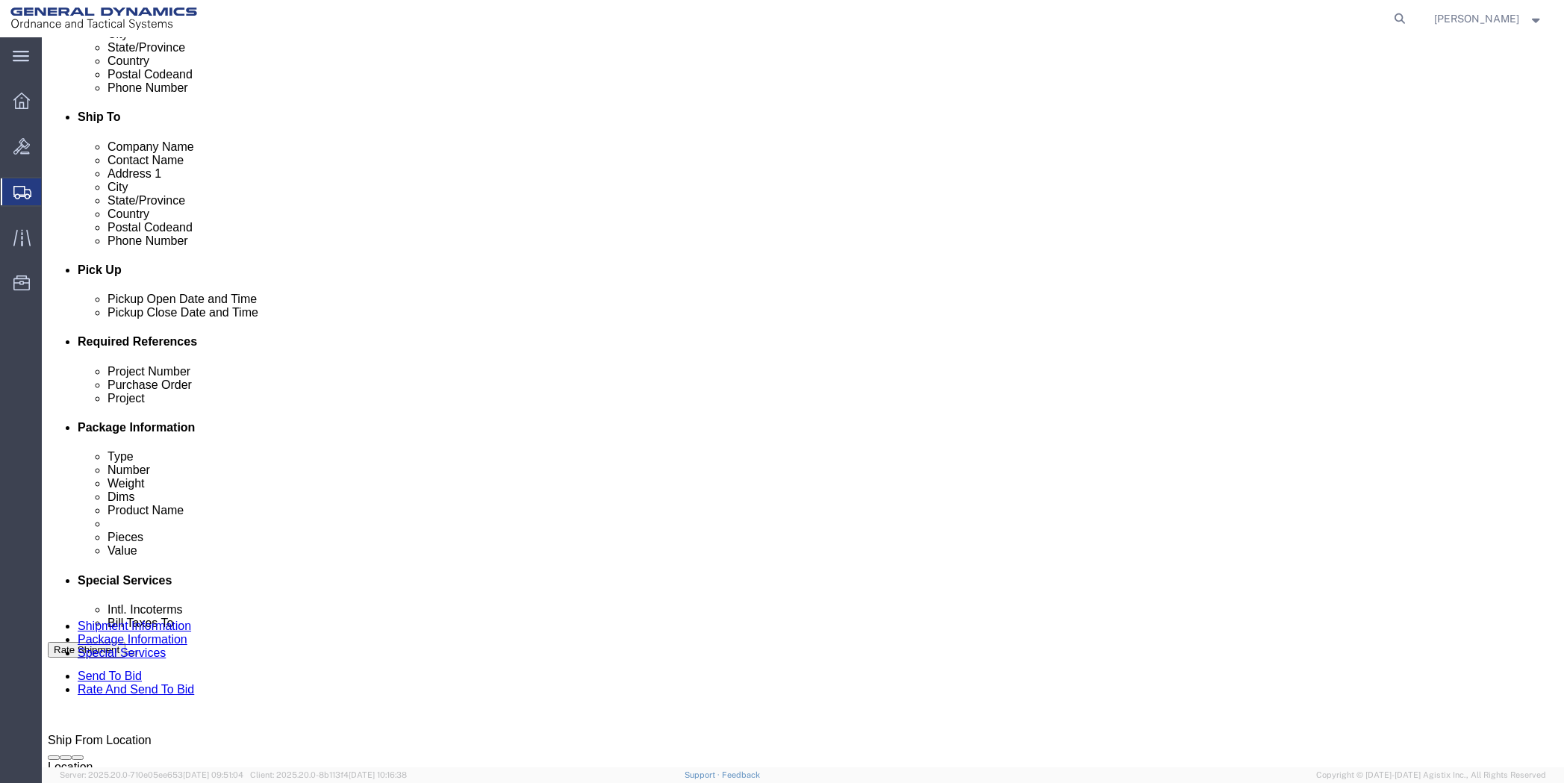
scroll to position [448, 0]
click select "Select Buyer Cost Center Department Operations Number Order Number Sales Person"
select select "DEPARTMENT"
click select "Select Buyer Cost Center Department Operations Number Order Number Sales Person"
click select "Select [GEOGRAPHIC_DATA] [GEOGRAPHIC_DATA] [GEOGRAPHIC_DATA] [GEOGRAPHIC_DATA] …"
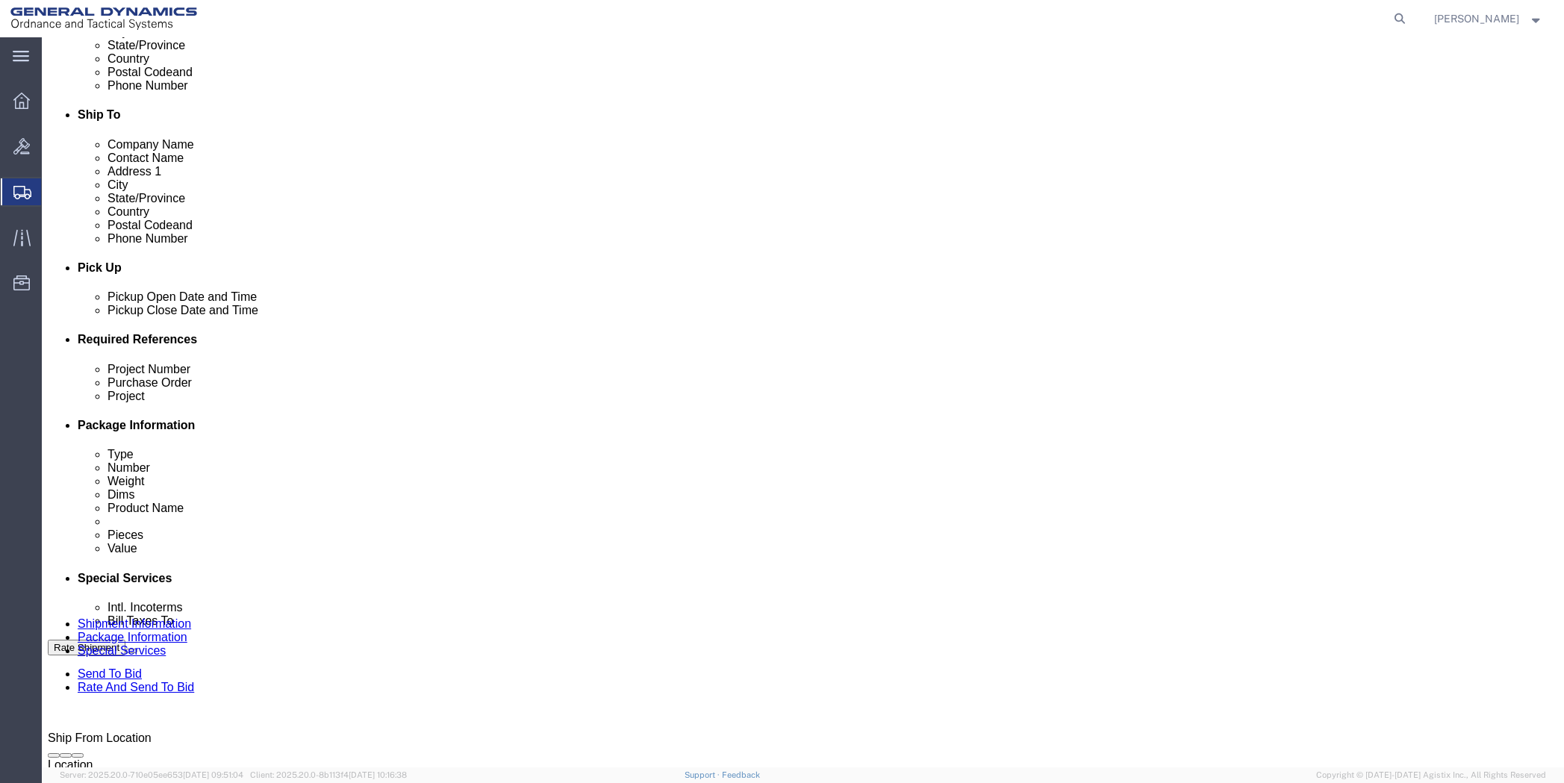
select select "1923981"
click select "Select [GEOGRAPHIC_DATA] [GEOGRAPHIC_DATA] [GEOGRAPHIC_DATA] [GEOGRAPHIC_DATA] …"
click select "Select Recipient Account Sender/Shipper Third Party Account"
click div "Billing Location Select Select My Profile Location GD-OTS Anniston (Commerce) G…"
click select "Select DHL FedEx Express UPS"
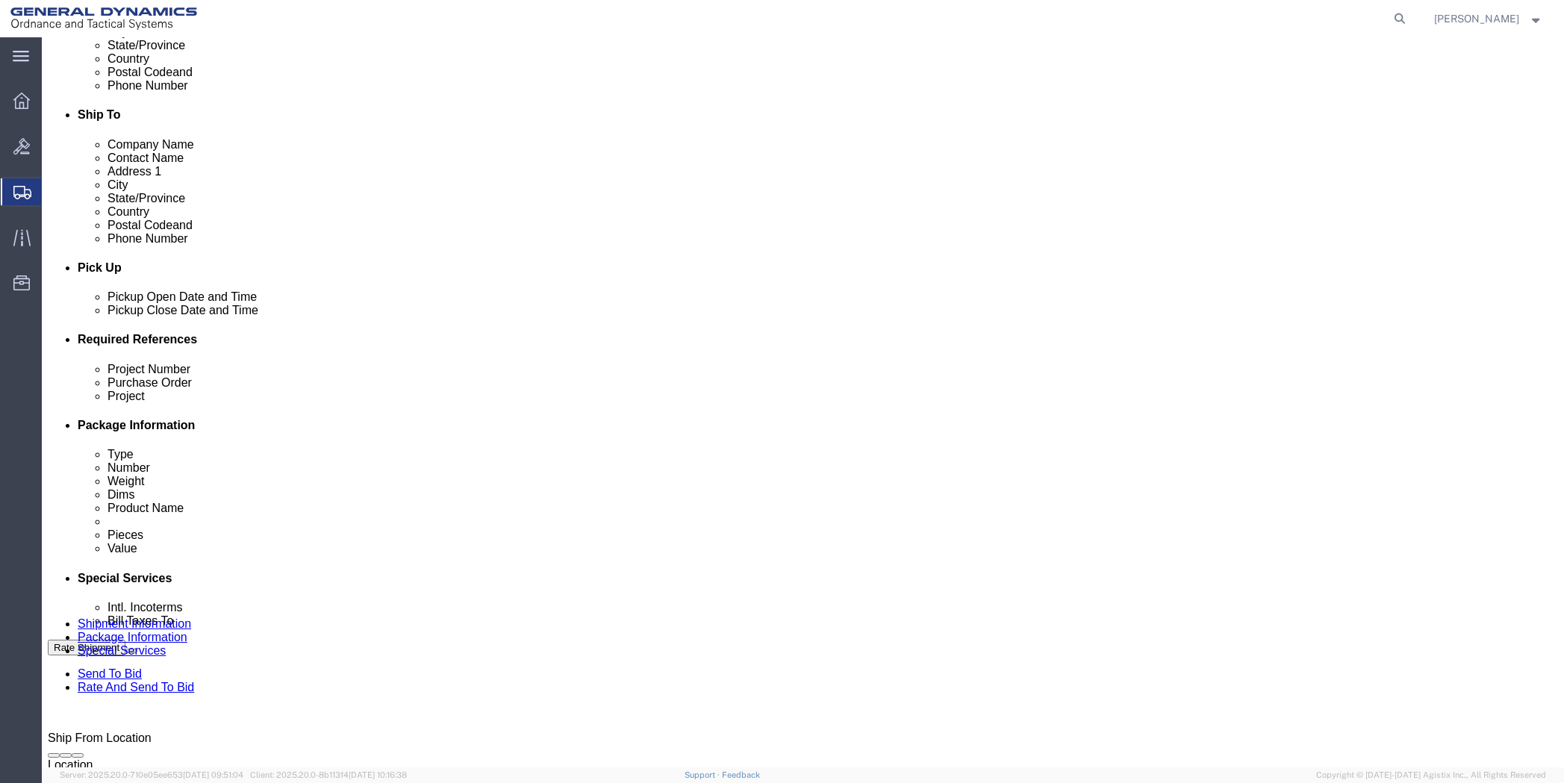
select select "FedEx Express"
click select "Select DHL FedEx Express UPS"
click input "text"
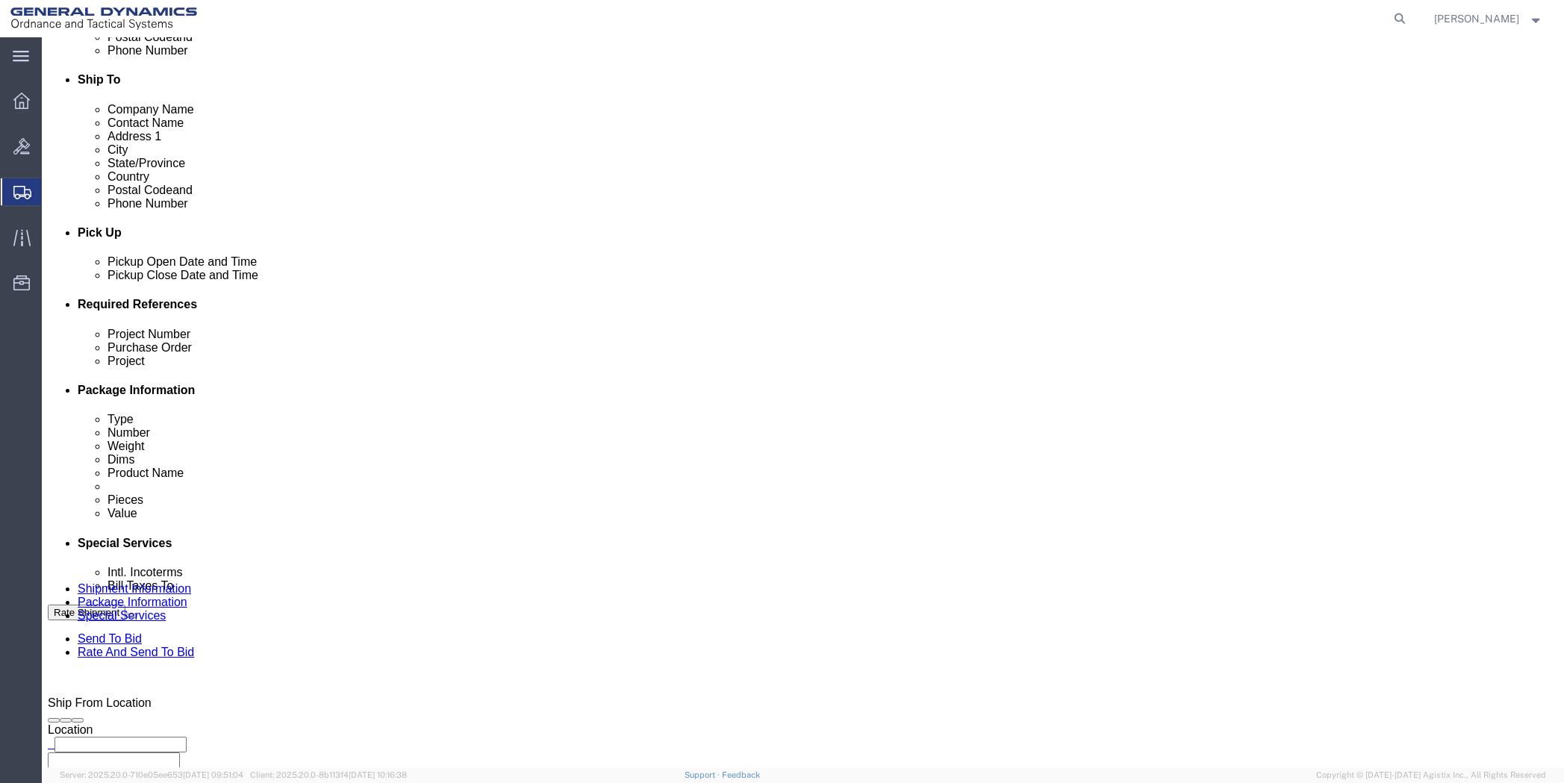
scroll to position [523, 0]
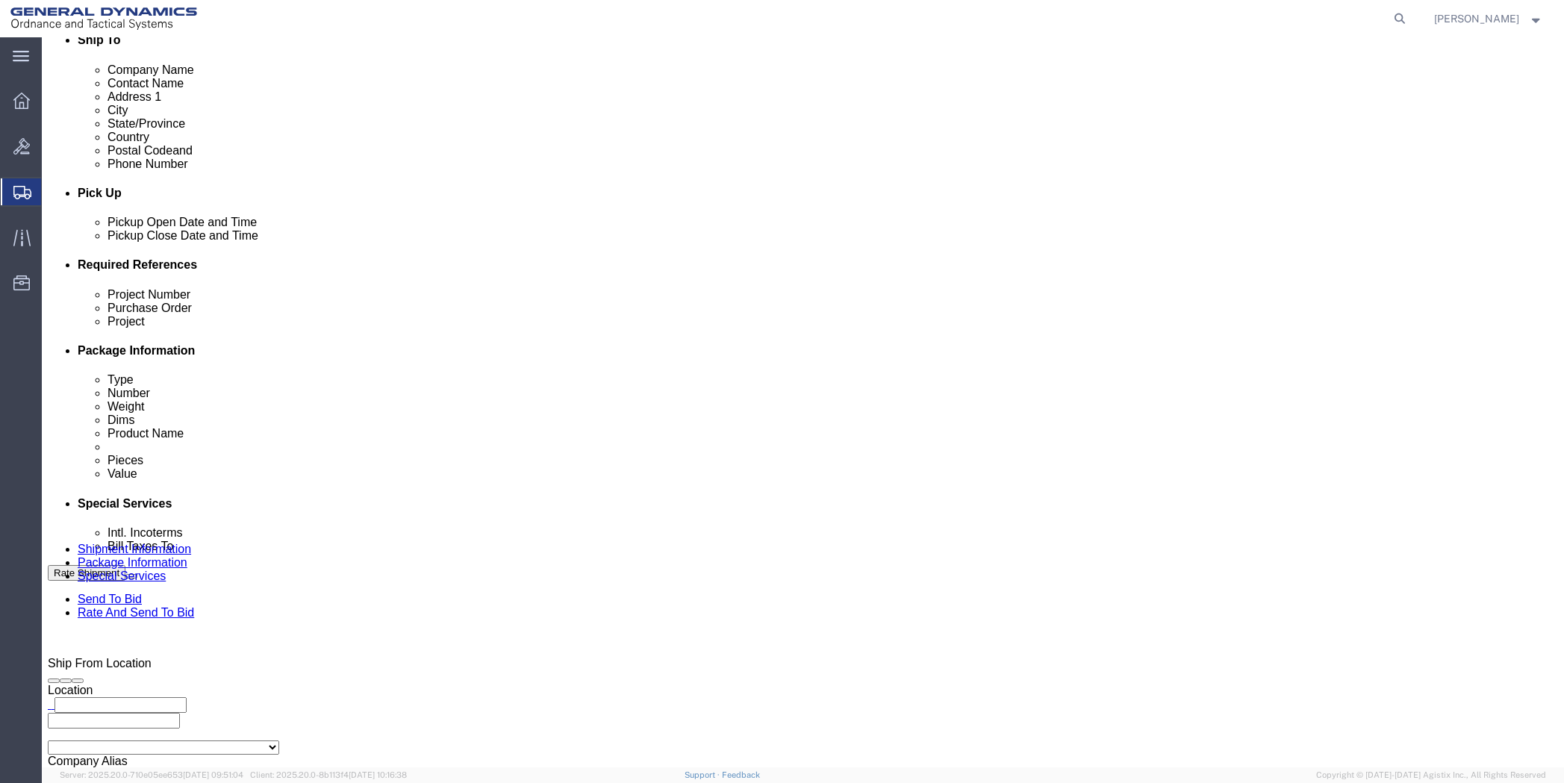
type input "201518662"
drag, startPoint x: 344, startPoint y: 596, endPoint x: 205, endPoint y: 595, distance: 138.9
click div "Address 1 [STREET_ADDRESS]"
type input "PO BOX 51050"
drag, startPoint x: 332, startPoint y: 680, endPoint x: 238, endPoint y: 691, distance: 94.6
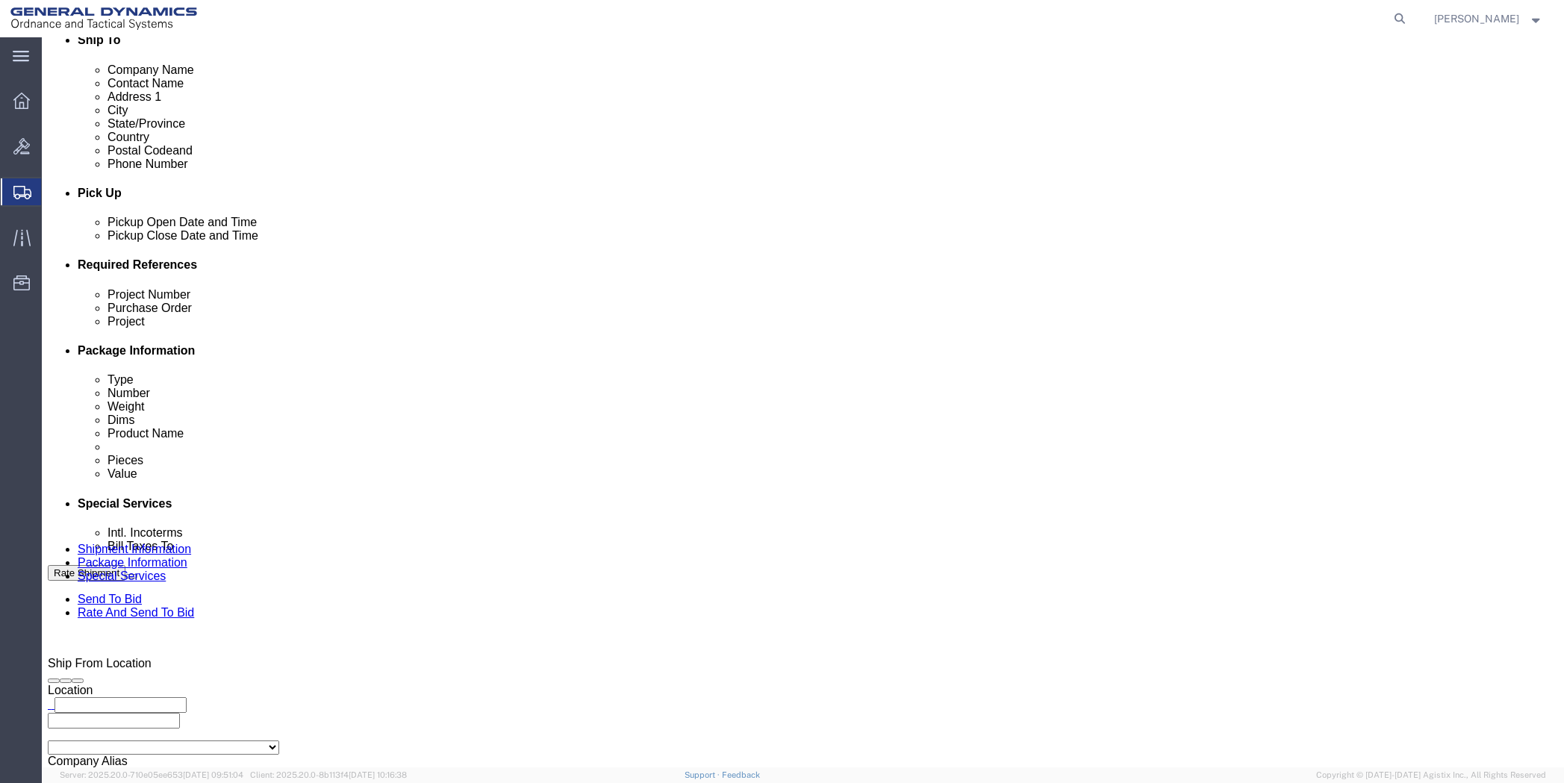
click div "[PHONE_NUMBER]"
drag, startPoint x: 941, startPoint y: 572, endPoint x: 817, endPoint y: 590, distance: 125.2
click div "Contact Name Morgan Bushway Address 2 City Fort Myers Zip Code 33913 Tax Number"
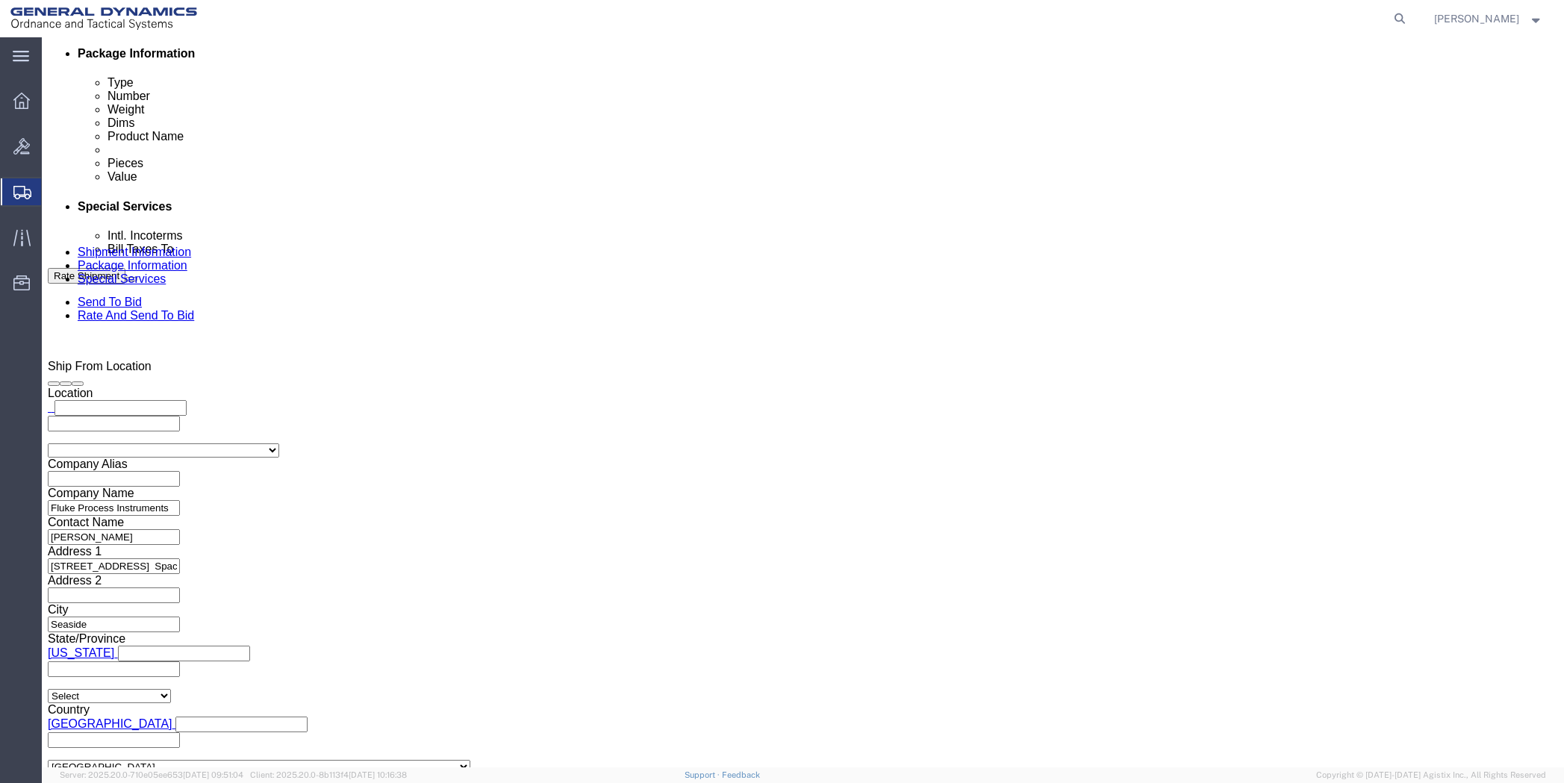
scroll to position [821, 0]
click input "text"
drag, startPoint x: 275, startPoint y: 510, endPoint x: 262, endPoint y: 503, distance: 15.0
click input "text"
paste input "[EMAIL_ADDRESS][DOMAIN_NAME]"
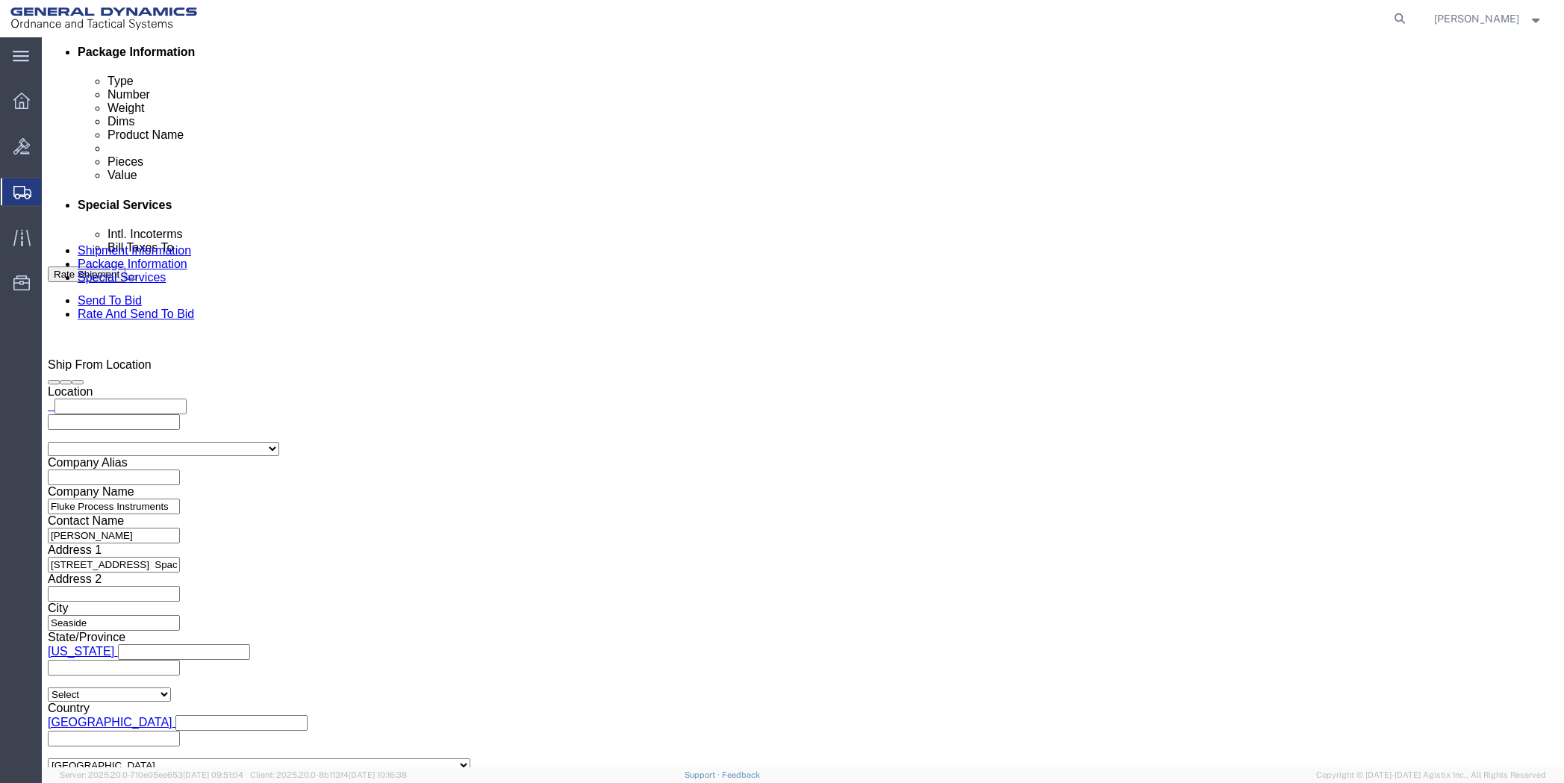
type input "[EMAIL_ADDRESS][DOMAIN_NAME]"
paste input "Michael.Choplin@gd-ots.com"
type input "Michael.Choplin@gd-ots.com"
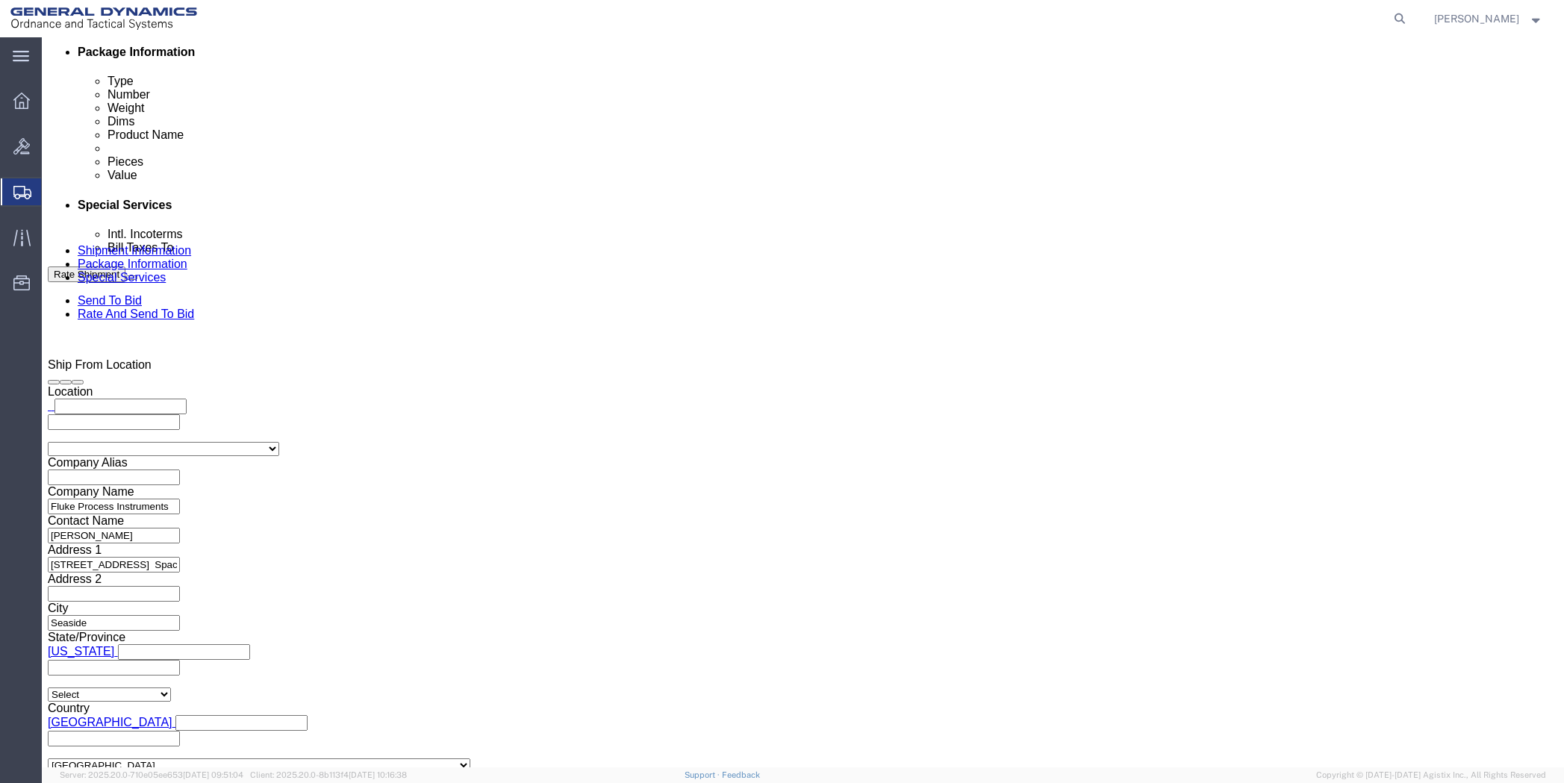
scroll to position [0, 0]
type input "SDavidson@productivityteam.com,Michael.Choplin@gd-ots.com"
drag, startPoint x: 459, startPoint y: 523, endPoint x: 445, endPoint y: 523, distance: 14.2
click input "text"
paste input "[PERSON_NAME][EMAIL_ADDRESS][PERSON_NAME][DOMAIN_NAME]"
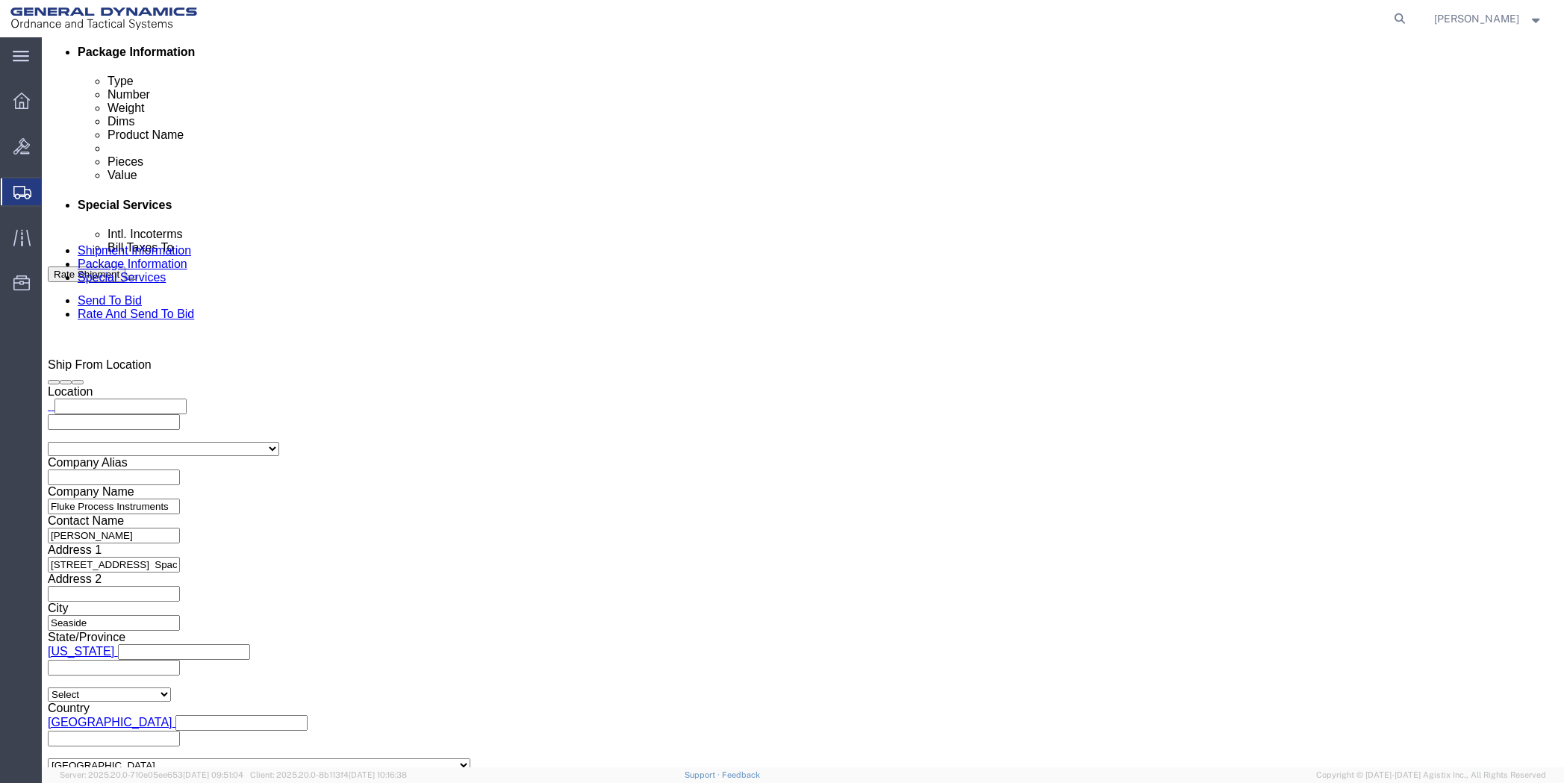
scroll to position [0, 34]
type input "[PERSON_NAME][EMAIL_ADDRESS][PERSON_NAME][DOMAIN_NAME]"
type input "SDavidson@productivityteam.com,Michael.Choplin@gd-ots.com,Damian.Garcia@gd-ots.…"
click input "text"
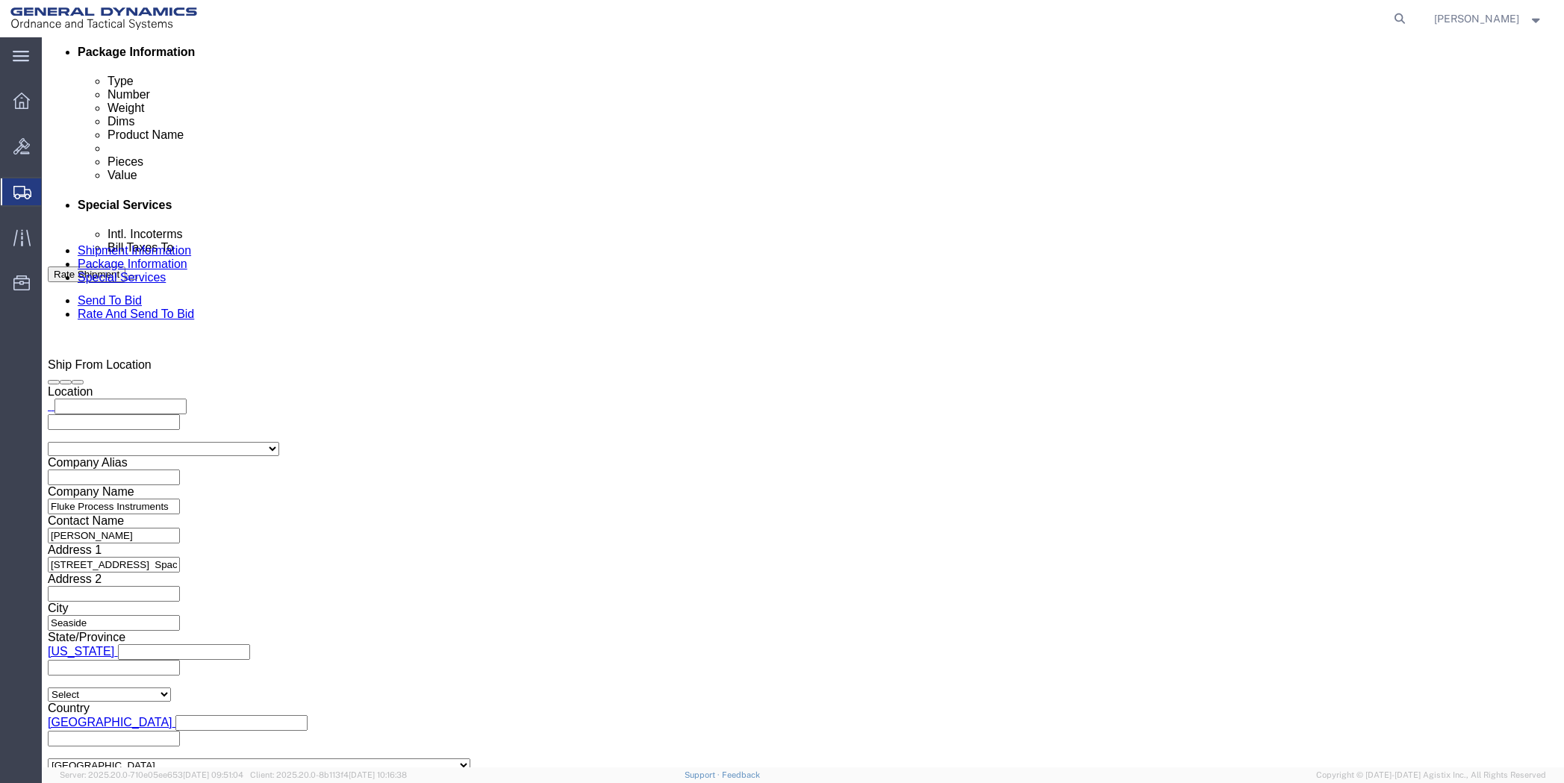
paste input "[PERSON_NAME][EMAIL_ADDRESS][PERSON_NAME][DOMAIN_NAME]"
type input "[PERSON_NAME][EMAIL_ADDRESS][PERSON_NAME][DOMAIN_NAME]"
type input "SDavidson@productivityteam.com,Michael.Choplin@gd-ots.com,Damian.Garcia@gd-ots.…"
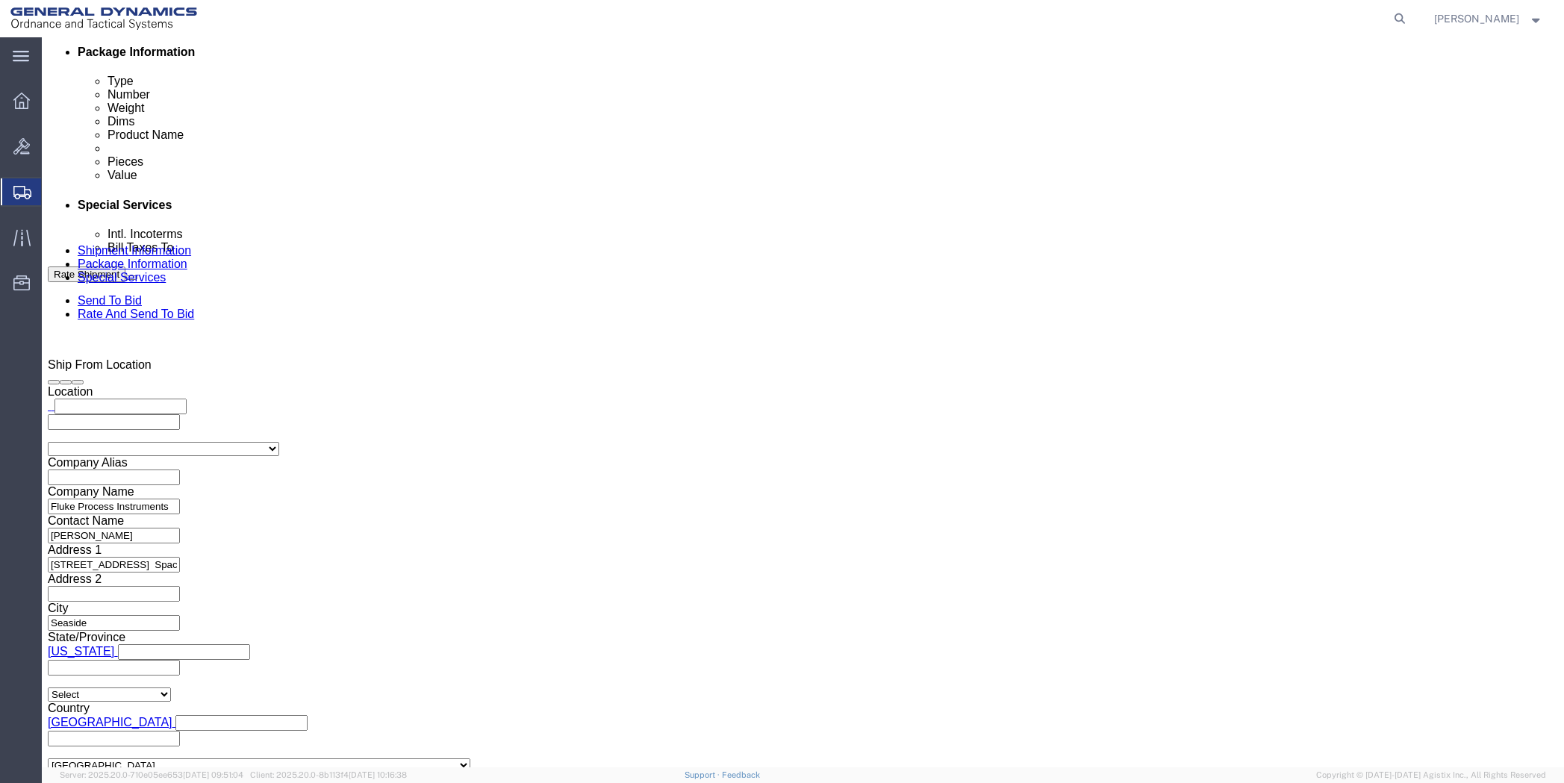
click input "BOL"
checkbox input "true"
click input "Packing List"
checkbox input "true"
click input "Shipping Label"
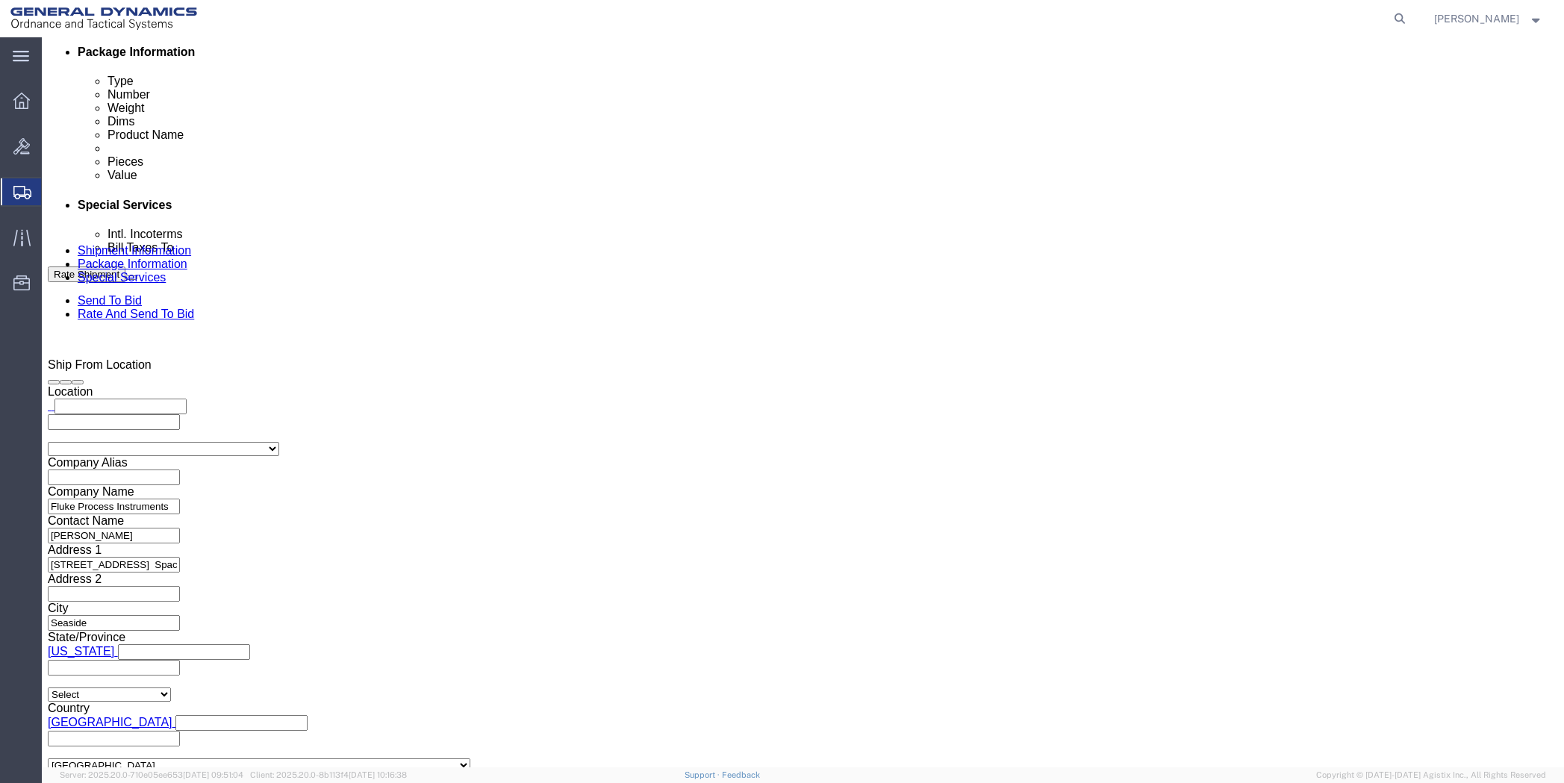
checkbox input "true"
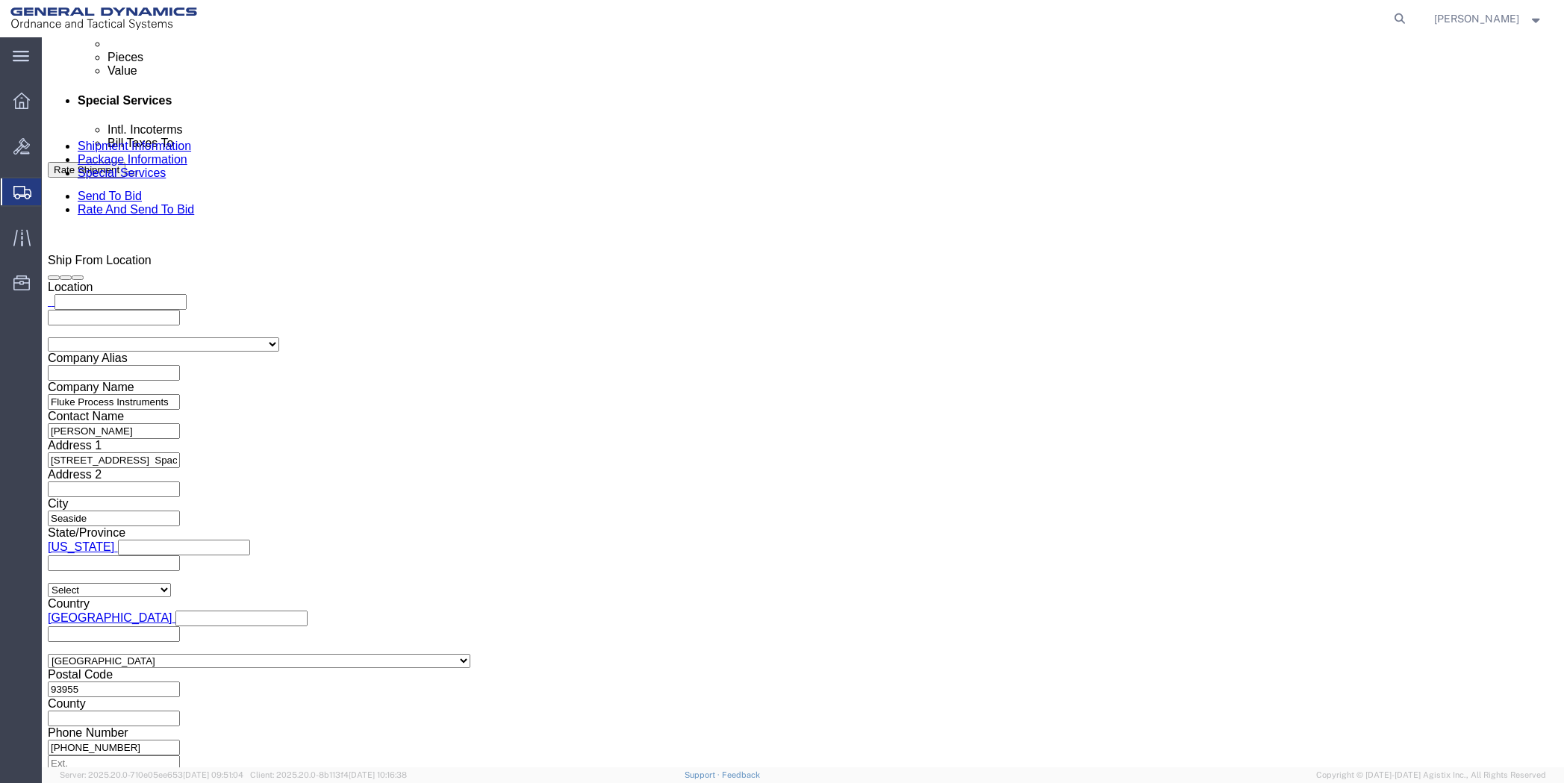
scroll to position [896, 0]
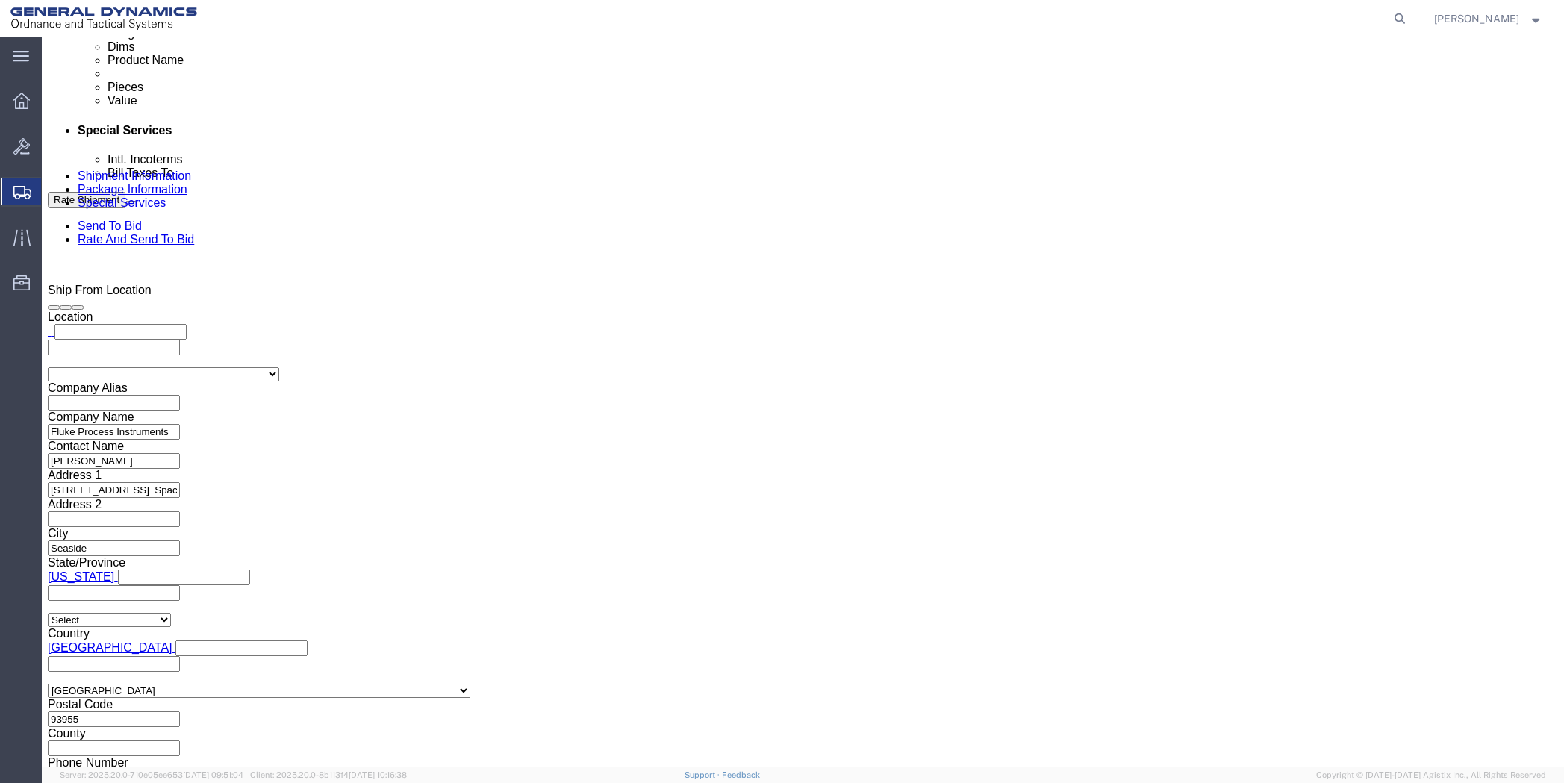
click button "Rate Shipment"
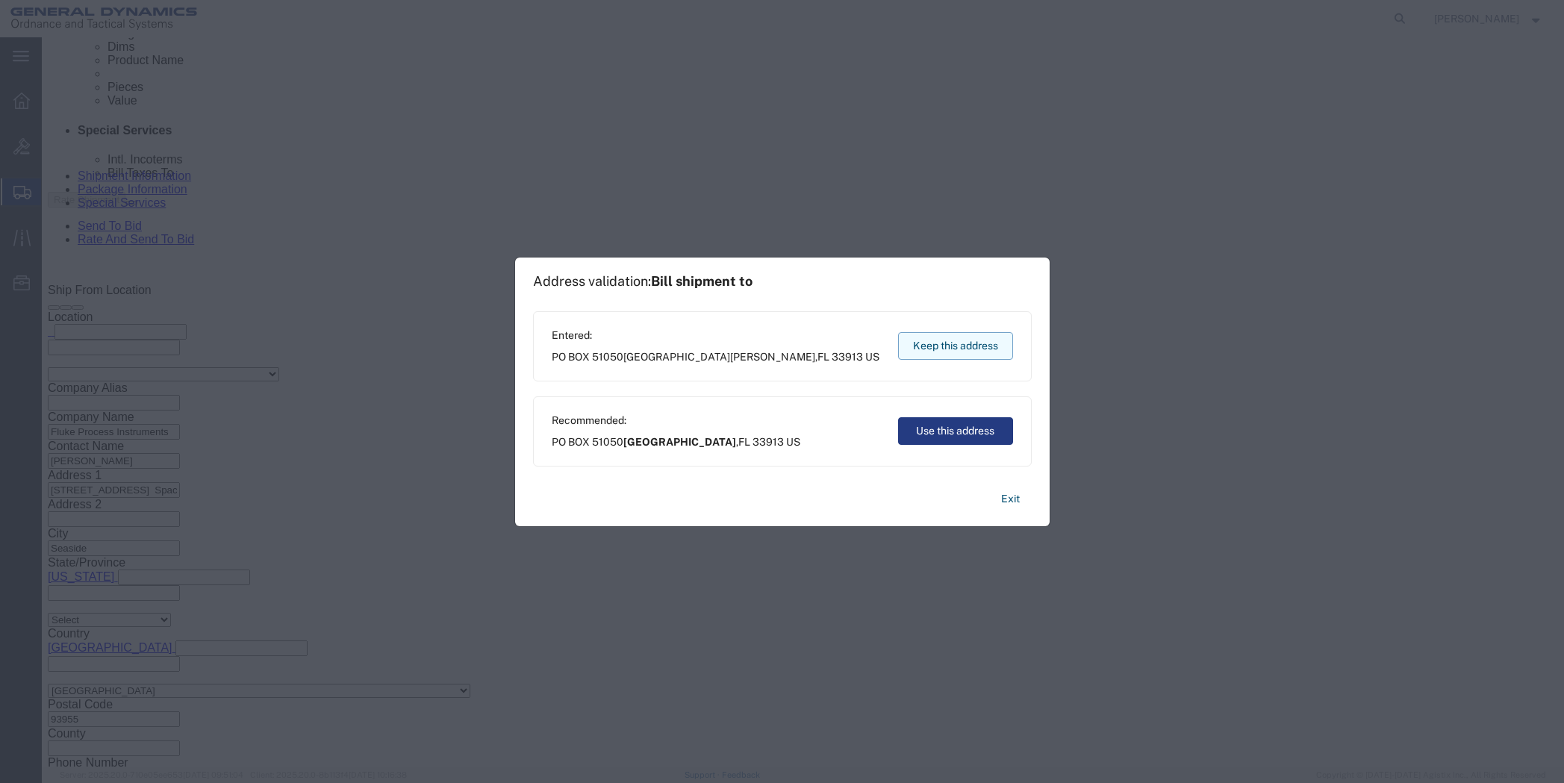
click at [968, 347] on button "Keep this address" at bounding box center [955, 346] width 115 height 28
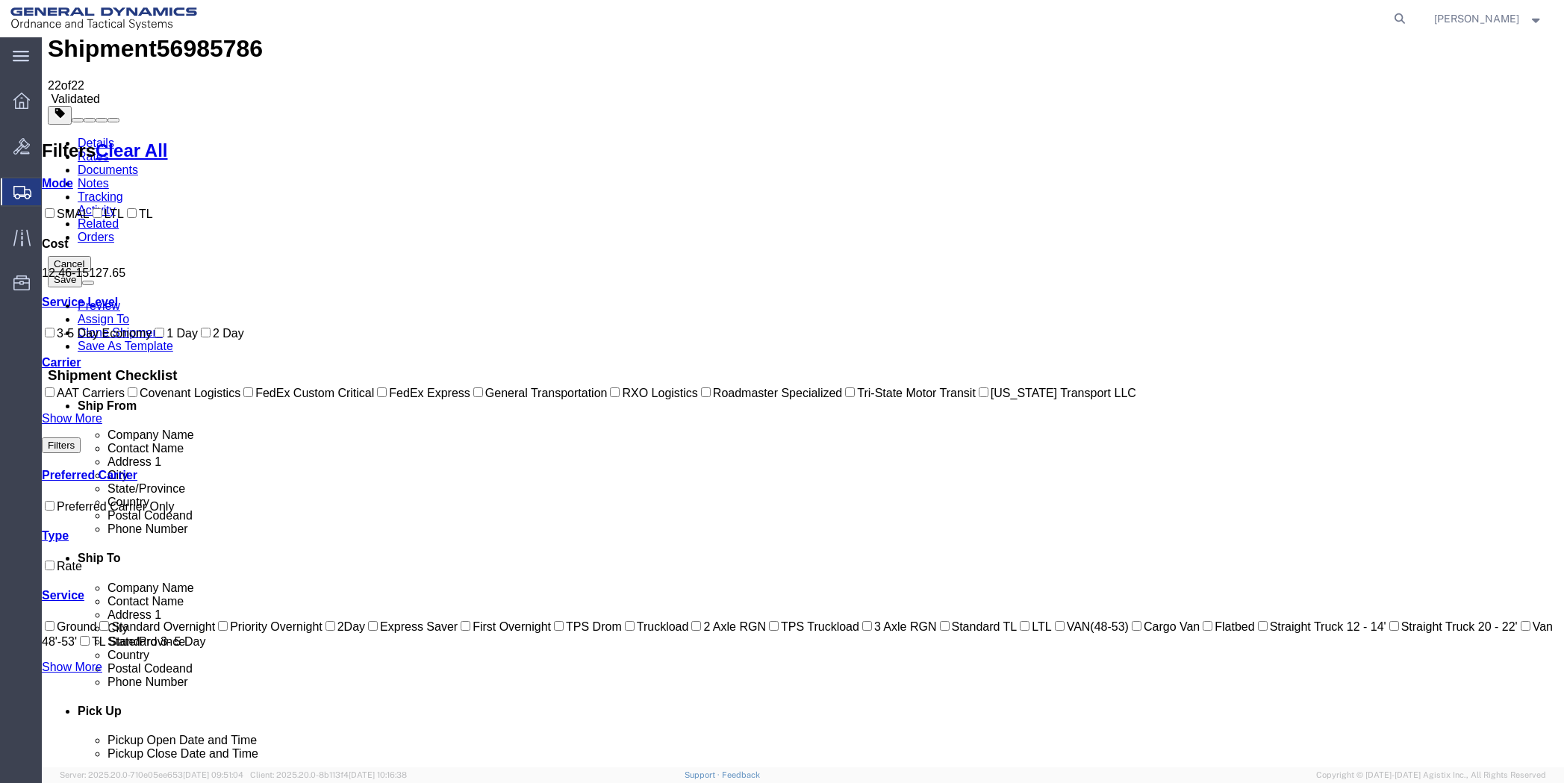
scroll to position [0, 0]
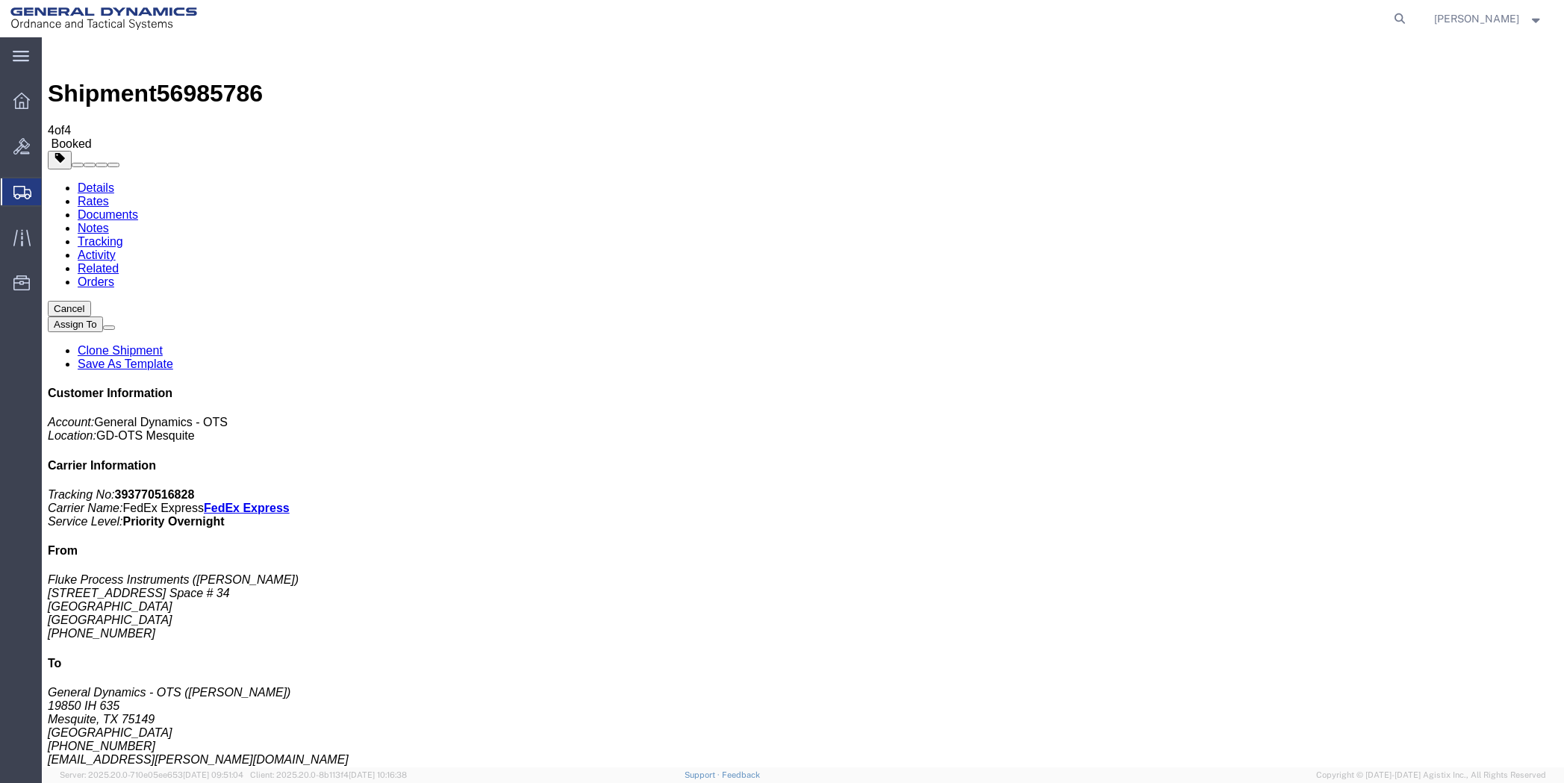
drag, startPoint x: 693, startPoint y: 265, endPoint x: 730, endPoint y: 176, distance: 96.4
